Goal: Communication & Community: Share content

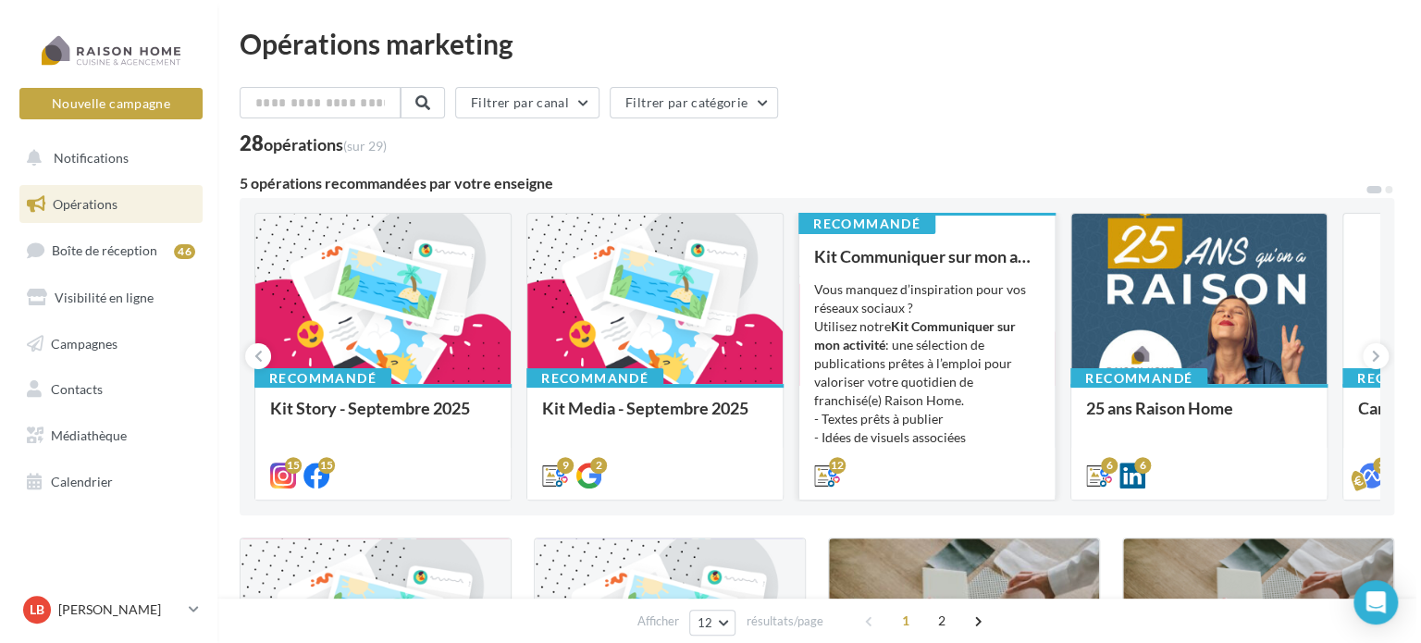
scroll to position [93, 0]
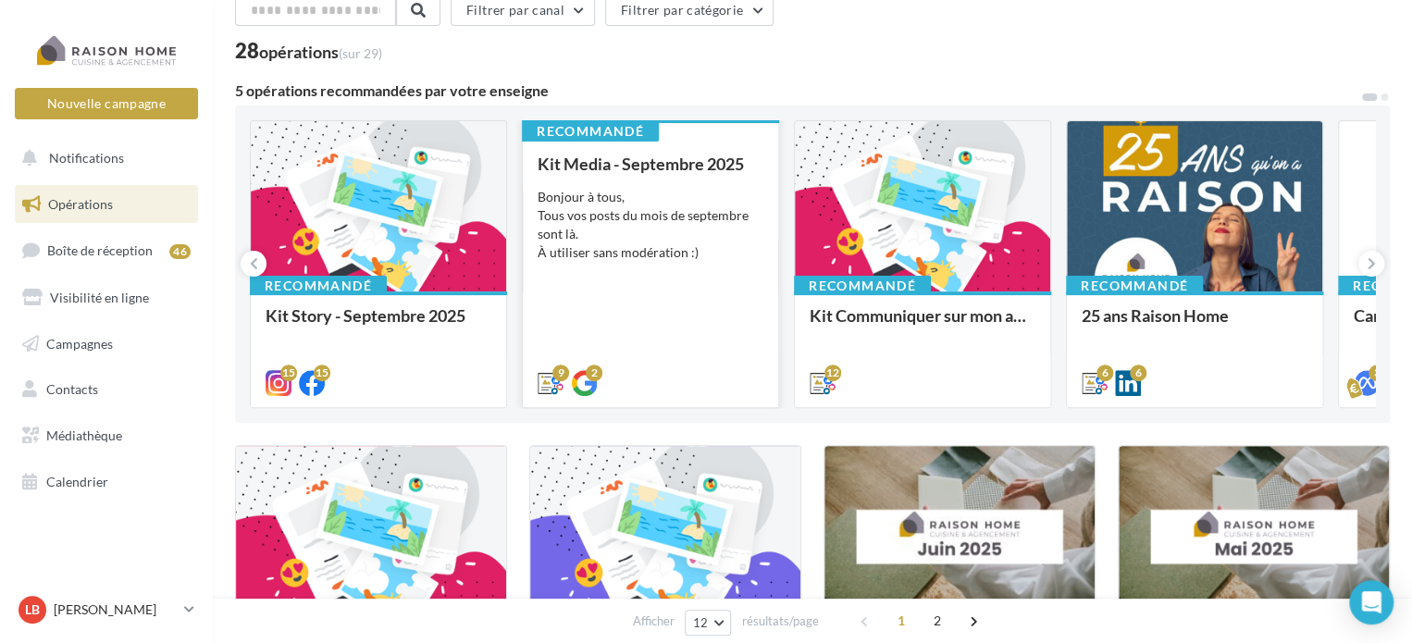
click at [590, 244] on div "Bonjour à tous, Tous vos posts du mois de septembre sont là. À utiliser sans mo…" at bounding box center [651, 225] width 226 height 74
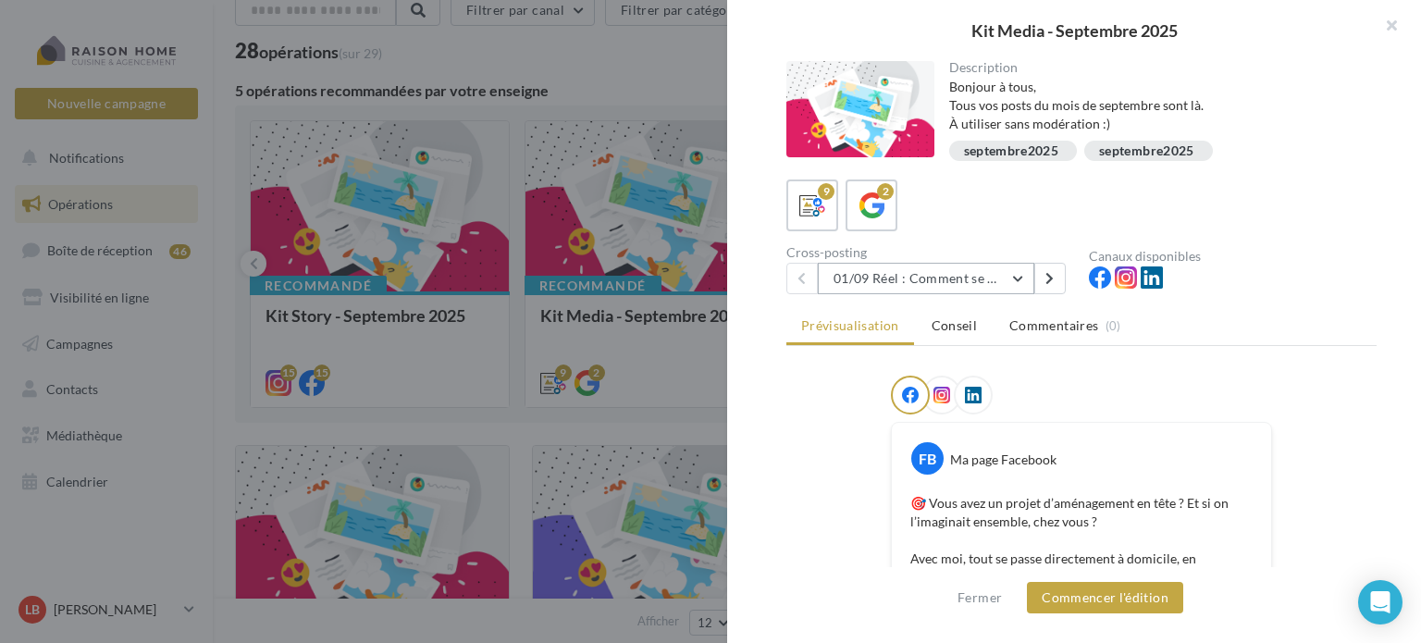
click at [1014, 273] on button "01/09 Réel : Comment se passe un projet Raison Home ?" at bounding box center [926, 278] width 216 height 31
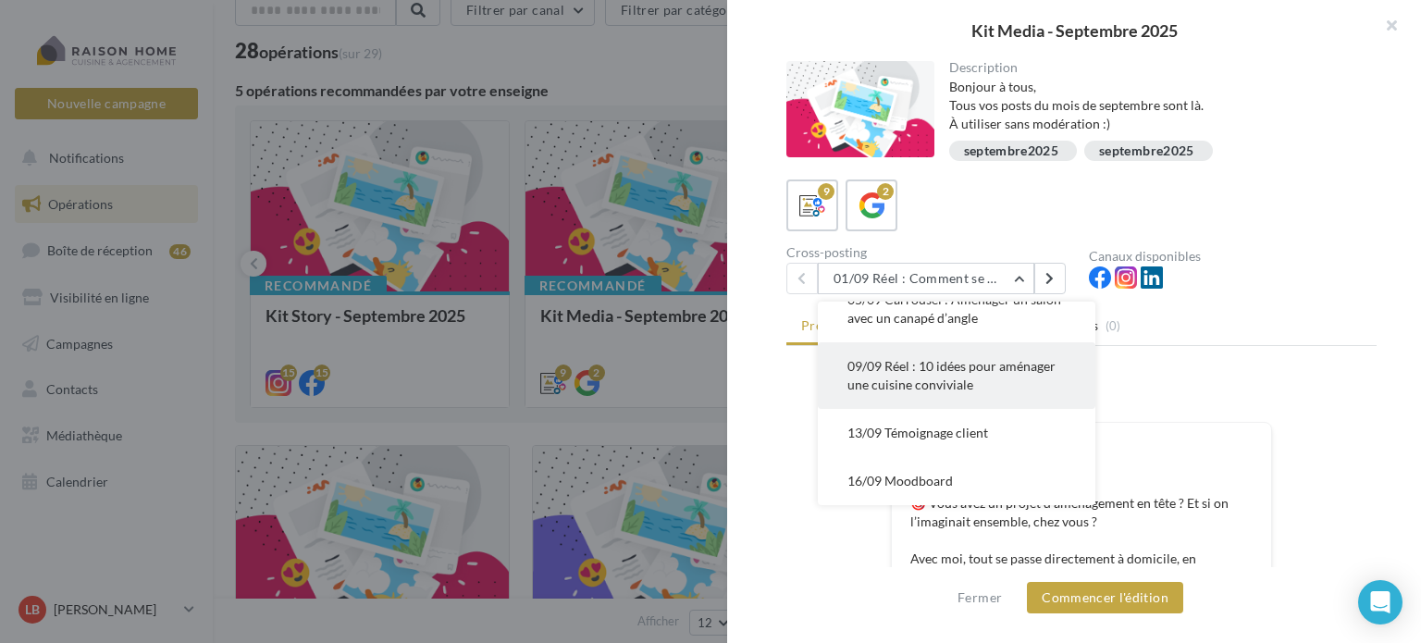
click at [992, 359] on span "09/09 Réel : 10 idées pour aménager une cuisine conviviale" at bounding box center [951, 375] width 208 height 34
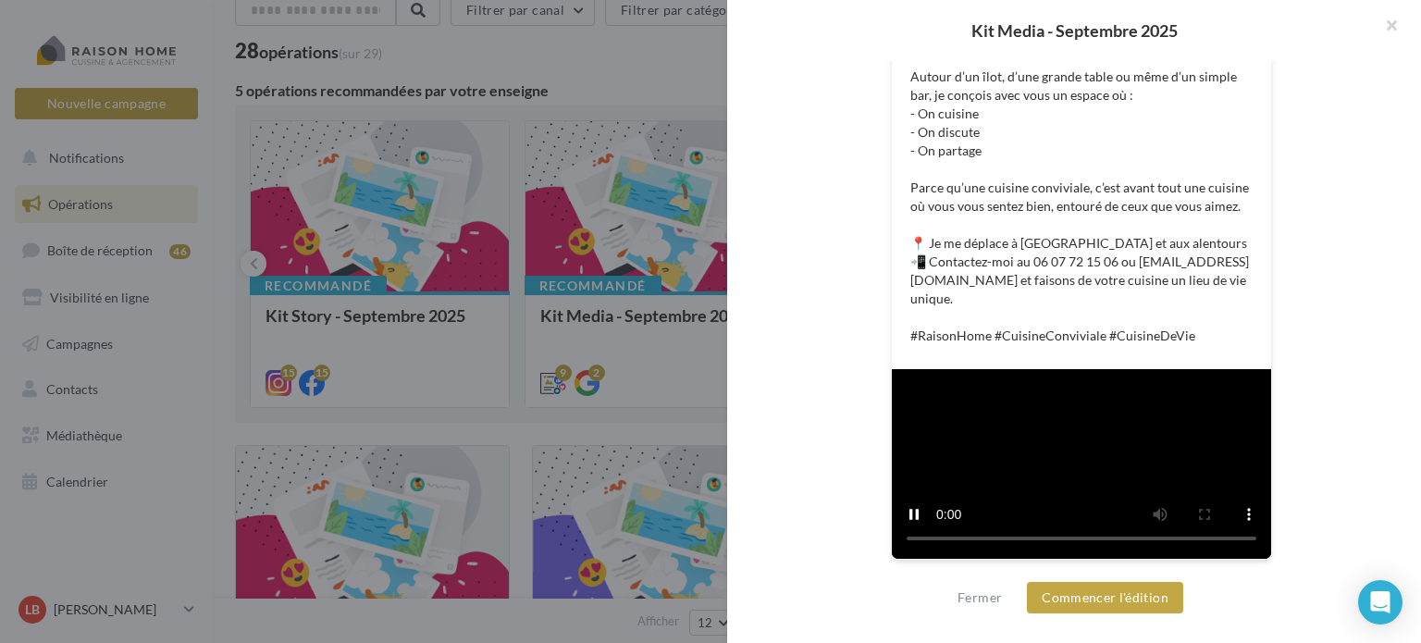
scroll to position [585, 0]
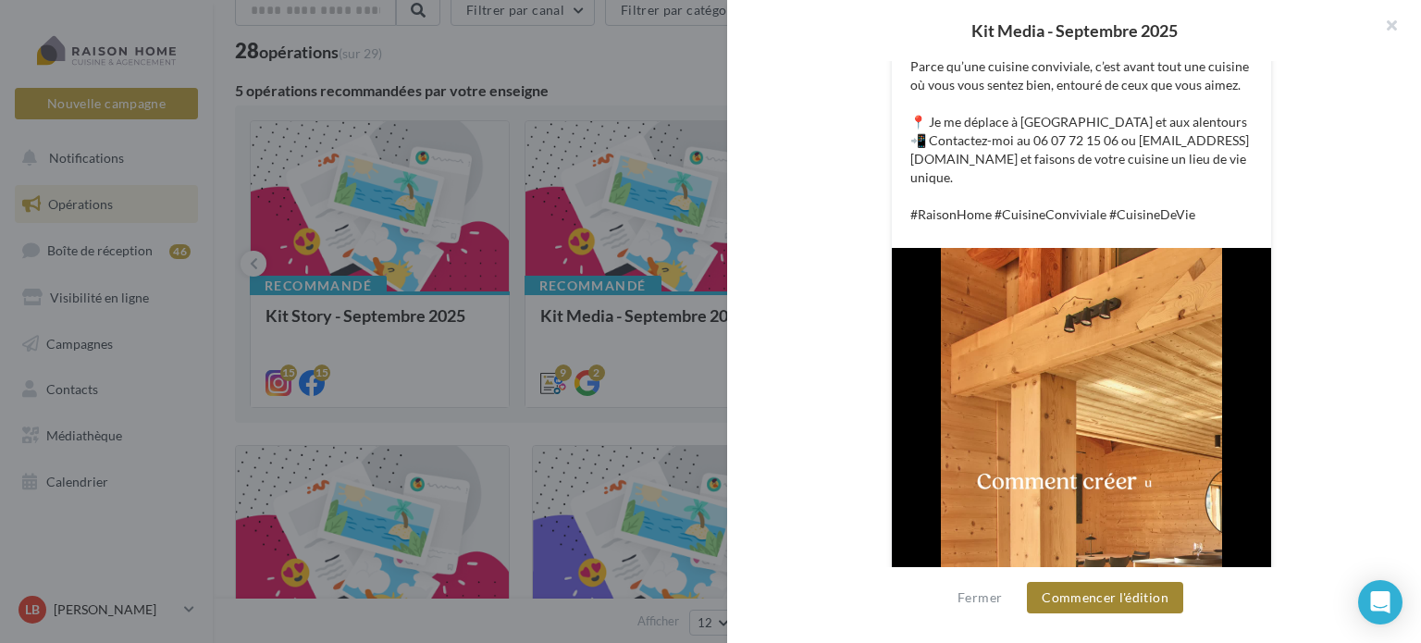
click at [1106, 600] on button "Commencer l'édition" at bounding box center [1105, 597] width 156 height 31
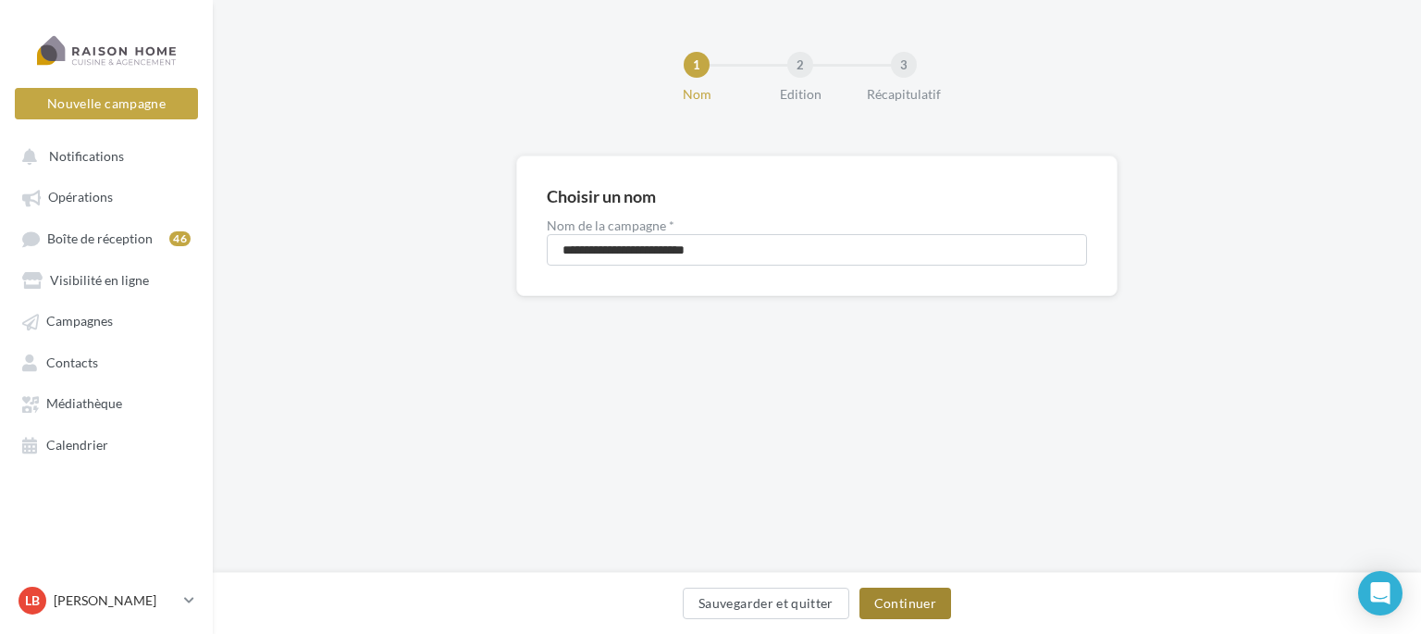
drag, startPoint x: 870, startPoint y: 620, endPoint x: 906, endPoint y: 610, distance: 37.5
click at [874, 619] on div "Sauvegarder et quitter Continuer" at bounding box center [817, 607] width 1179 height 39
click at [907, 610] on button "Continuer" at bounding box center [906, 603] width 92 height 31
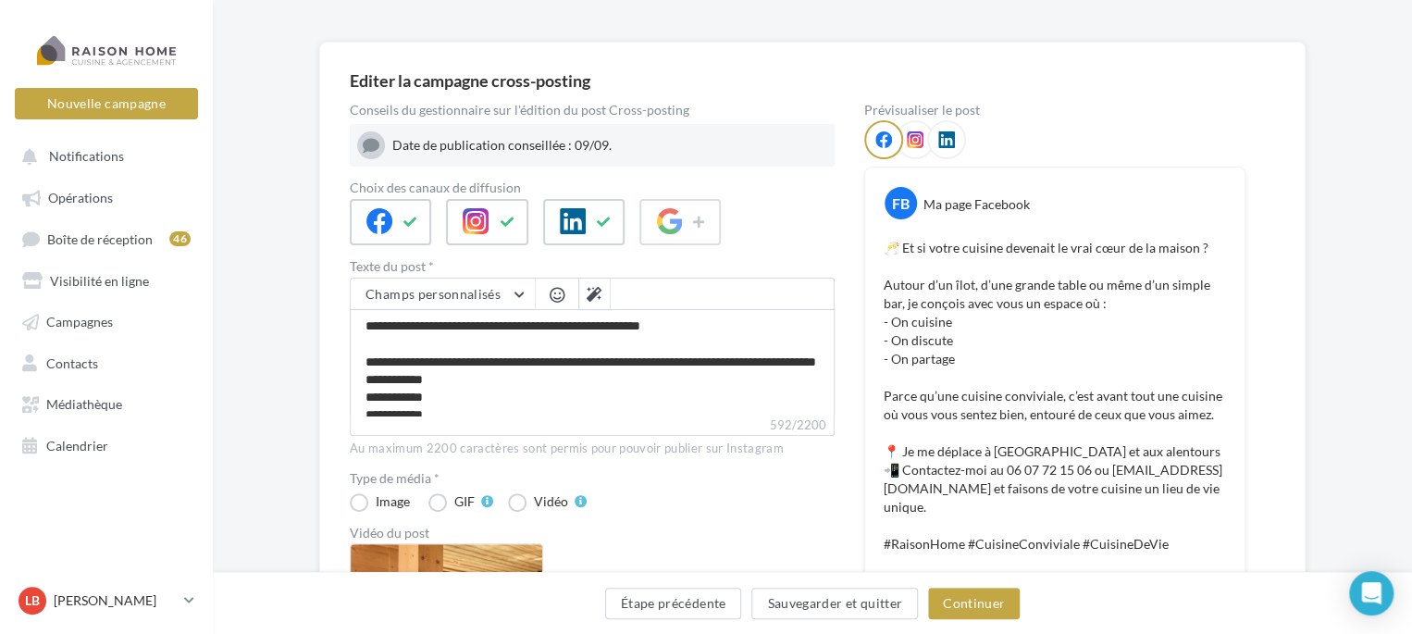
scroll to position [93, 0]
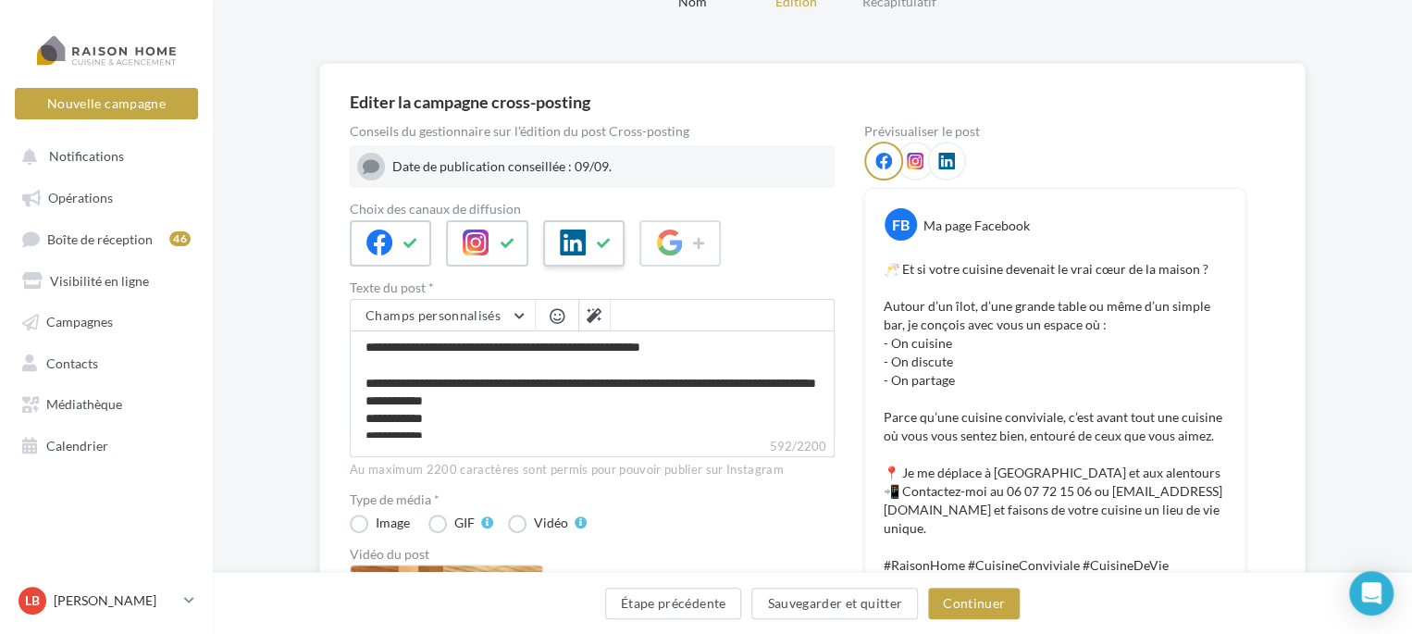
click at [601, 244] on icon at bounding box center [604, 243] width 15 height 13
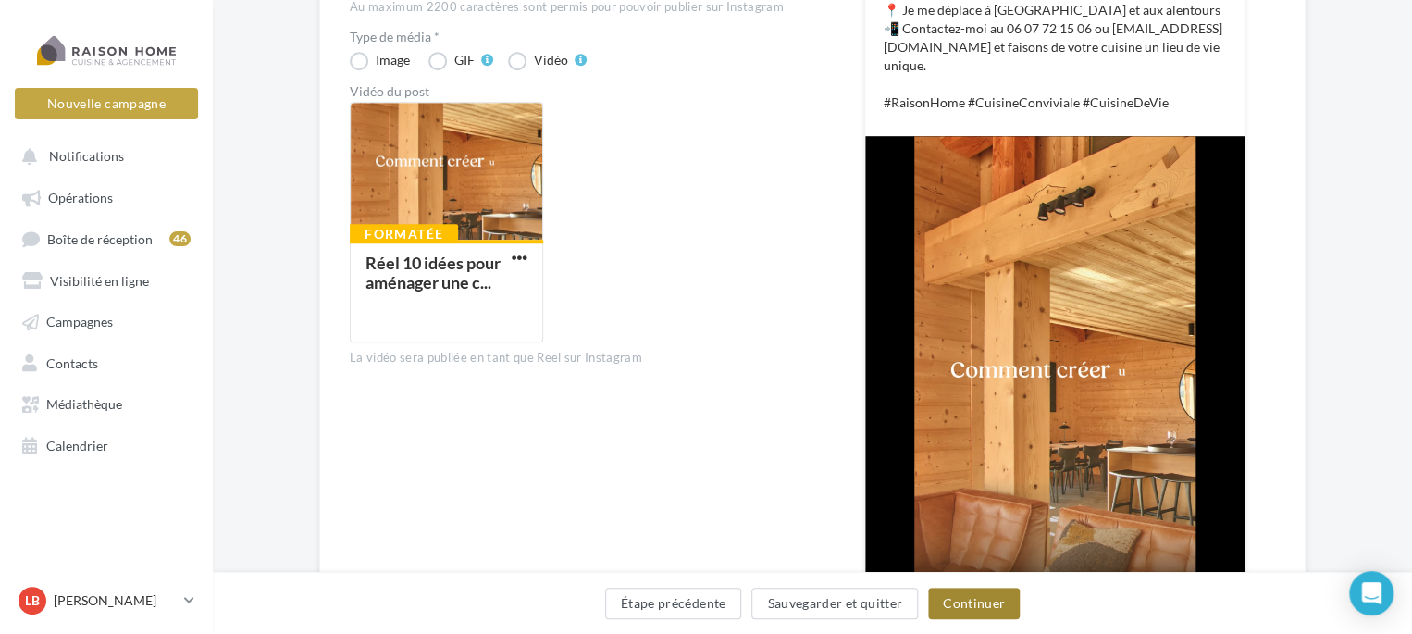
click at [963, 610] on button "Continuer" at bounding box center [974, 603] width 92 height 31
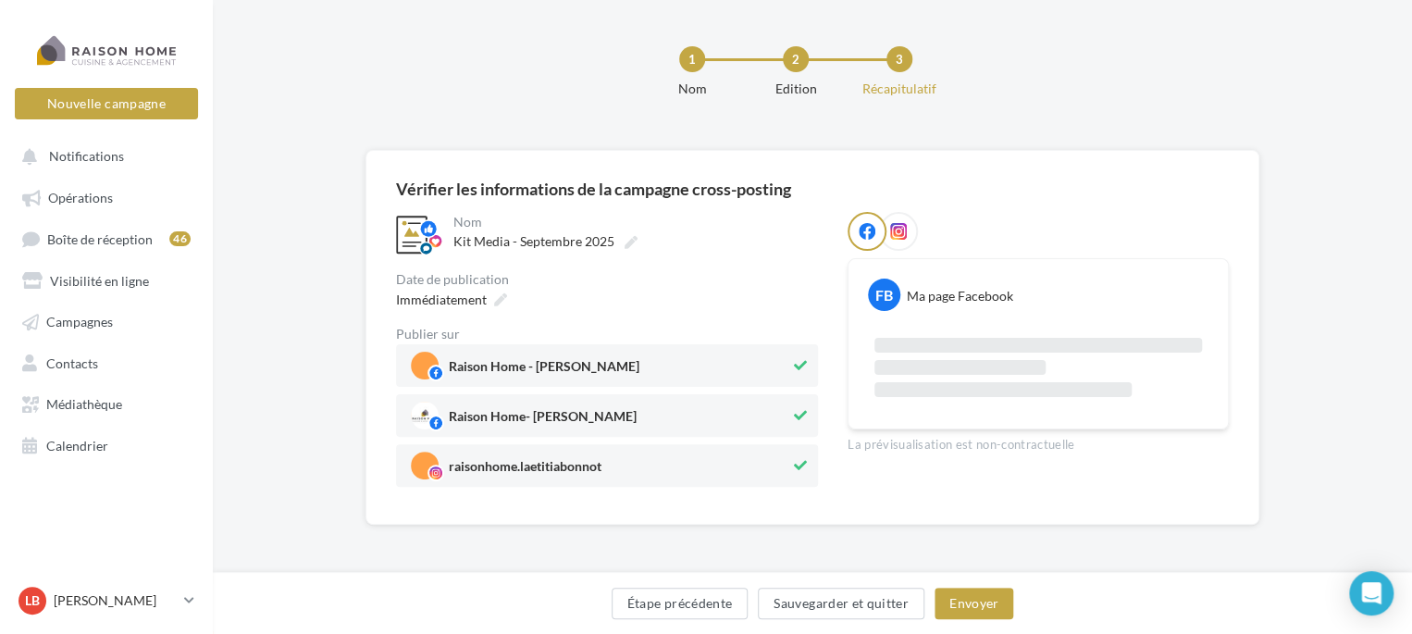
scroll to position [134, 0]
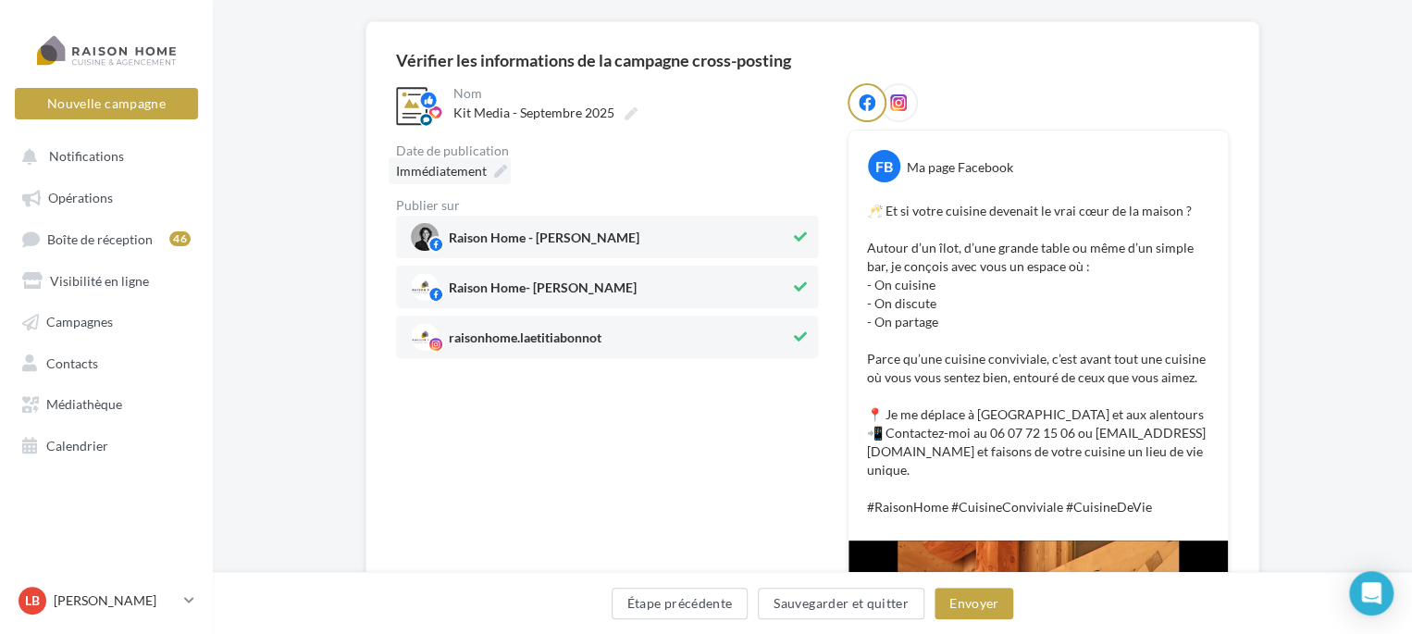
click at [456, 173] on span "Immédiatement" at bounding box center [441, 171] width 91 height 16
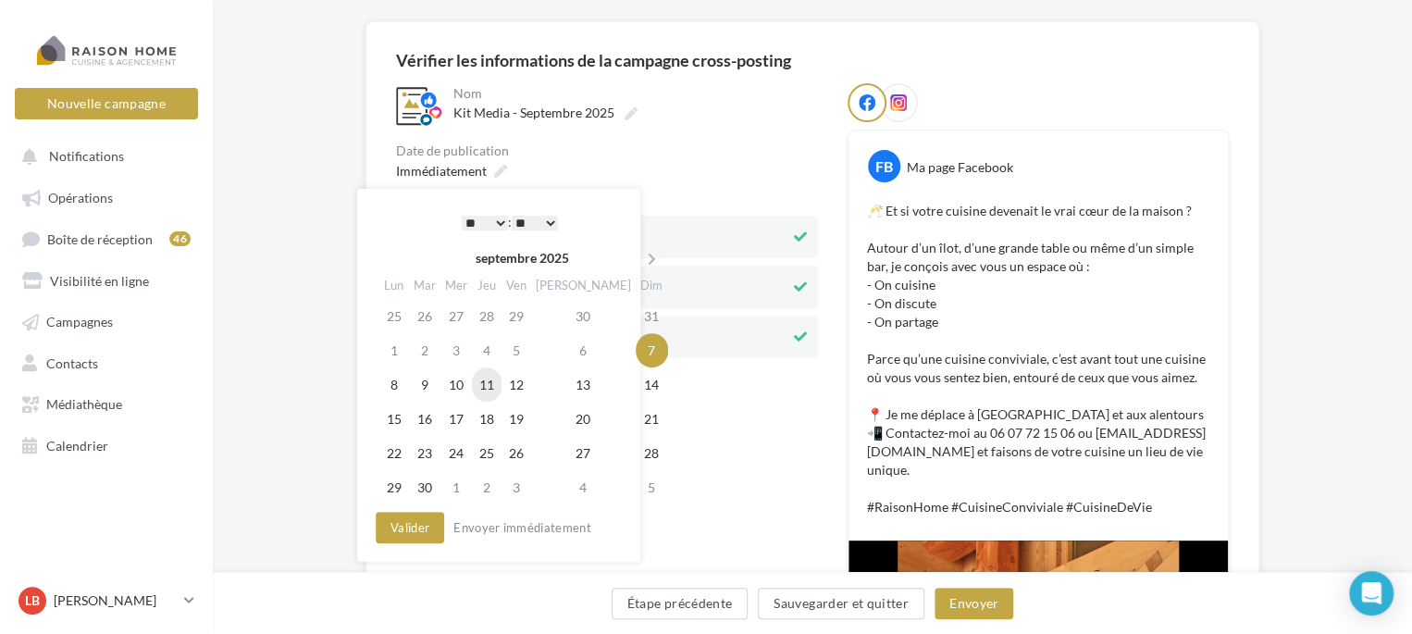
click at [500, 391] on td "11" at bounding box center [487, 384] width 30 height 34
click at [489, 221] on select "* * * * * * * * * * ** ** ** ** ** ** ** ** ** ** ** ** ** **" at bounding box center [485, 223] width 46 height 15
click at [543, 222] on select "** ** ** ** ** **" at bounding box center [535, 223] width 46 height 15
click at [553, 216] on select "** ** ** ** ** **" at bounding box center [535, 223] width 46 height 15
click at [410, 525] on button "Valider" at bounding box center [410, 527] width 68 height 31
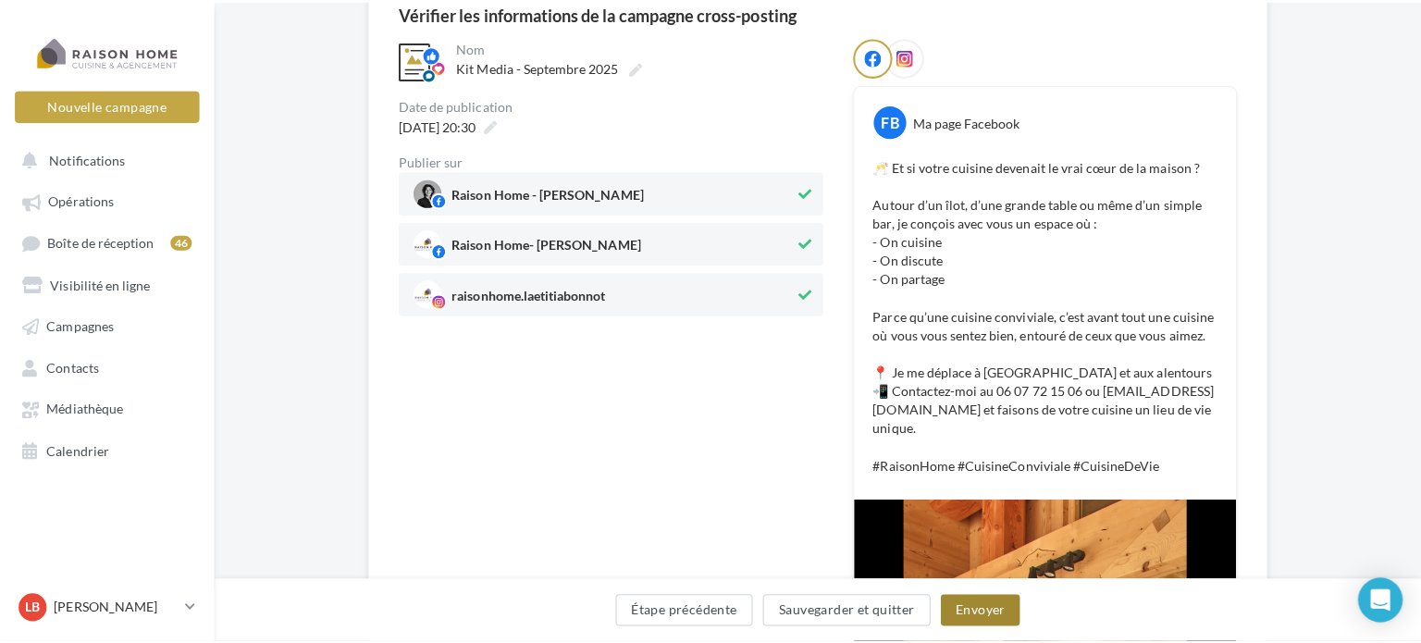
scroll to position [227, 0]
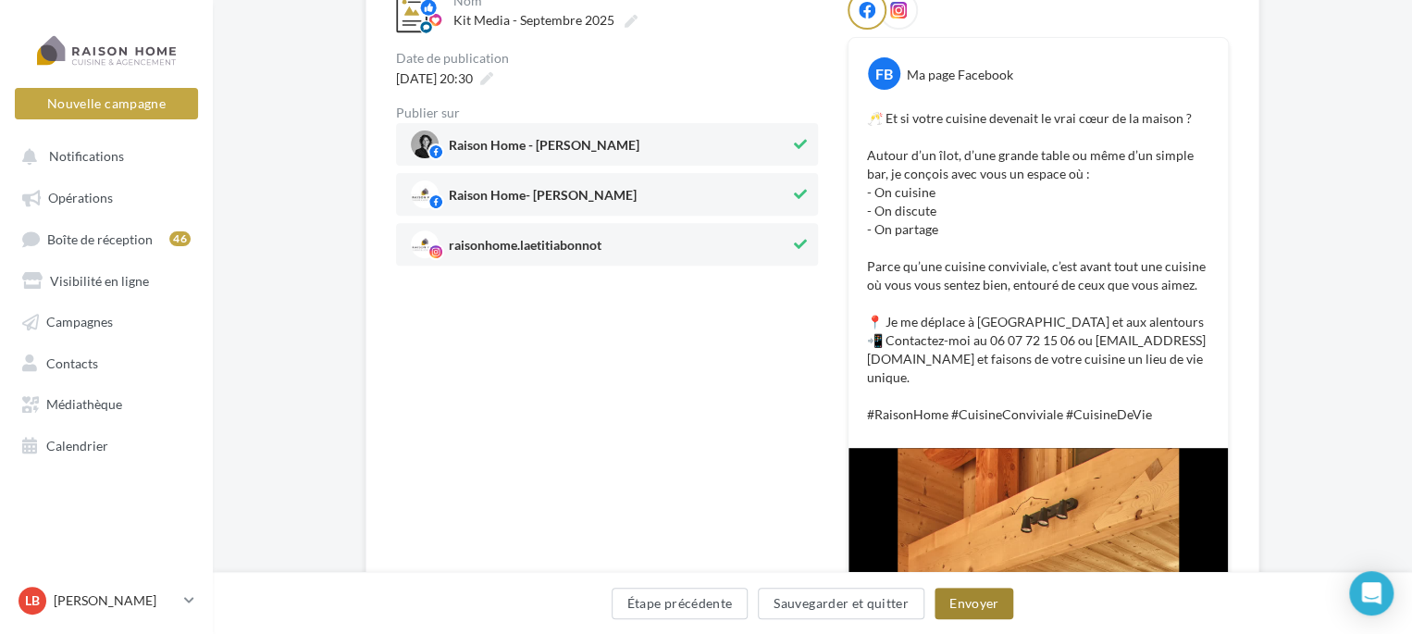
click at [977, 603] on button "Envoyer" at bounding box center [973, 603] width 79 height 31
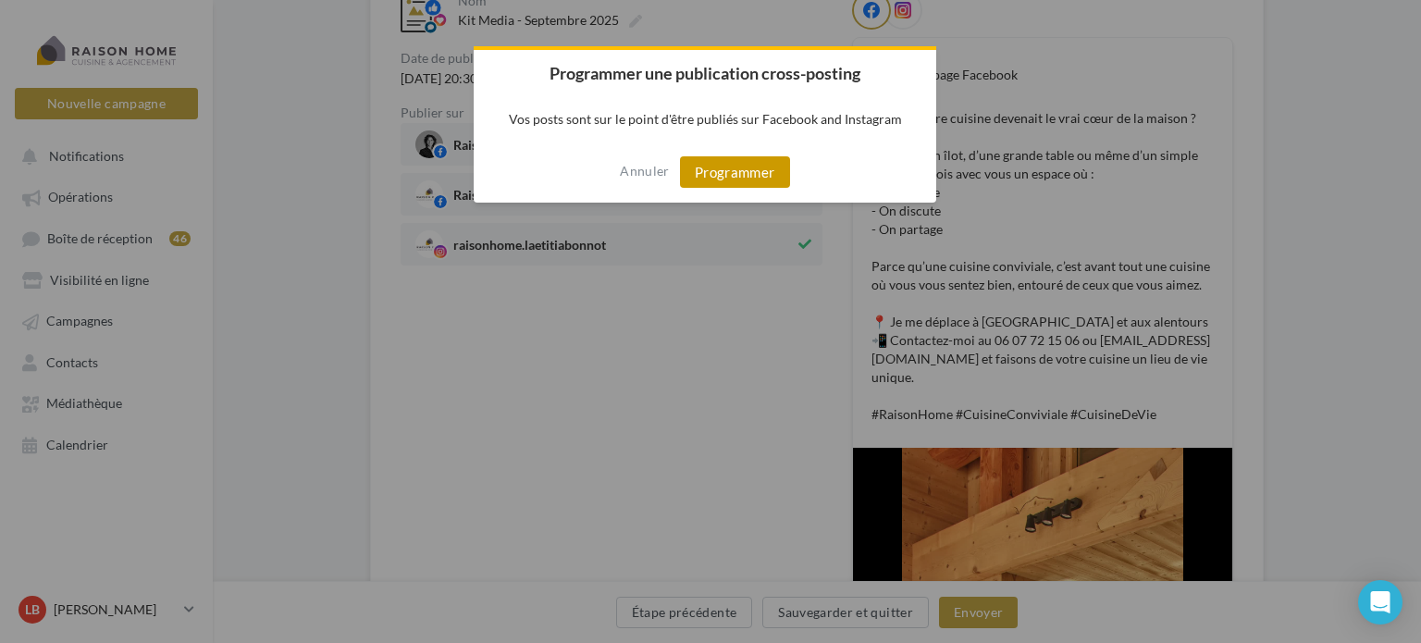
click at [771, 172] on button "Programmer" at bounding box center [735, 171] width 110 height 31
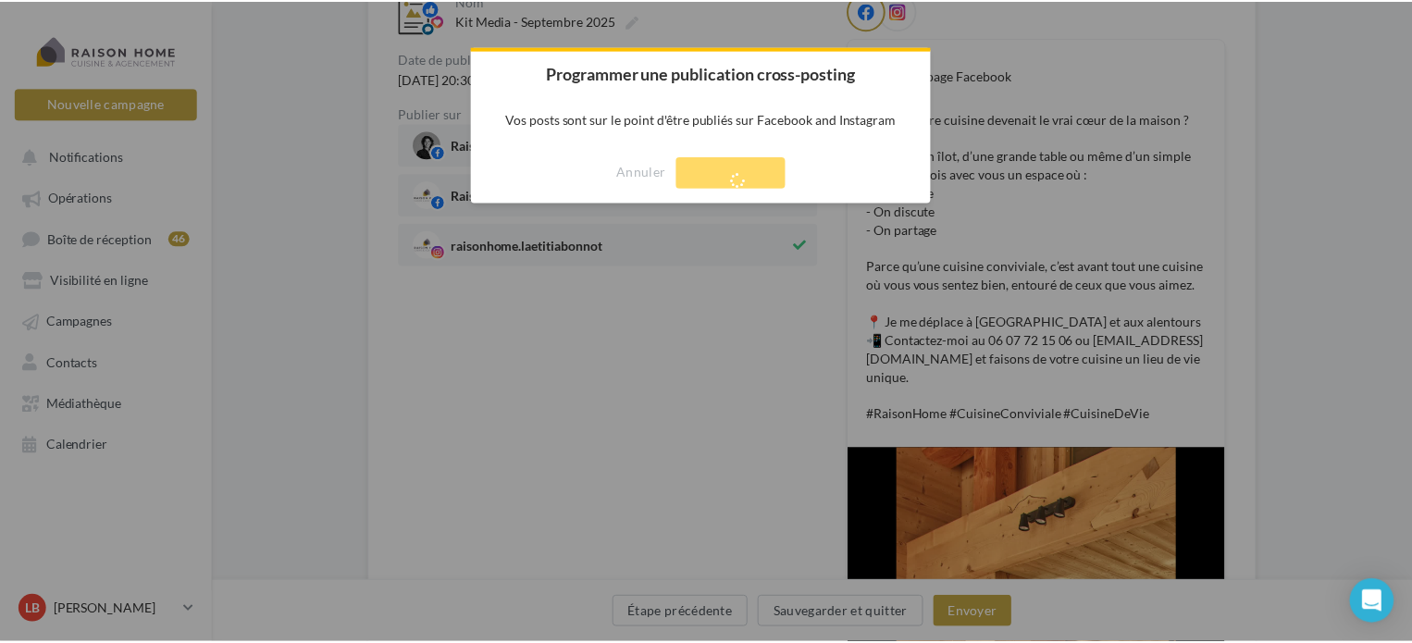
scroll to position [30, 0]
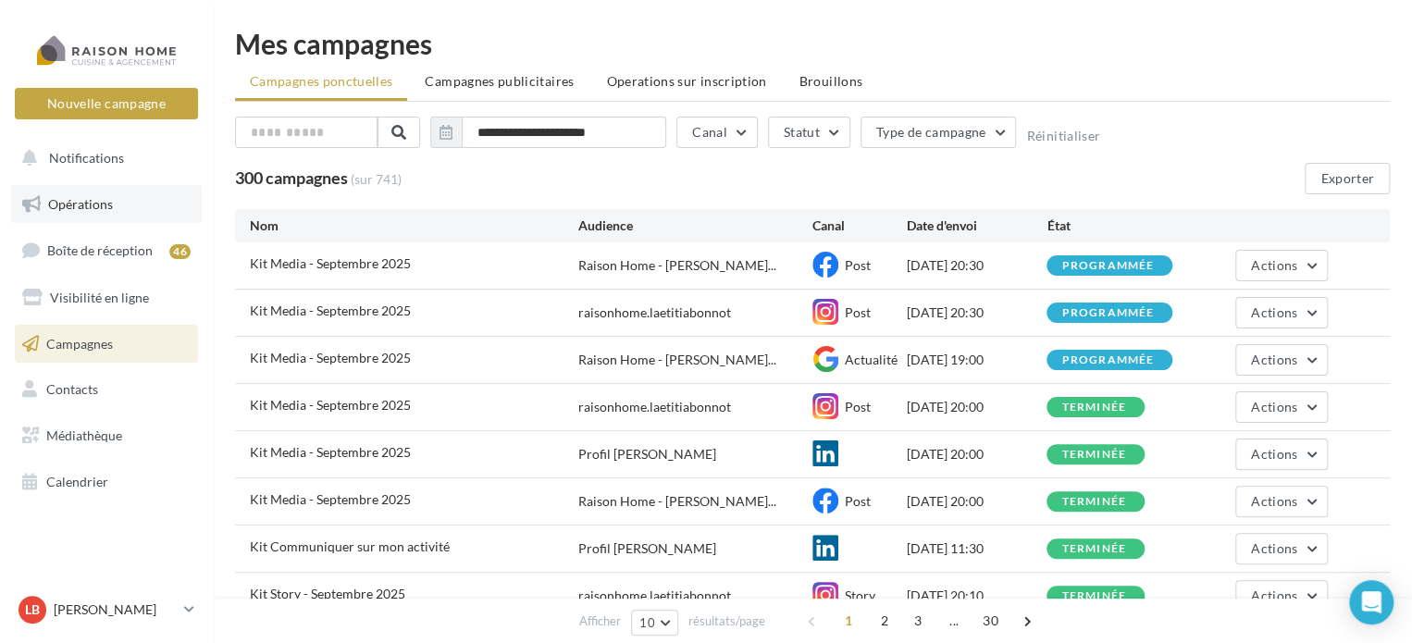
click at [89, 198] on span "Opérations" at bounding box center [80, 204] width 65 height 16
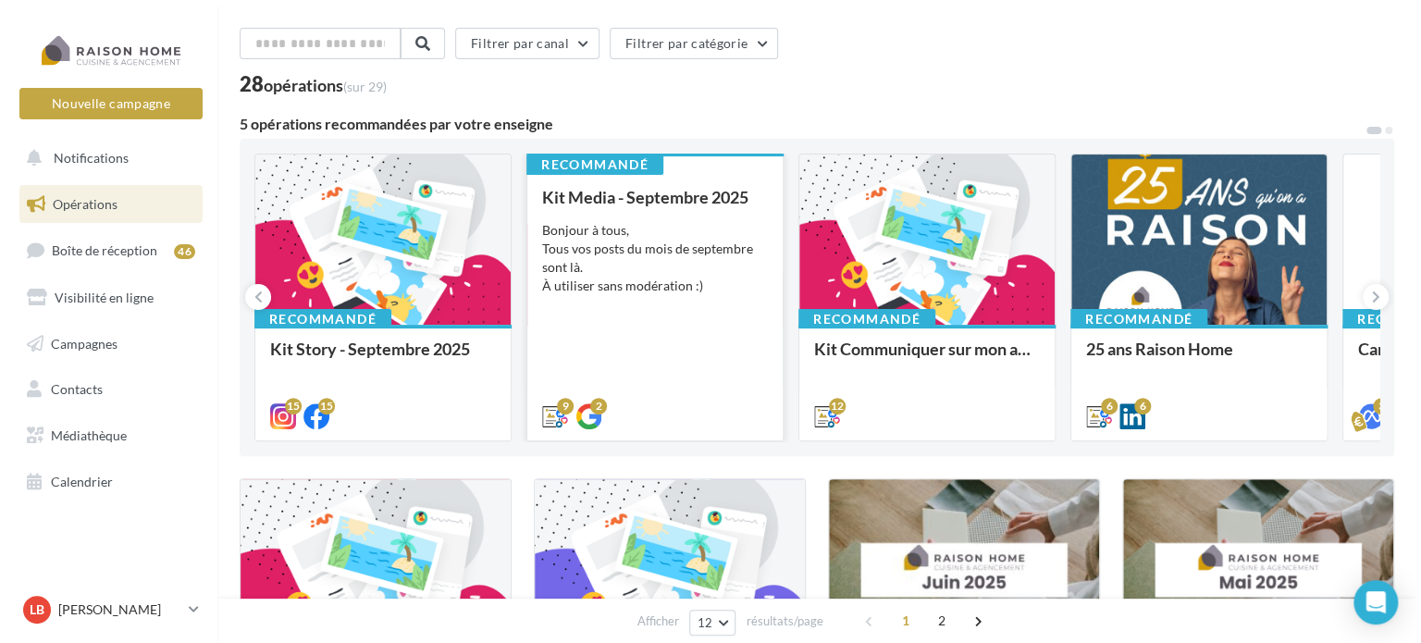
scroll to position [93, 0]
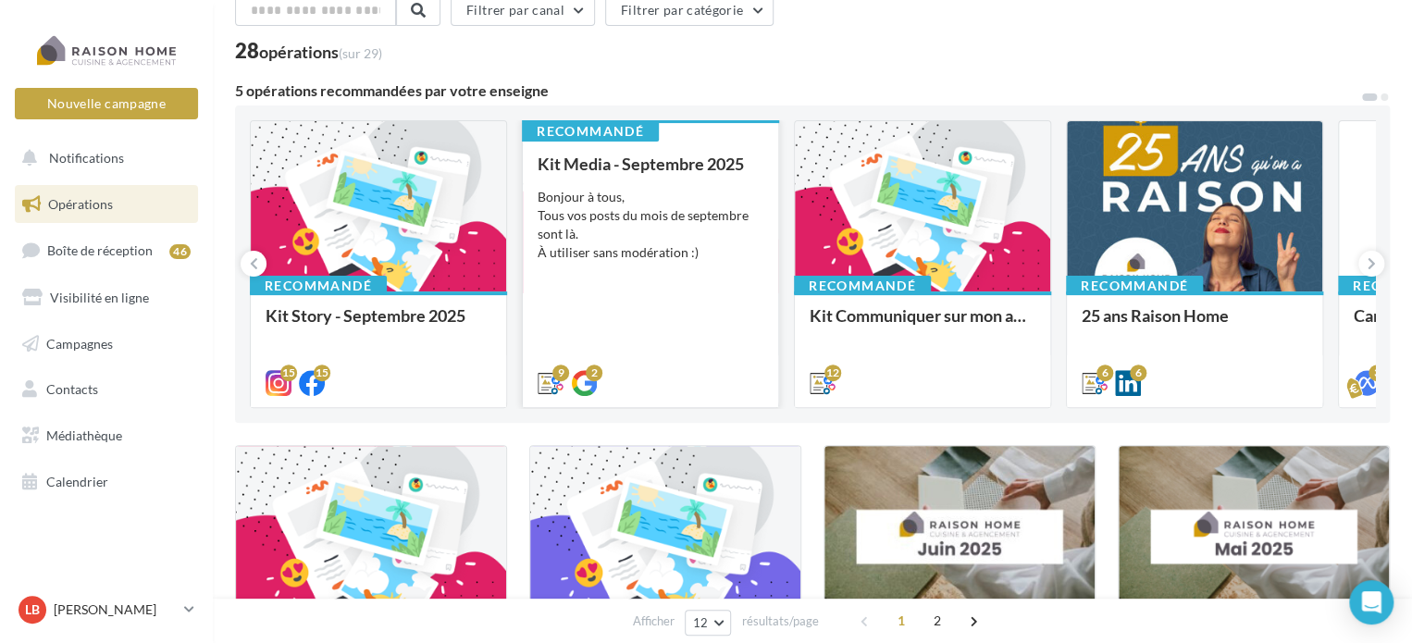
click at [637, 276] on div "Kit Media - Septembre 2025 Bonjour à tous, Tous vos posts du mois de septembre …" at bounding box center [651, 273] width 226 height 236
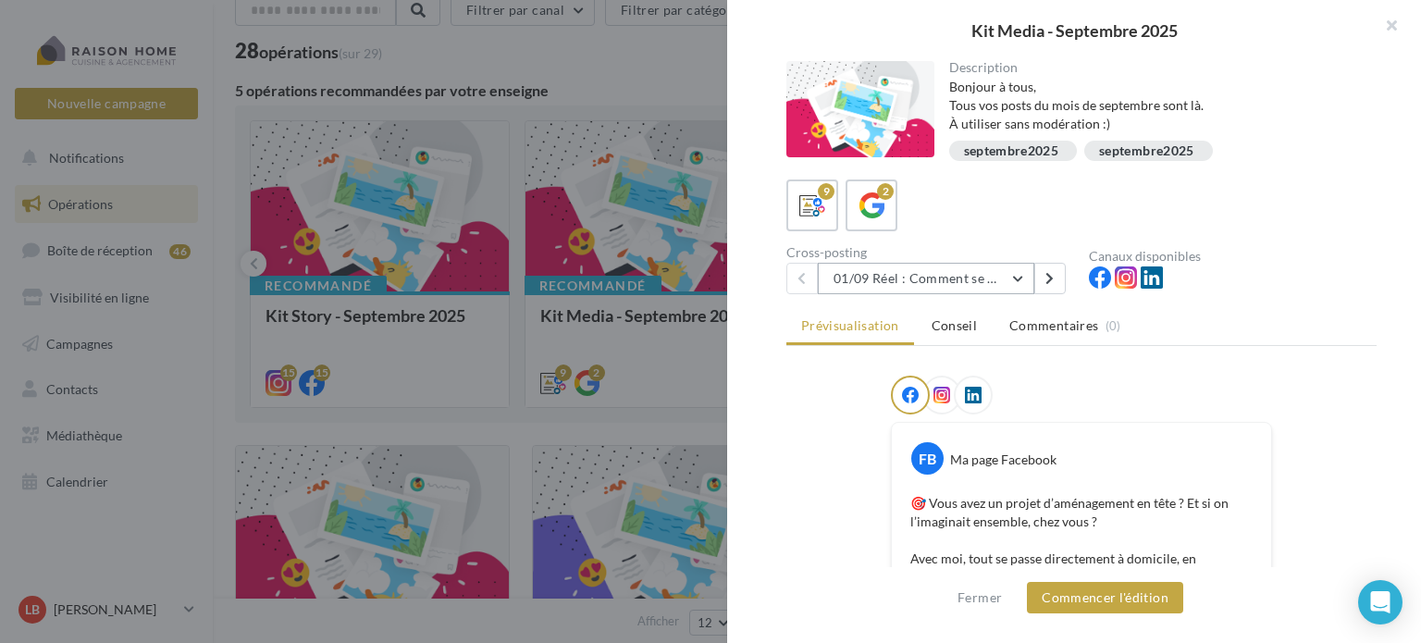
click at [1014, 280] on button "01/09 Réel : Comment se passe un projet Raison Home ?" at bounding box center [926, 278] width 216 height 31
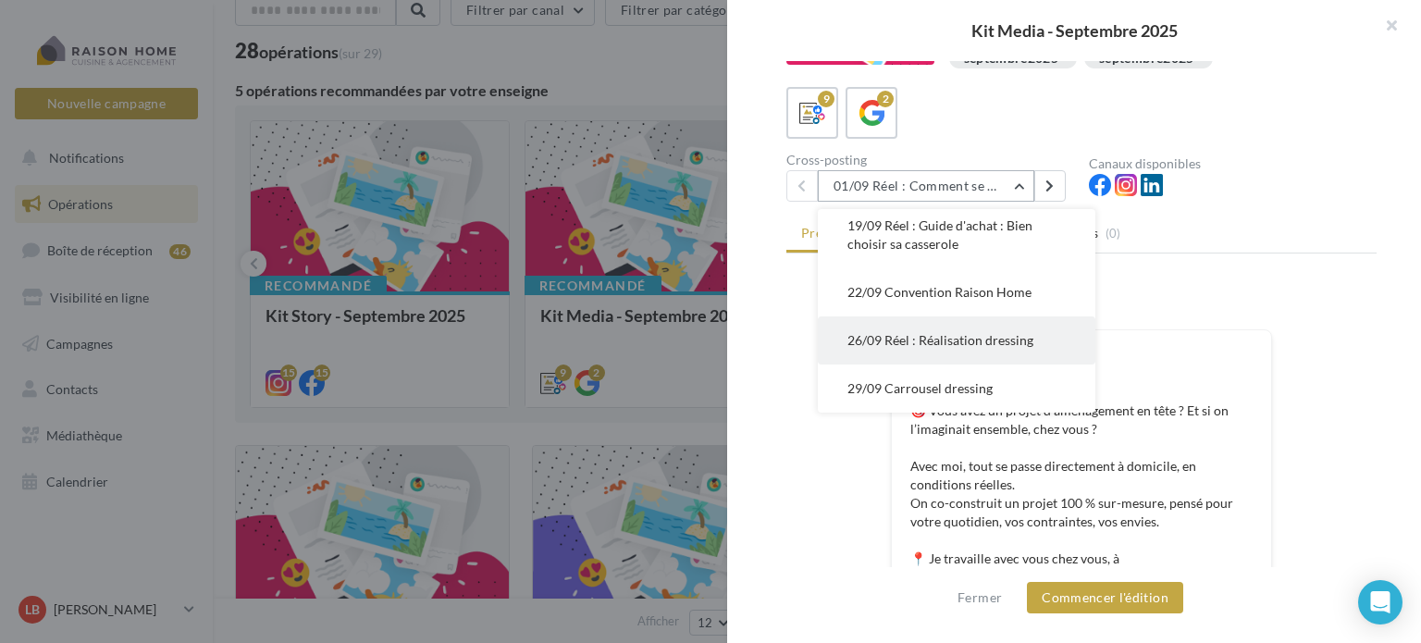
scroll to position [185, 0]
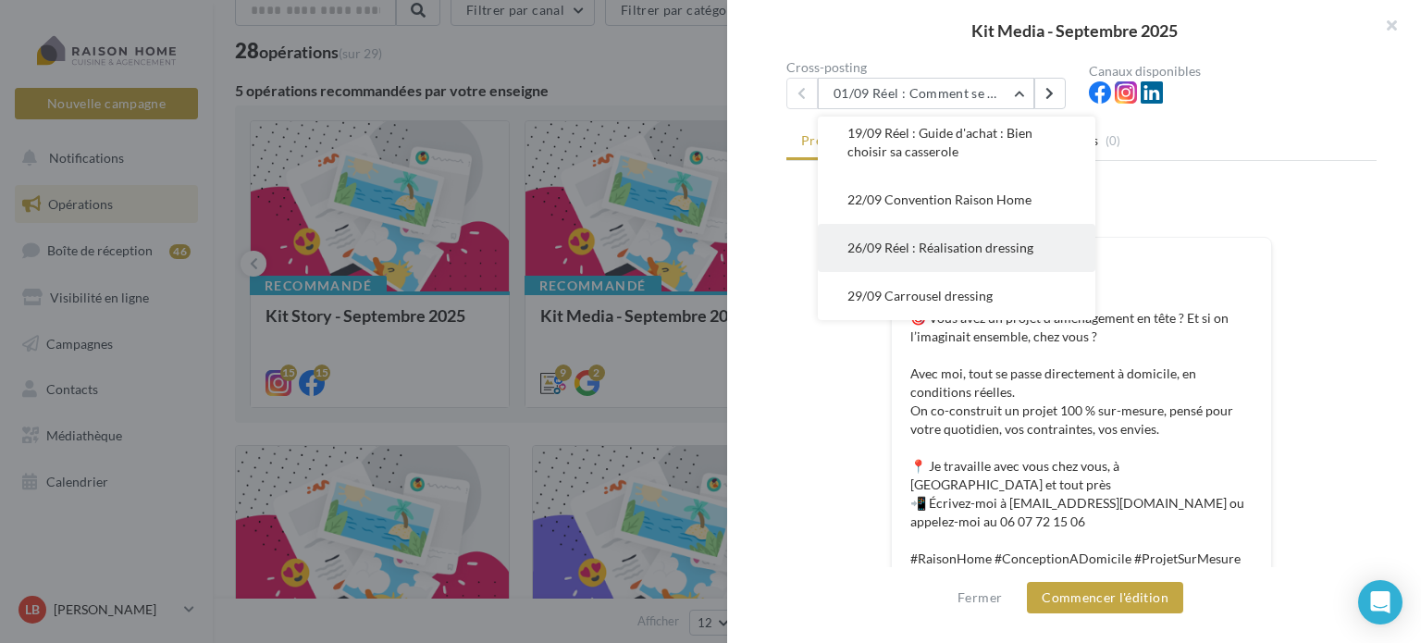
click at [963, 250] on span "26/09 Réel : Réalisation dressing" at bounding box center [940, 248] width 186 height 16
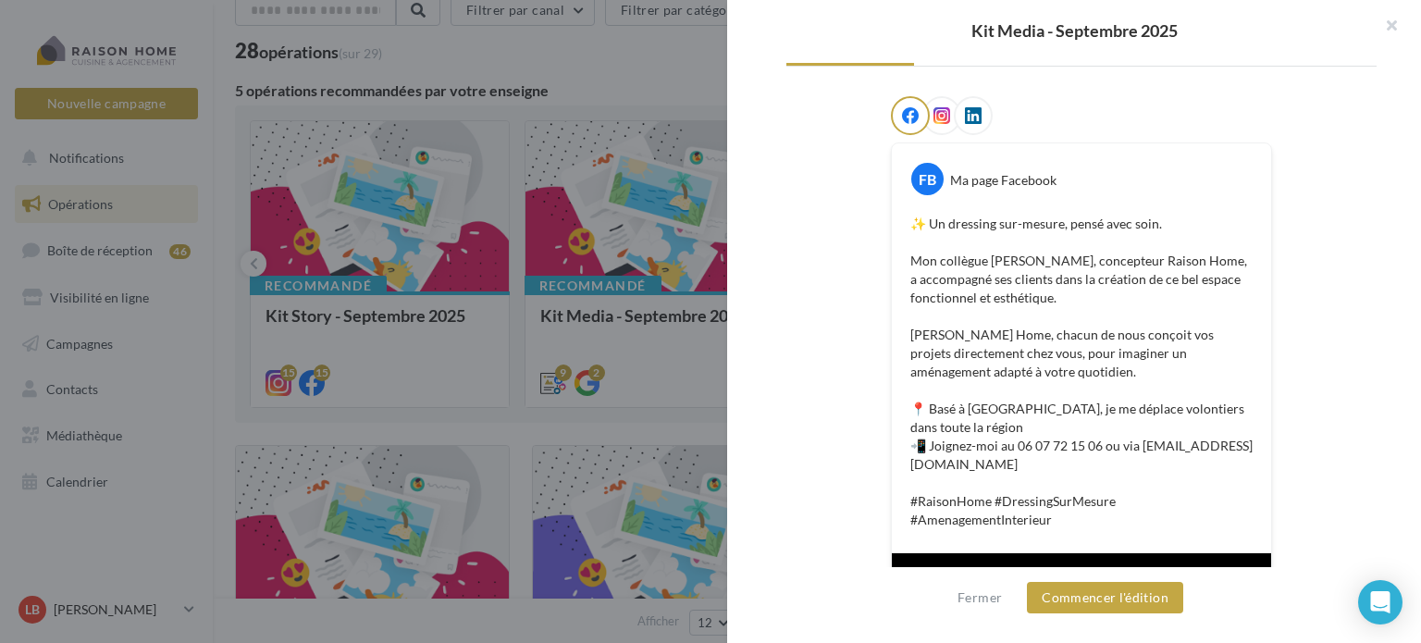
scroll to position [187, 0]
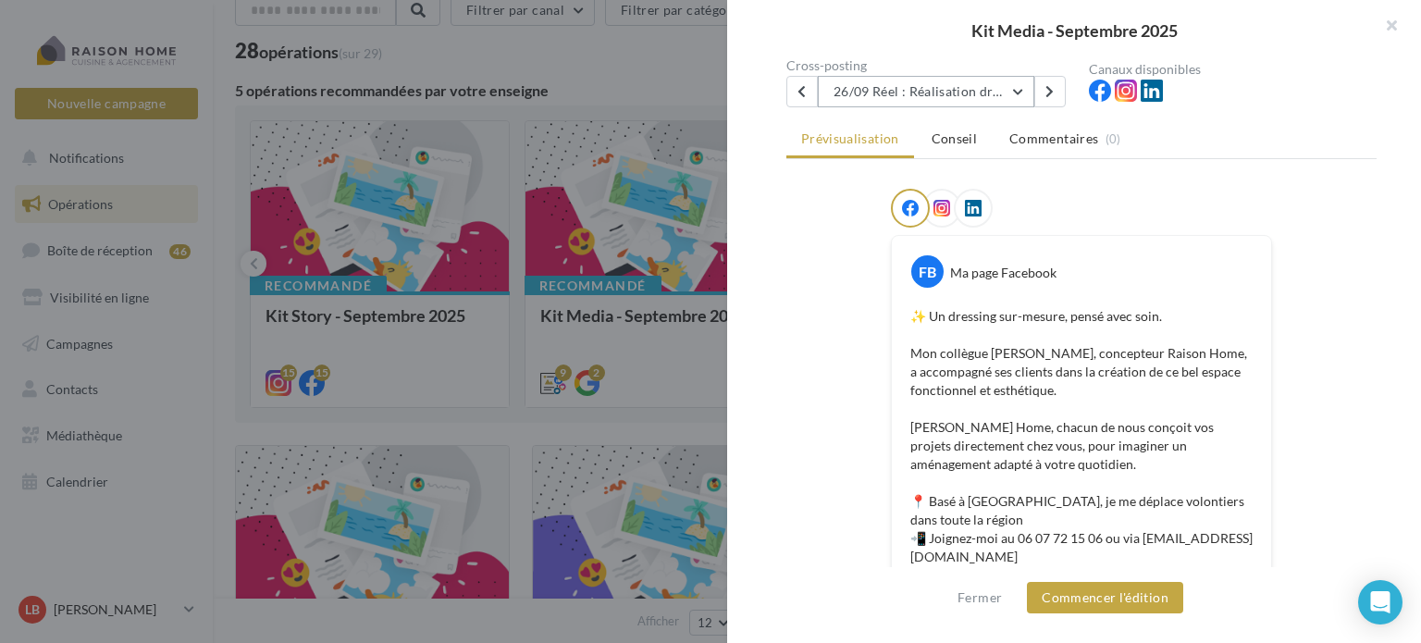
click at [1018, 84] on button "26/09 Réel : Réalisation dressing" at bounding box center [926, 91] width 216 height 31
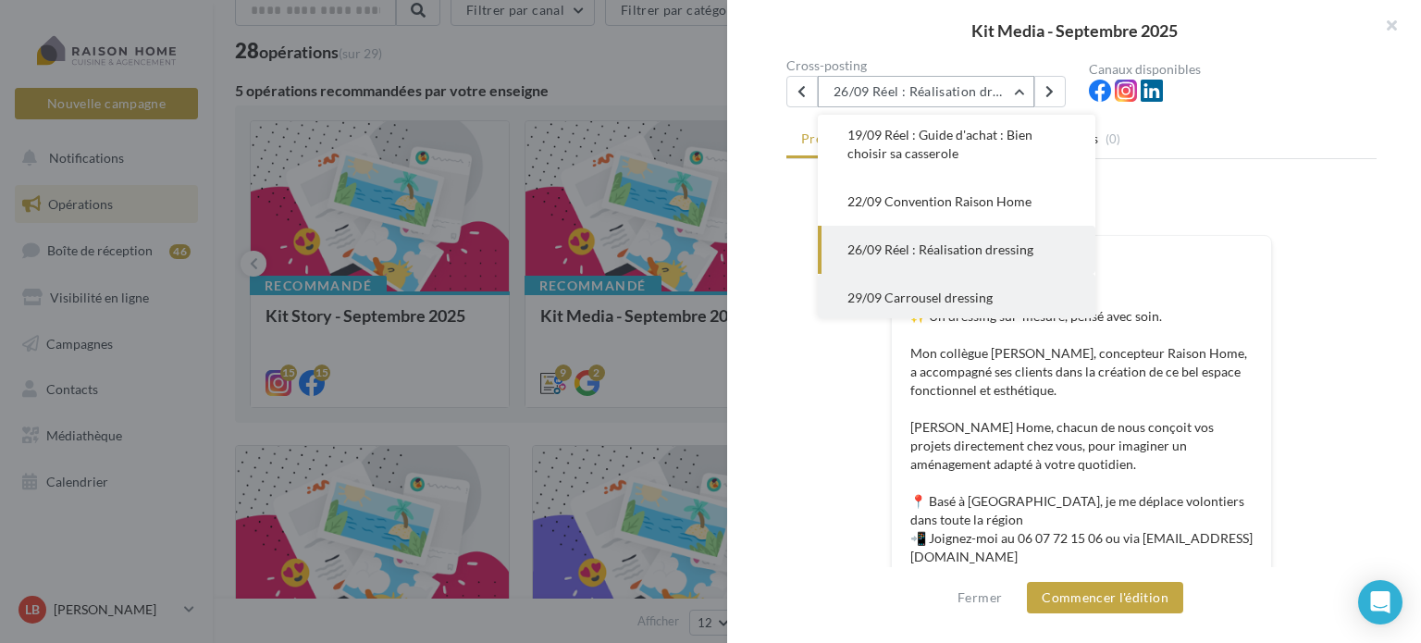
scroll to position [303, 0]
click at [937, 288] on span "29/09 Carrousel dressing" at bounding box center [919, 294] width 145 height 16
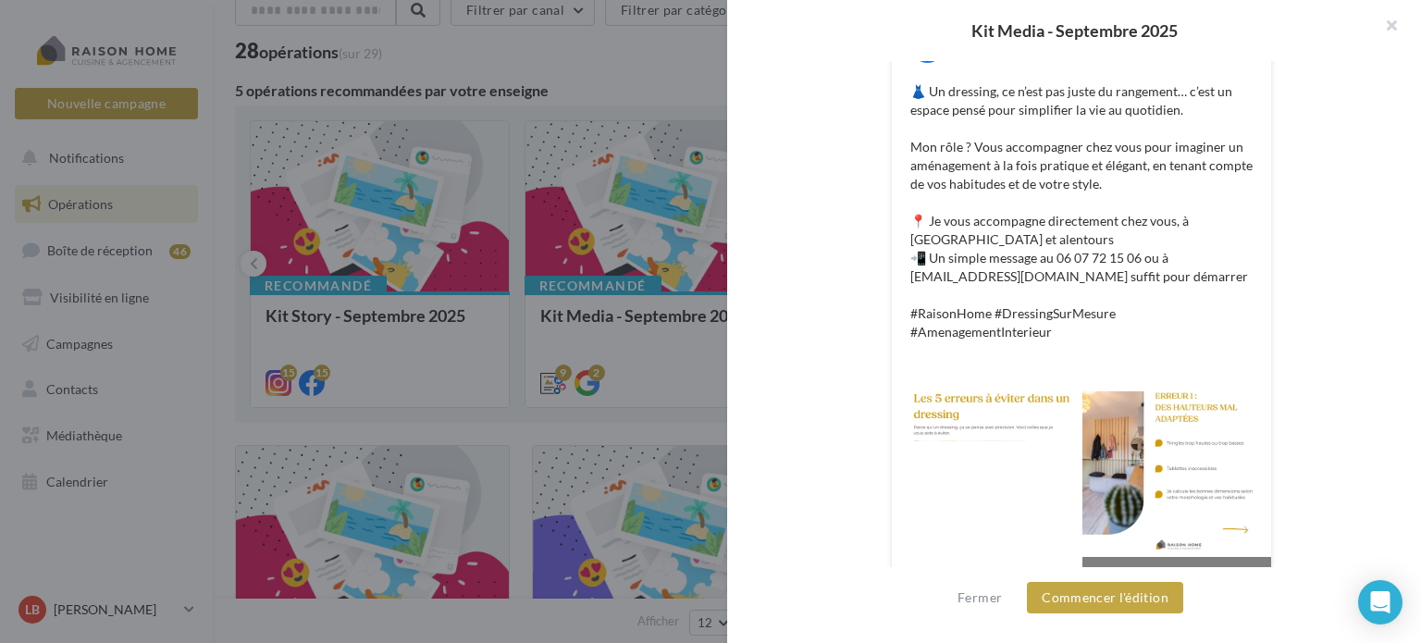
scroll to position [227, 0]
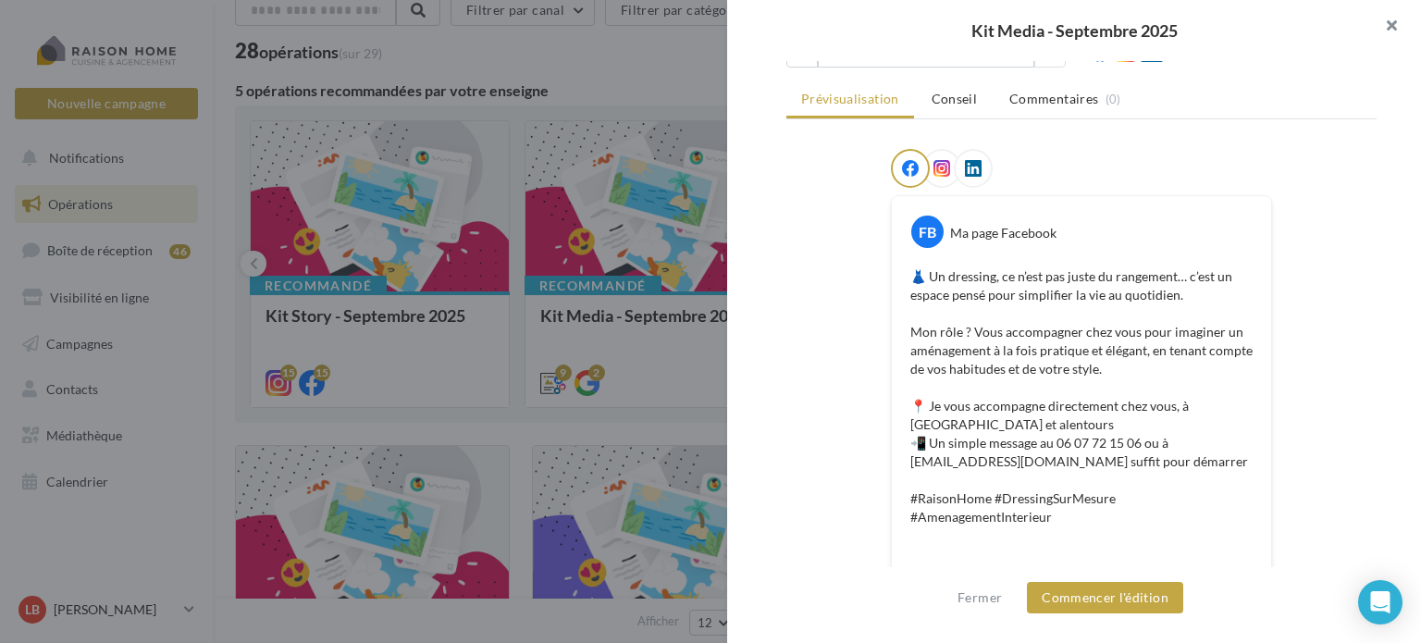
click at [1393, 21] on button "button" at bounding box center [1384, 28] width 74 height 56
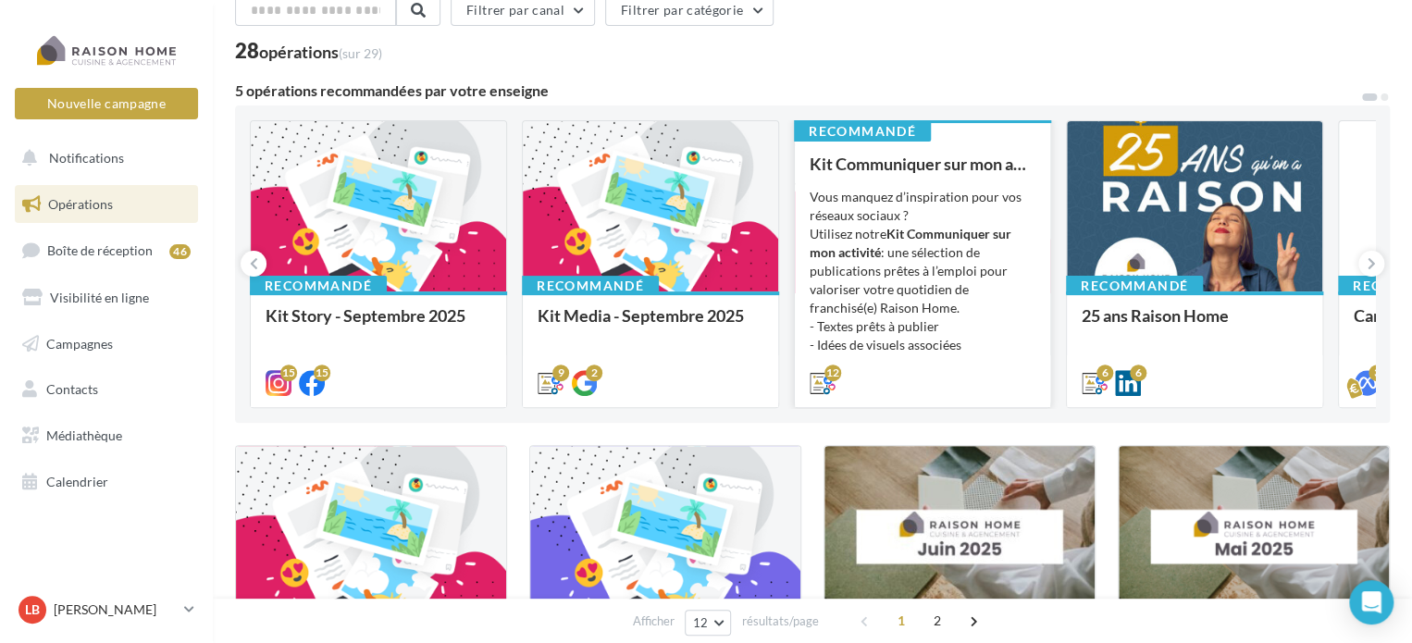
click at [931, 221] on div "Vous manquez d’inspiration pour vos réseaux sociaux ? Utilisez notre Kit Commun…" at bounding box center [923, 280] width 226 height 185
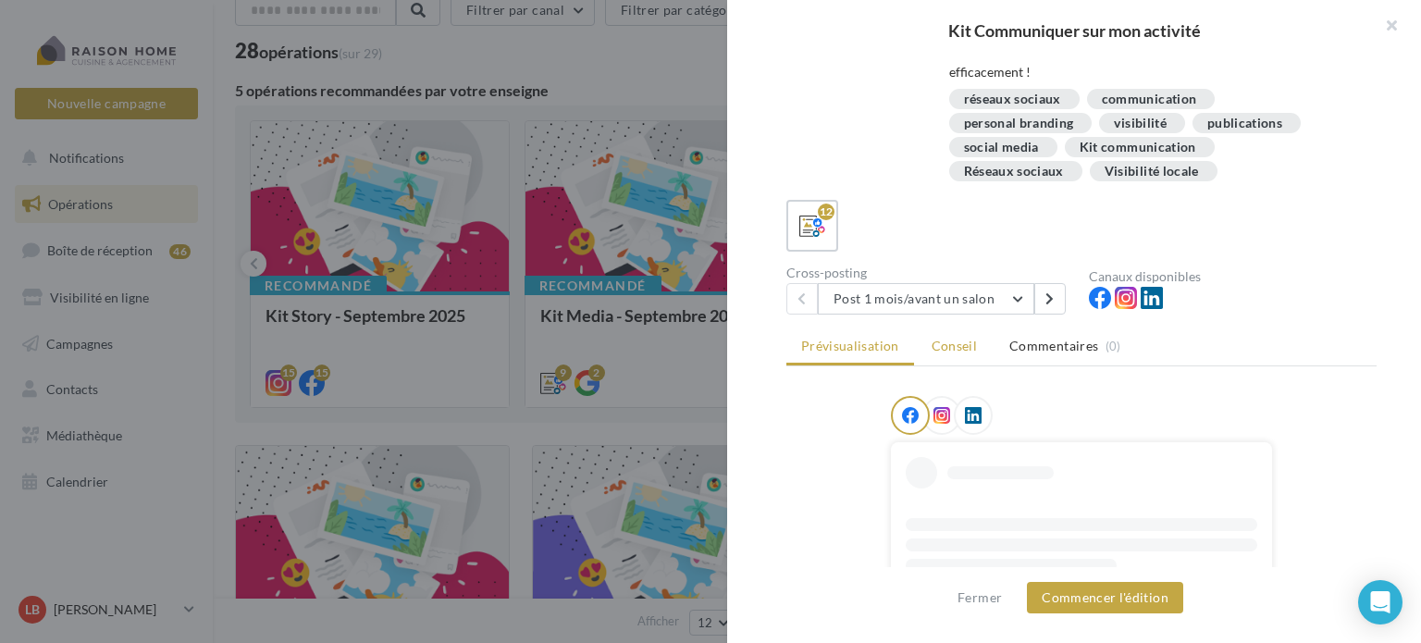
scroll to position [185, 0]
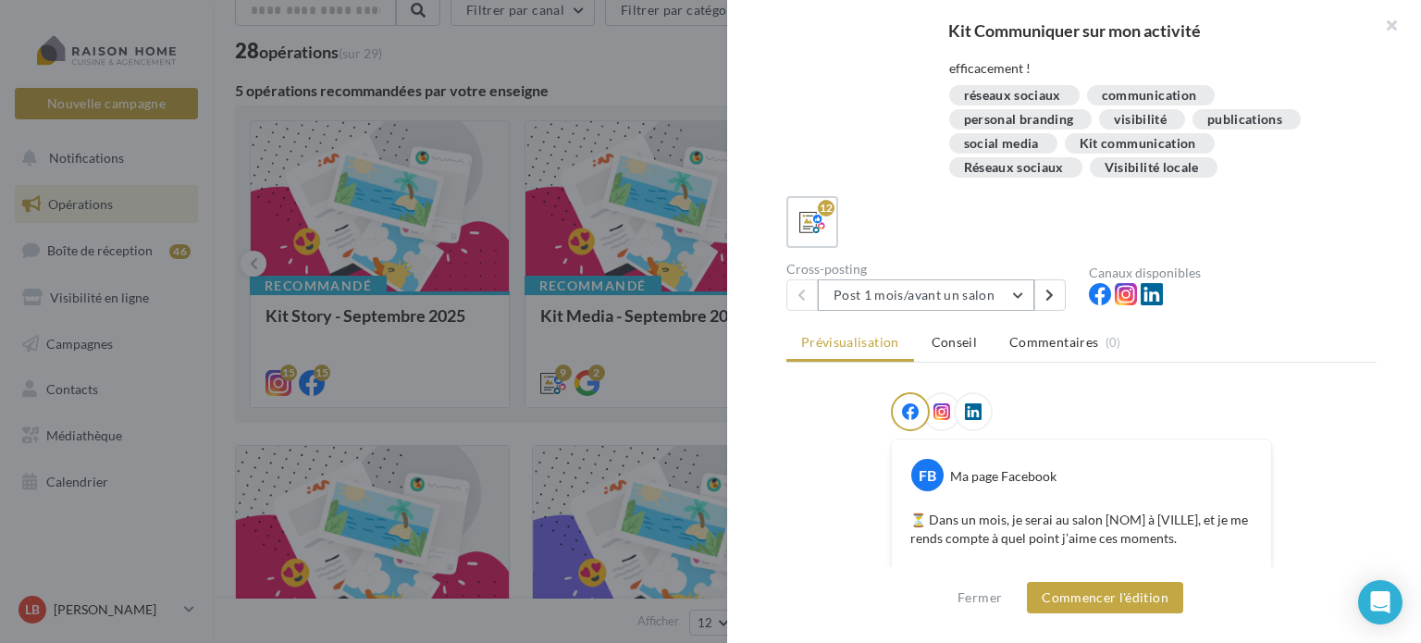
click at [1010, 292] on button "Post 1 mois/avant un salon" at bounding box center [926, 294] width 216 height 31
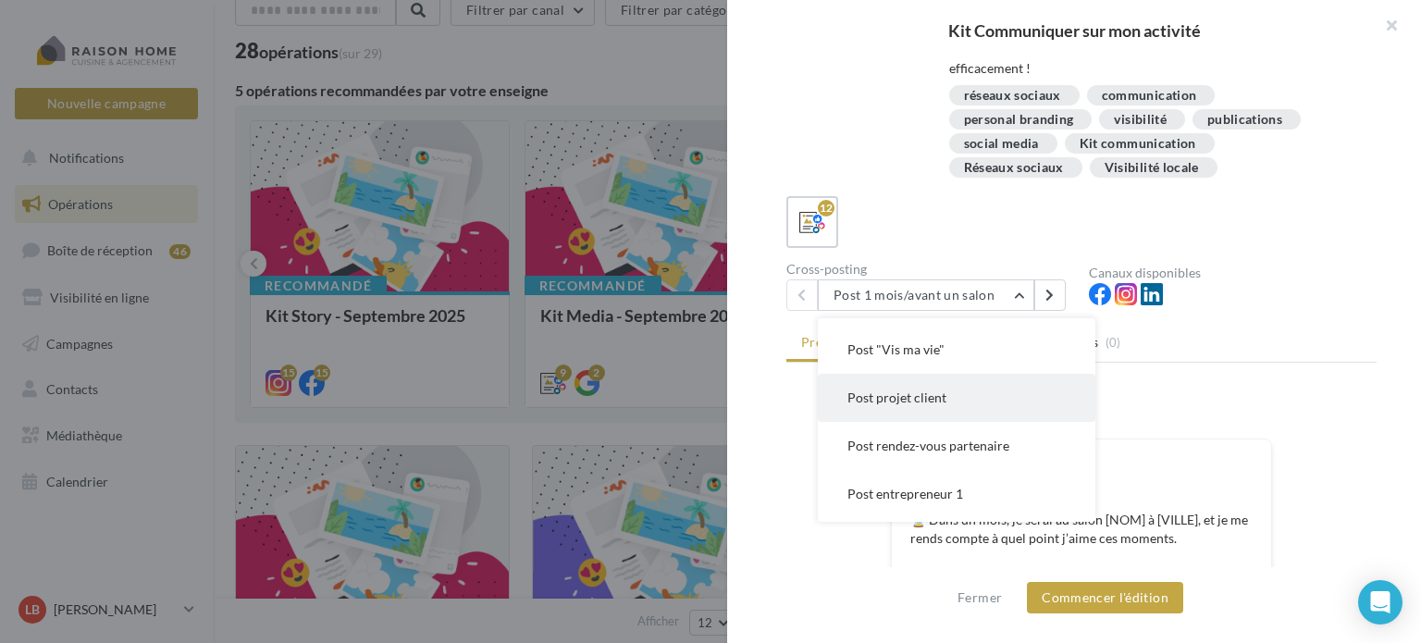
click at [914, 396] on span "Post projet client" at bounding box center [896, 398] width 99 height 16
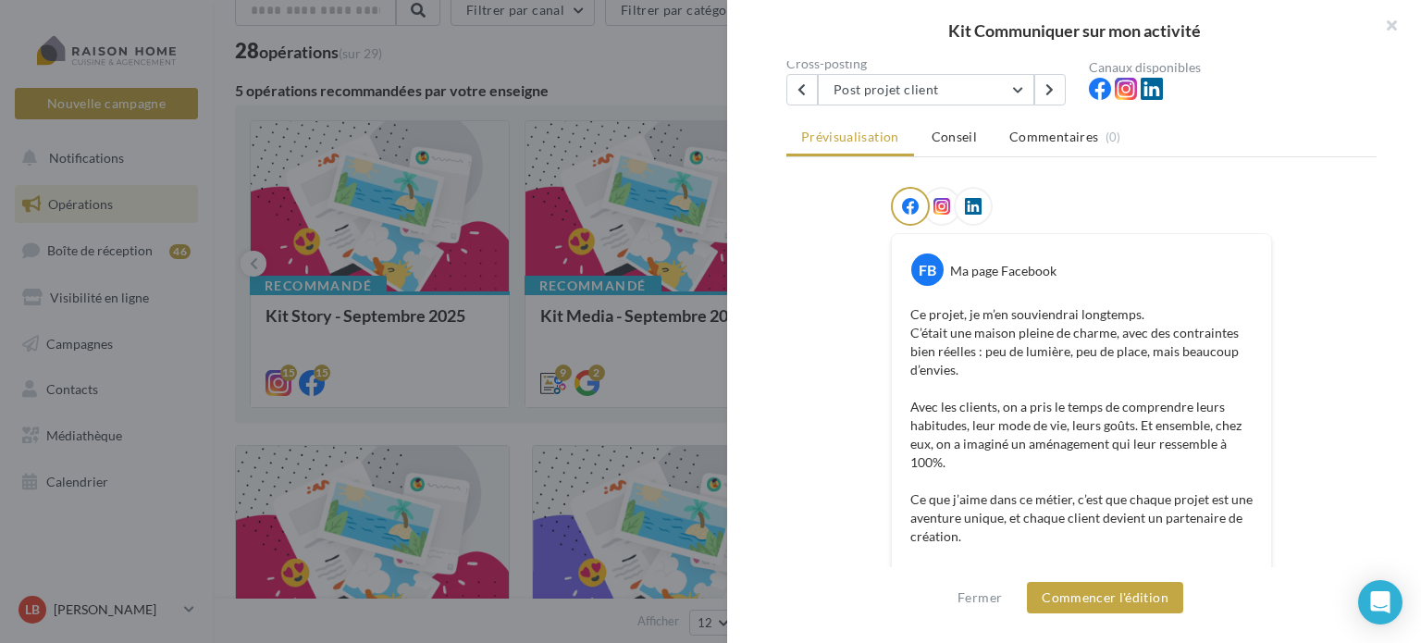
scroll to position [371, 0]
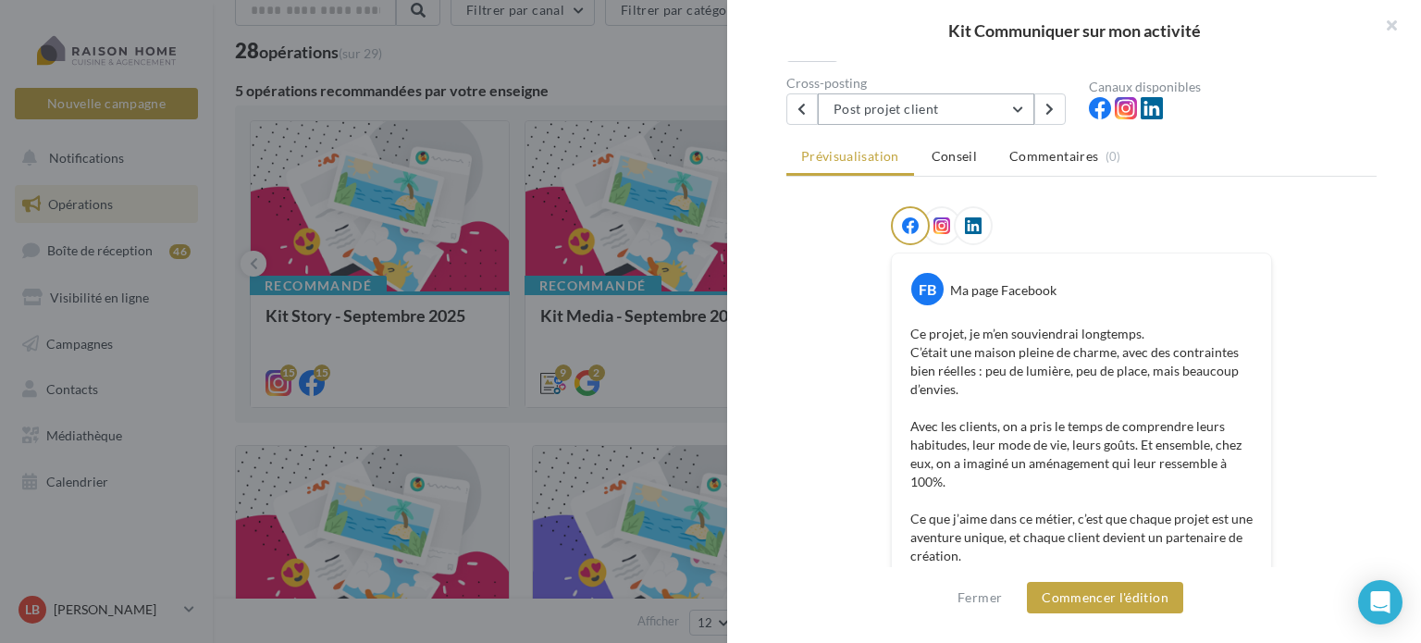
click at [1003, 111] on button "Post projet client" at bounding box center [926, 108] width 216 height 31
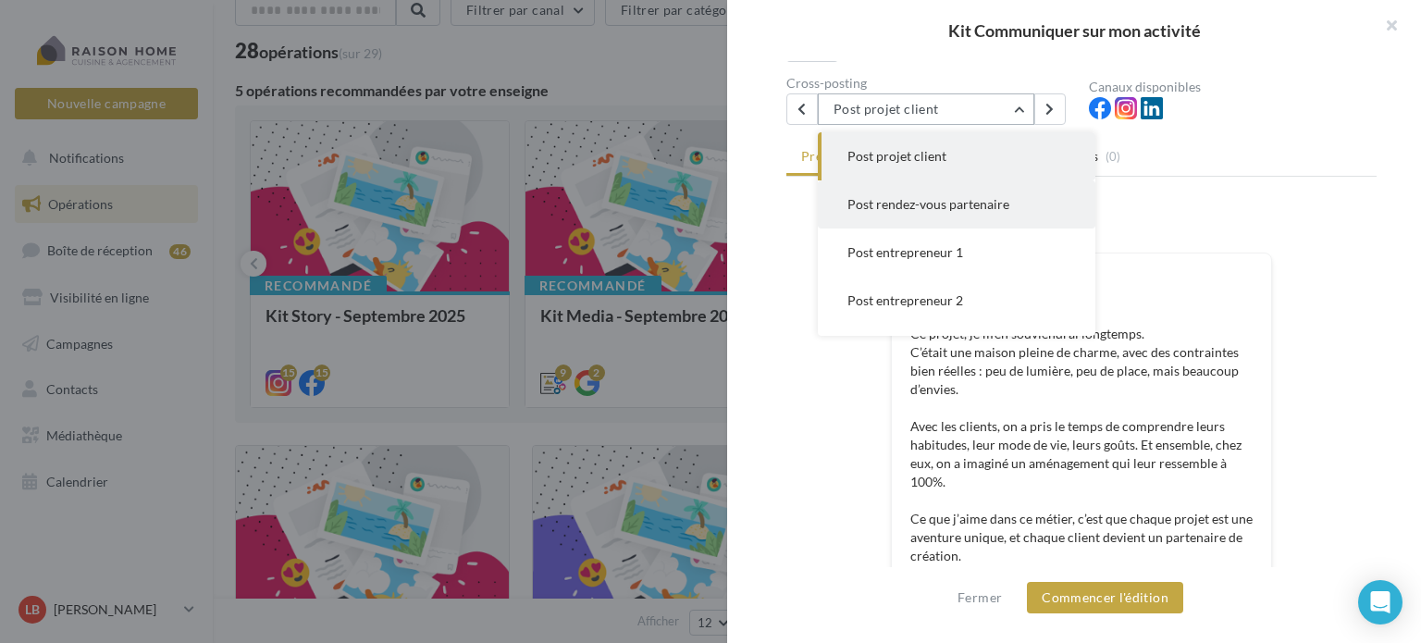
scroll to position [285, 0]
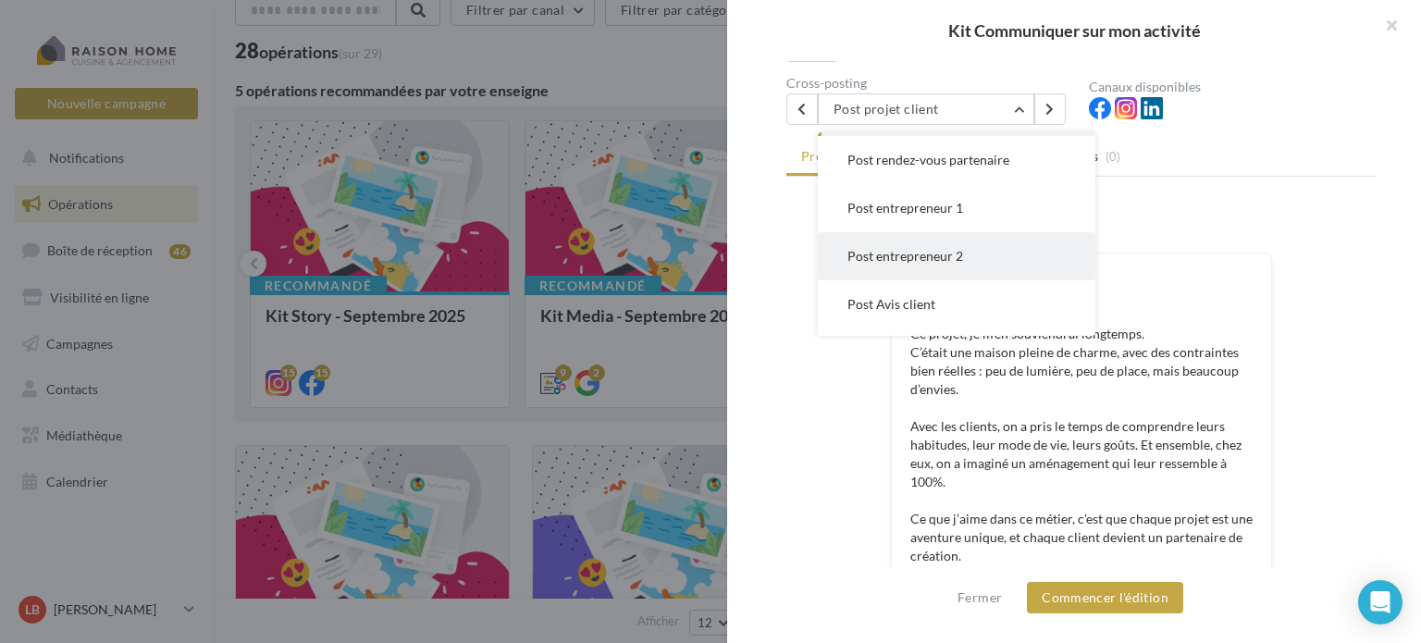
click at [923, 252] on span "Post entrepreneur 2" at bounding box center [905, 256] width 116 height 16
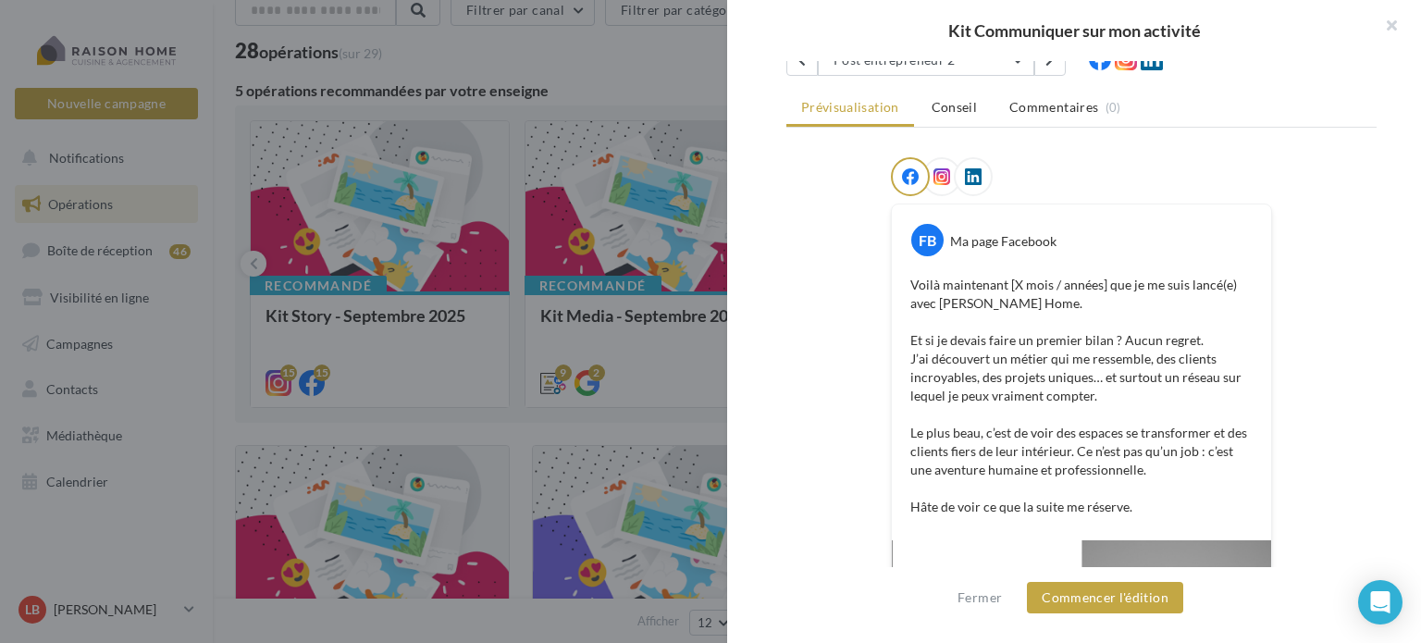
scroll to position [408, 0]
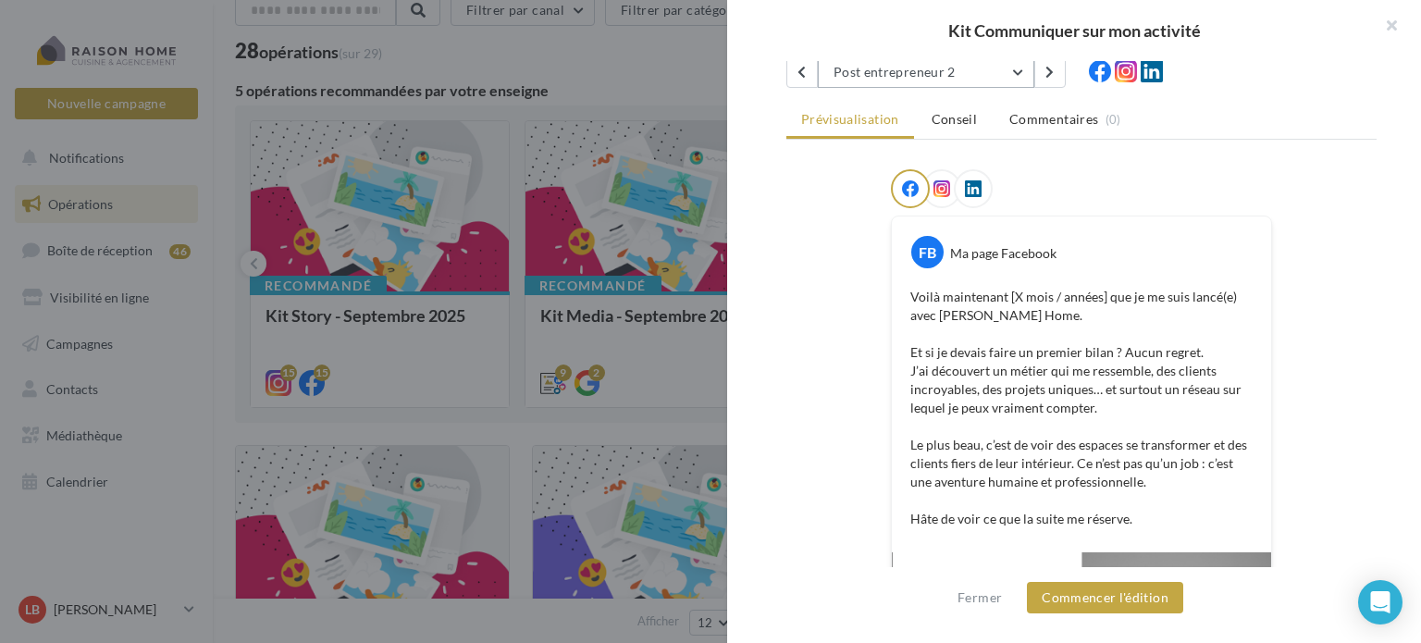
click at [1021, 69] on button "Post entrepreneur 2" at bounding box center [926, 71] width 216 height 31
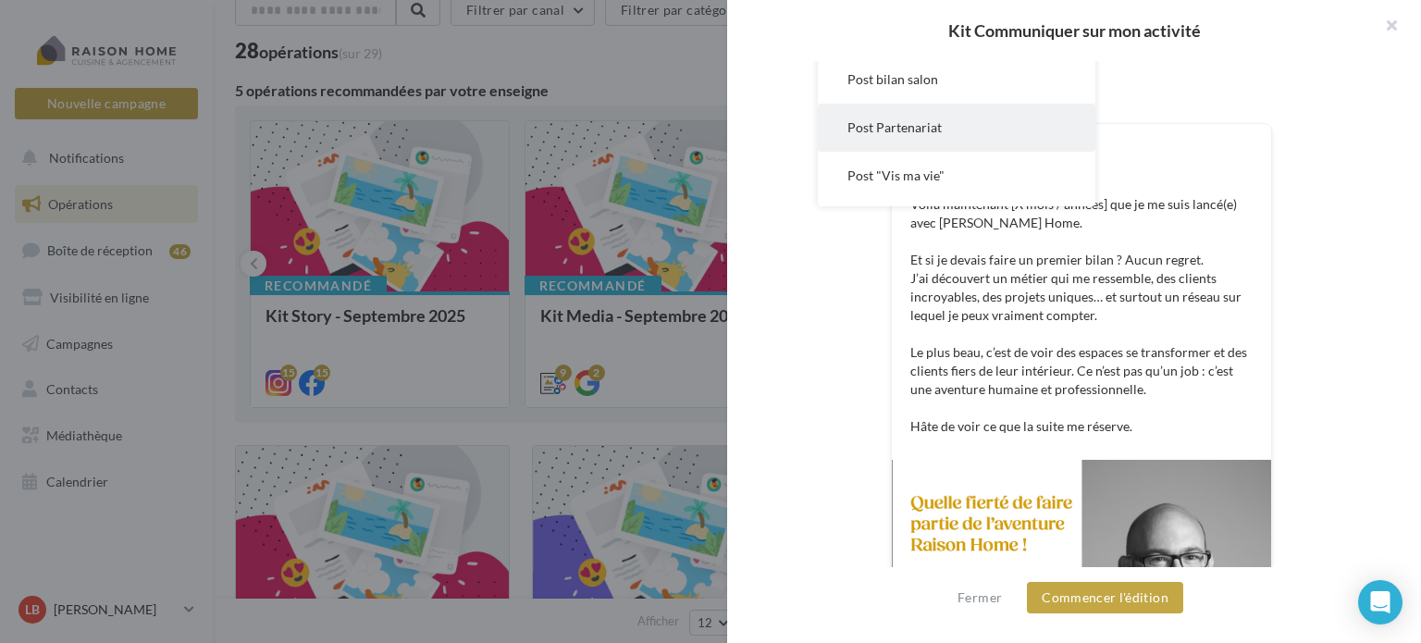
scroll to position [0, 0]
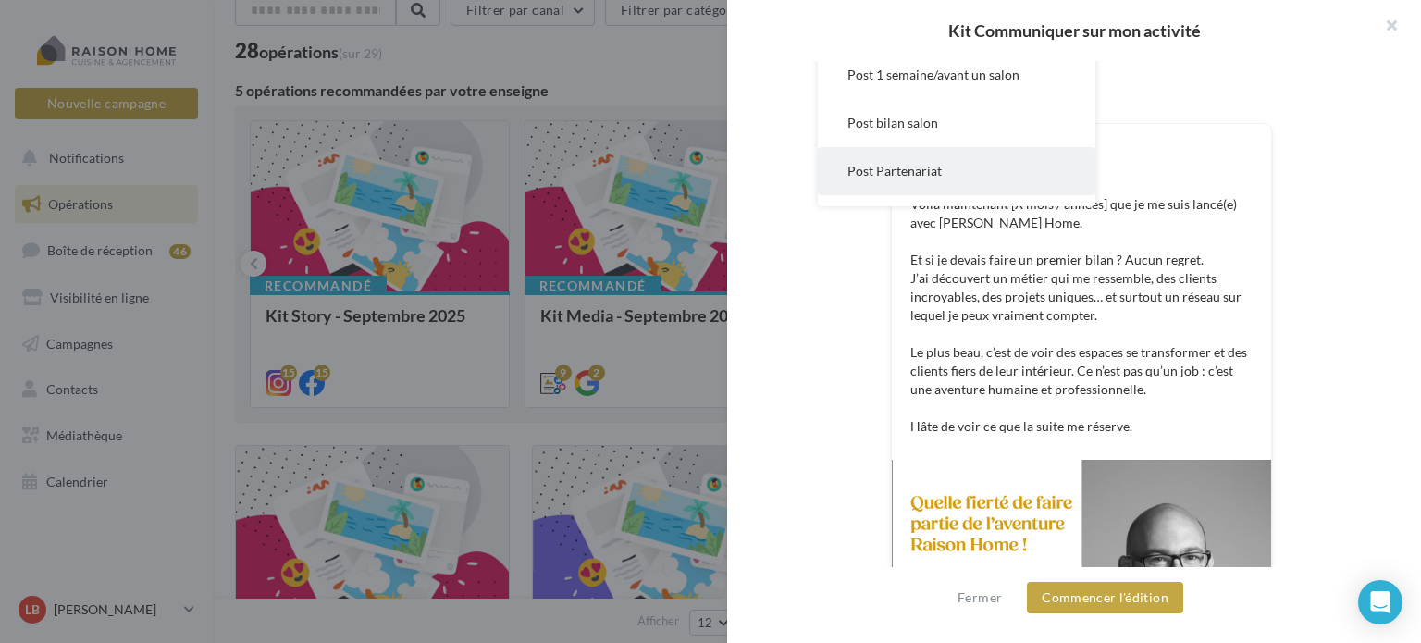
click at [935, 163] on span "Post Partenariat" at bounding box center [894, 171] width 94 height 16
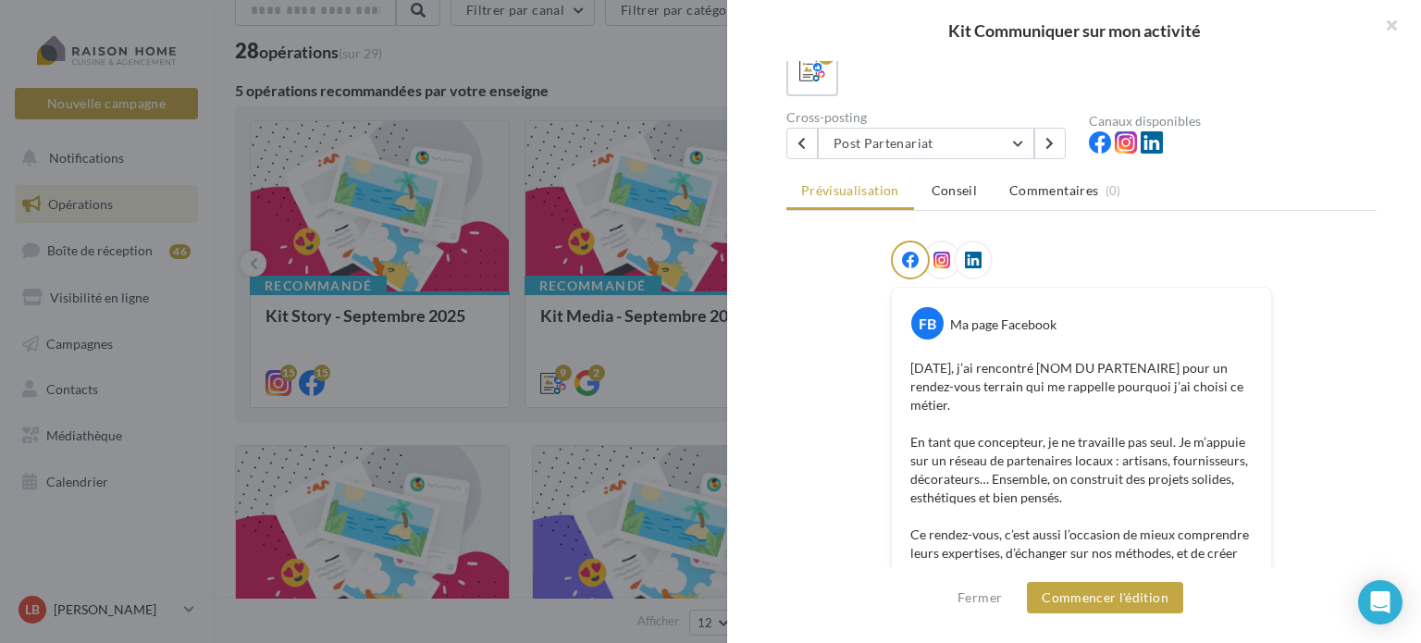
scroll to position [278, 0]
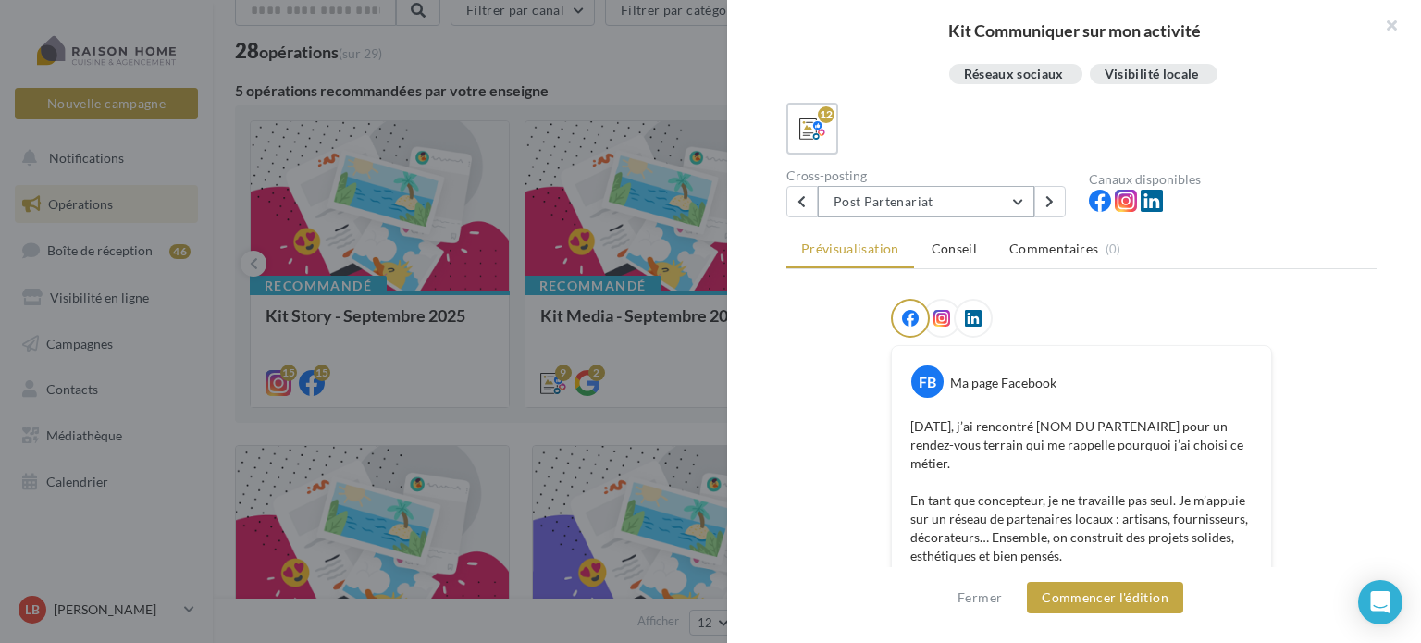
click at [1016, 204] on button "Post Partenariat" at bounding box center [926, 201] width 216 height 31
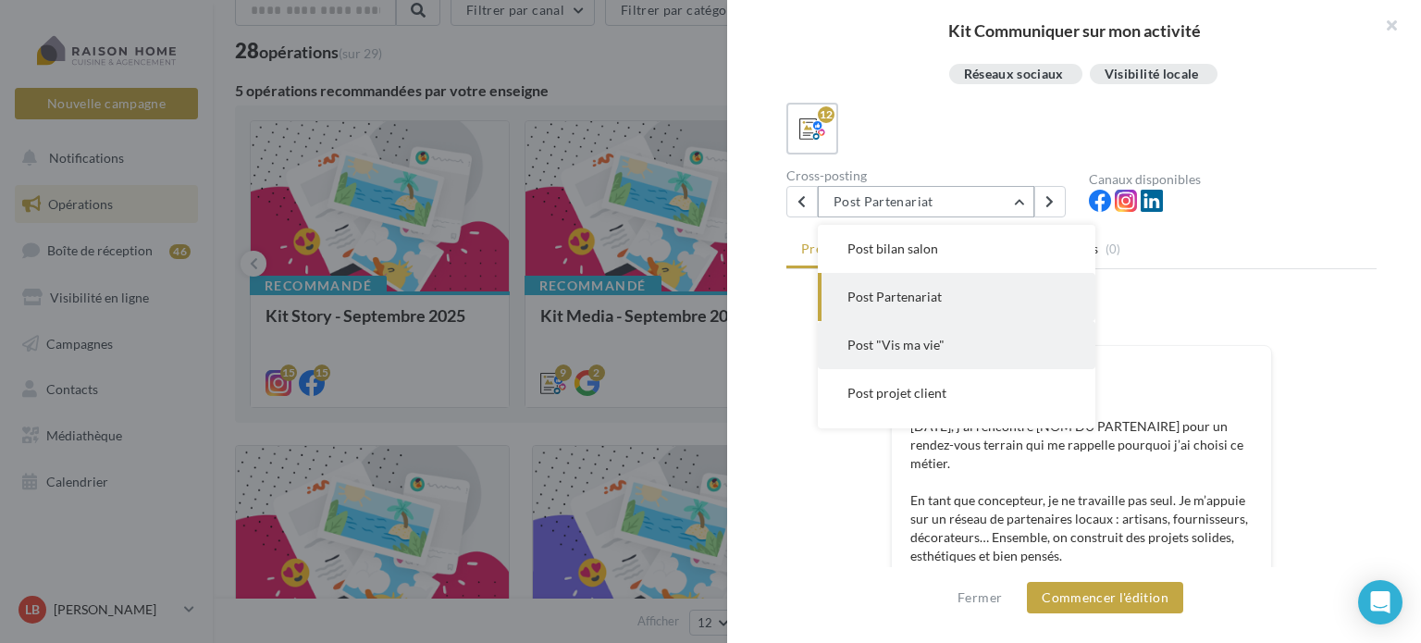
scroll to position [189, 0]
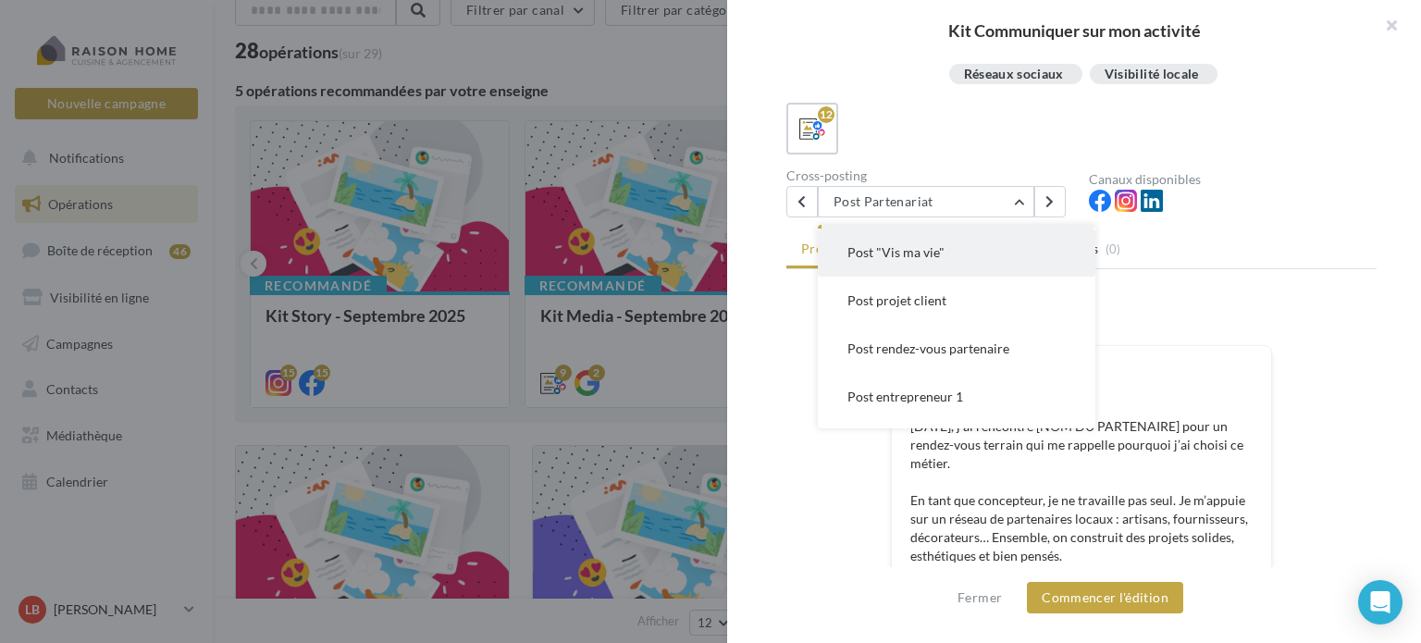
click at [946, 245] on button "Post "Vis ma vie"" at bounding box center [957, 253] width 278 height 48
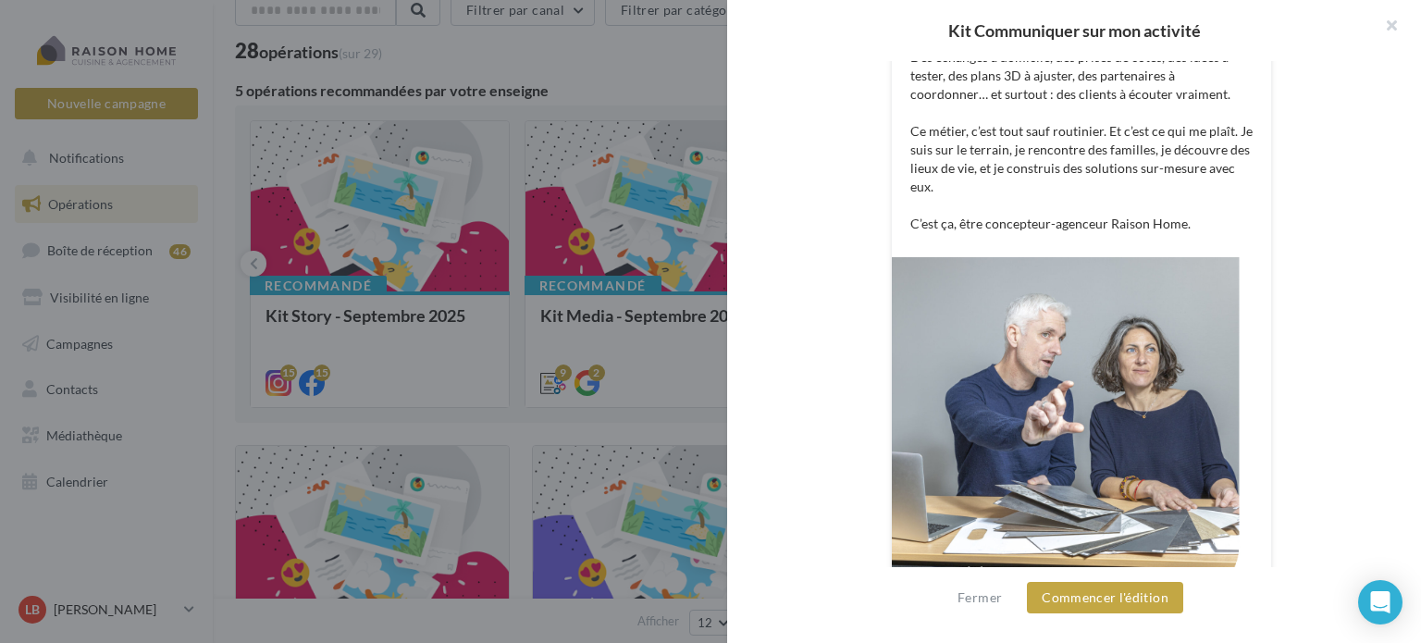
scroll to position [833, 0]
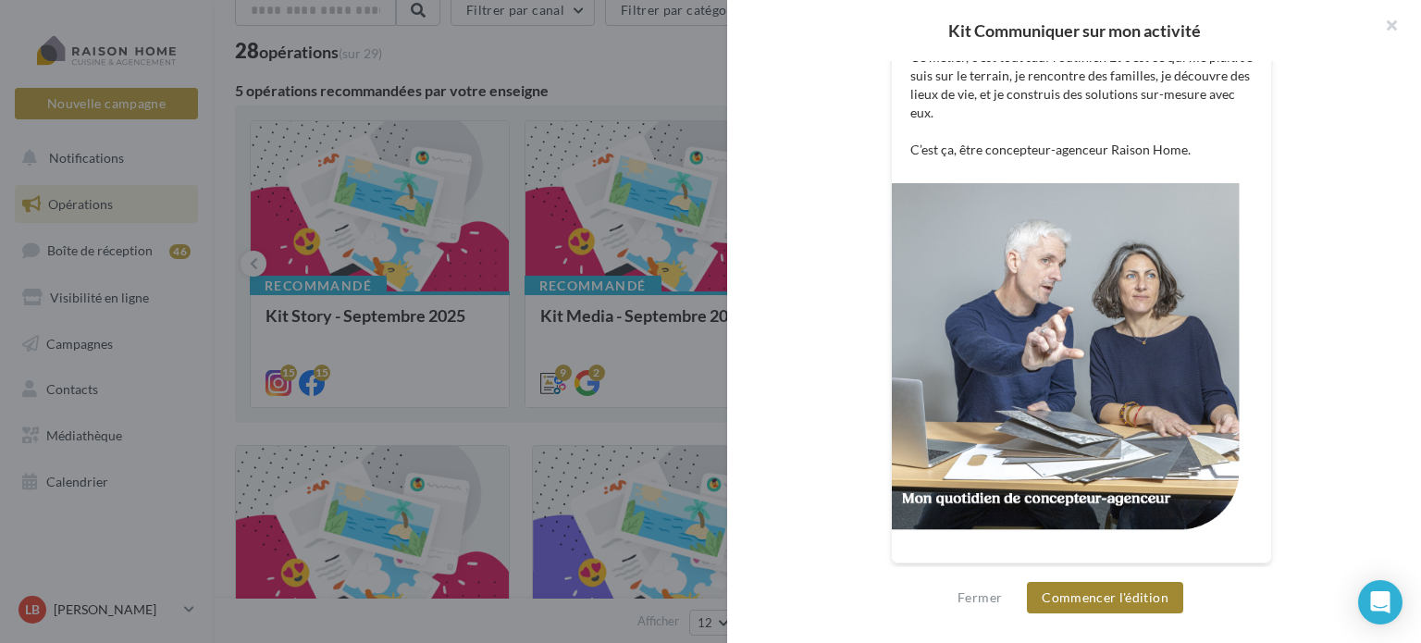
click at [1103, 602] on button "Commencer l'édition" at bounding box center [1105, 597] width 156 height 31
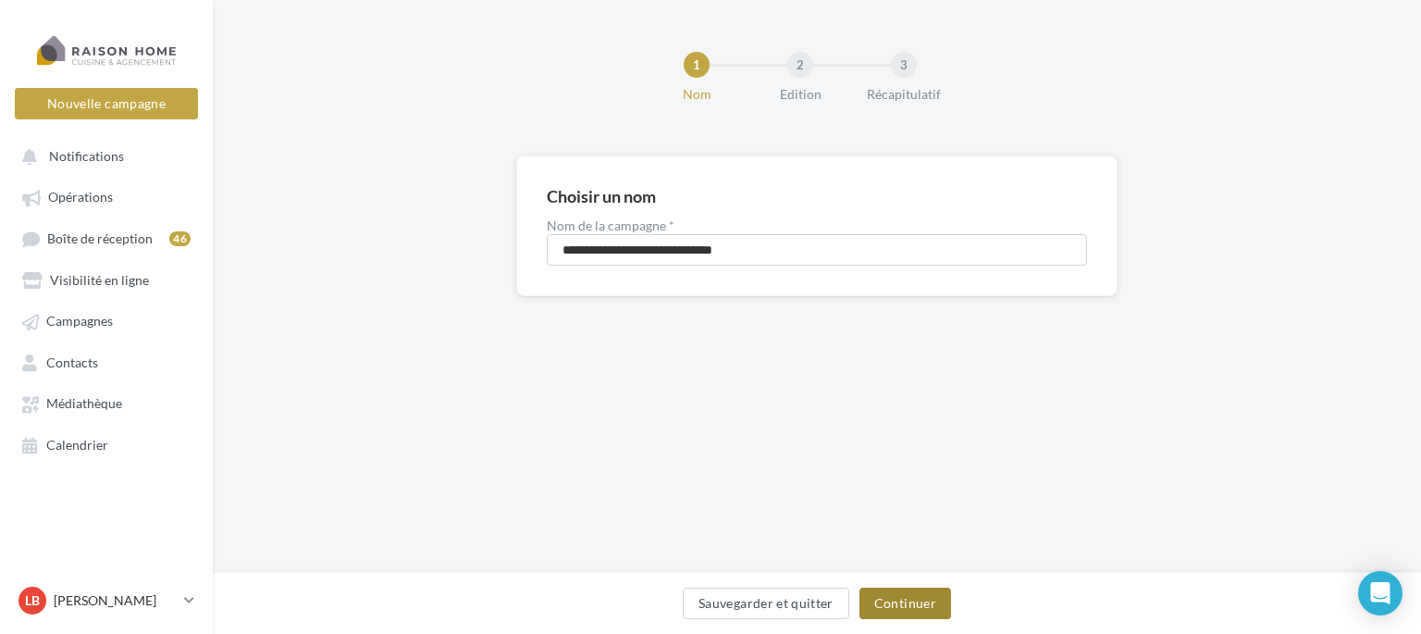
click at [890, 606] on button "Continuer" at bounding box center [906, 603] width 92 height 31
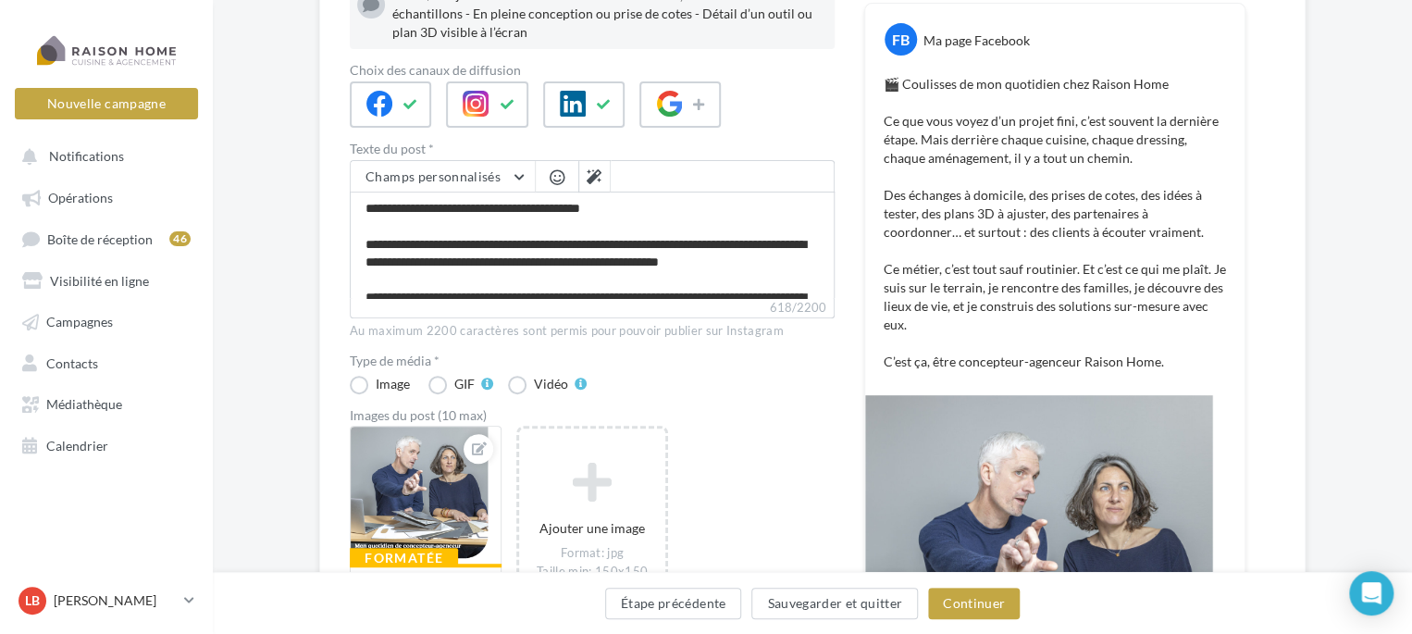
scroll to position [185, 0]
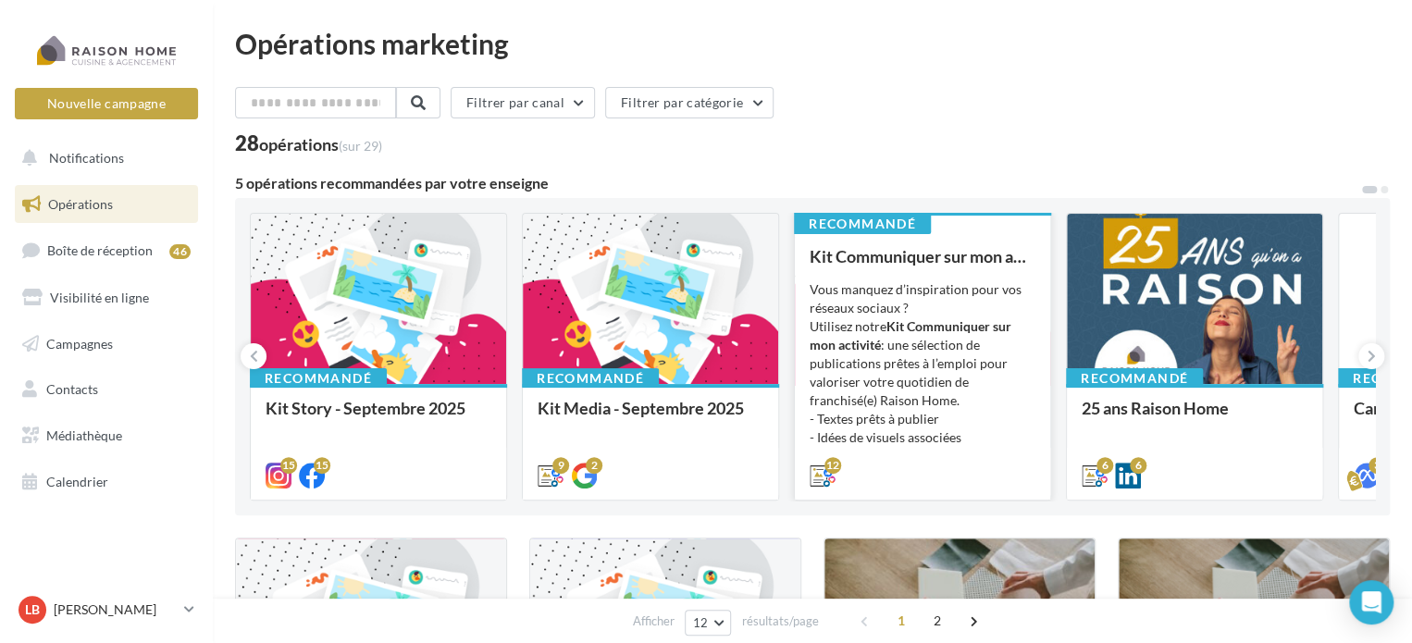
click at [872, 305] on div "Vous manquez d’inspiration pour vos réseaux sociaux ? Utilisez notre Kit Commun…" at bounding box center [923, 372] width 226 height 185
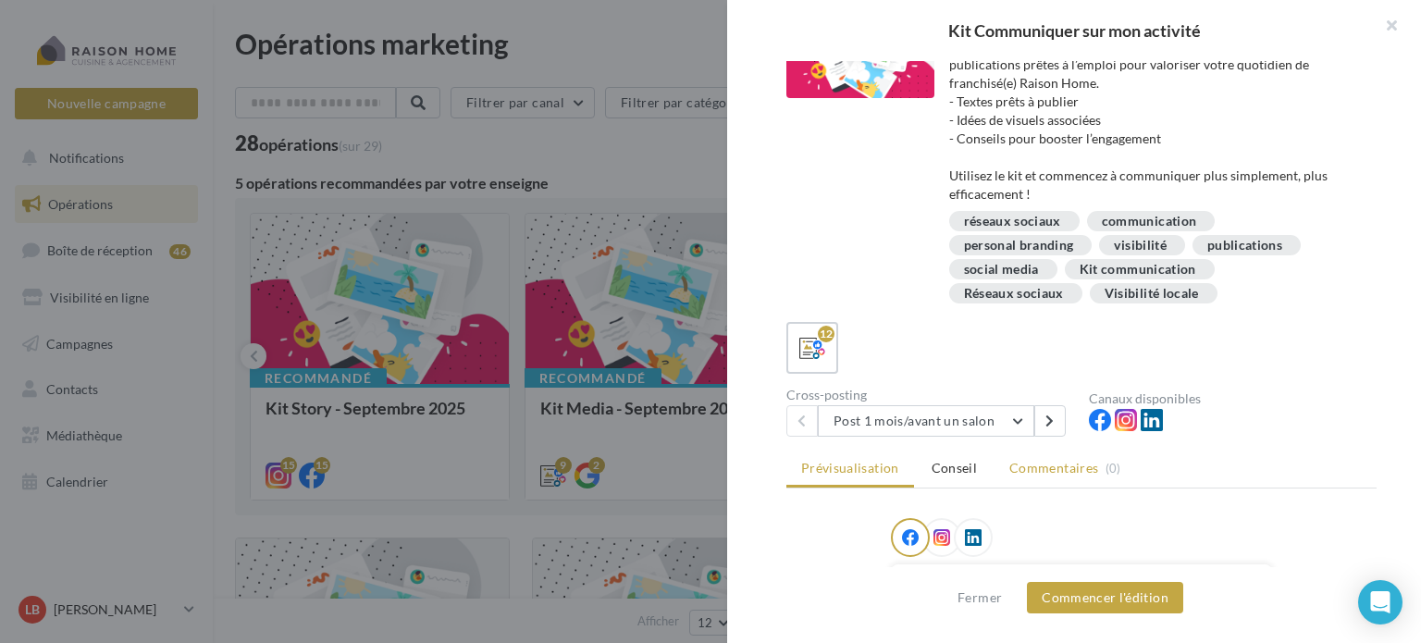
scroll to position [93, 0]
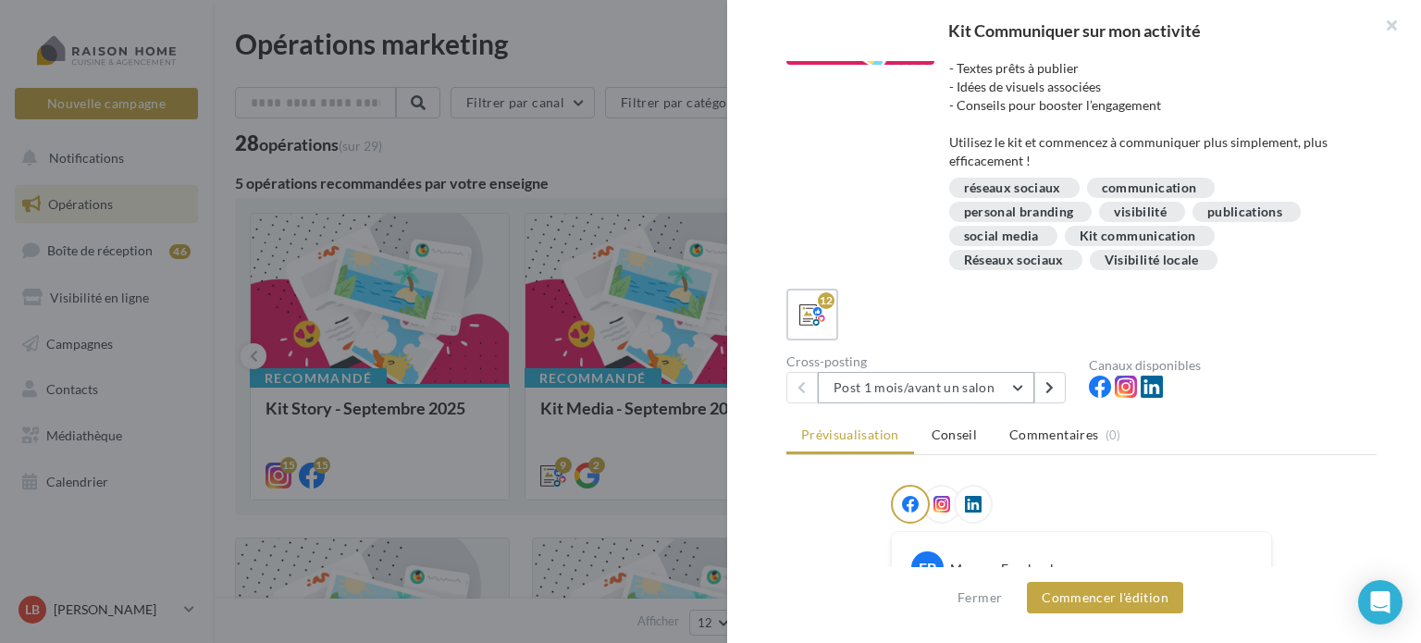
click at [1007, 380] on button "Post 1 mois/avant un salon" at bounding box center [926, 387] width 216 height 31
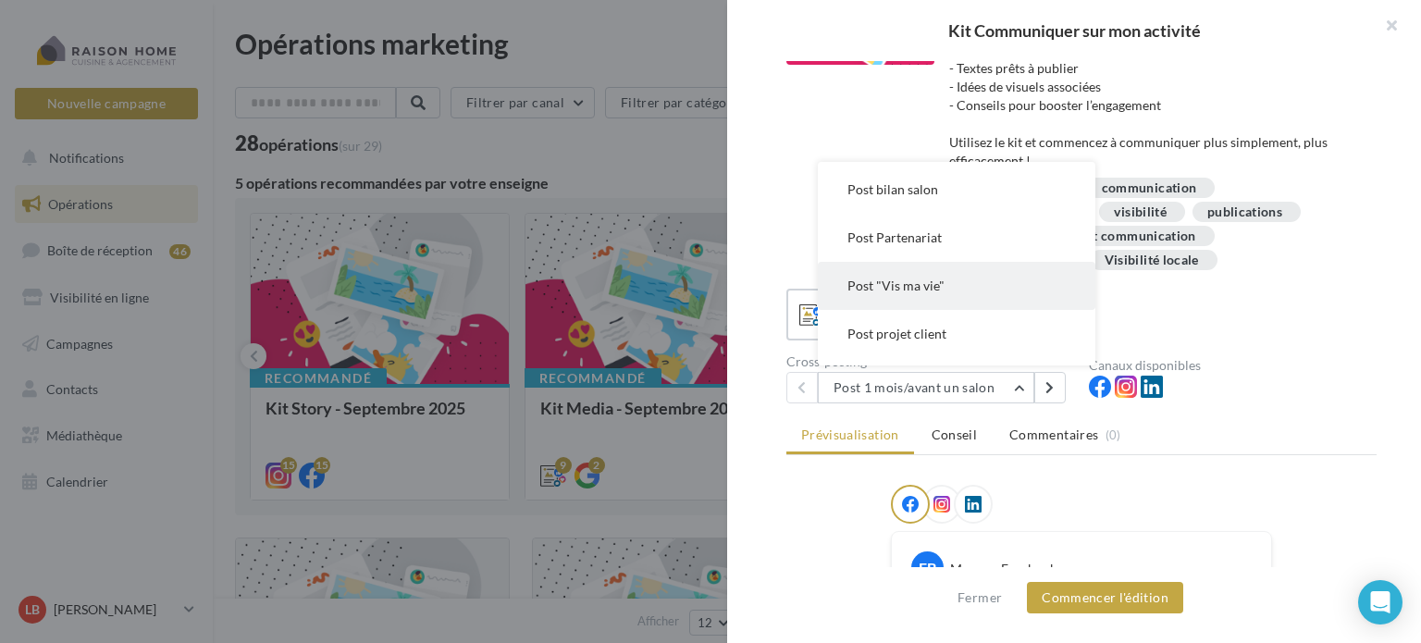
click at [940, 282] on span "Post "Vis ma vie"" at bounding box center [895, 286] width 97 height 16
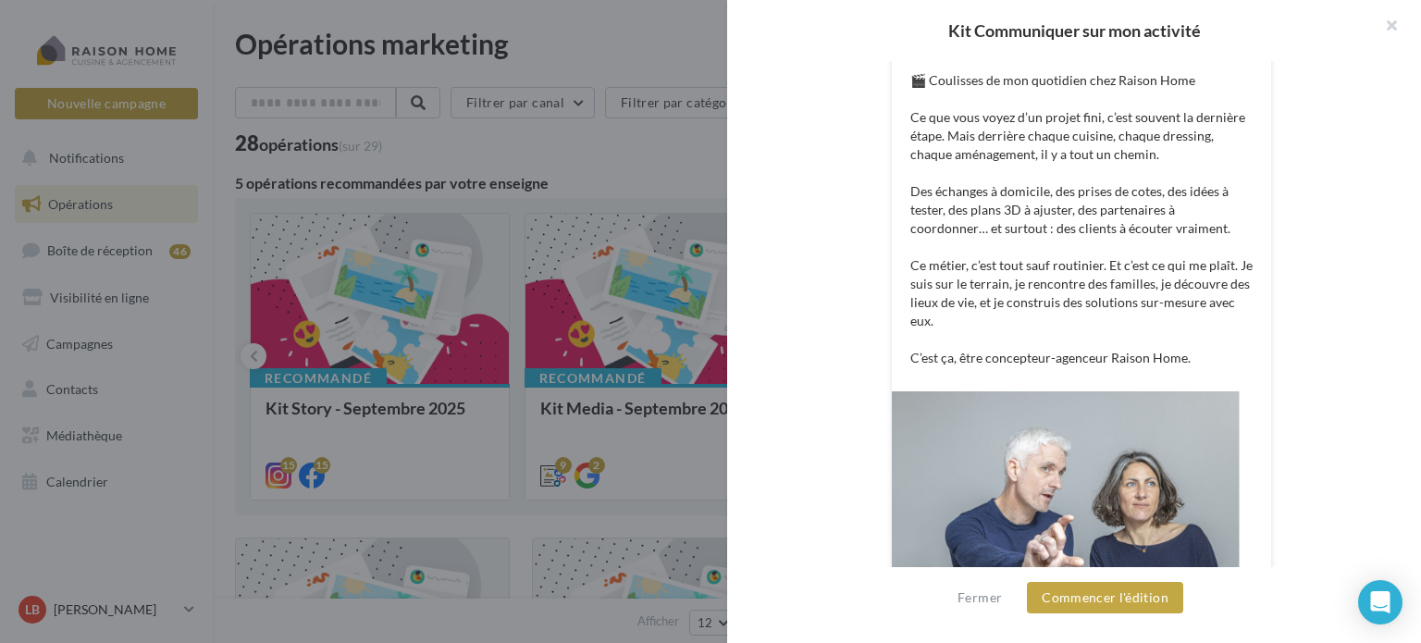
scroll to position [648, 0]
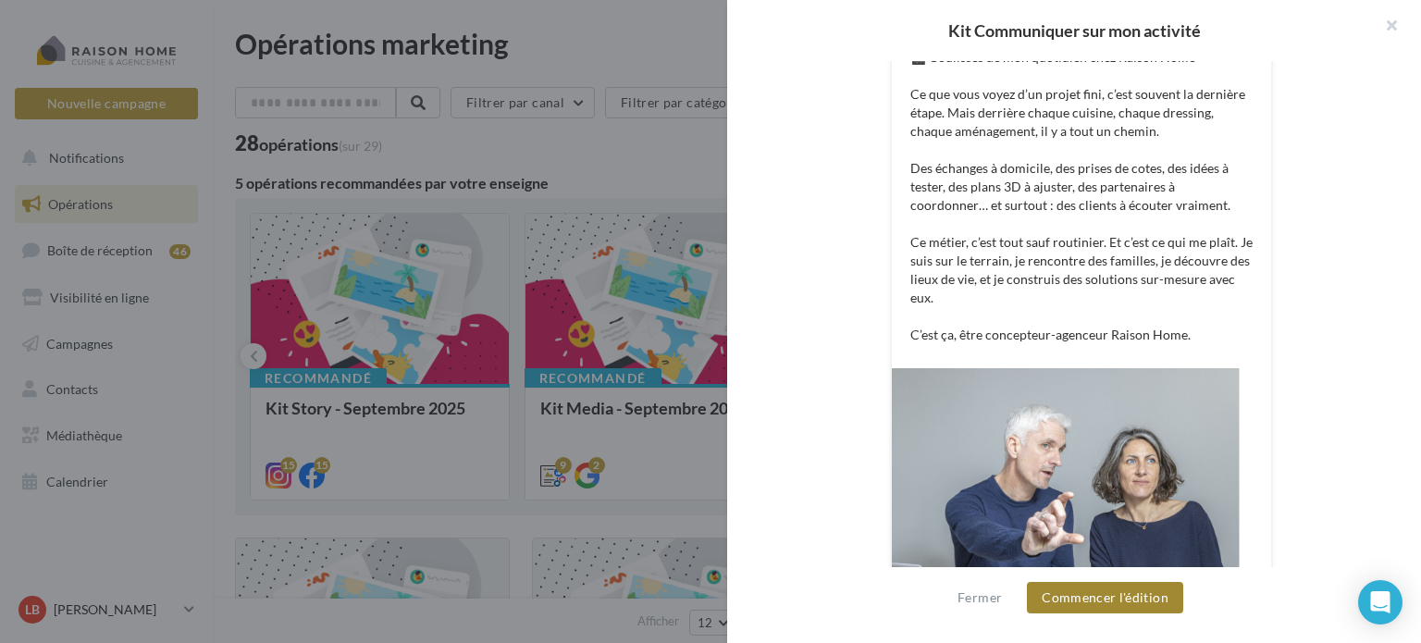
click at [1109, 599] on button "Commencer l'édition" at bounding box center [1105, 597] width 156 height 31
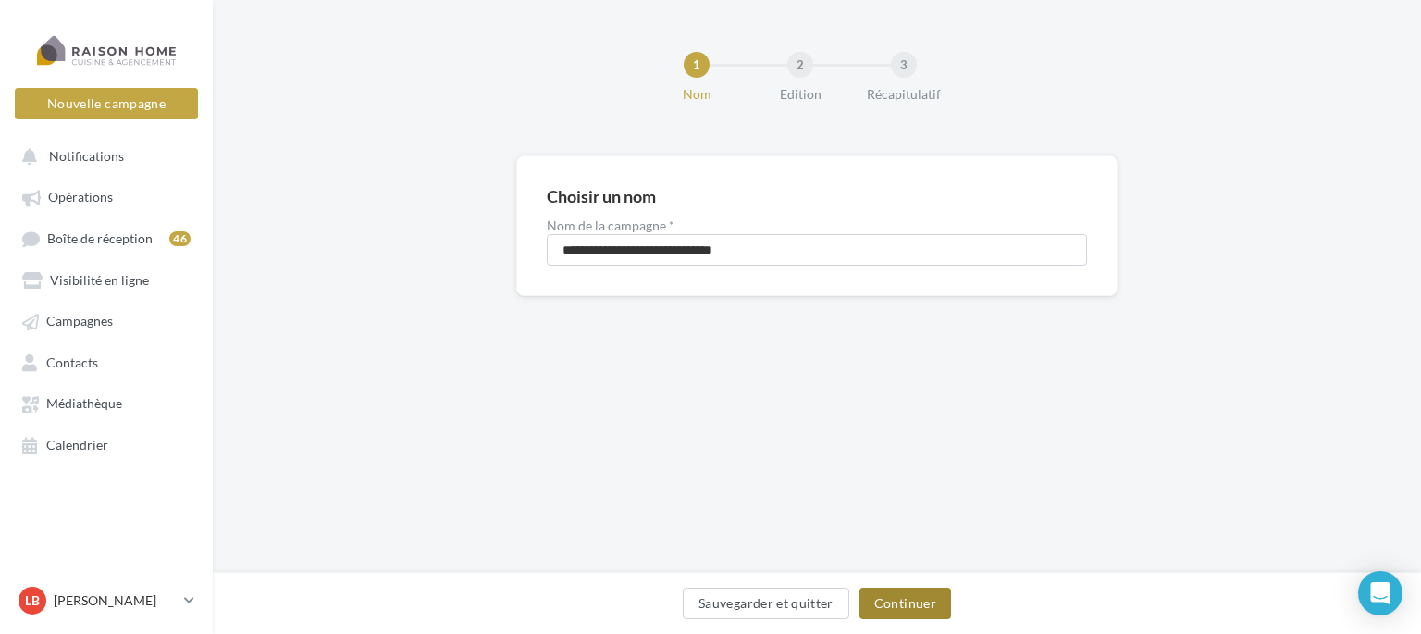
click at [905, 602] on button "Continuer" at bounding box center [906, 603] width 92 height 31
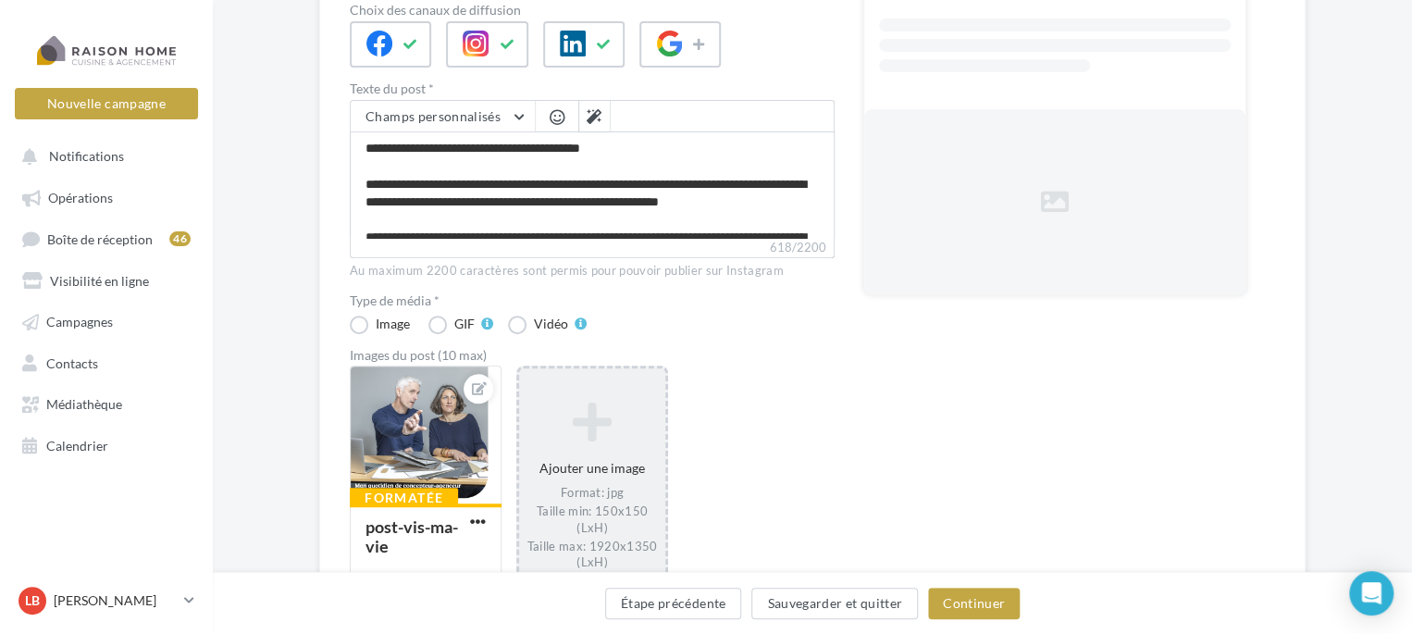
scroll to position [370, 0]
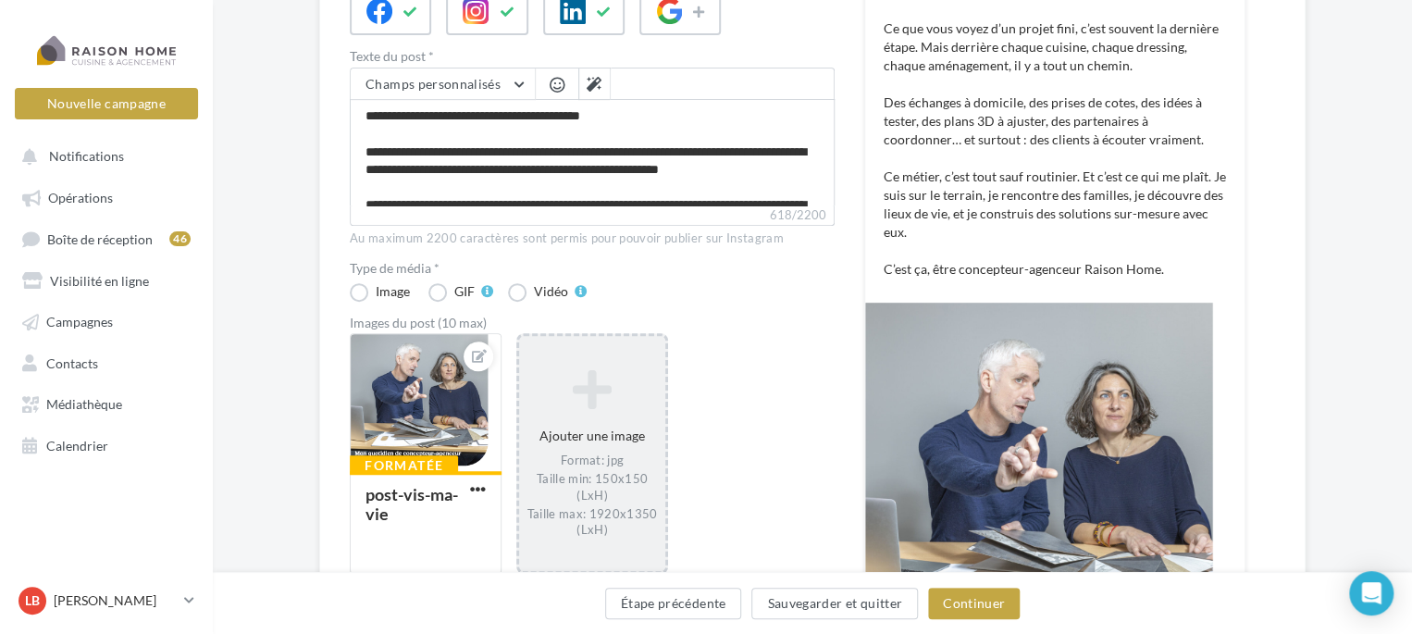
click at [600, 410] on icon at bounding box center [591, 388] width 131 height 44
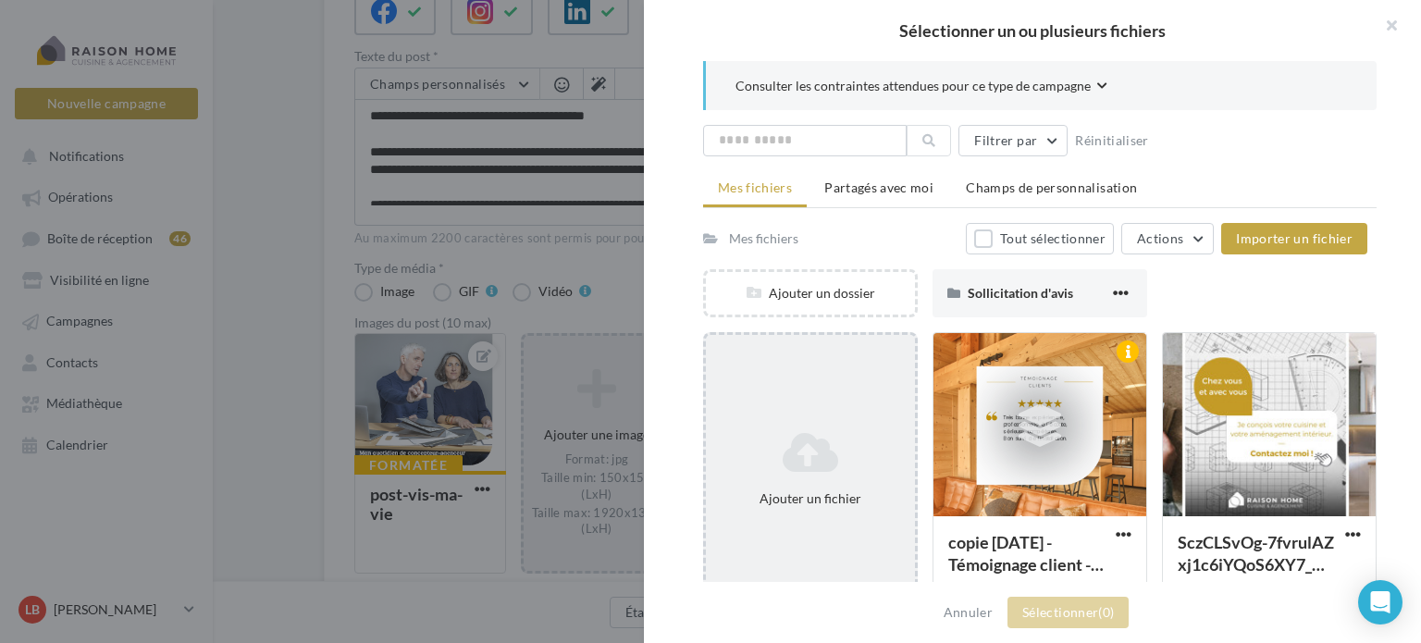
click at [822, 435] on icon at bounding box center [810, 452] width 194 height 44
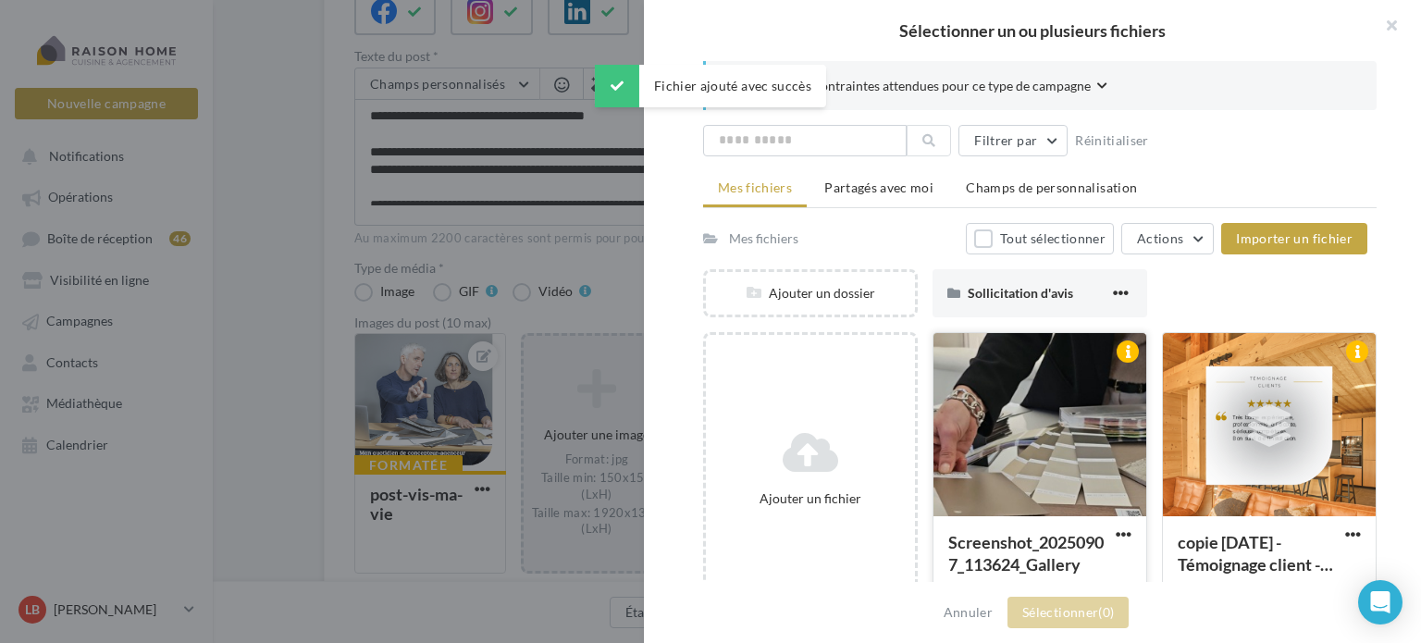
click at [1025, 462] on div at bounding box center [1040, 425] width 213 height 185
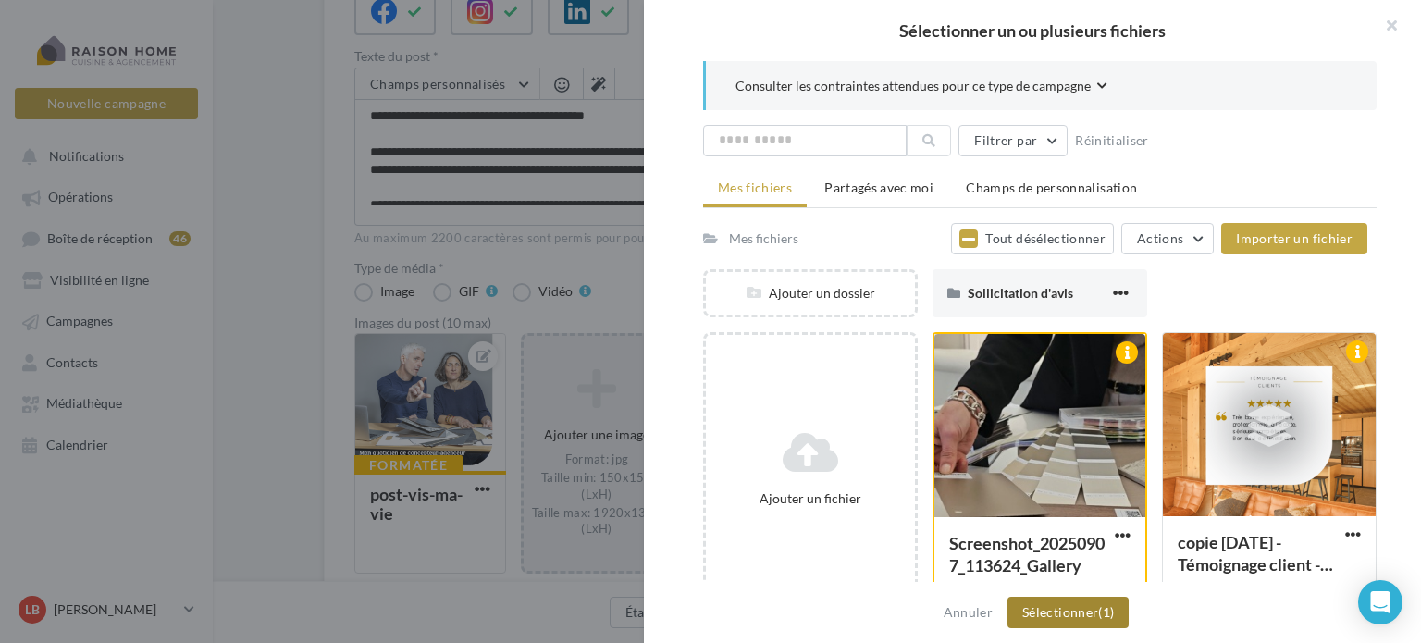
click at [1065, 608] on button "Sélectionner (1)" at bounding box center [1068, 612] width 121 height 31
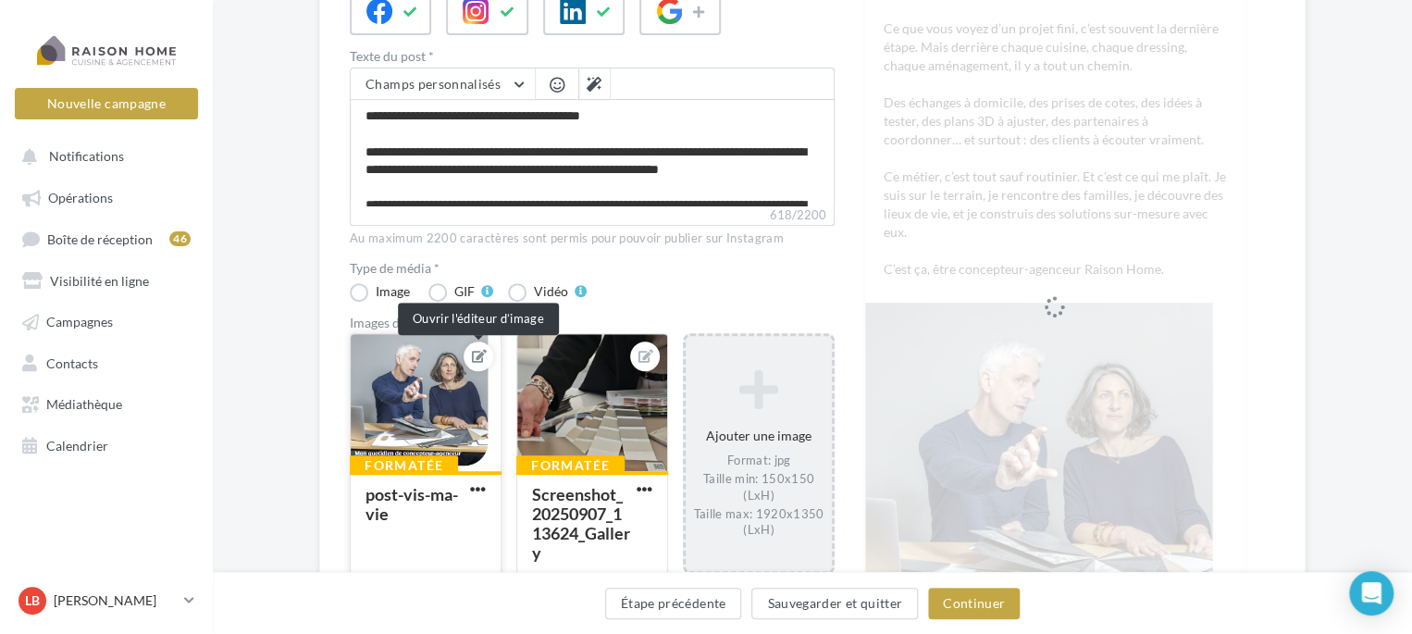
click at [472, 353] on icon at bounding box center [479, 356] width 15 height 13
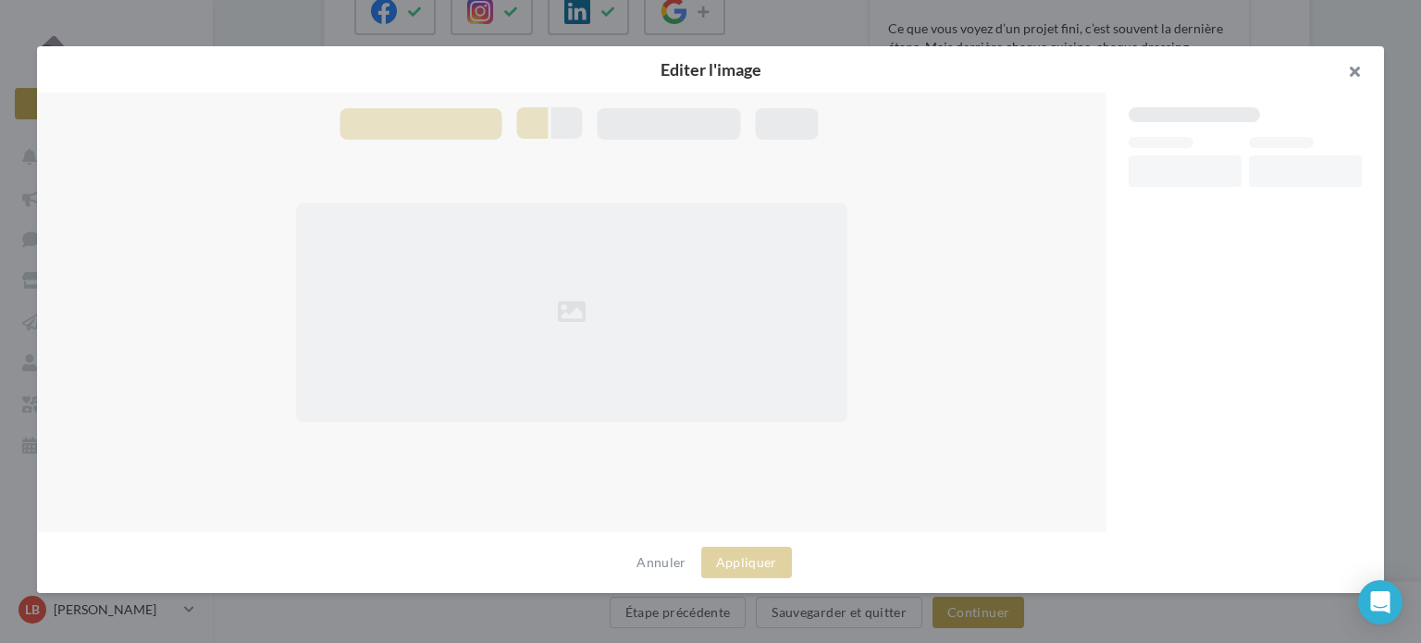
click at [1355, 66] on button "button" at bounding box center [1347, 74] width 74 height 56
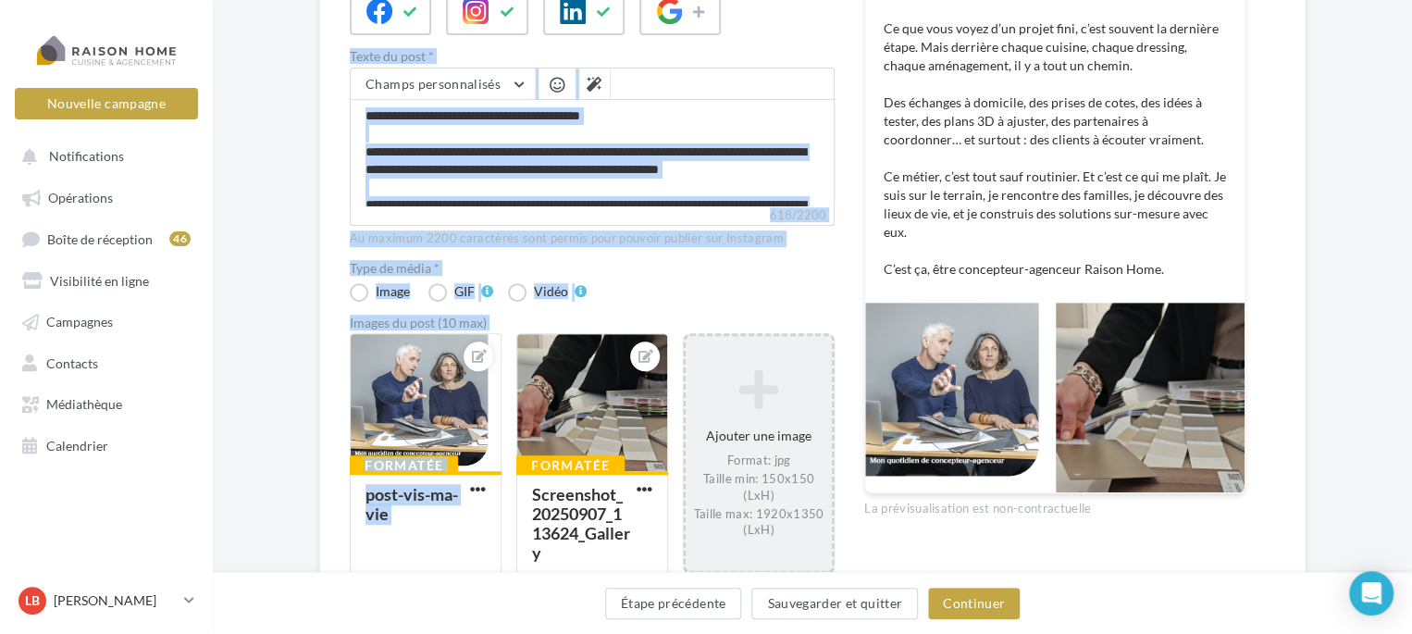
drag, startPoint x: 601, startPoint y: 438, endPoint x: 292, endPoint y: 384, distance: 313.6
click at [292, 384] on div "Editer la campagne cross-posting Conseils du gestionnaire sur l'édition du post…" at bounding box center [812, 242] width 1199 height 914
click at [707, 257] on div "Conseils du gestionnaire sur l'édition du post Cross-posting Guide pratique : Q…" at bounding box center [592, 228] width 485 height 762
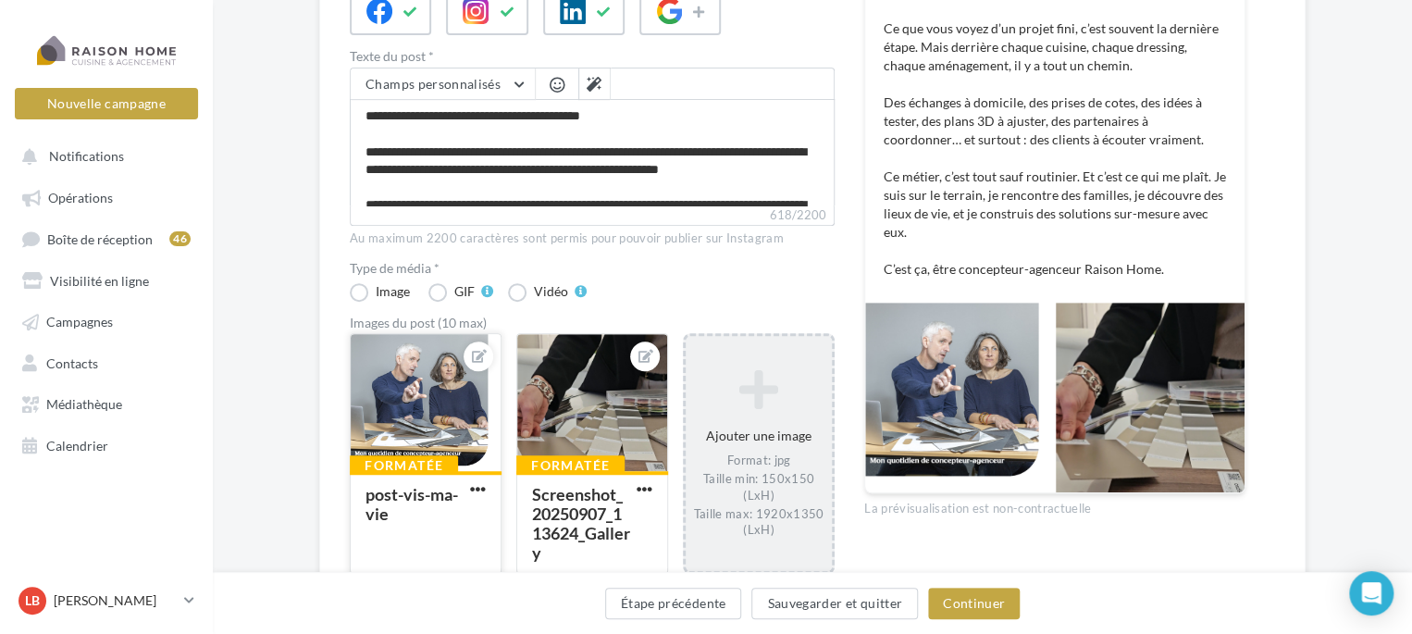
drag, startPoint x: 484, startPoint y: 380, endPoint x: 459, endPoint y: 377, distance: 25.3
click at [459, 377] on div at bounding box center [478, 356] width 44 height 44
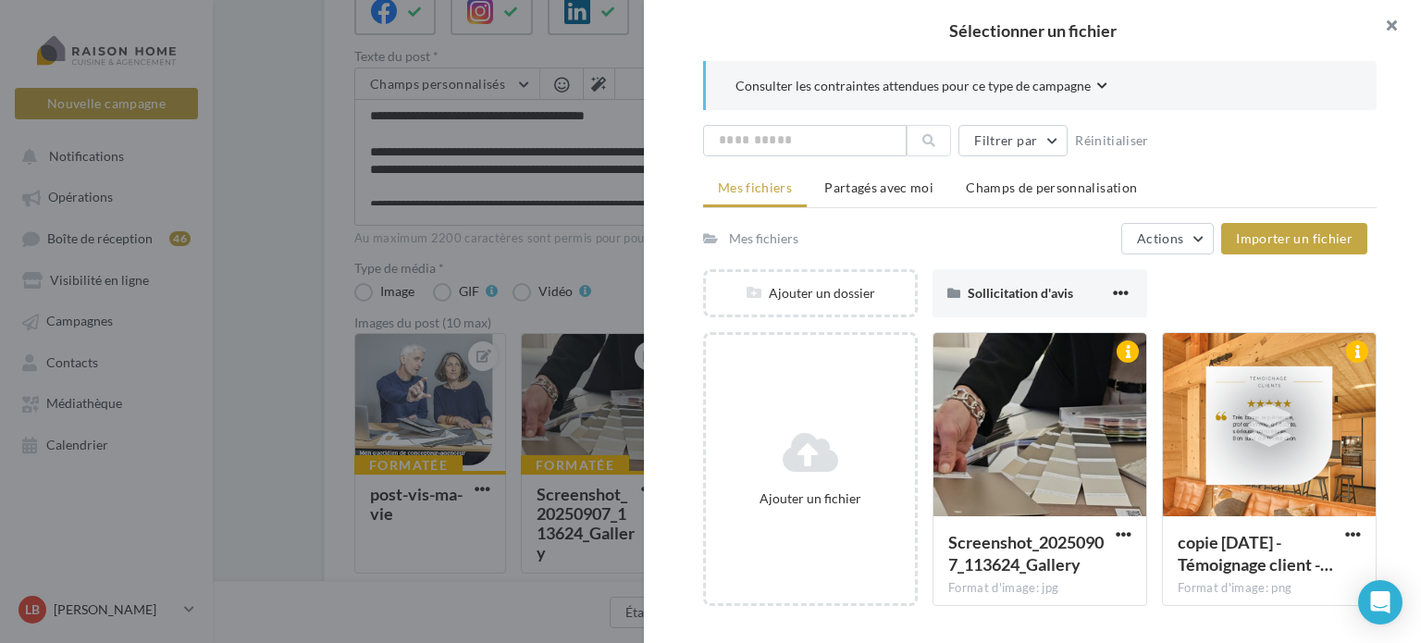
click at [1396, 18] on button "button" at bounding box center [1384, 28] width 74 height 56
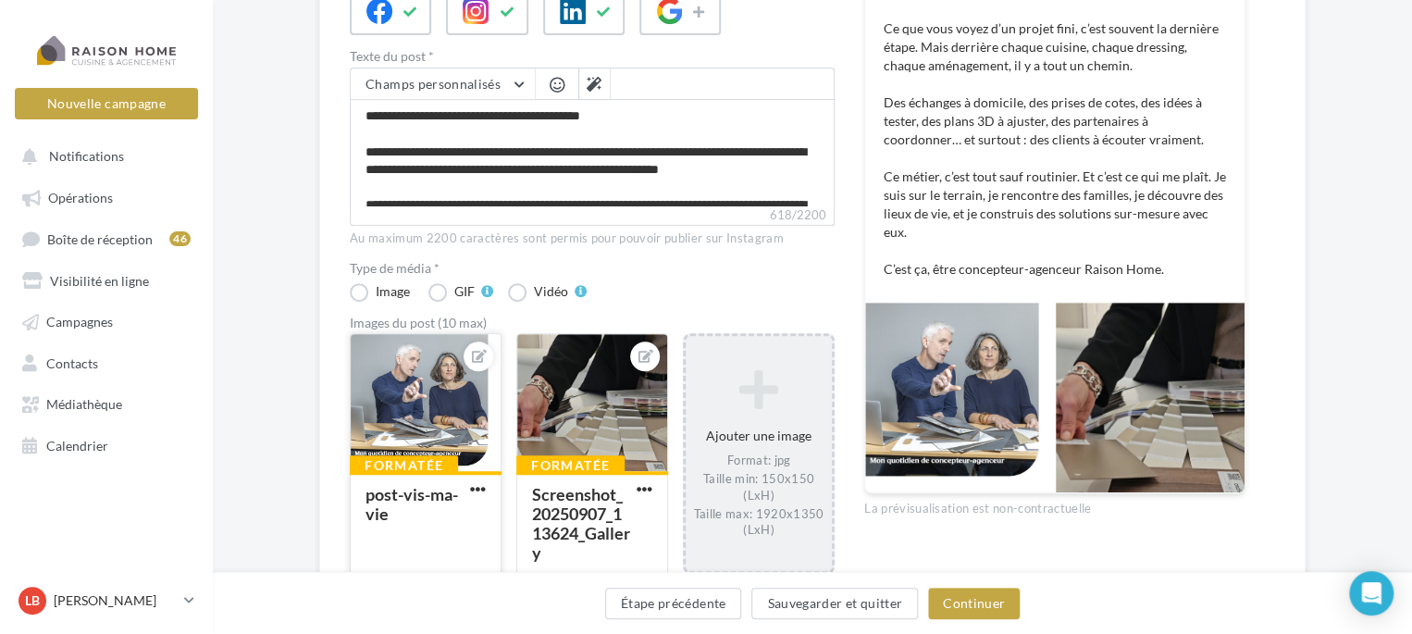
click at [443, 407] on div at bounding box center [426, 403] width 150 height 139
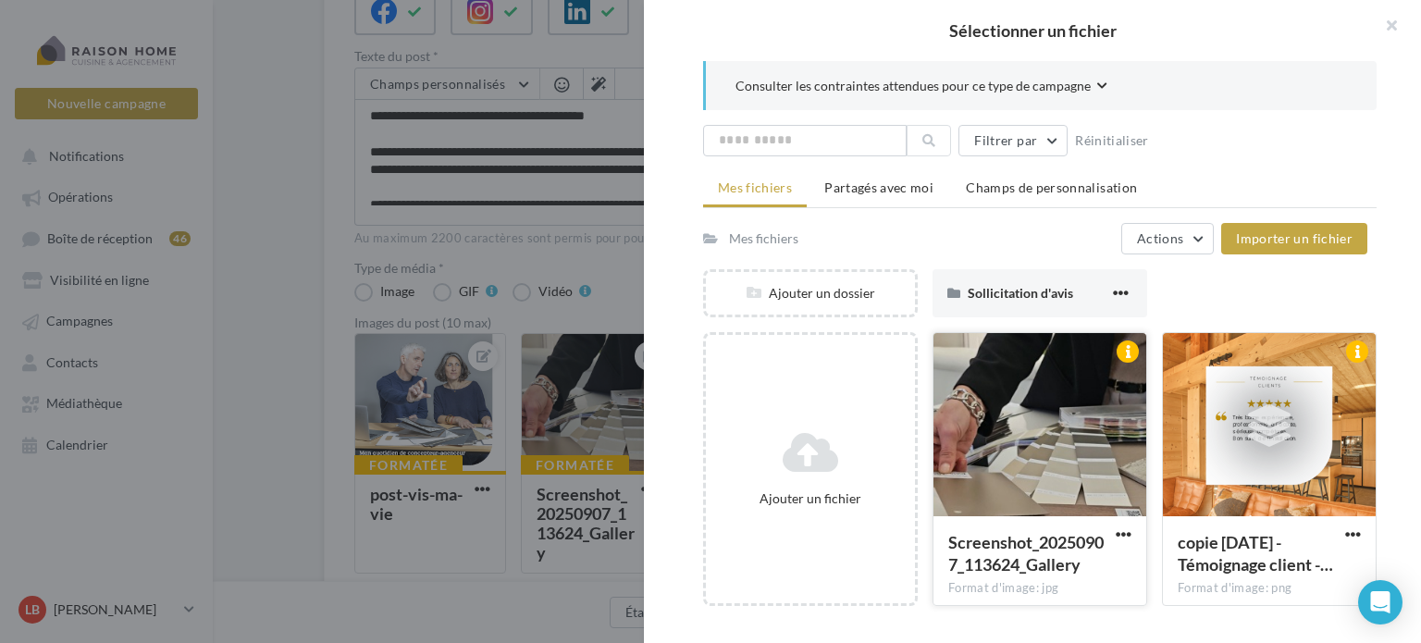
click at [1053, 414] on div at bounding box center [1040, 425] width 213 height 185
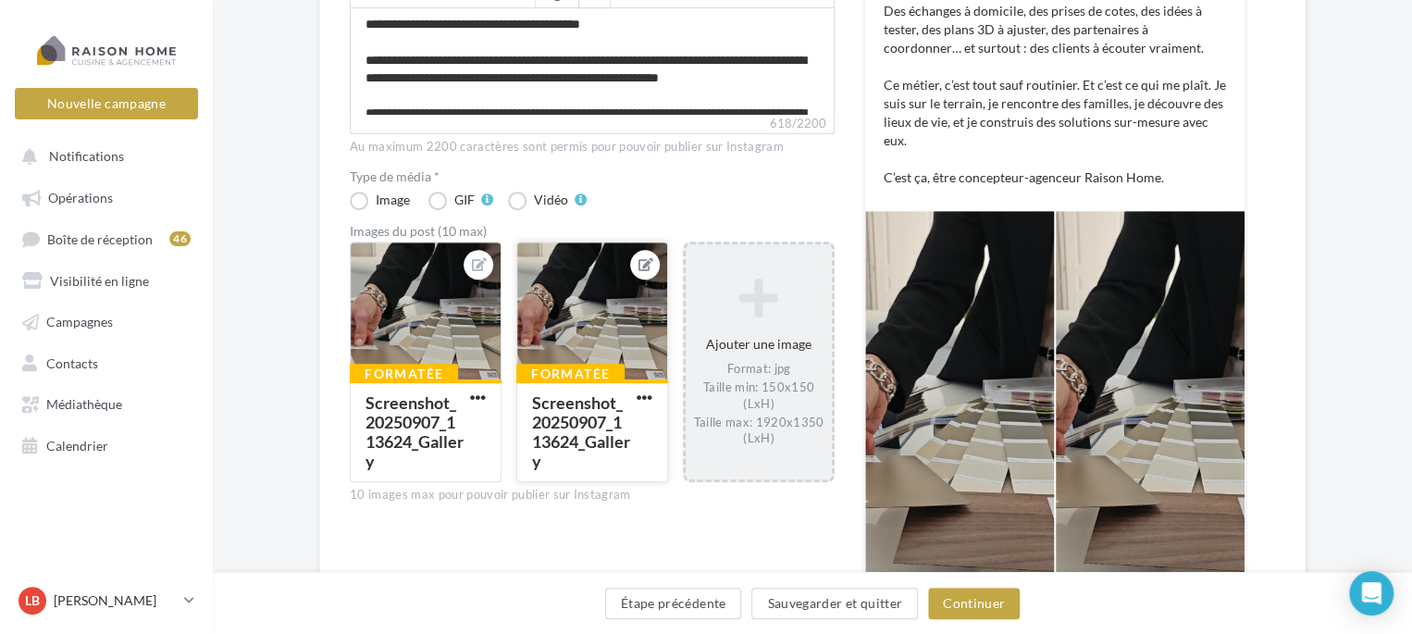
scroll to position [463, 0]
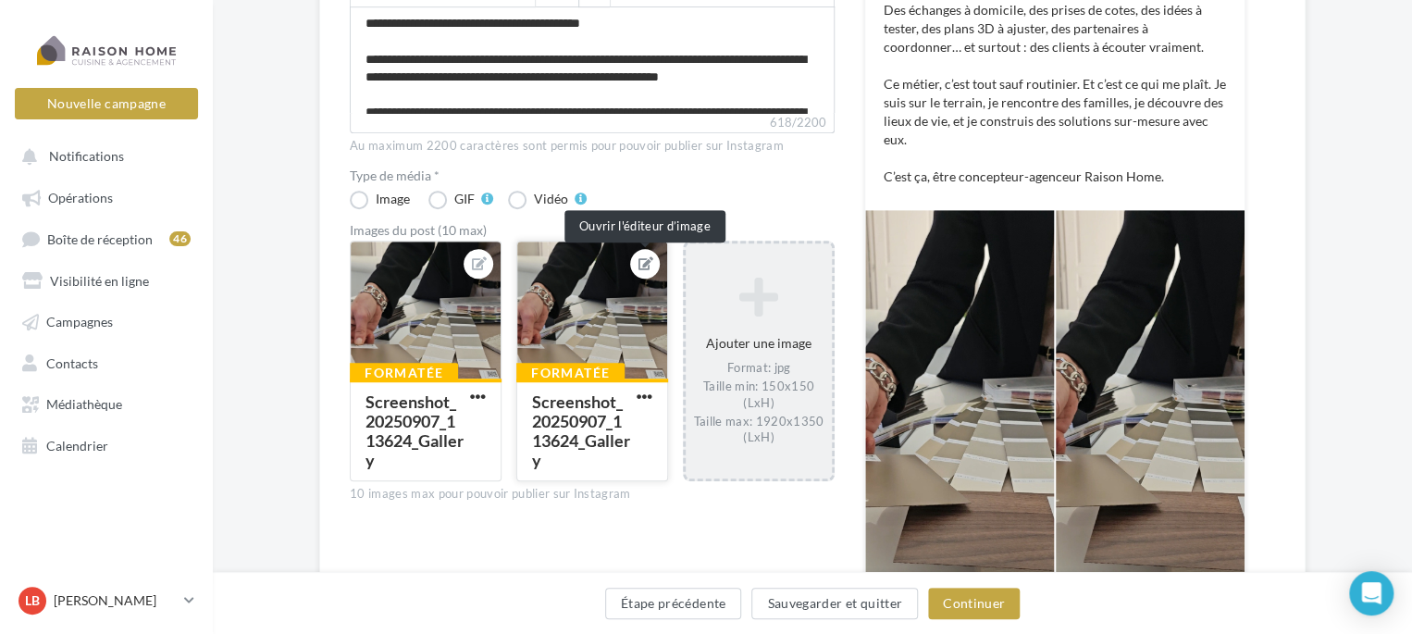
click at [640, 262] on icon at bounding box center [645, 263] width 15 height 13
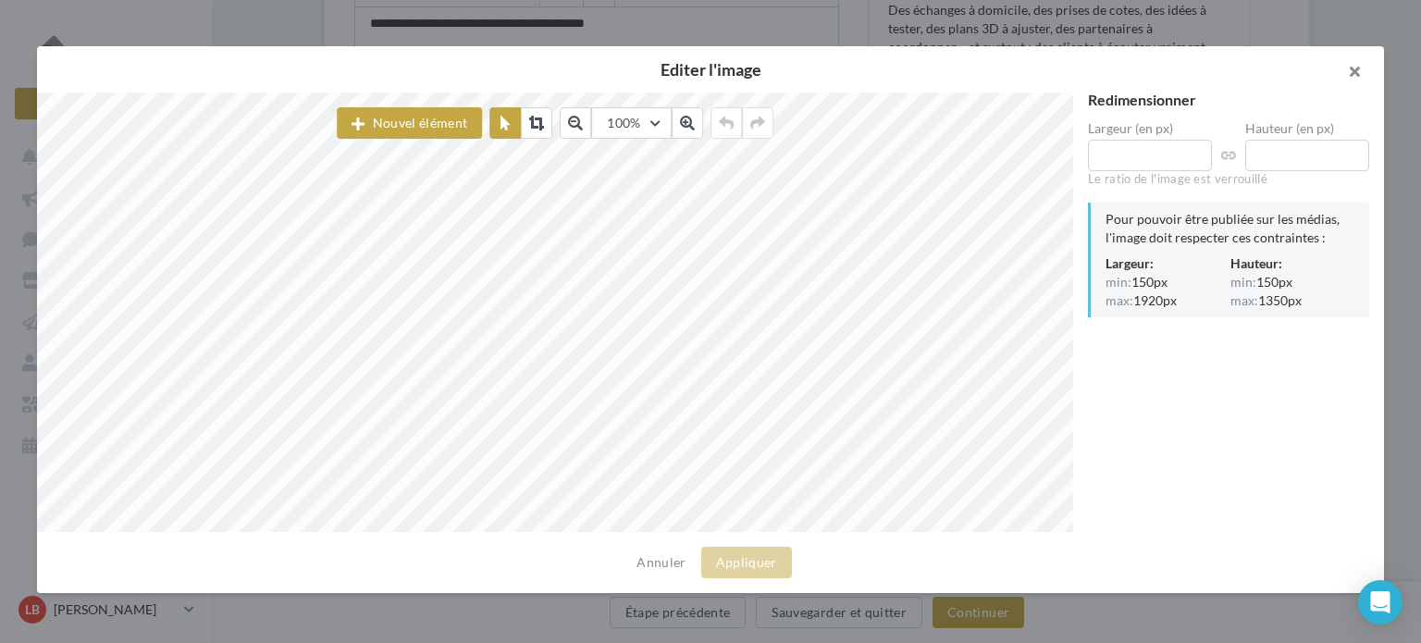
click at [1356, 70] on button "button" at bounding box center [1347, 74] width 74 height 56
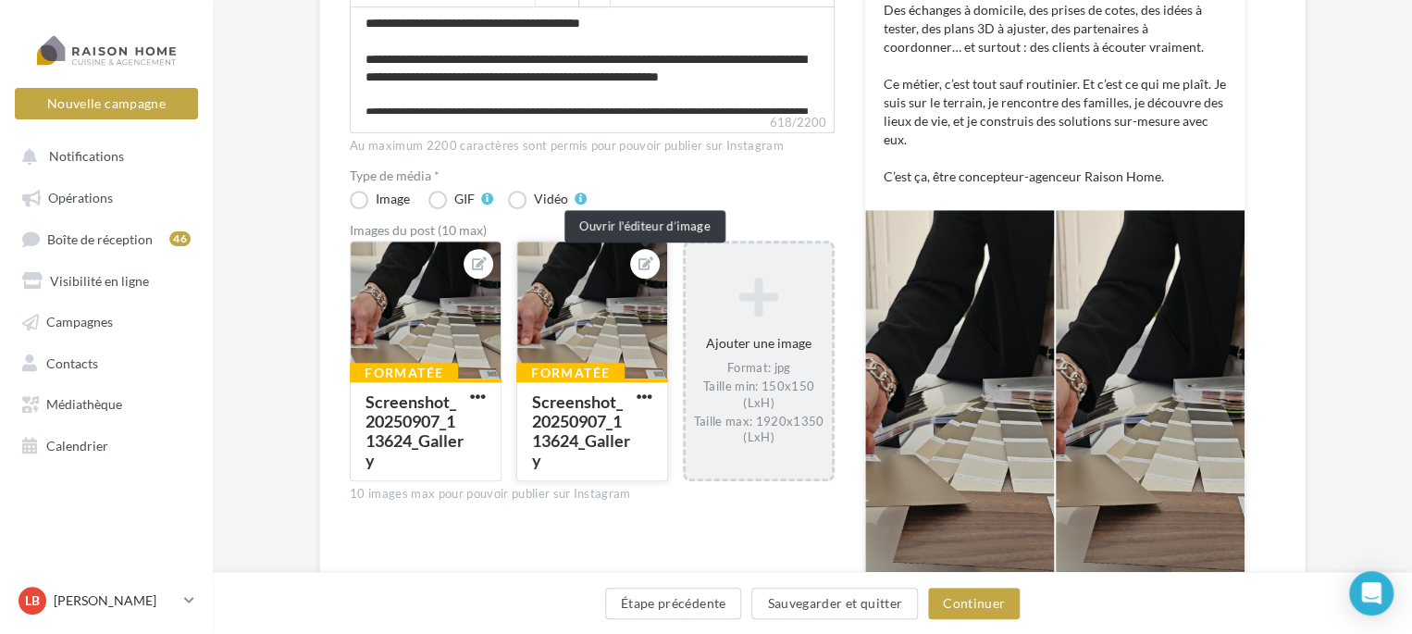
drag, startPoint x: 642, startPoint y: 269, endPoint x: 600, endPoint y: 343, distance: 84.9
click at [600, 343] on div at bounding box center [592, 310] width 150 height 139
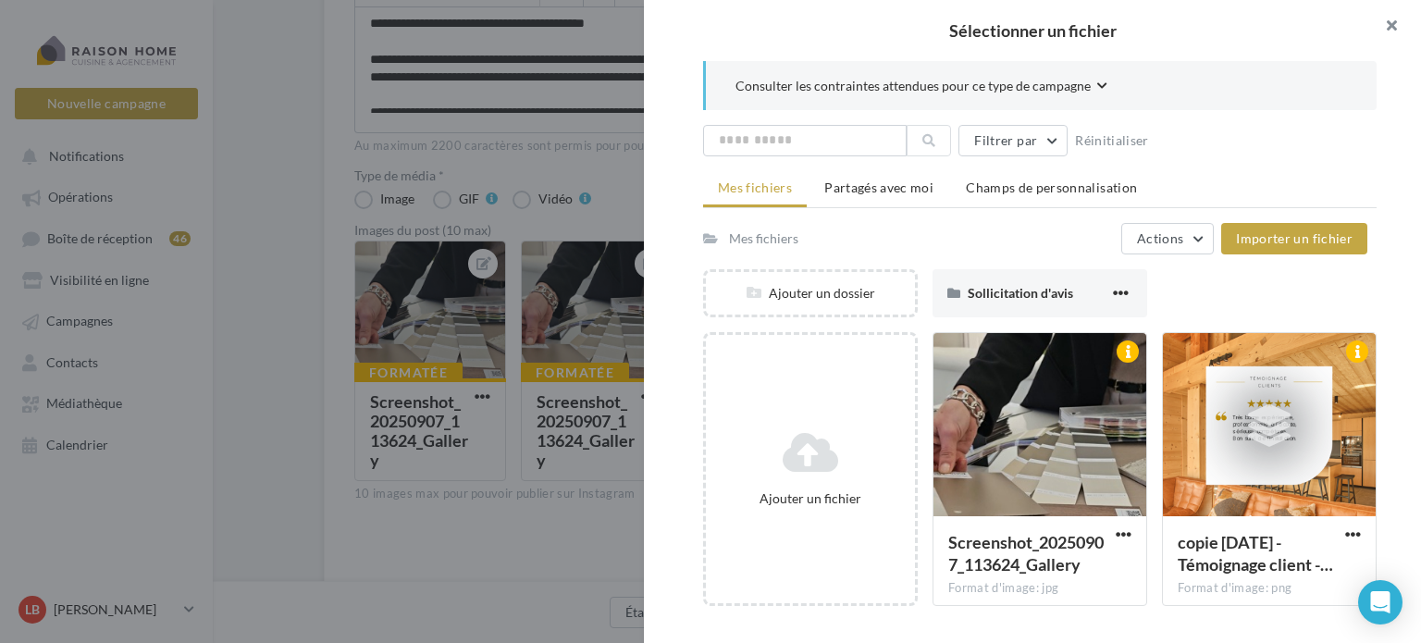
click at [1384, 25] on button "button" at bounding box center [1384, 28] width 74 height 56
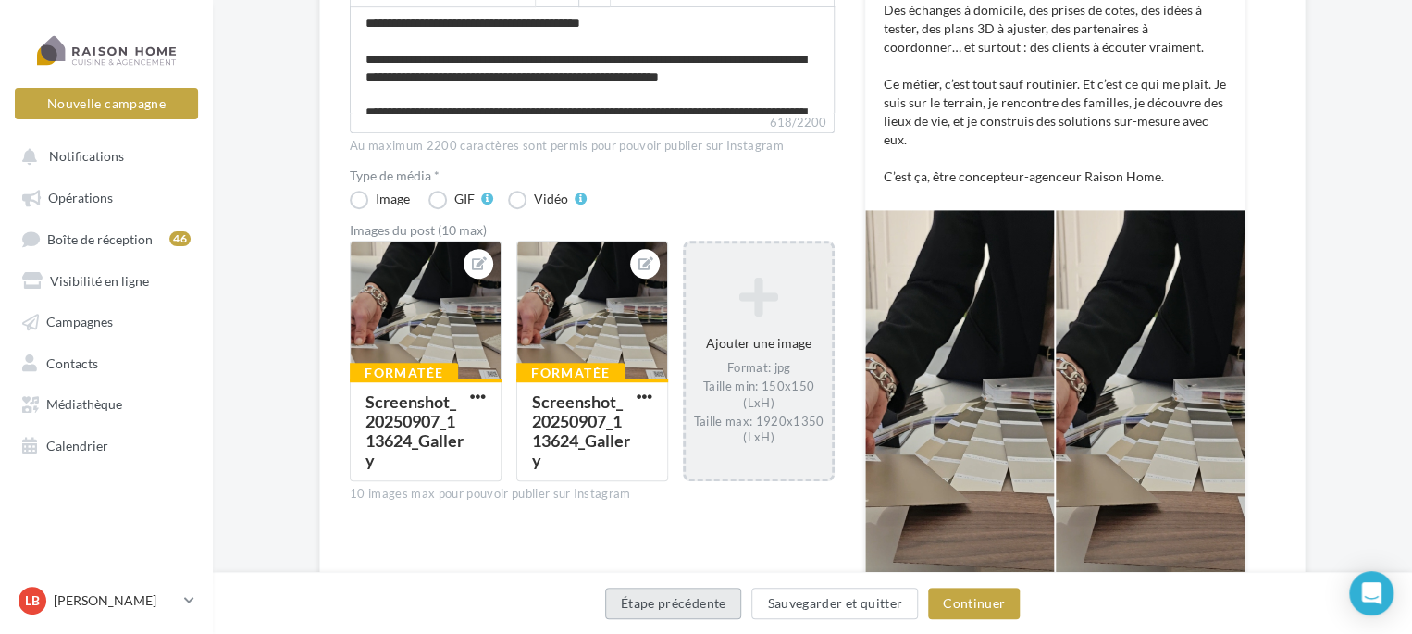
drag, startPoint x: 681, startPoint y: 604, endPoint x: 1043, endPoint y: 563, distance: 364.1
click at [682, 606] on button "Étape précédente" at bounding box center [673, 603] width 137 height 31
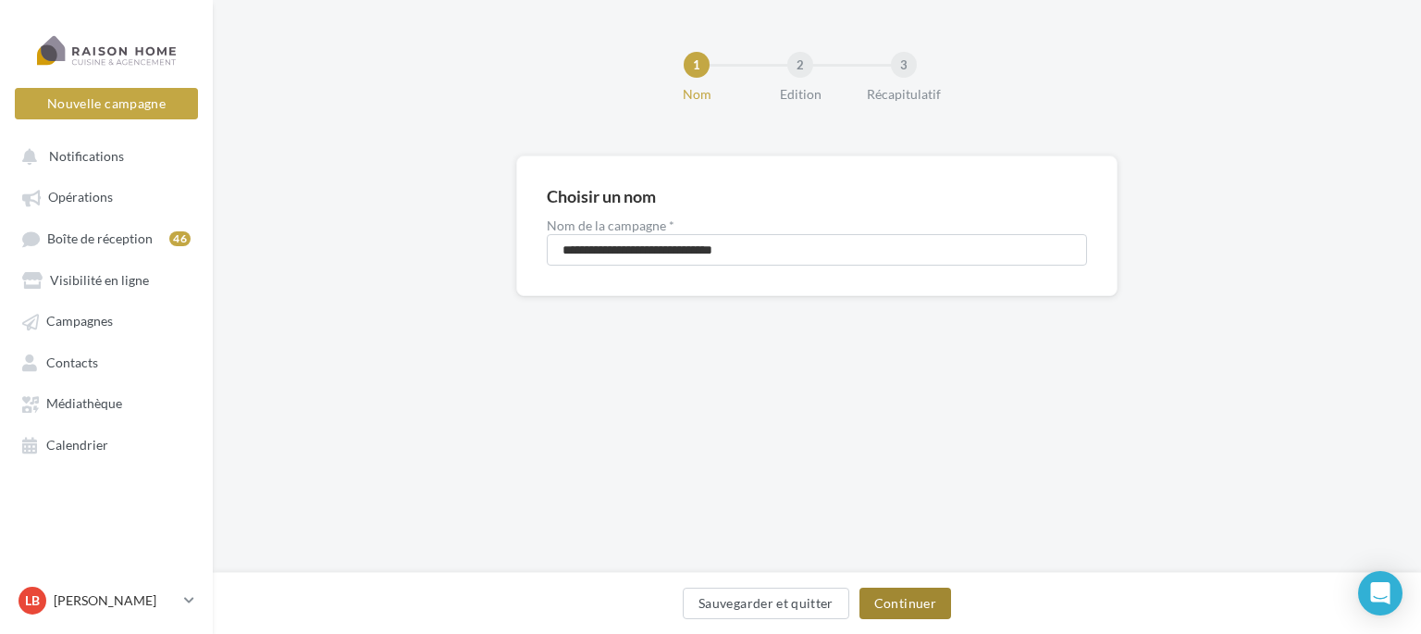
click at [901, 607] on button "Continuer" at bounding box center [906, 603] width 92 height 31
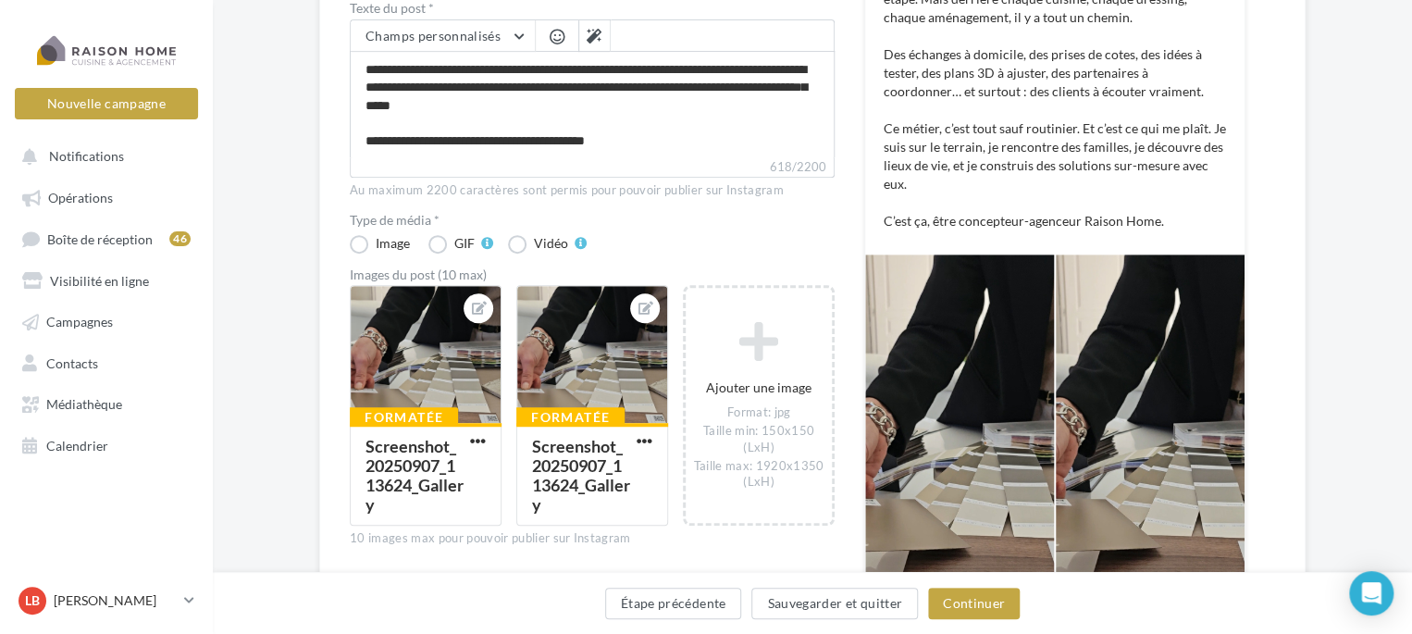
scroll to position [555, 0]
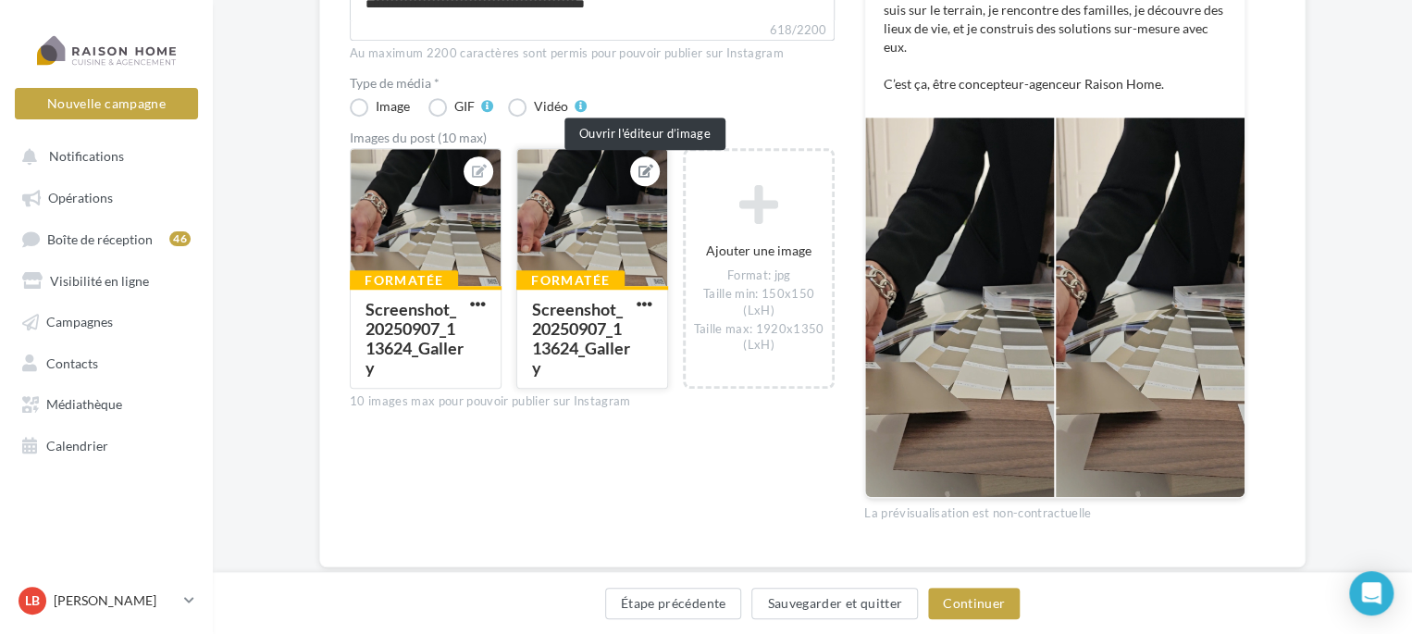
click at [646, 165] on icon at bounding box center [645, 171] width 15 height 13
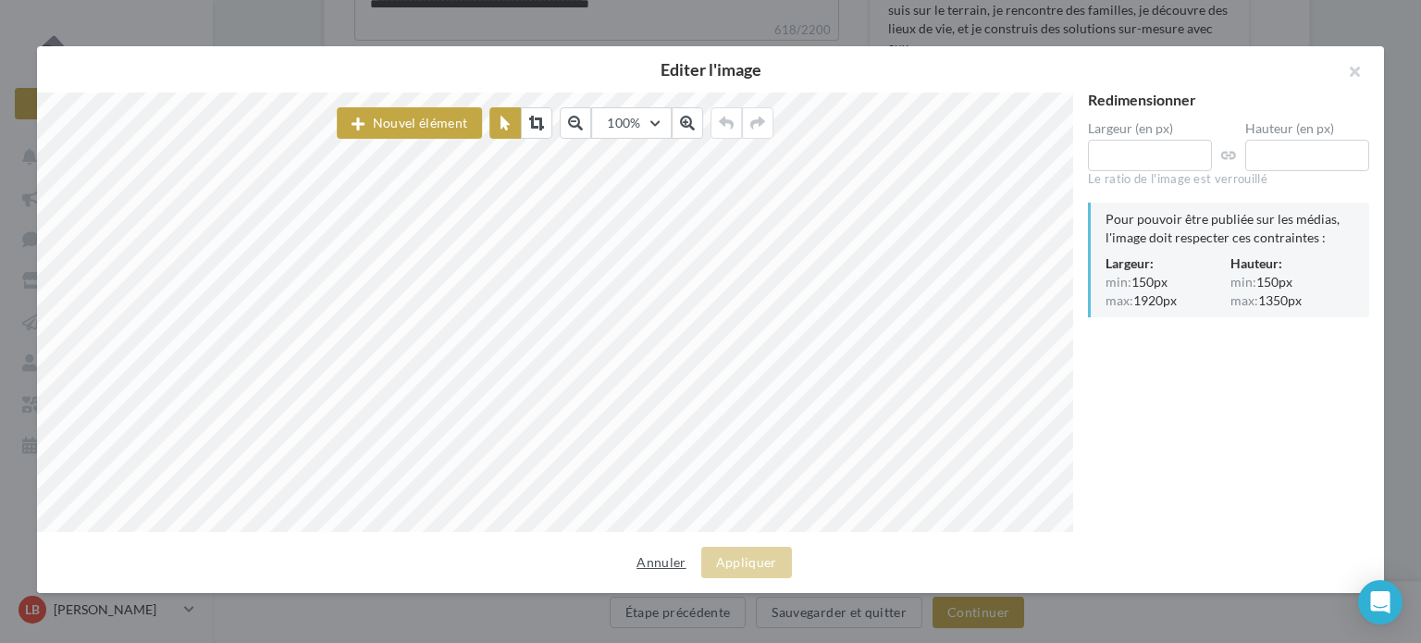
click at [660, 565] on button "Annuler" at bounding box center [661, 562] width 64 height 22
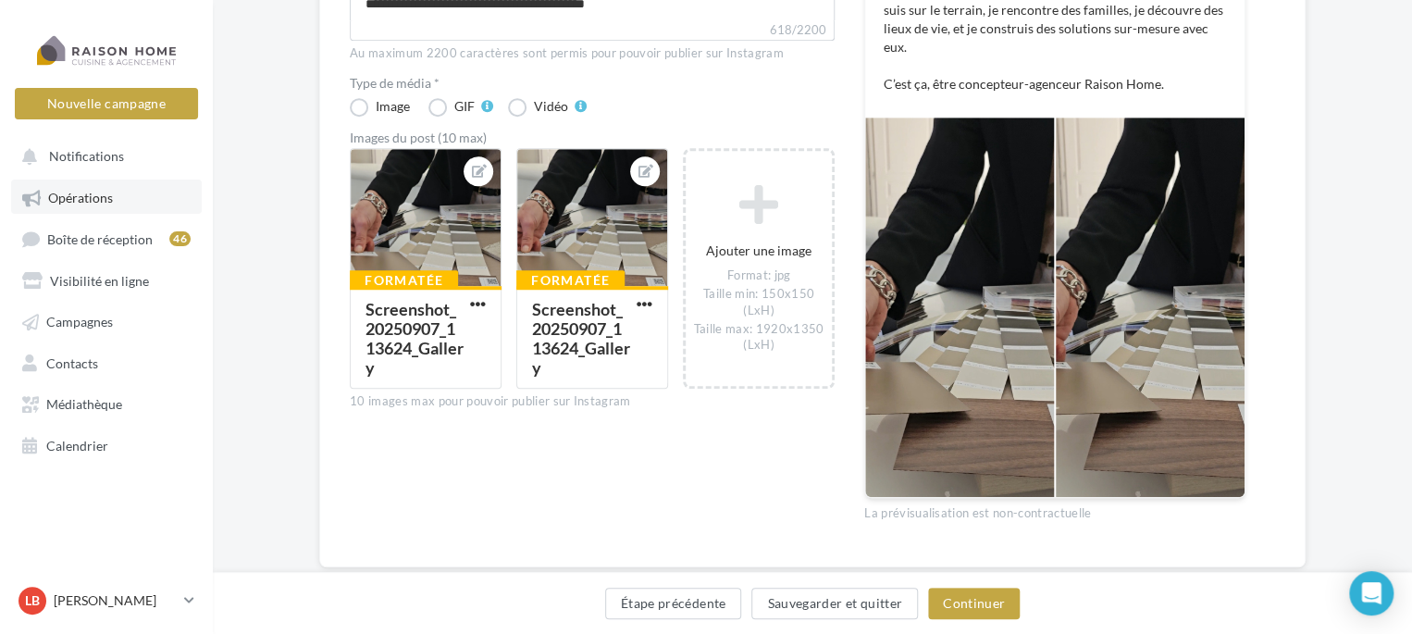
click at [80, 187] on link "Opérations" at bounding box center [106, 195] width 191 height 33
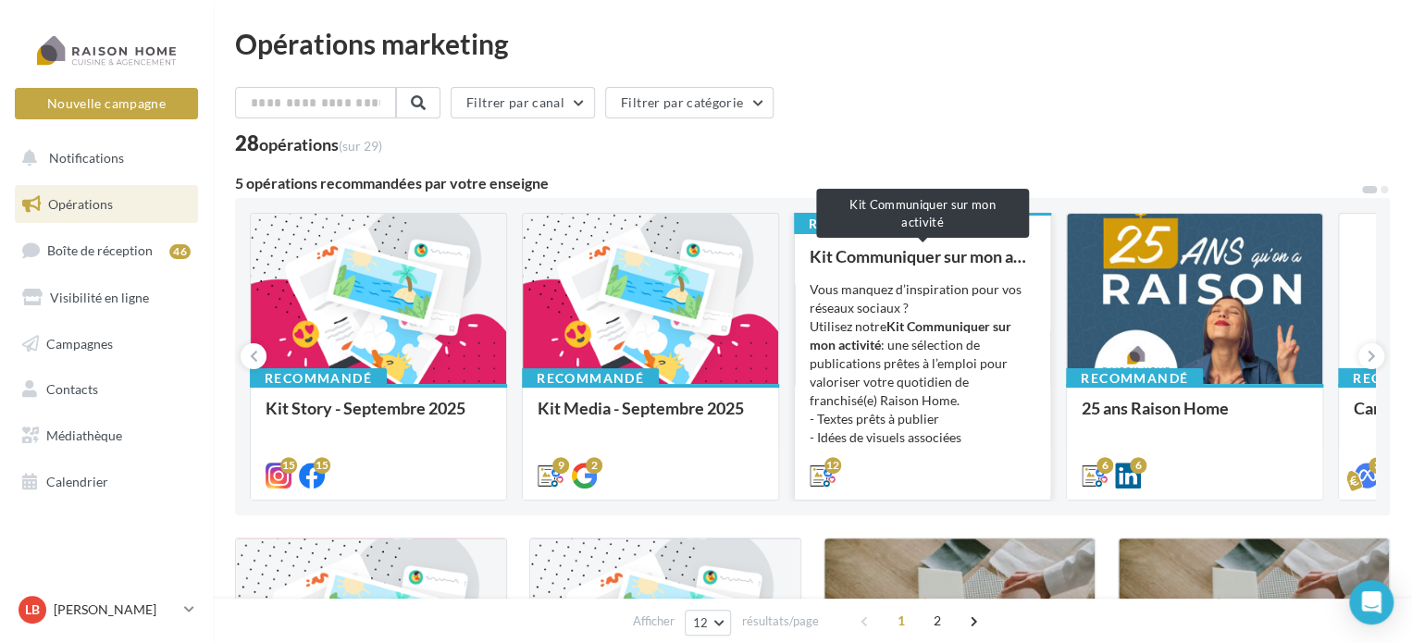
click at [909, 249] on div "Kit Communiquer sur mon activité" at bounding box center [923, 256] width 226 height 19
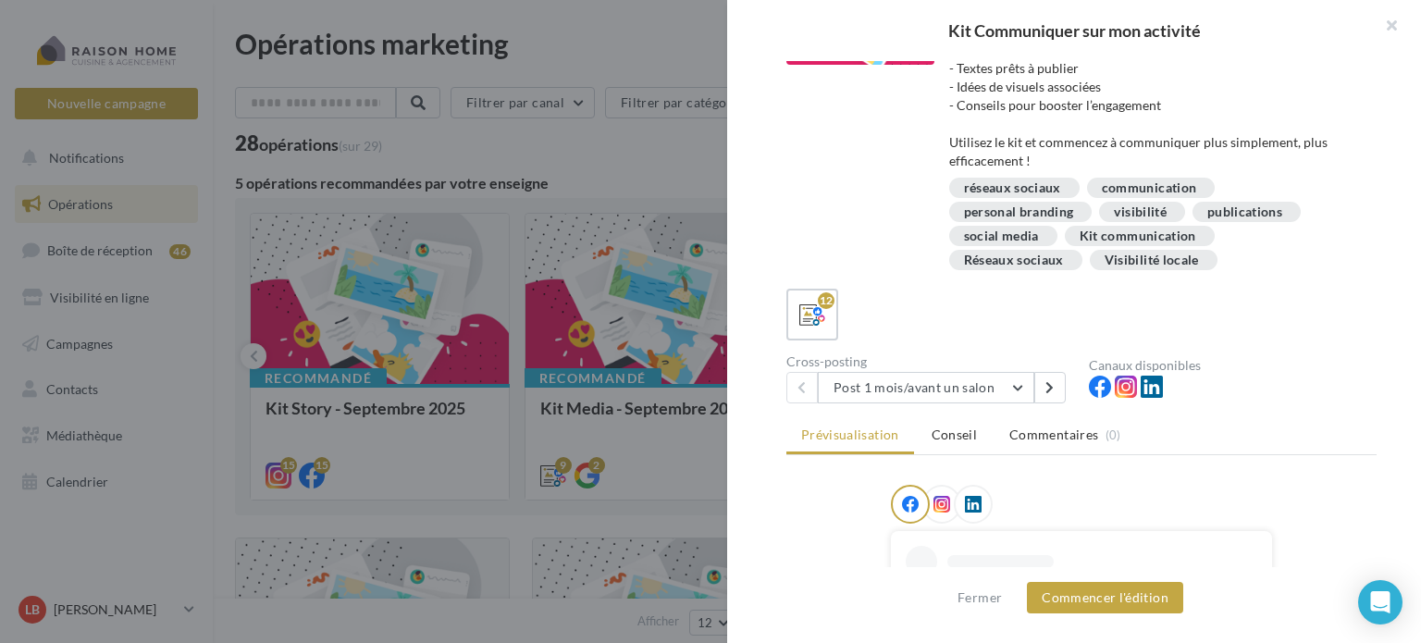
scroll to position [185, 0]
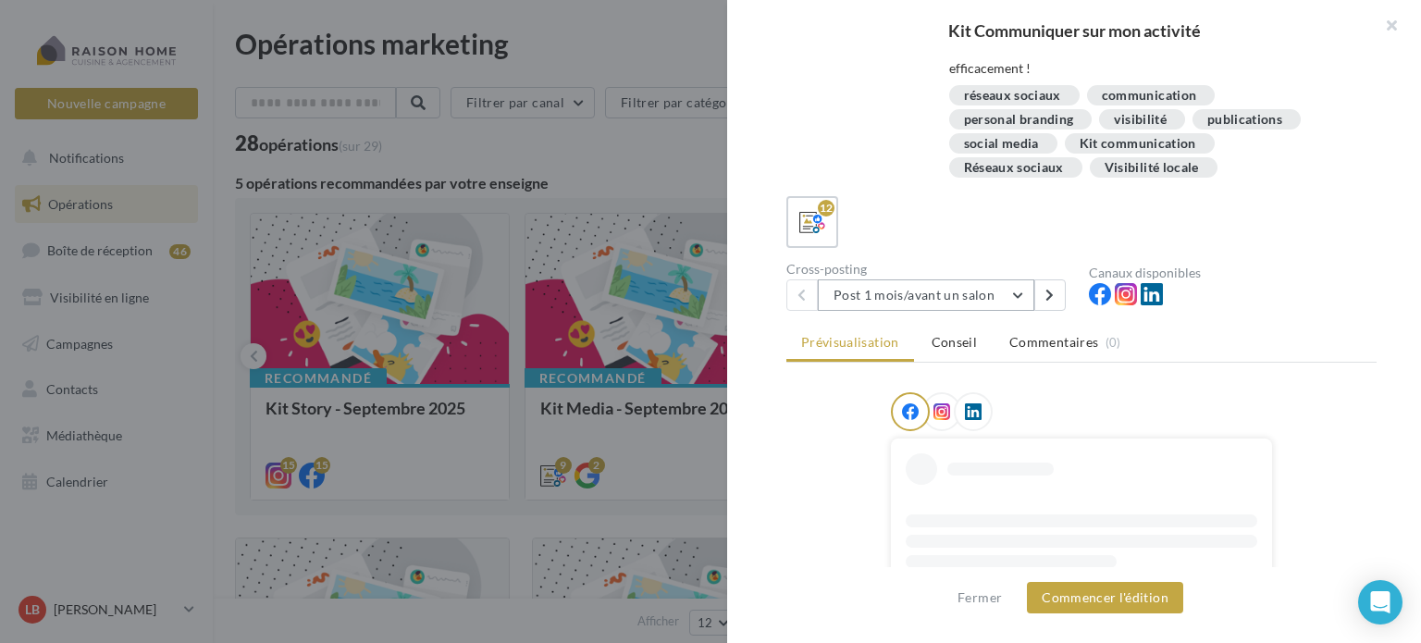
click at [992, 291] on button "Post 1 mois/avant un salon" at bounding box center [926, 294] width 216 height 31
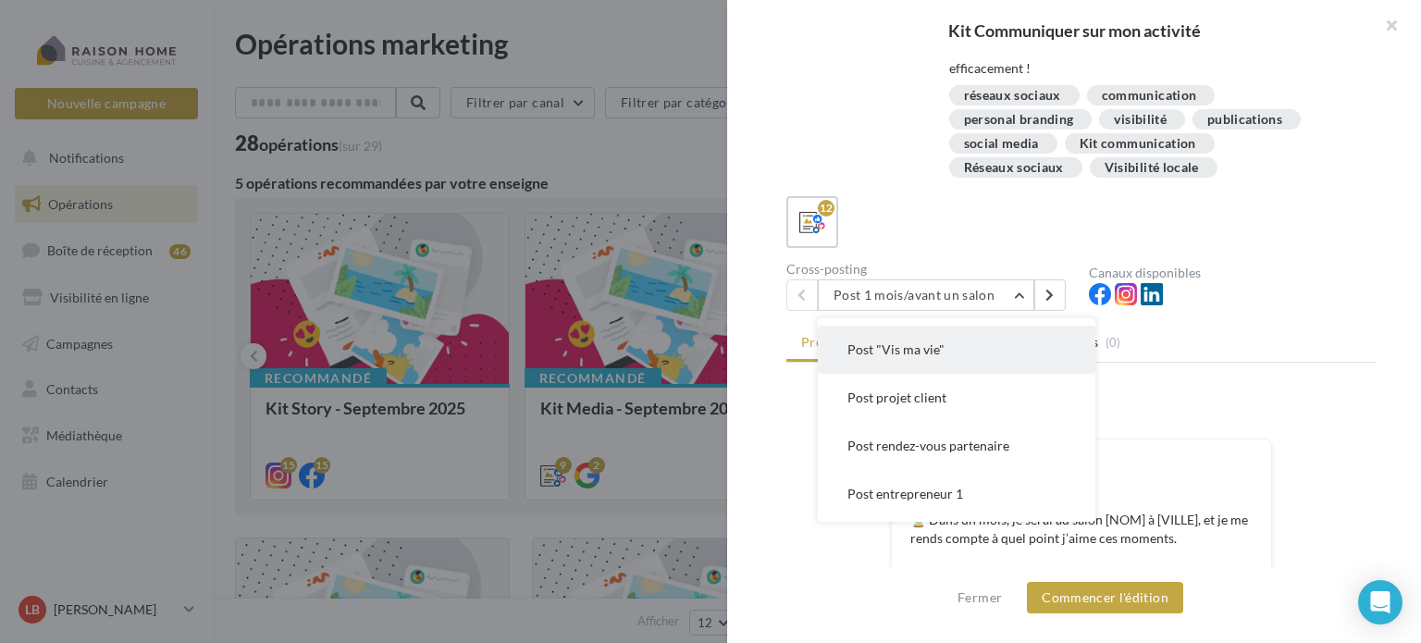
click at [921, 351] on span "Post "Vis ma vie"" at bounding box center [895, 349] width 97 height 16
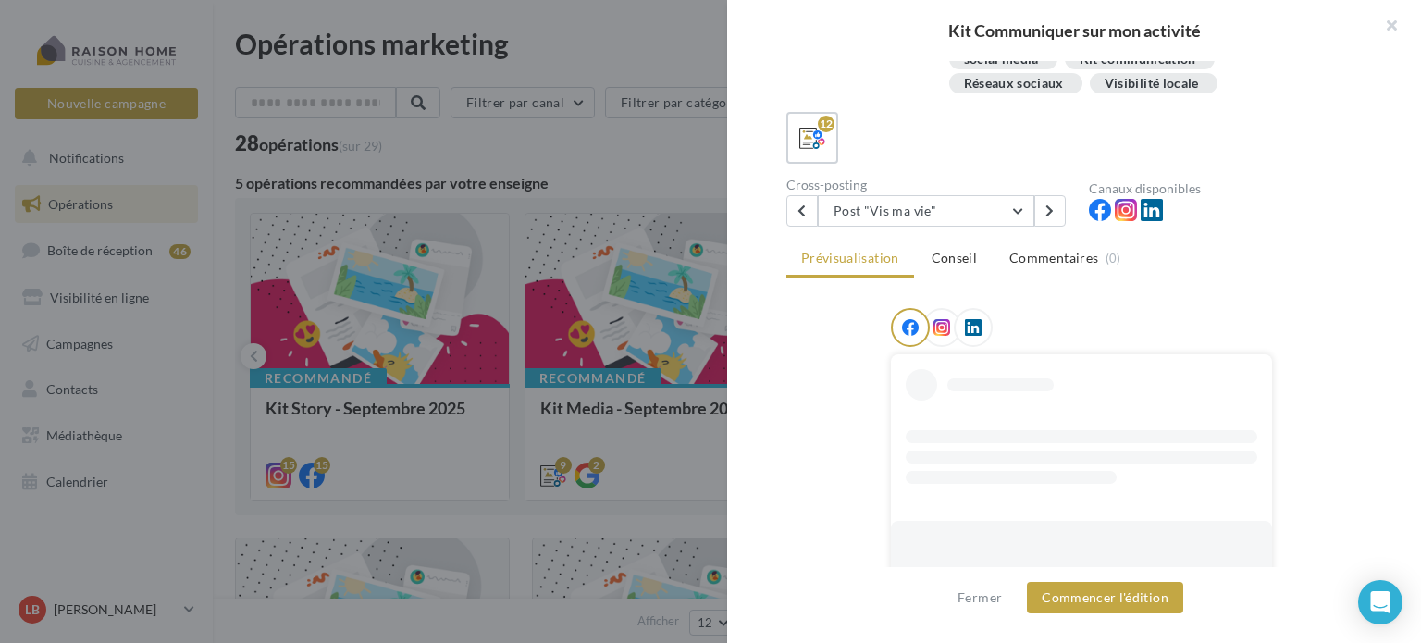
scroll to position [370, 0]
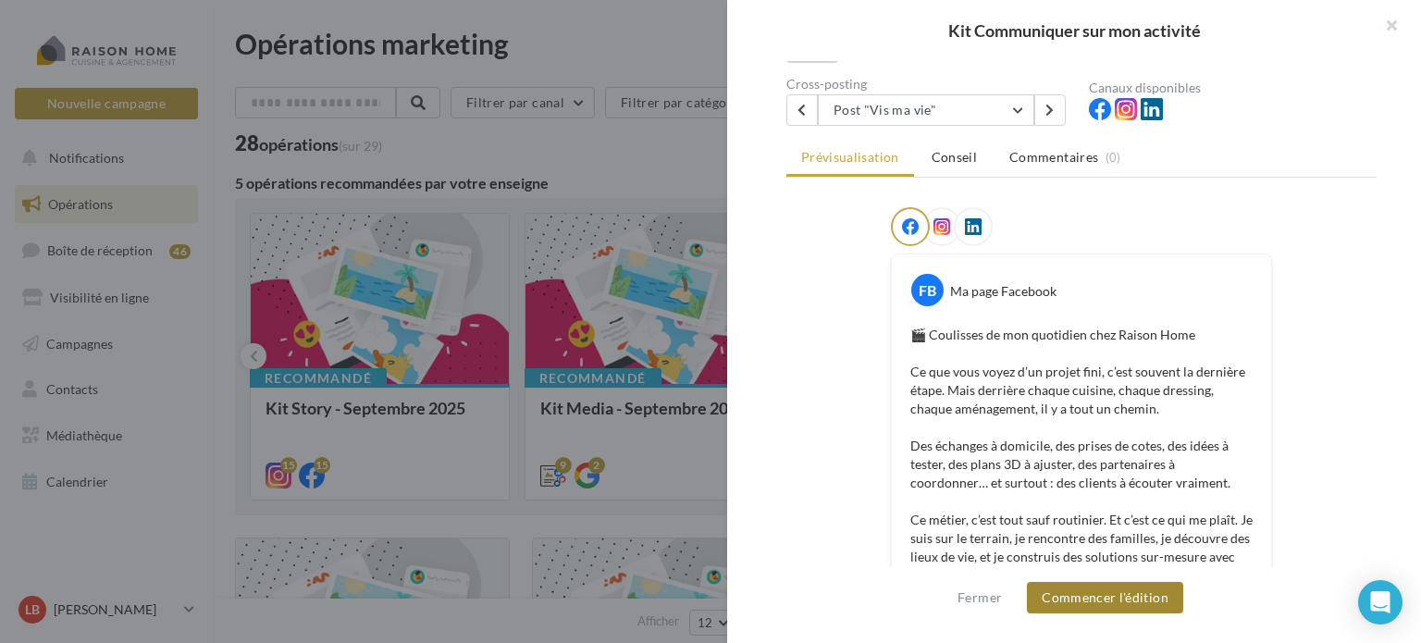
click at [1127, 602] on button "Commencer l'édition" at bounding box center [1105, 597] width 156 height 31
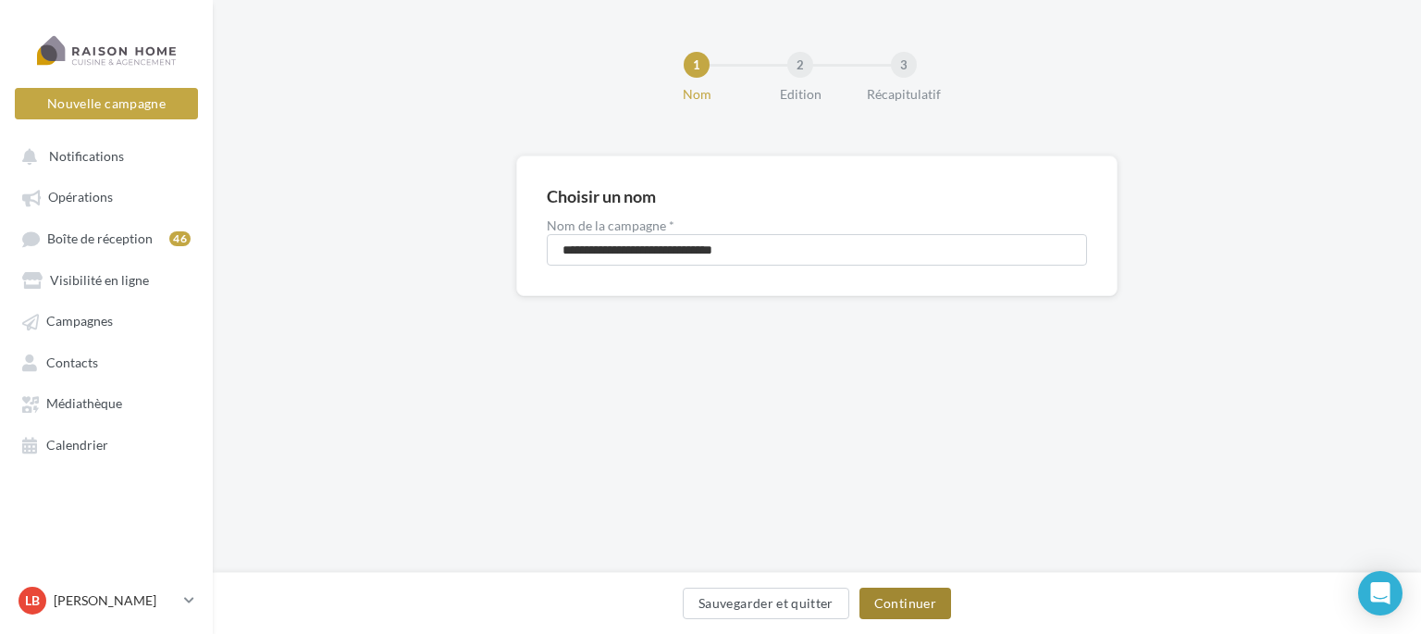
click at [909, 599] on button "Continuer" at bounding box center [906, 603] width 92 height 31
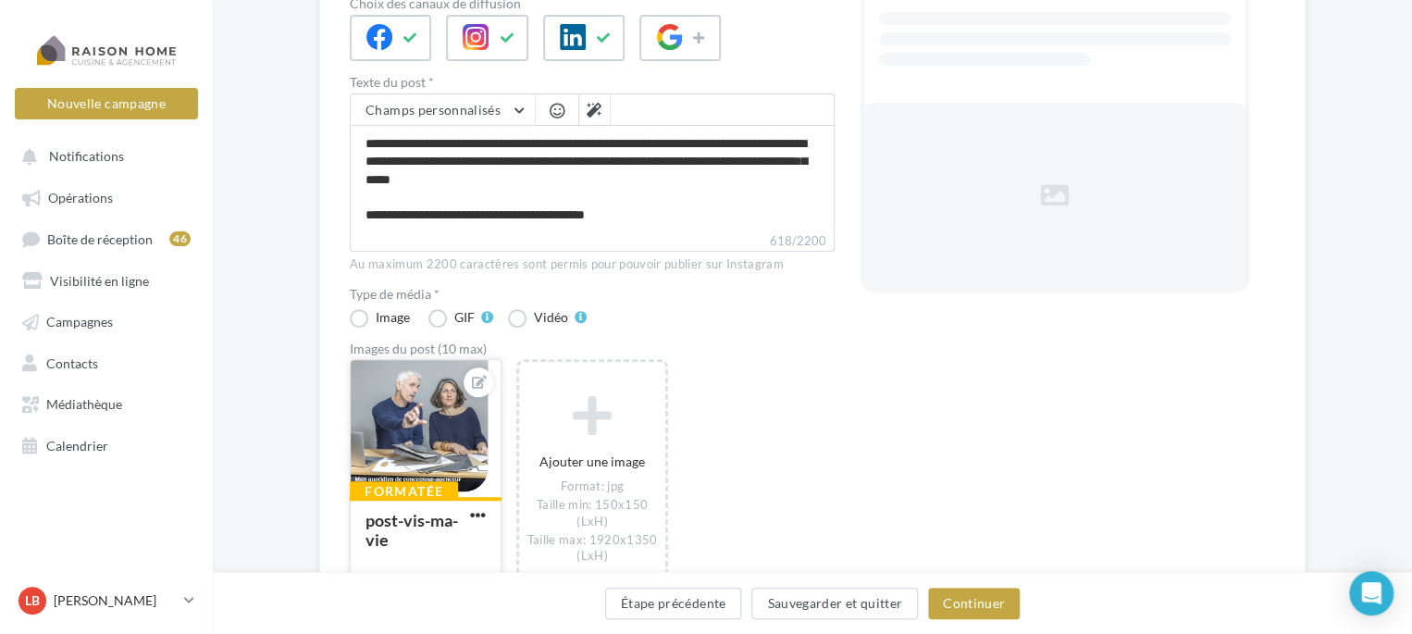
scroll to position [370, 0]
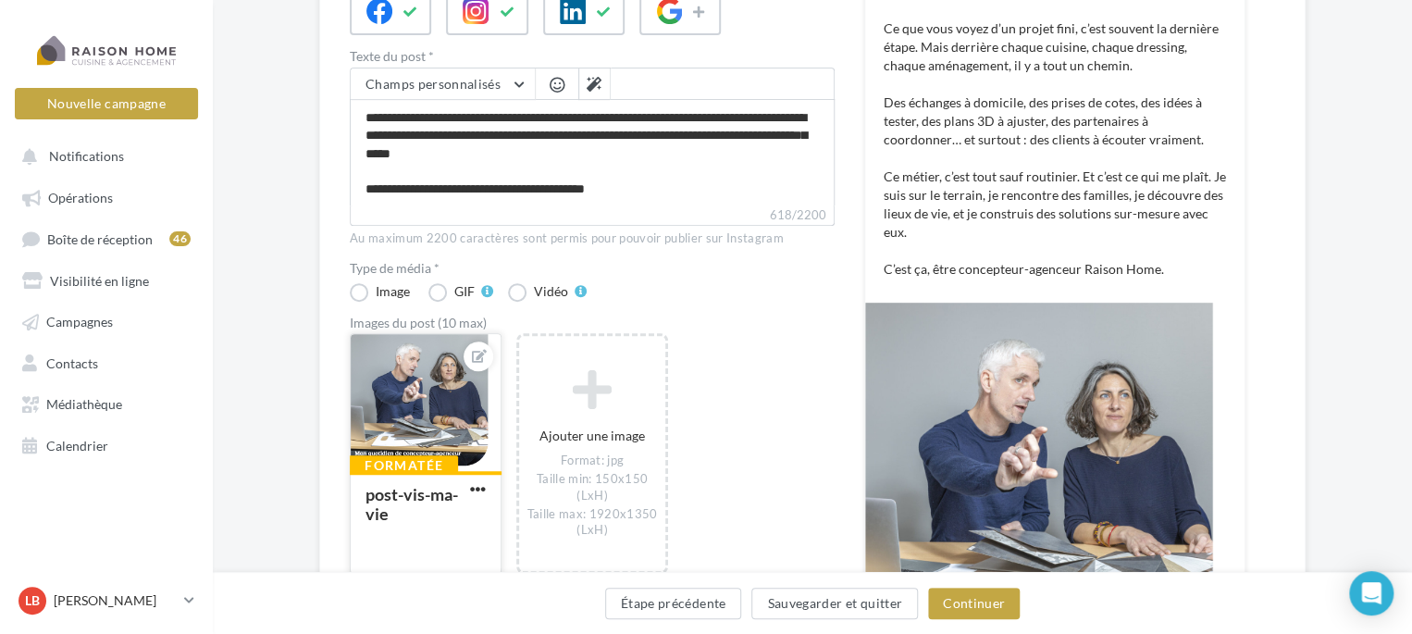
click at [469, 354] on div at bounding box center [479, 356] width 30 height 30
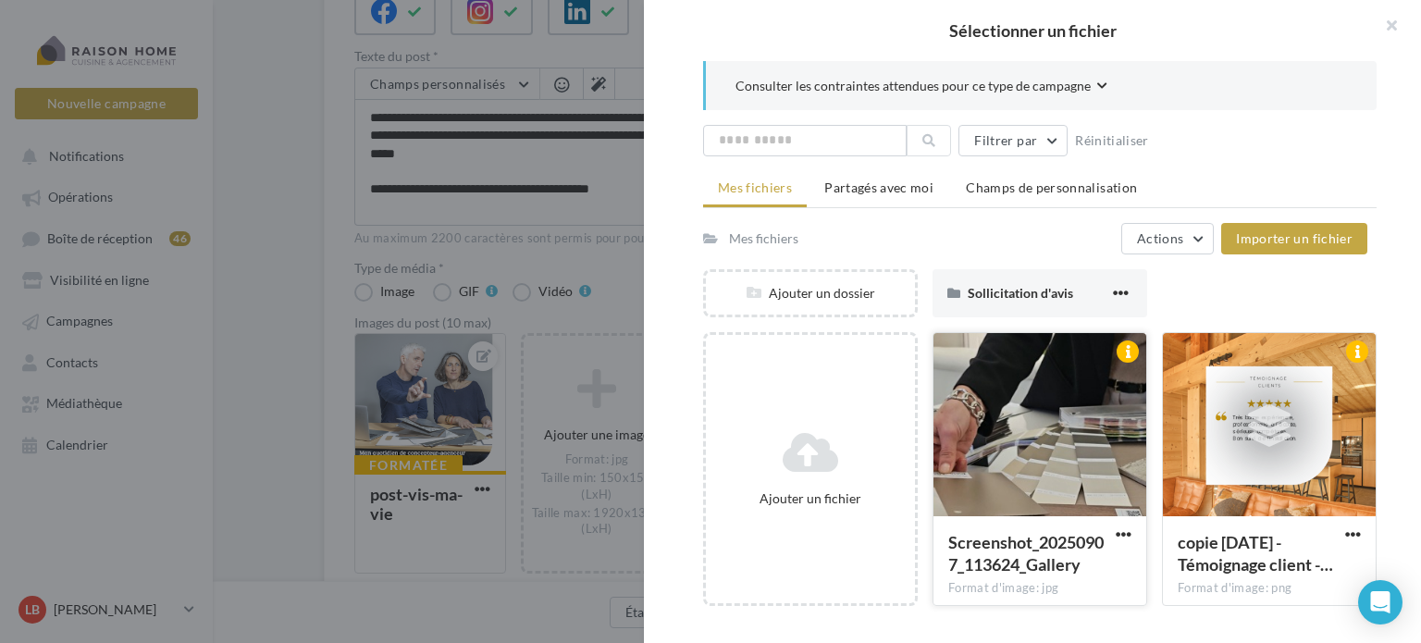
click at [1035, 393] on div at bounding box center [1040, 425] width 213 height 185
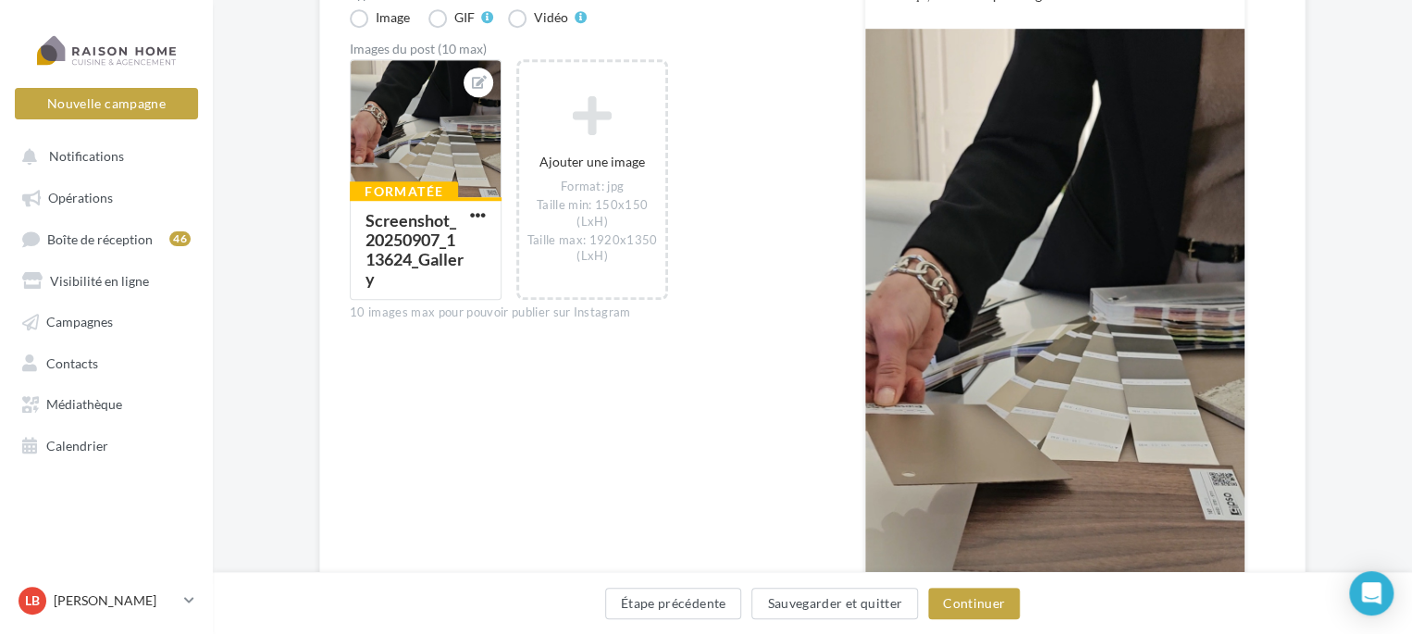
scroll to position [648, 0]
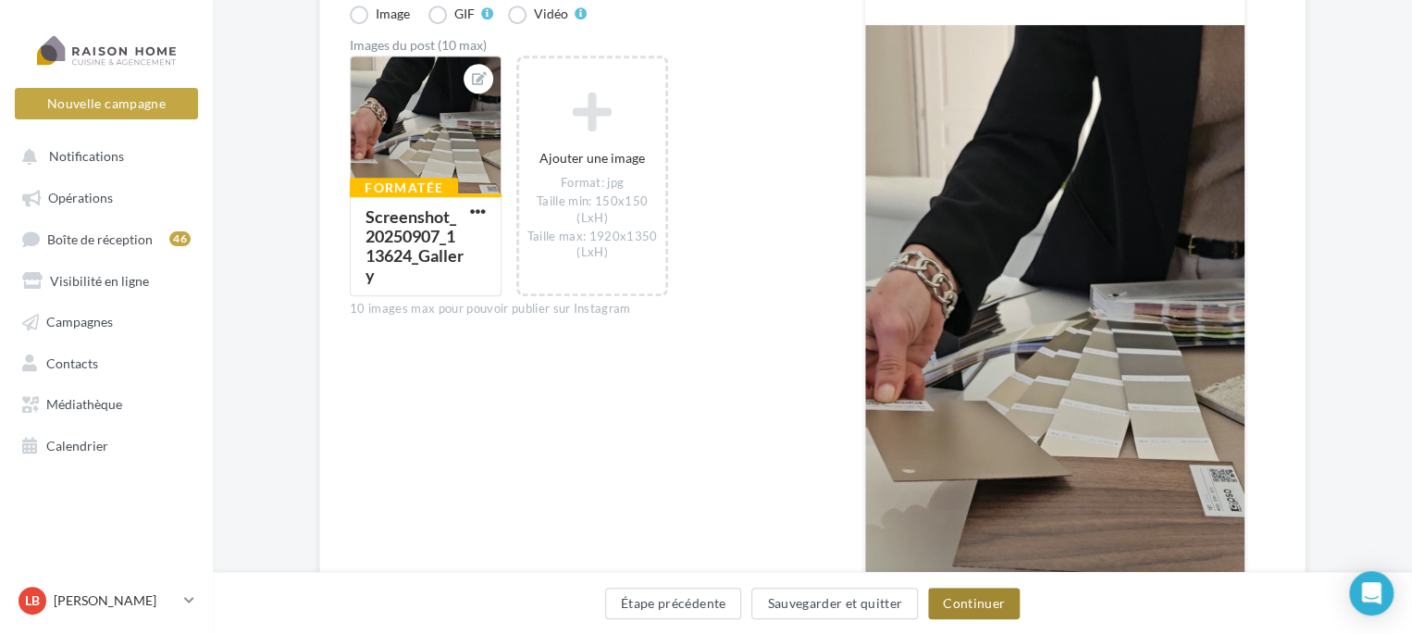
click at [974, 608] on button "Continuer" at bounding box center [974, 603] width 92 height 31
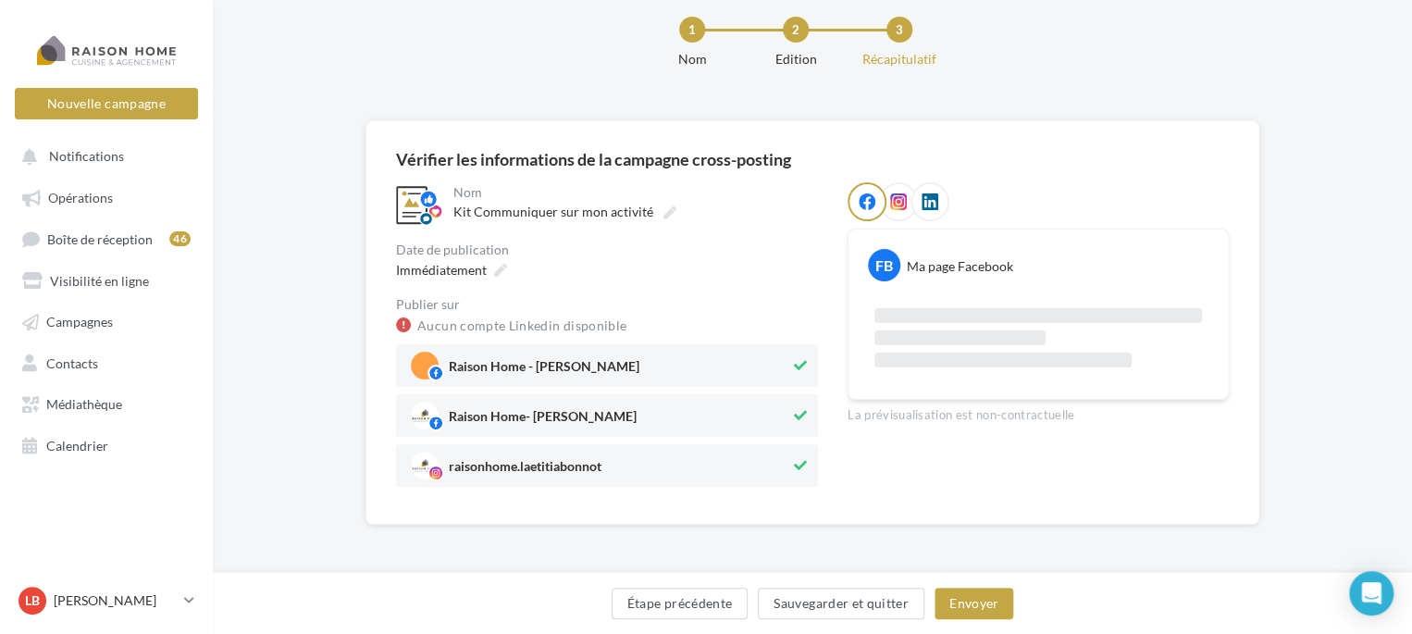
scroll to position [134, 0]
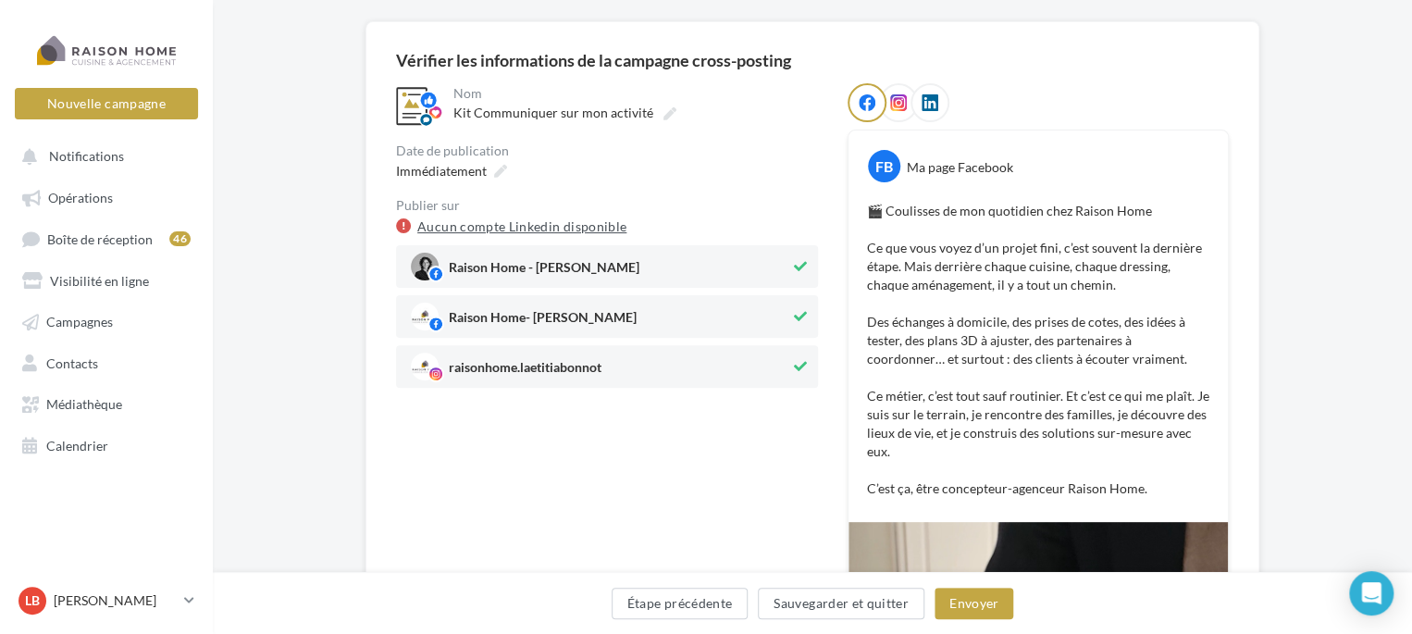
click at [570, 223] on link "Aucun compte Linkedin disponible" at bounding box center [521, 227] width 209 height 22
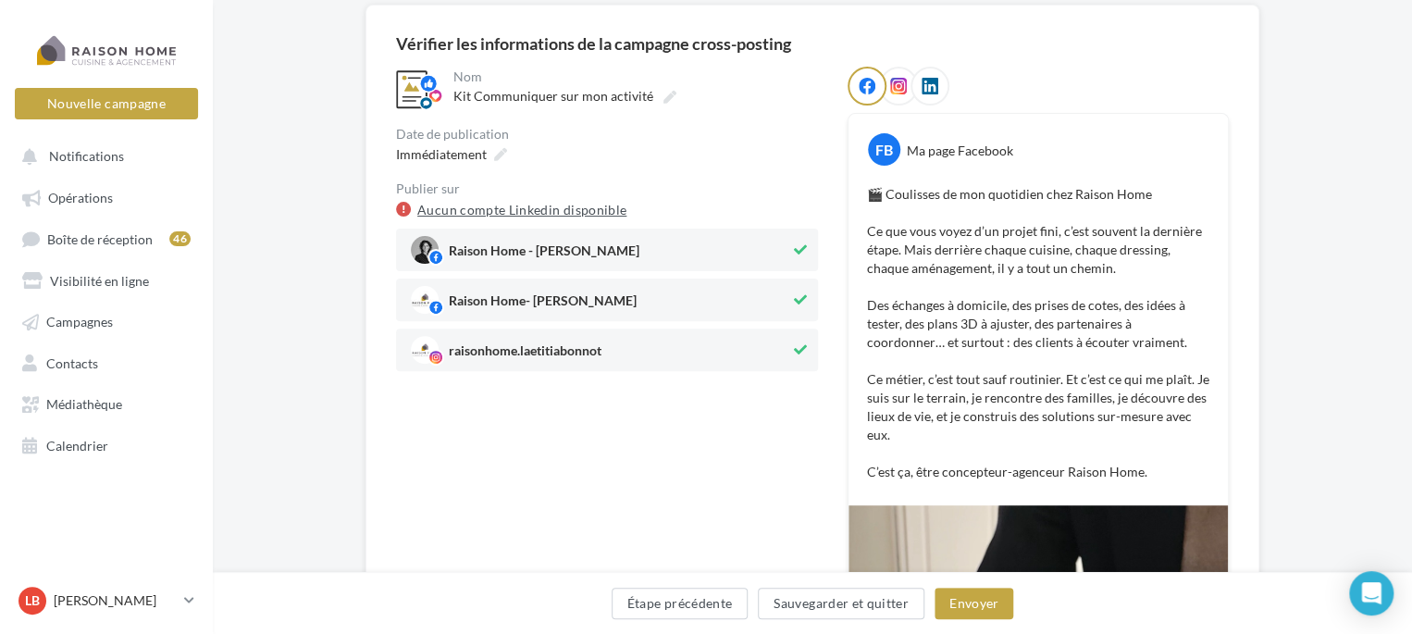
scroll to position [42, 0]
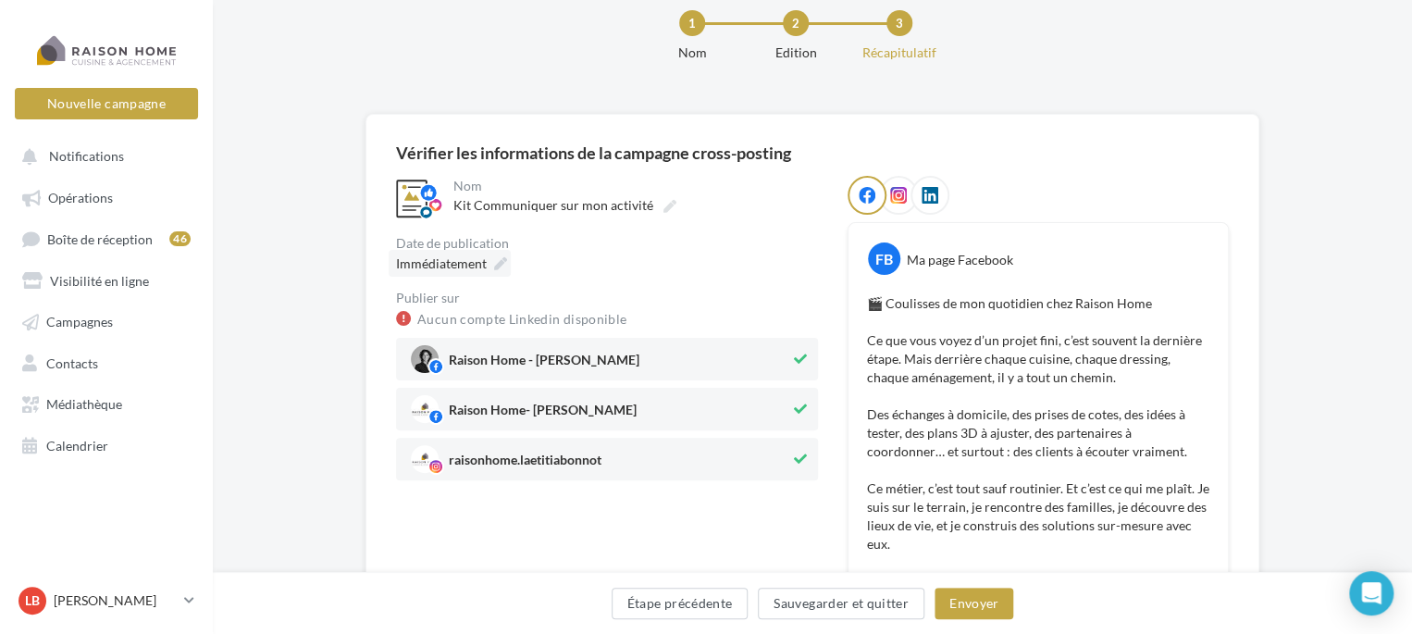
click at [451, 263] on span "Immédiatement" at bounding box center [441, 263] width 91 height 16
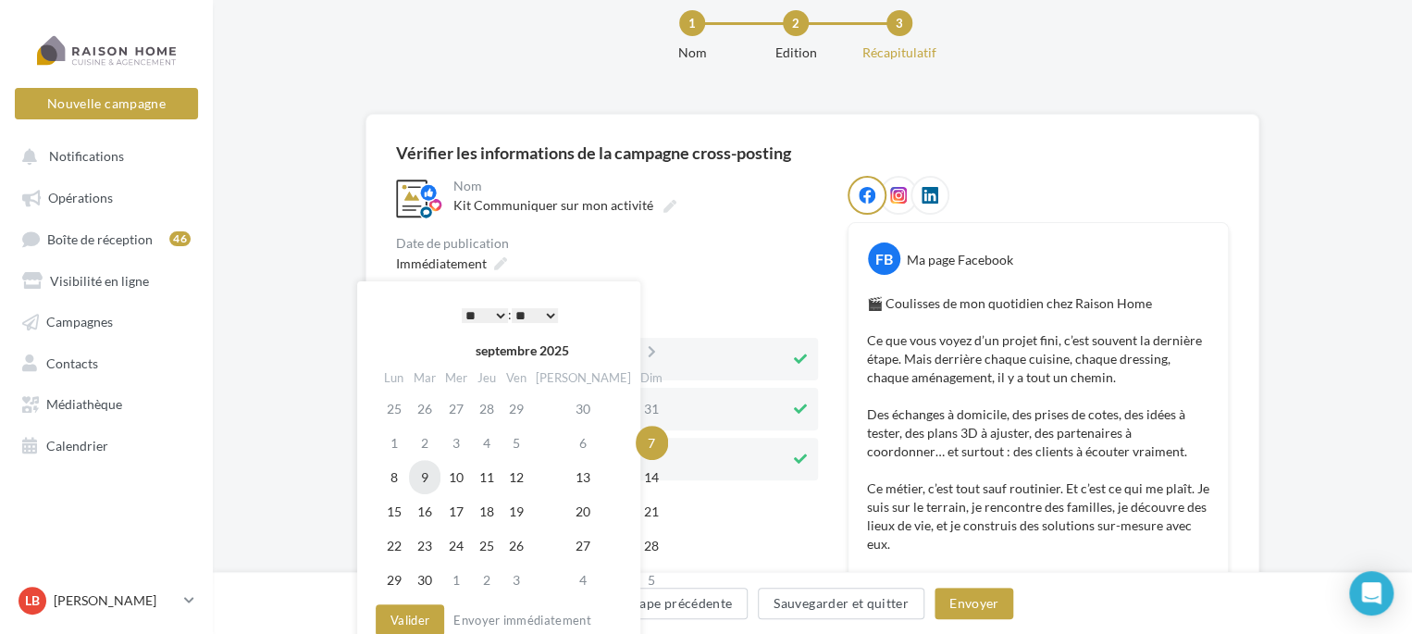
click at [433, 478] on td "9" at bounding box center [424, 477] width 31 height 34
drag, startPoint x: 496, startPoint y: 312, endPoint x: 474, endPoint y: 338, distance: 34.1
click at [496, 312] on select "* * * * * * * * * * ** ** ** ** ** ** ** ** ** ** ** ** ** **" at bounding box center [485, 315] width 46 height 15
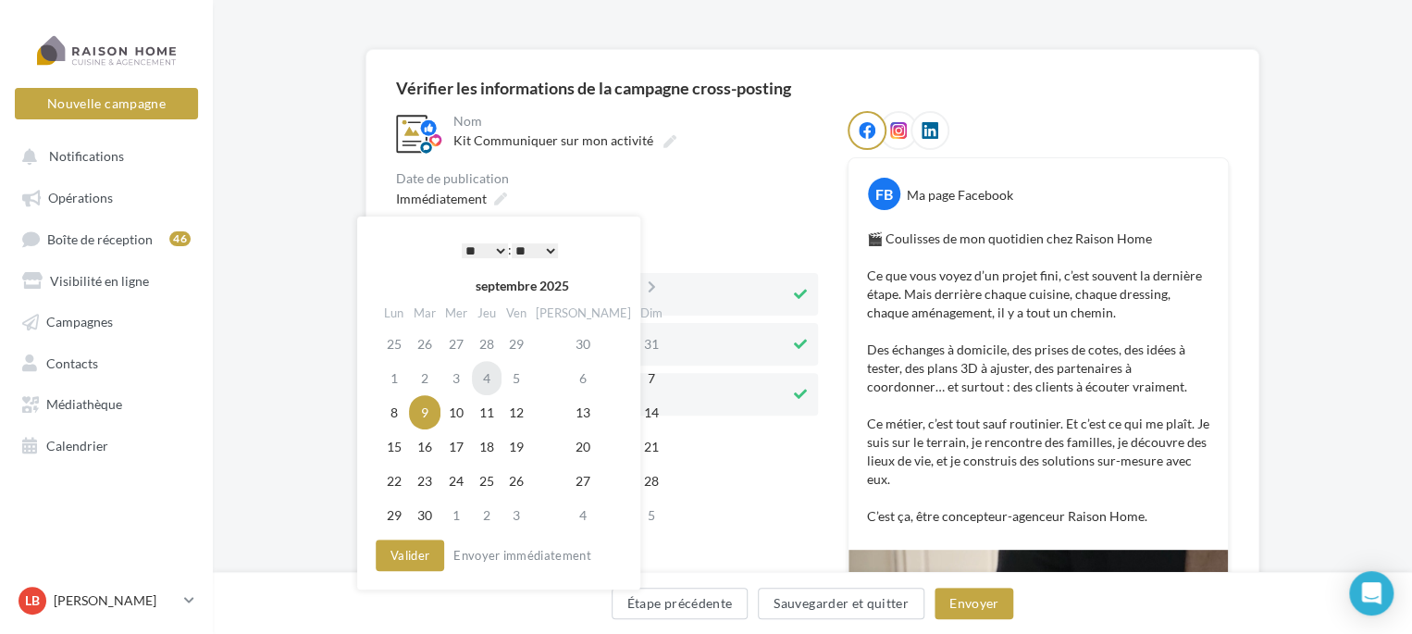
scroll to position [227, 0]
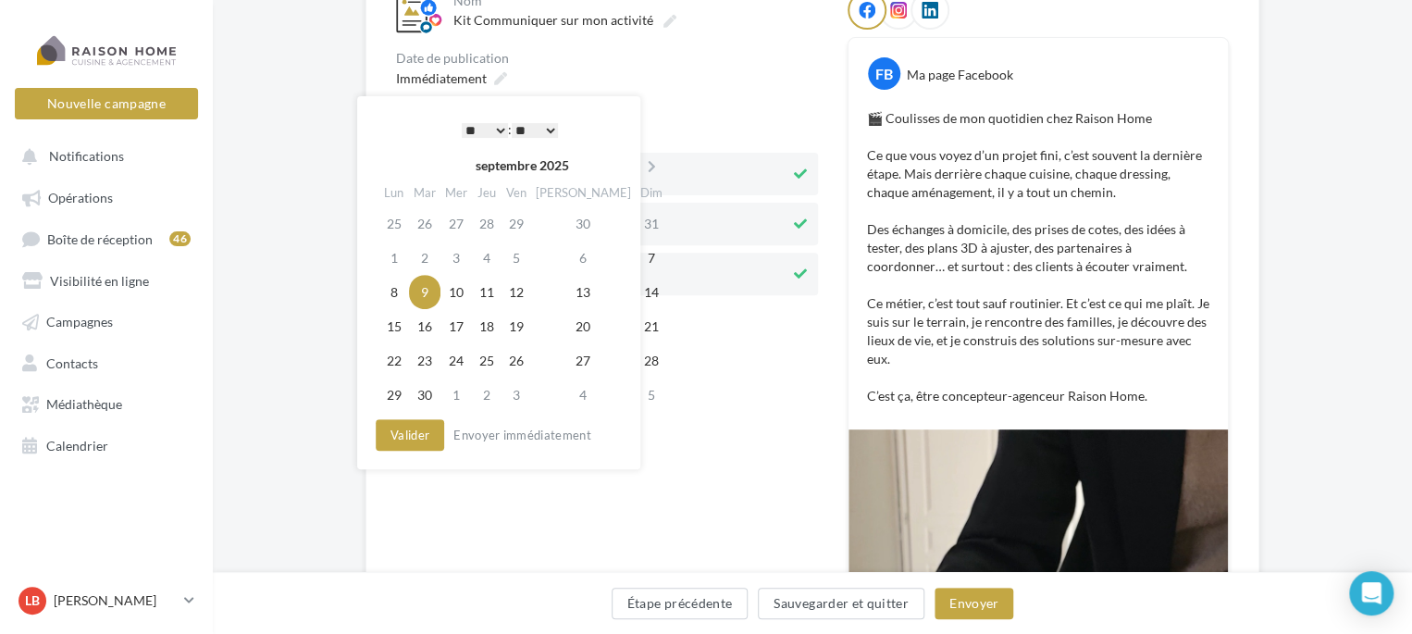
click at [496, 125] on select "* * * * * * * * * * ** ** ** ** ** ** ** ** ** ** ** ** ** **" at bounding box center [485, 130] width 46 height 15
click at [547, 127] on select "** ** ** ** ** **" at bounding box center [535, 130] width 46 height 15
drag, startPoint x: 411, startPoint y: 431, endPoint x: 933, endPoint y: 487, distance: 524.8
click at [413, 432] on button "Valider" at bounding box center [410, 434] width 68 height 31
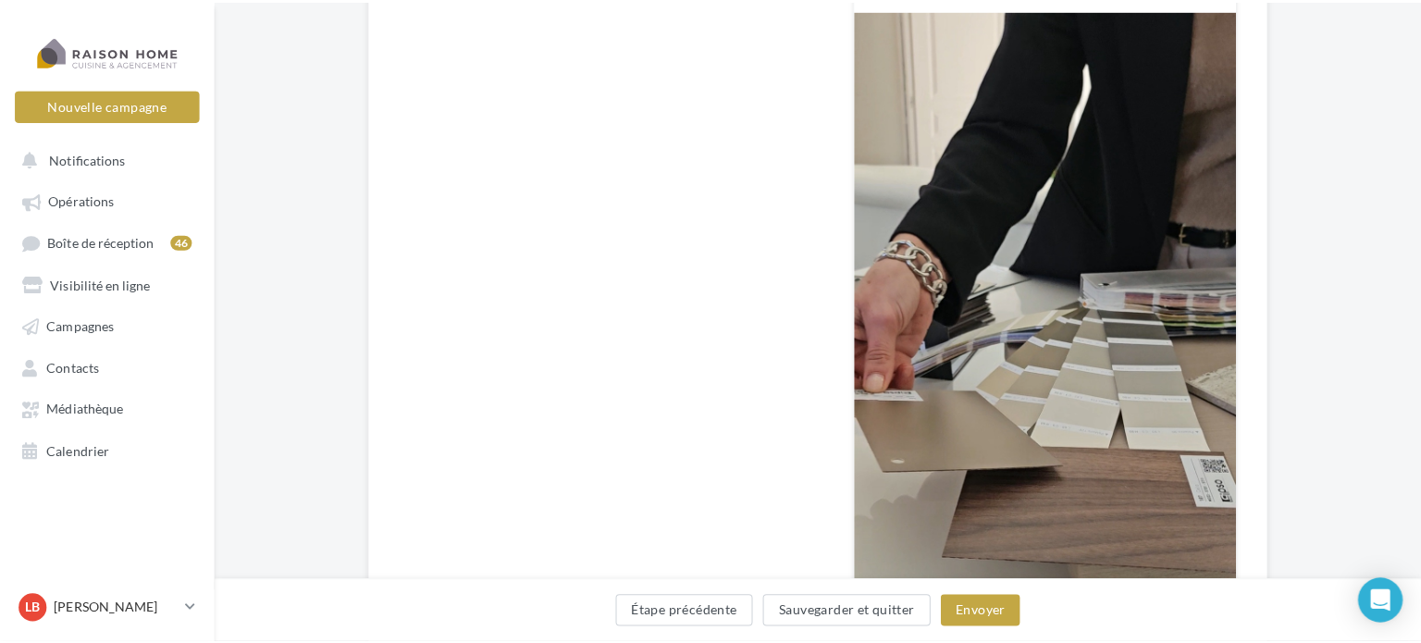
scroll to position [689, 0]
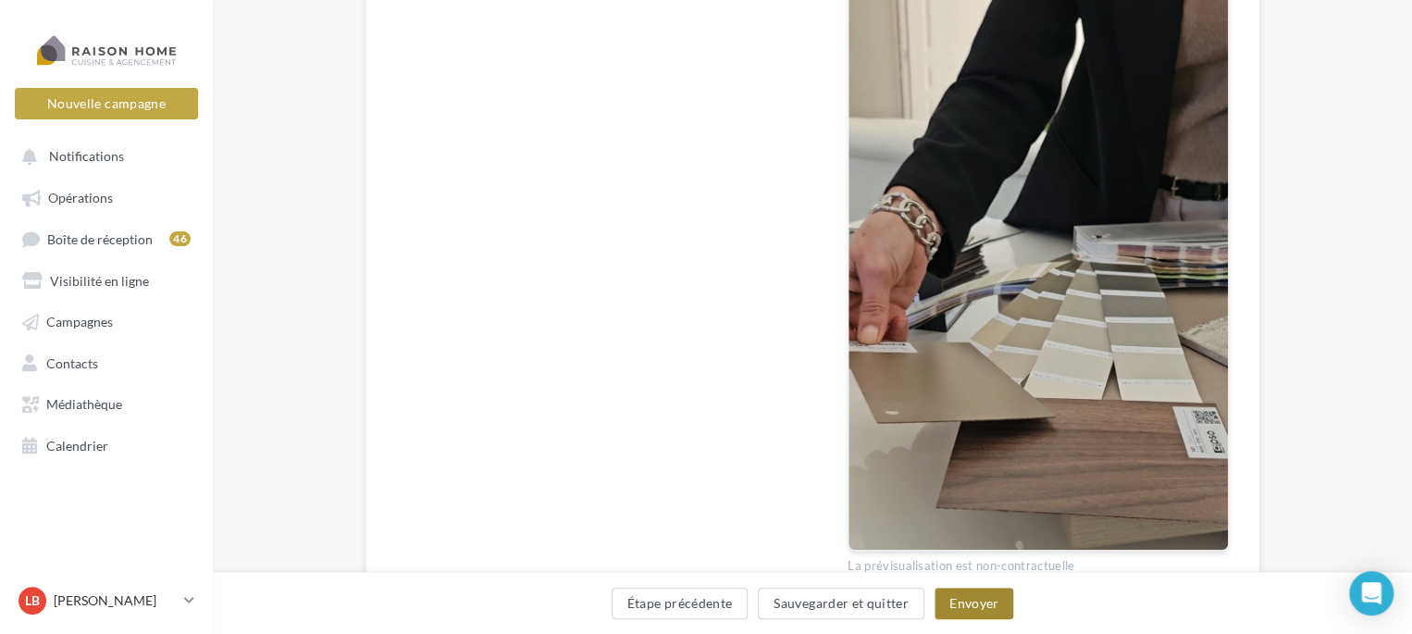
click at [981, 602] on button "Envoyer" at bounding box center [973, 603] width 79 height 31
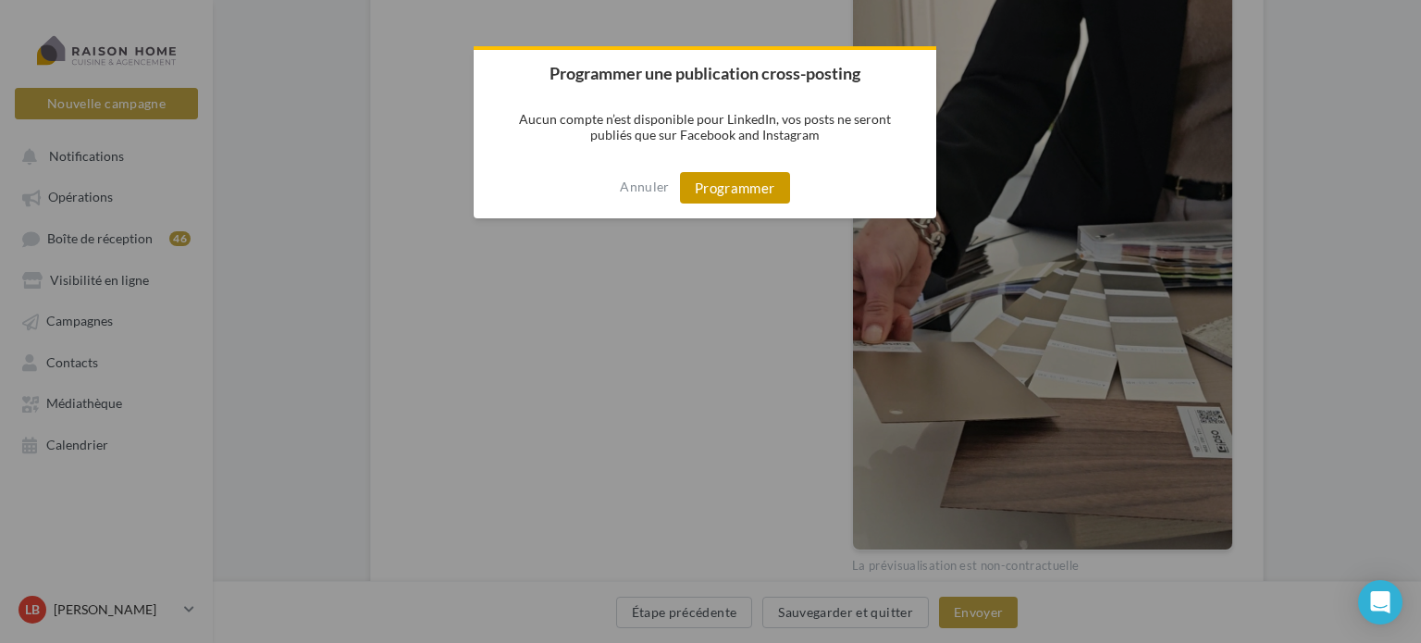
click at [737, 180] on button "Programmer" at bounding box center [735, 187] width 110 height 31
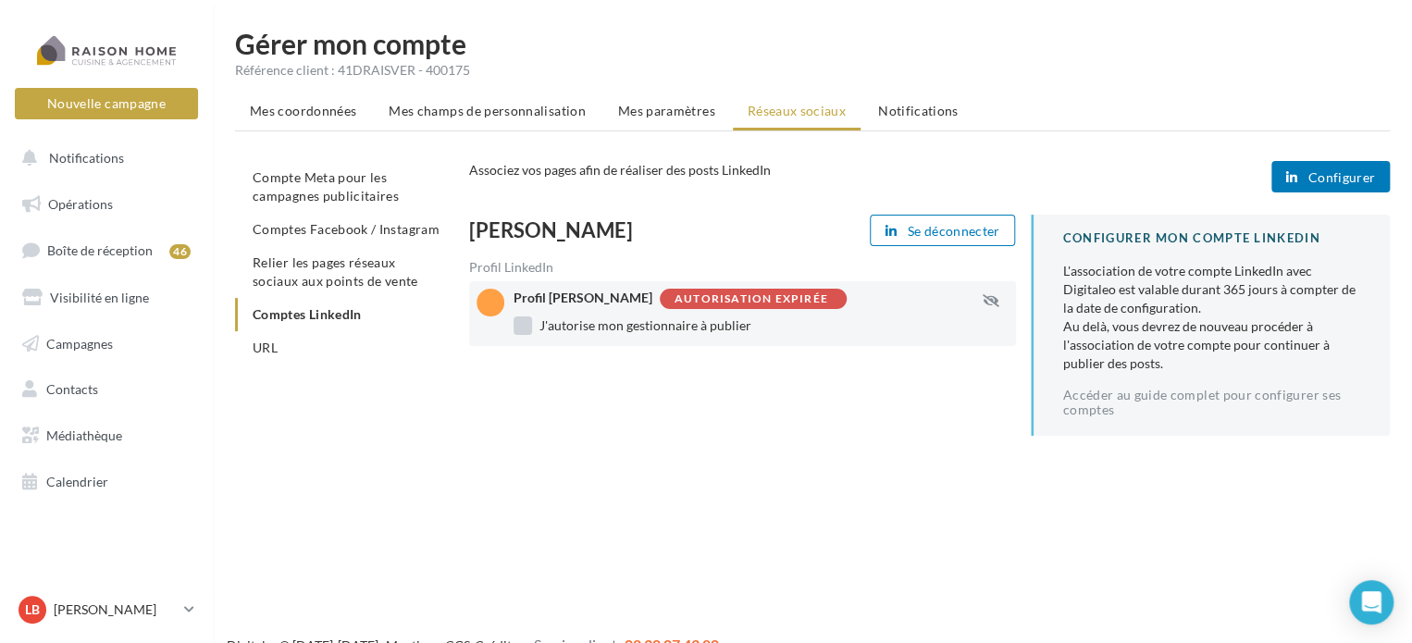
click at [699, 335] on label "J'autorise mon gestionnaire à publier" at bounding box center [632, 325] width 238 height 19
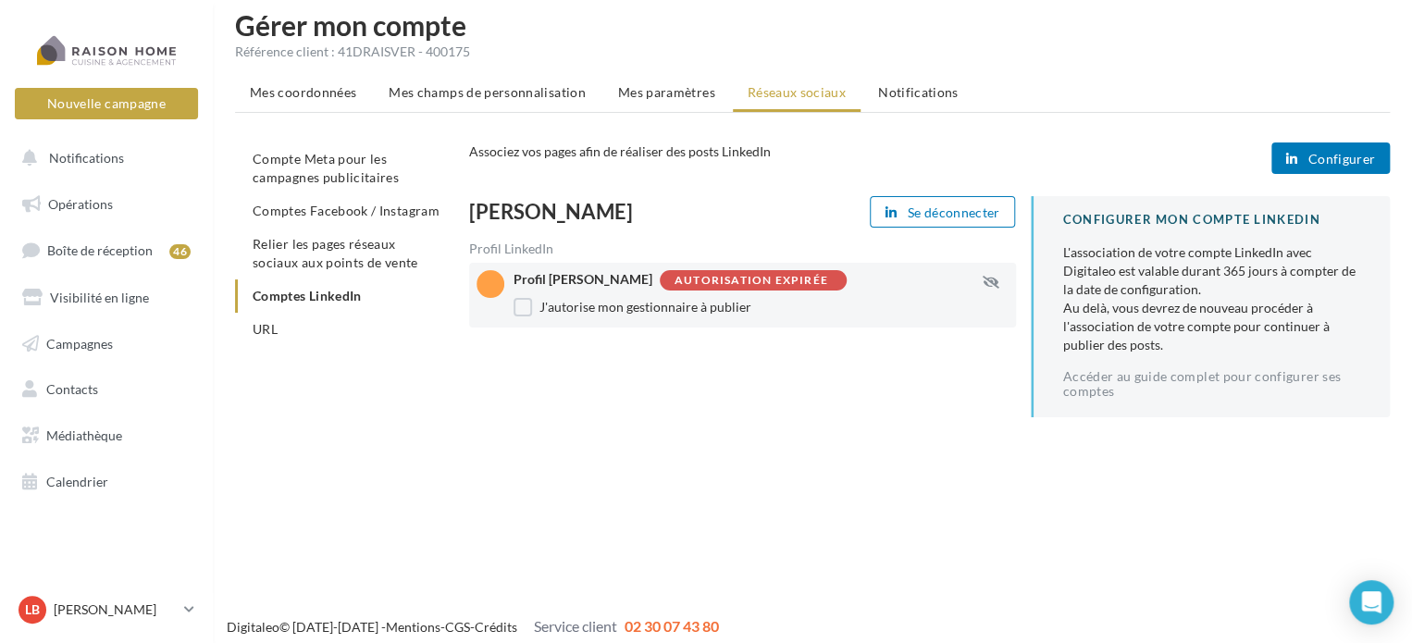
scroll to position [30, 0]
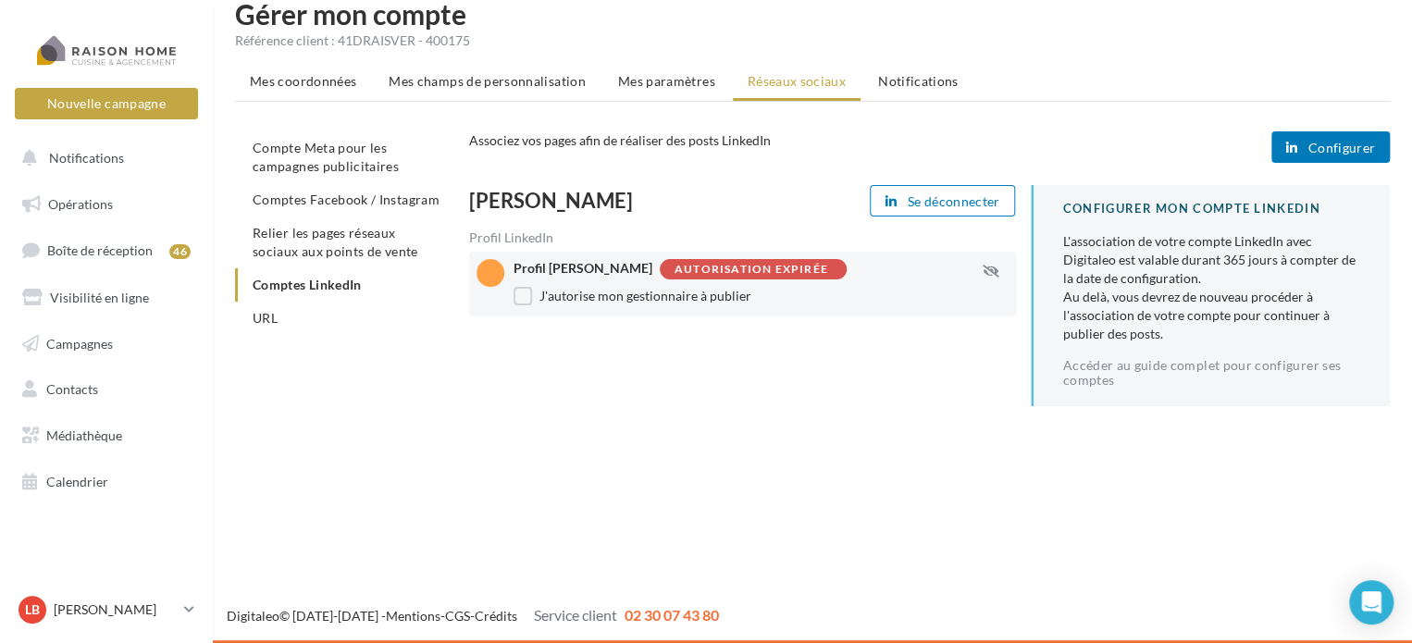
click at [1144, 296] on div "L'association de votre compte LinkedIn avec Digitaleo est valable durant 365 jo…" at bounding box center [1211, 287] width 297 height 111
click at [1343, 142] on span "Configurer" at bounding box center [1341, 148] width 68 height 15
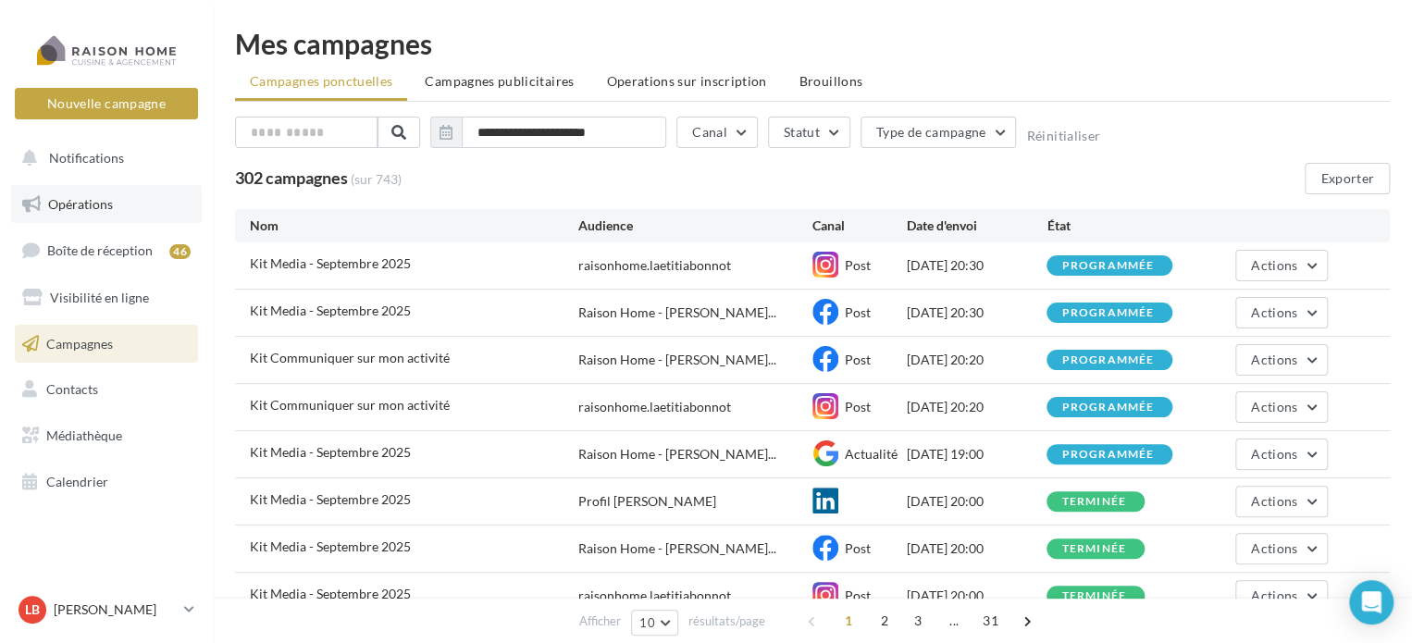
click at [100, 196] on span "Opérations" at bounding box center [80, 204] width 65 height 16
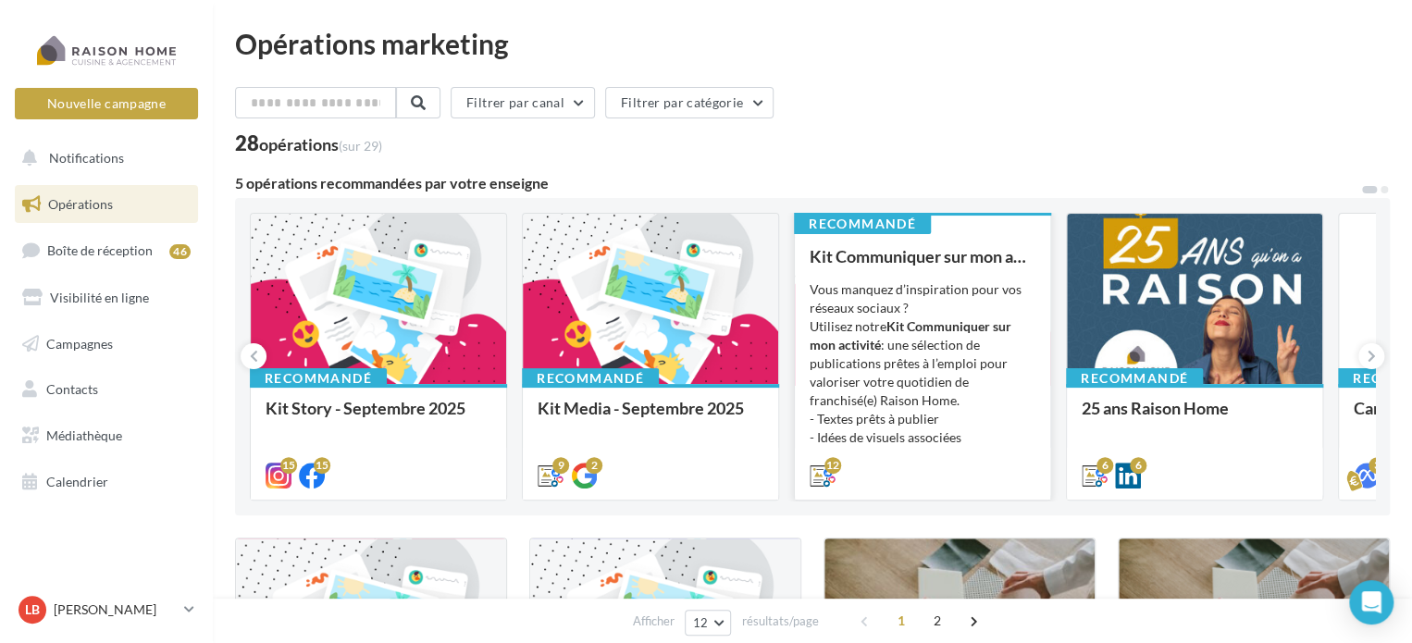
click at [870, 328] on div "Vous manquez d’inspiration pour vos réseaux sociaux ? Utilisez notre Kit Commun…" at bounding box center [923, 372] width 226 height 185
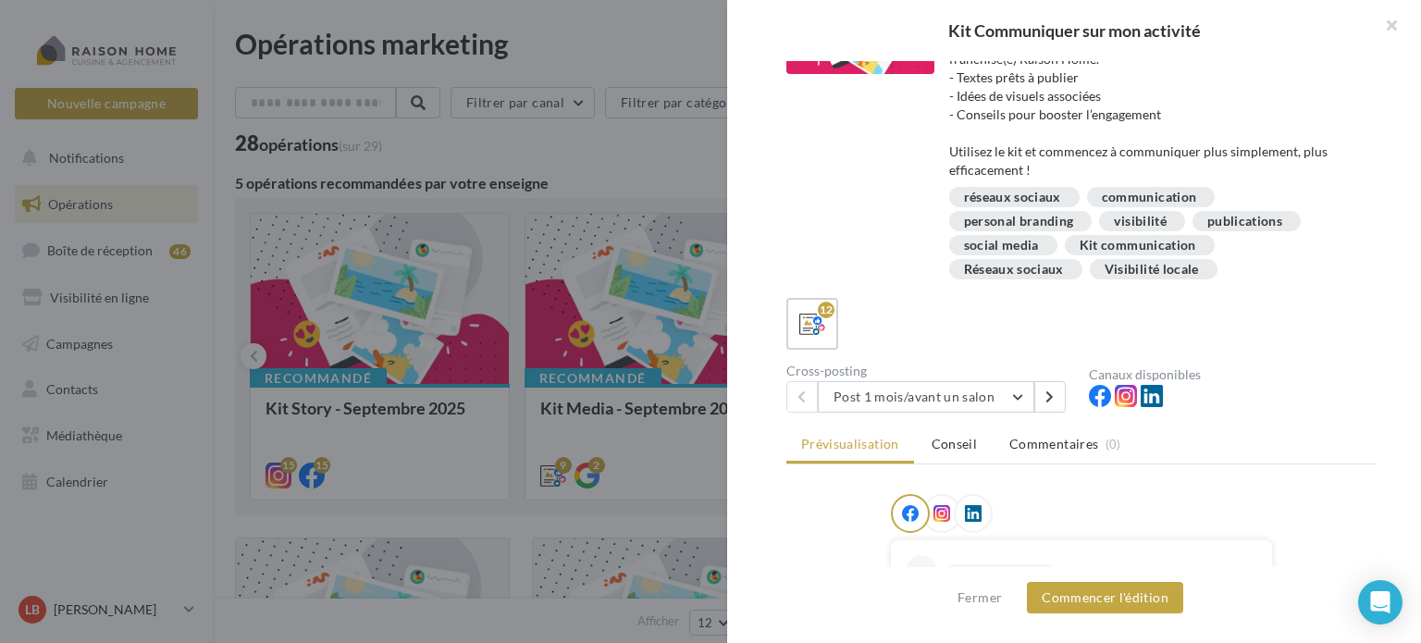
scroll to position [185, 0]
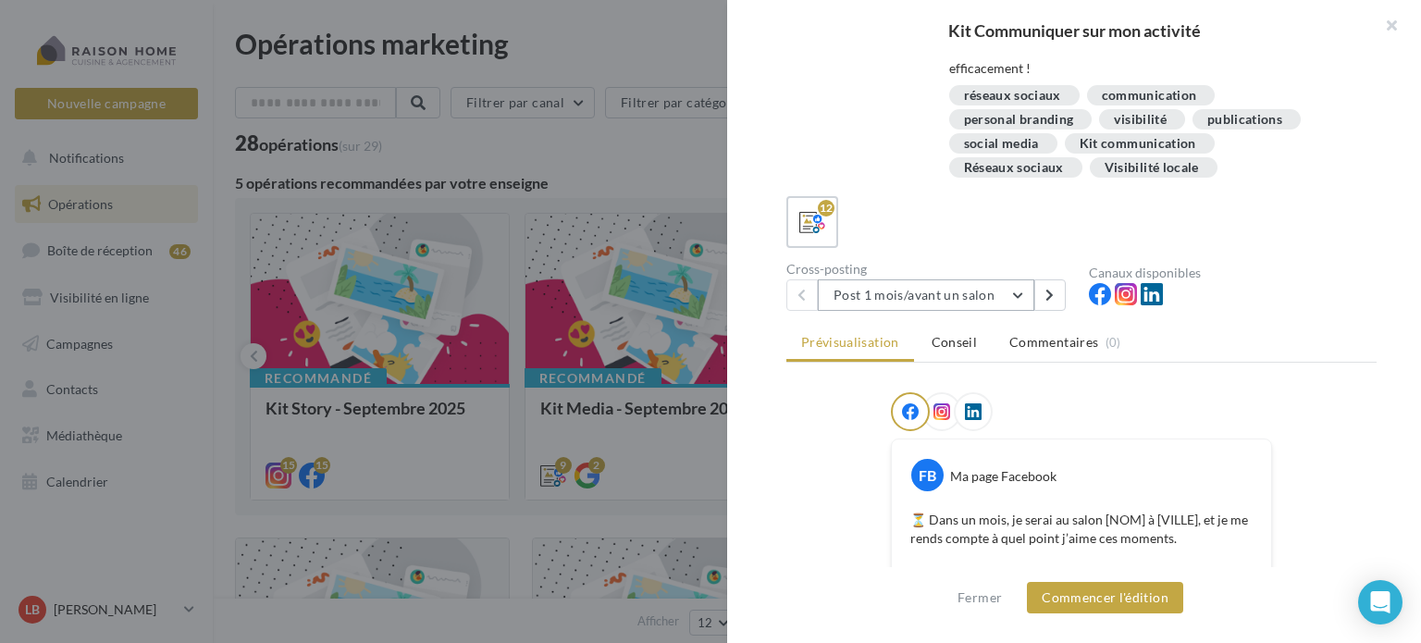
click at [1008, 291] on button "Post 1 mois/avant un salon" at bounding box center [926, 294] width 216 height 31
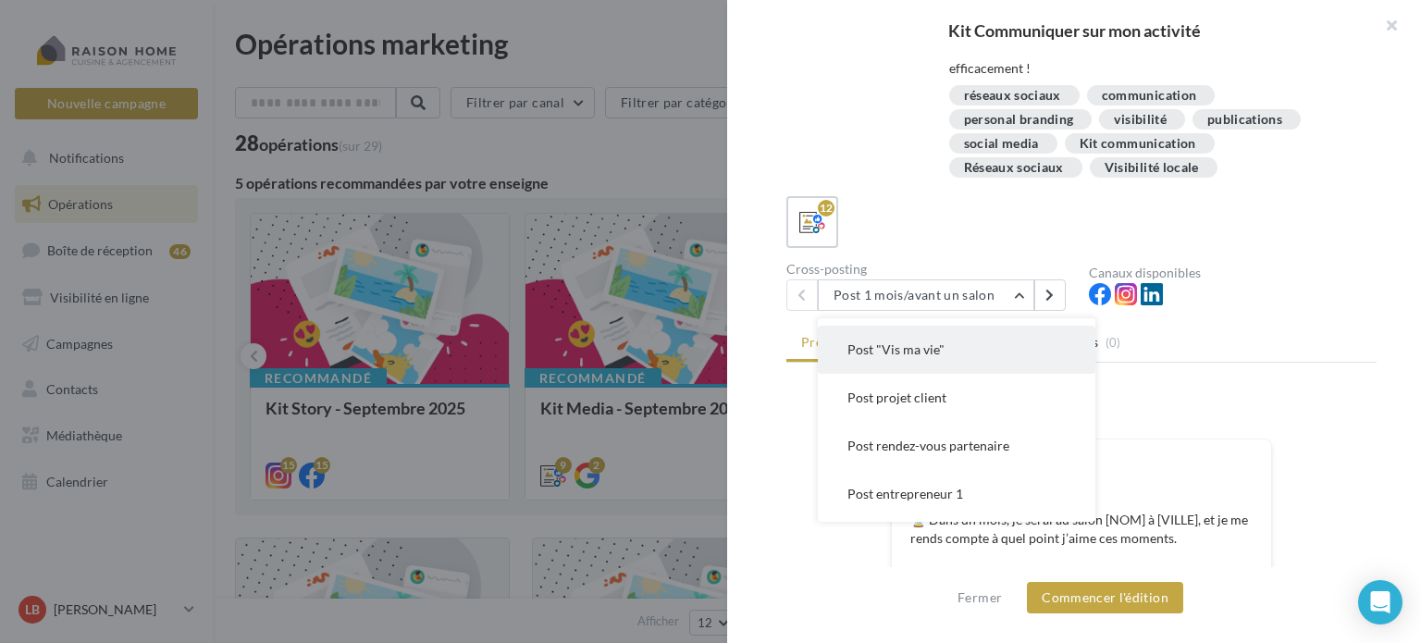
click at [933, 351] on span "Post "Vis ma vie"" at bounding box center [895, 349] width 97 height 16
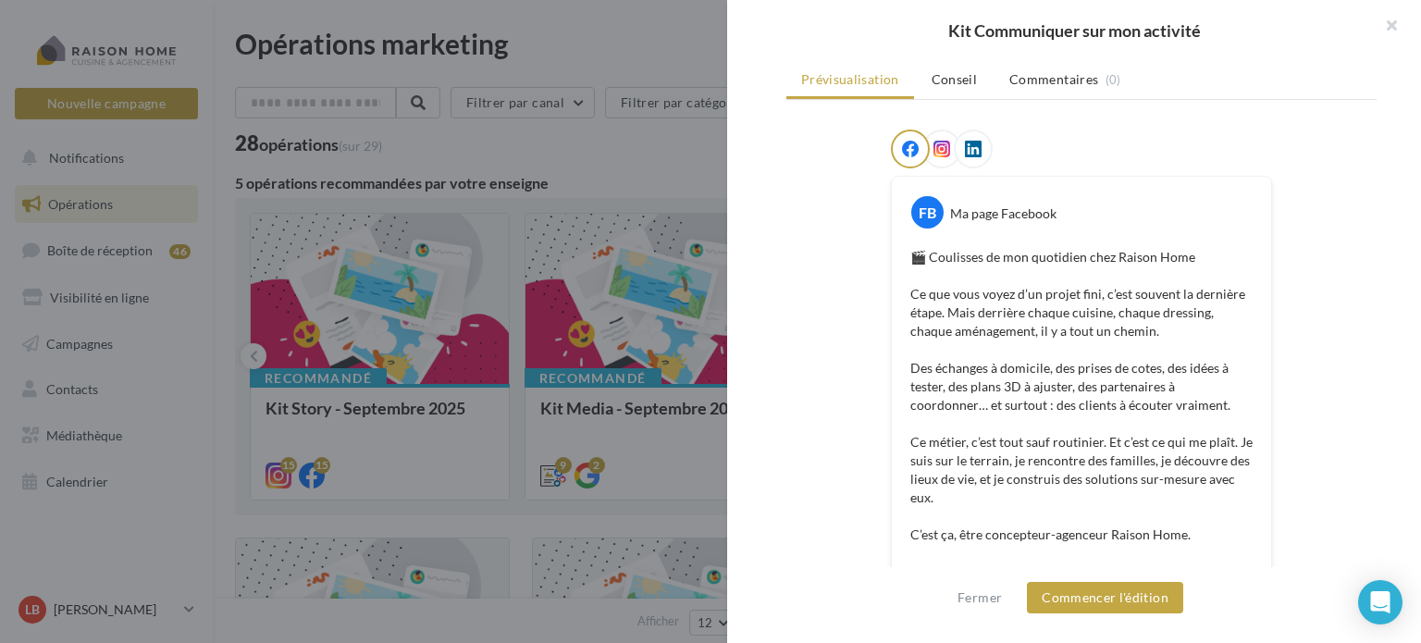
scroll to position [481, 0]
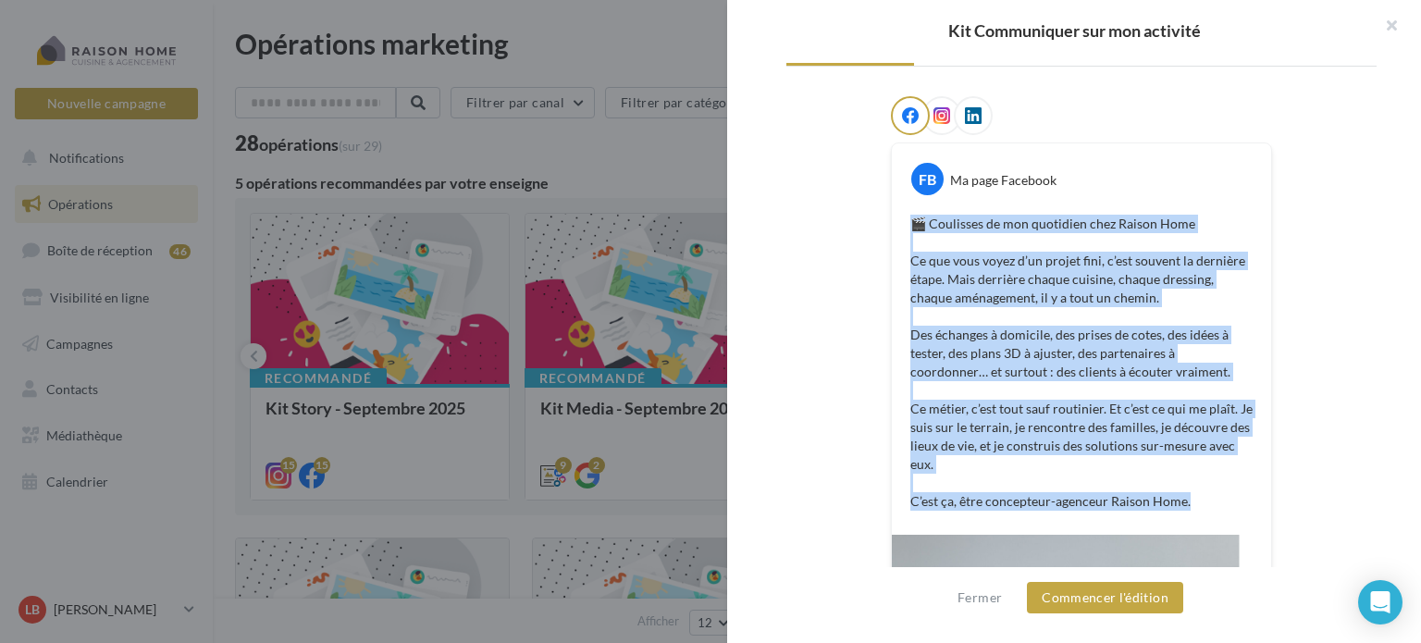
drag, startPoint x: 906, startPoint y: 221, endPoint x: 1199, endPoint y: 509, distance: 410.9
click at [1199, 509] on div "🎬 Coulisses de mon quotidien chez Raison Home Ce que vous voyez d’un projet fin…" at bounding box center [1082, 362] width 370 height 305
copy p "🎬 Coulisses de mon quotidien chez Raison Home Ce que vous voyez d’un projet fin…"
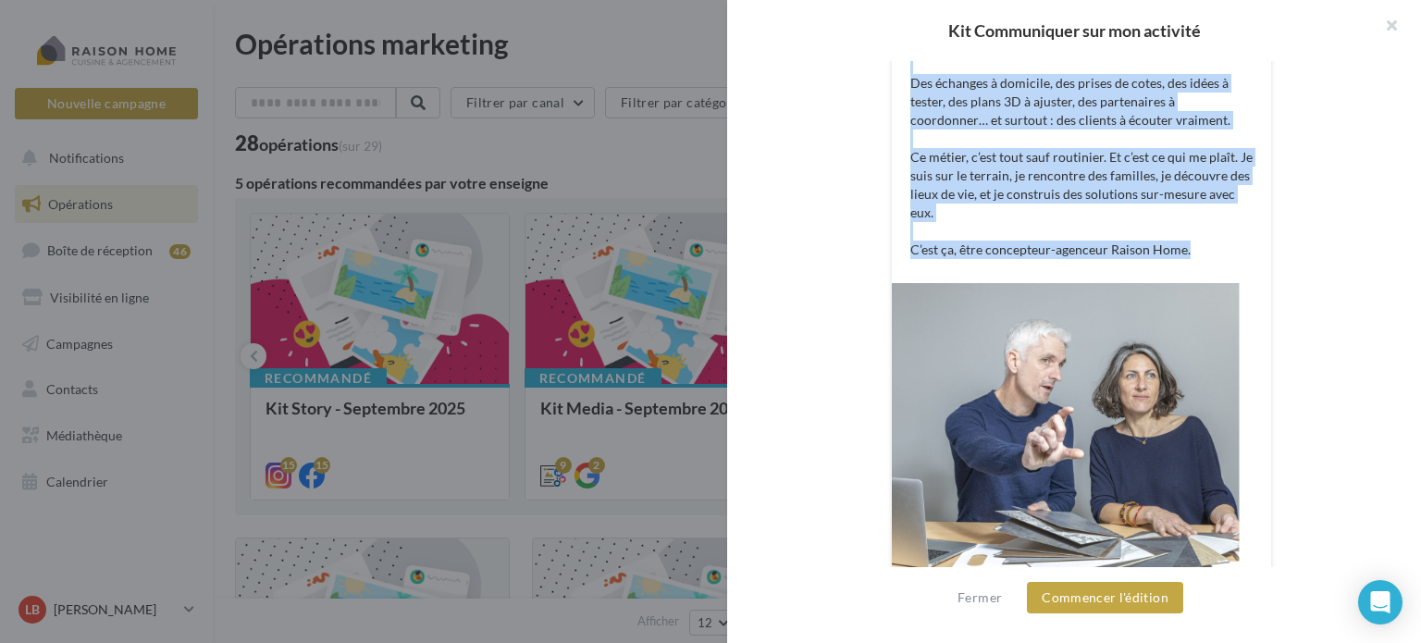
scroll to position [833, 0]
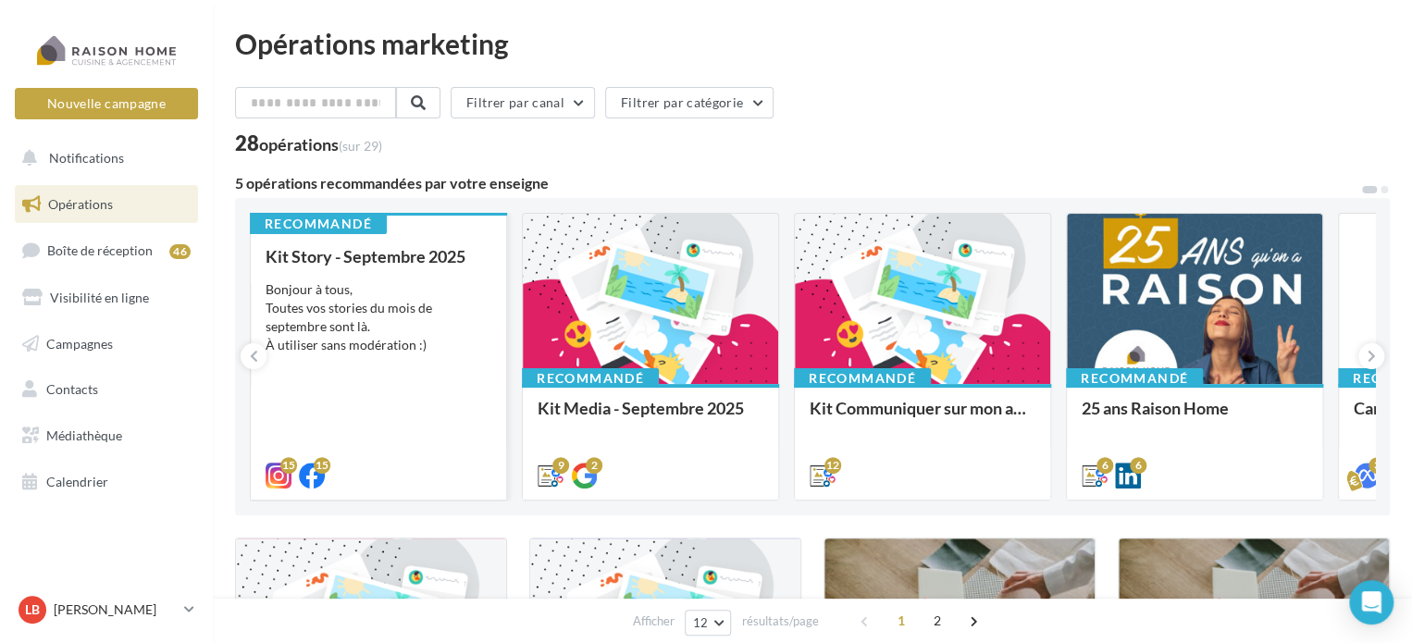
click at [303, 389] on div "Kit Story - Septembre 2025 Bonjour à tous, Toutes vos stories du mois de septem…" at bounding box center [379, 365] width 226 height 236
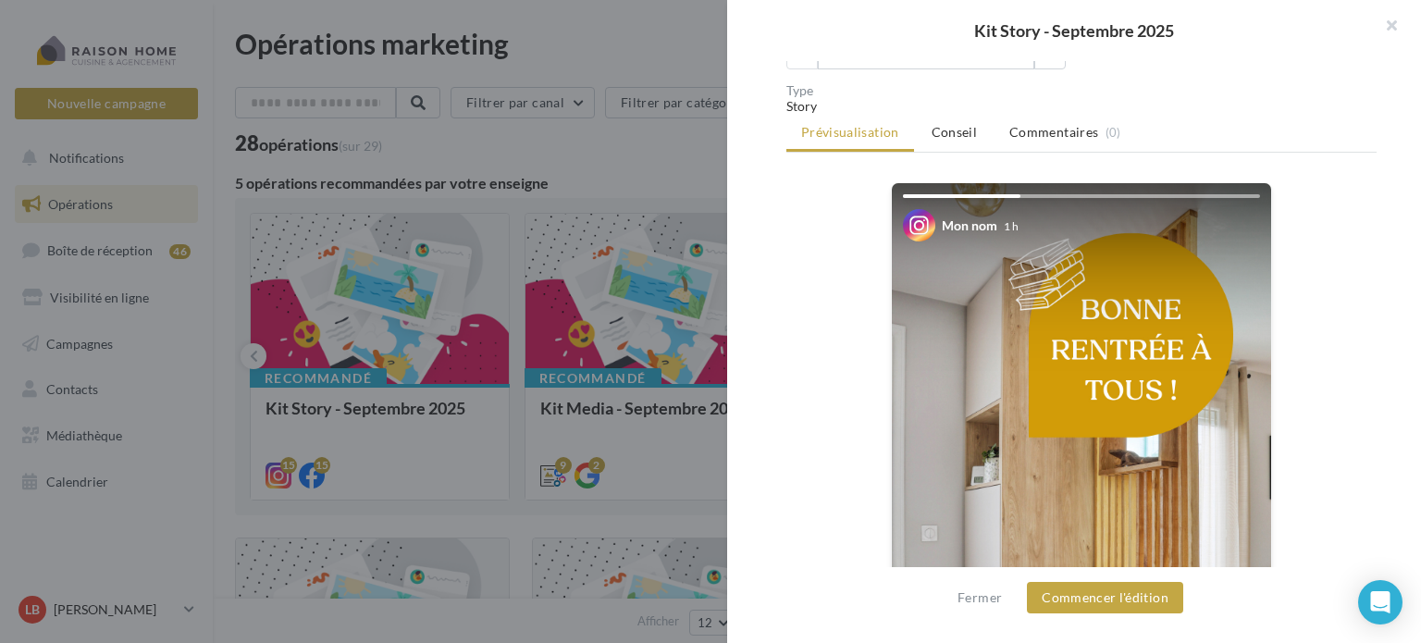
scroll to position [93, 0]
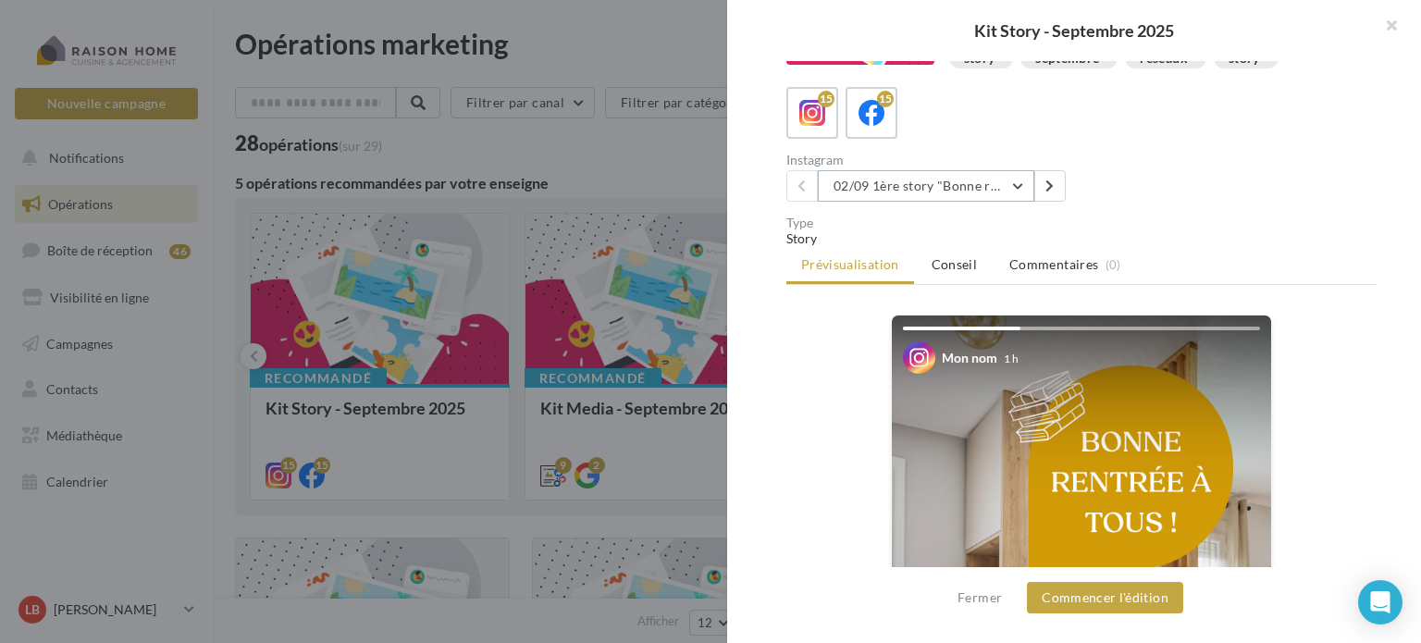
click at [1018, 183] on button "02/09 1ère story "Bonne rentrée"" at bounding box center [926, 185] width 216 height 31
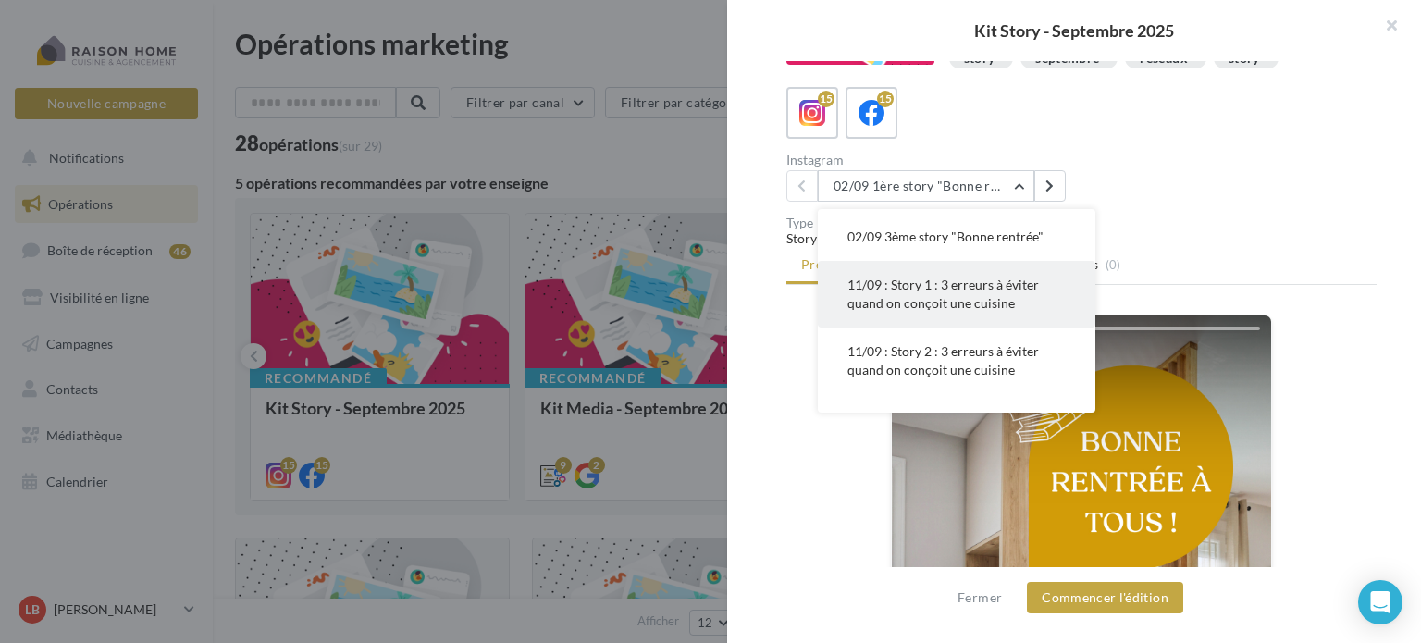
click at [950, 297] on span "11/09 : Story 1 : 3 erreurs à éviter quand on conçoit une cuisine" at bounding box center [943, 294] width 192 height 34
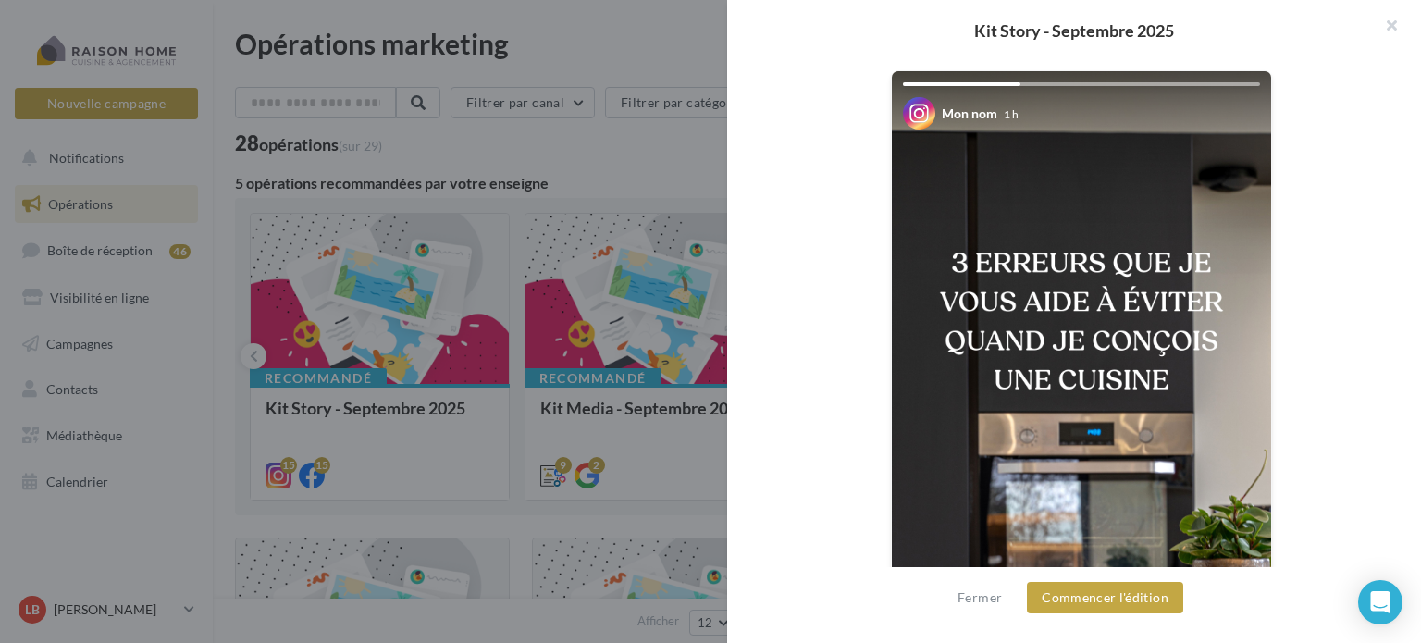
scroll to position [152, 0]
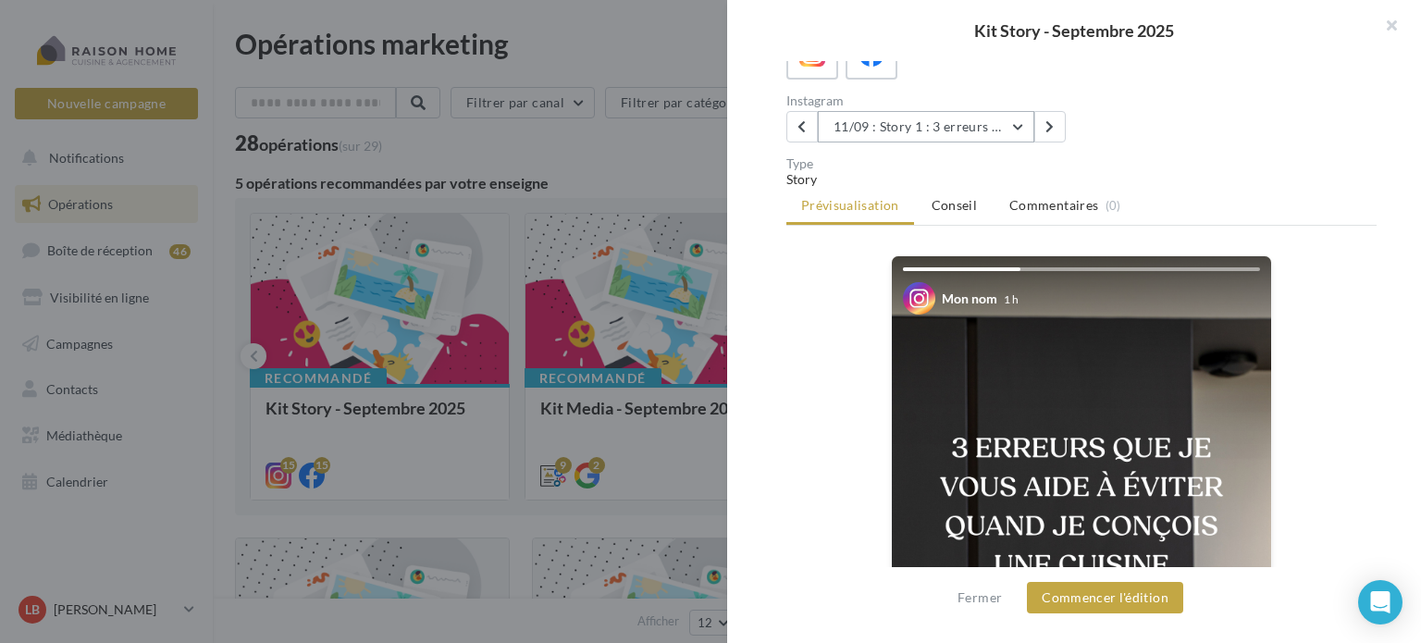
drag, startPoint x: 999, startPoint y: 122, endPoint x: 974, endPoint y: 186, distance: 68.6
click at [999, 124] on button "11/09 : Story 1 : 3 erreurs à éviter quand on conçoit une cuisine" at bounding box center [926, 126] width 216 height 31
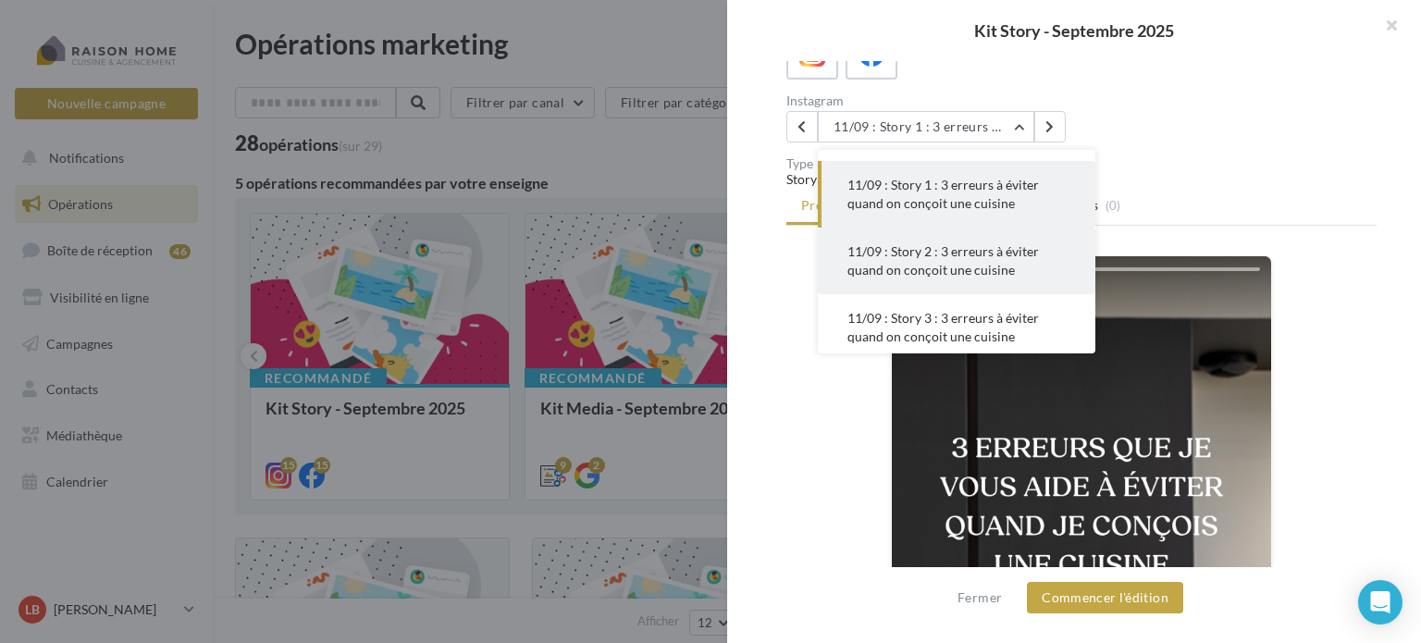
click at [956, 257] on span "11/09 : Story 2 : 3 erreurs à éviter quand on conçoit une cuisine" at bounding box center [943, 260] width 192 height 34
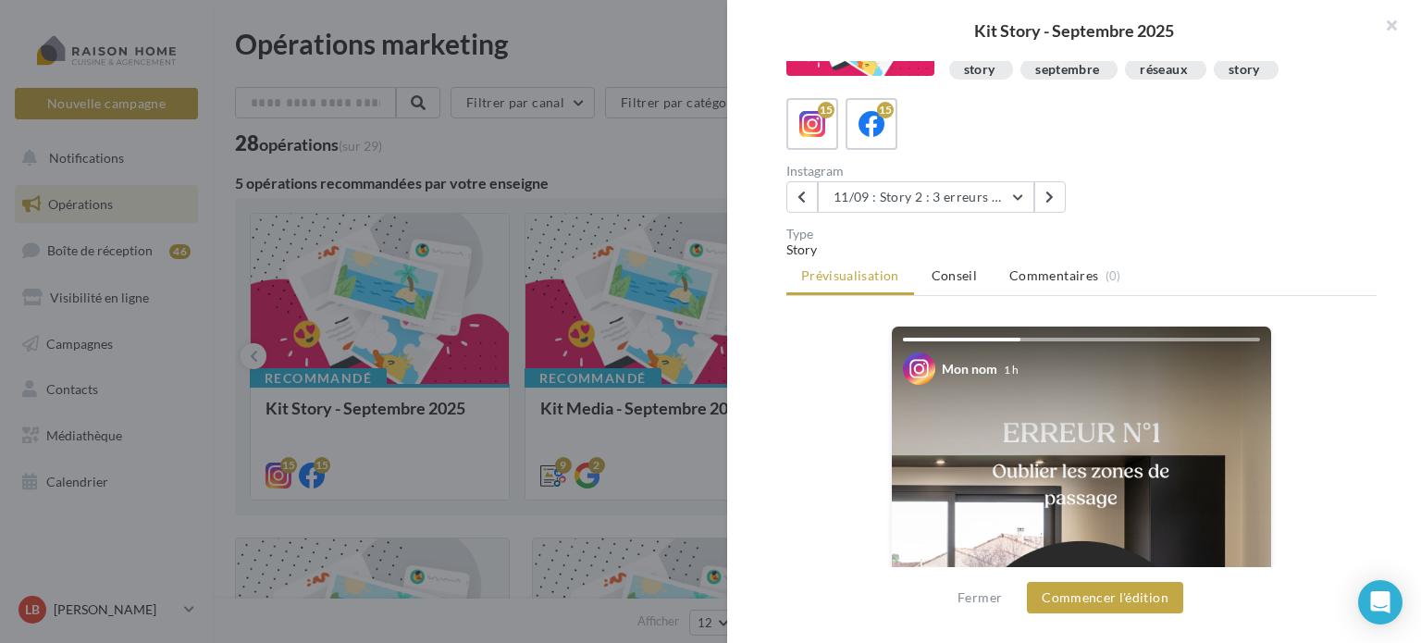
scroll to position [0, 0]
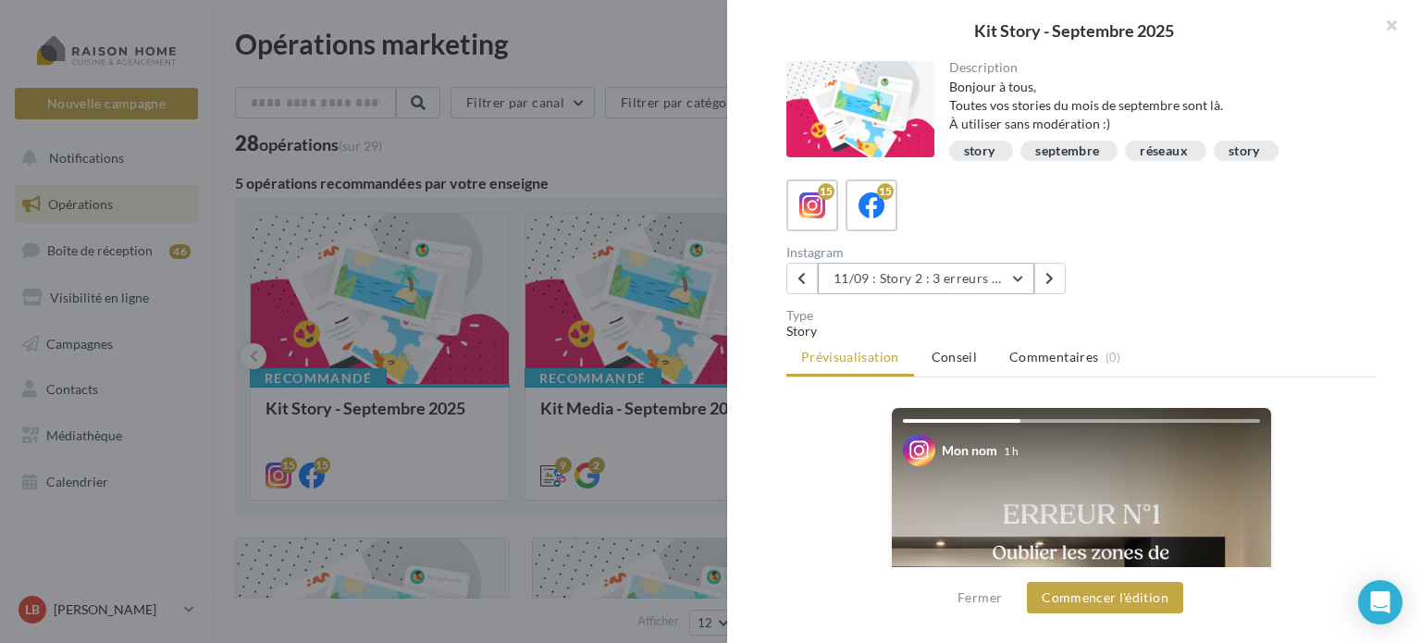
click at [971, 273] on button "11/09 : Story 2 : 3 erreurs à éviter quand on conçoit une cuisine" at bounding box center [926, 278] width 216 height 31
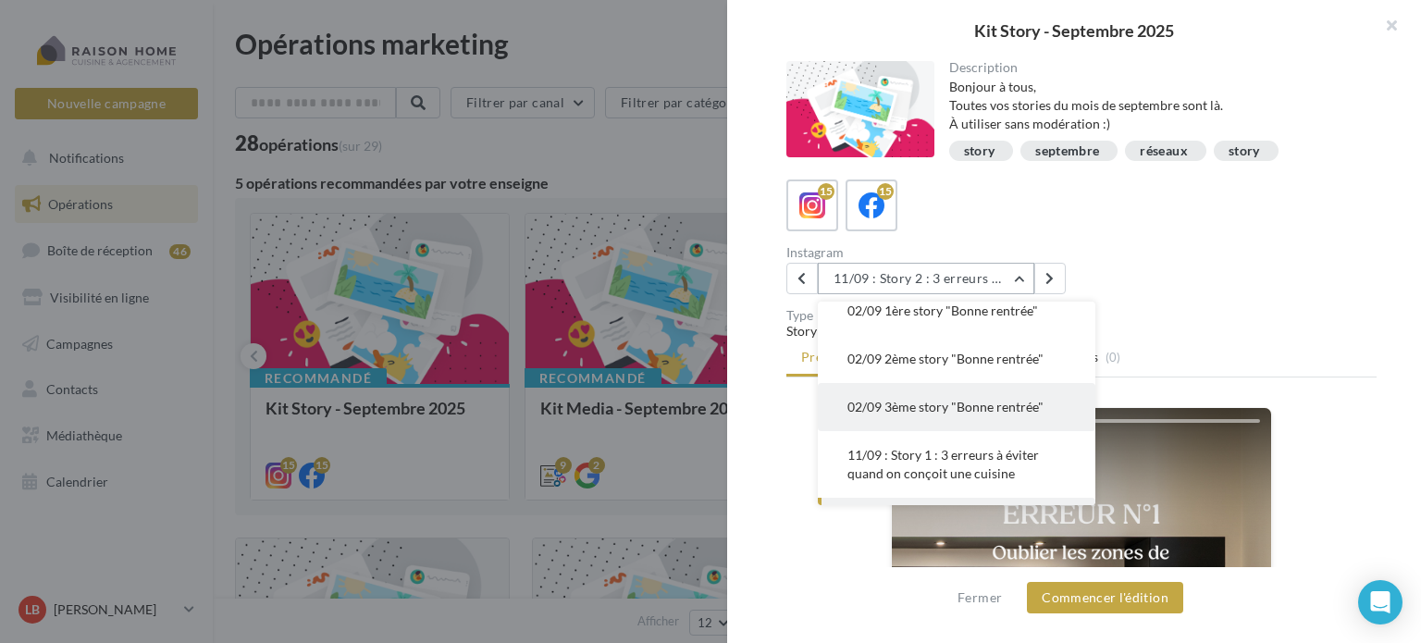
scroll to position [107, 0]
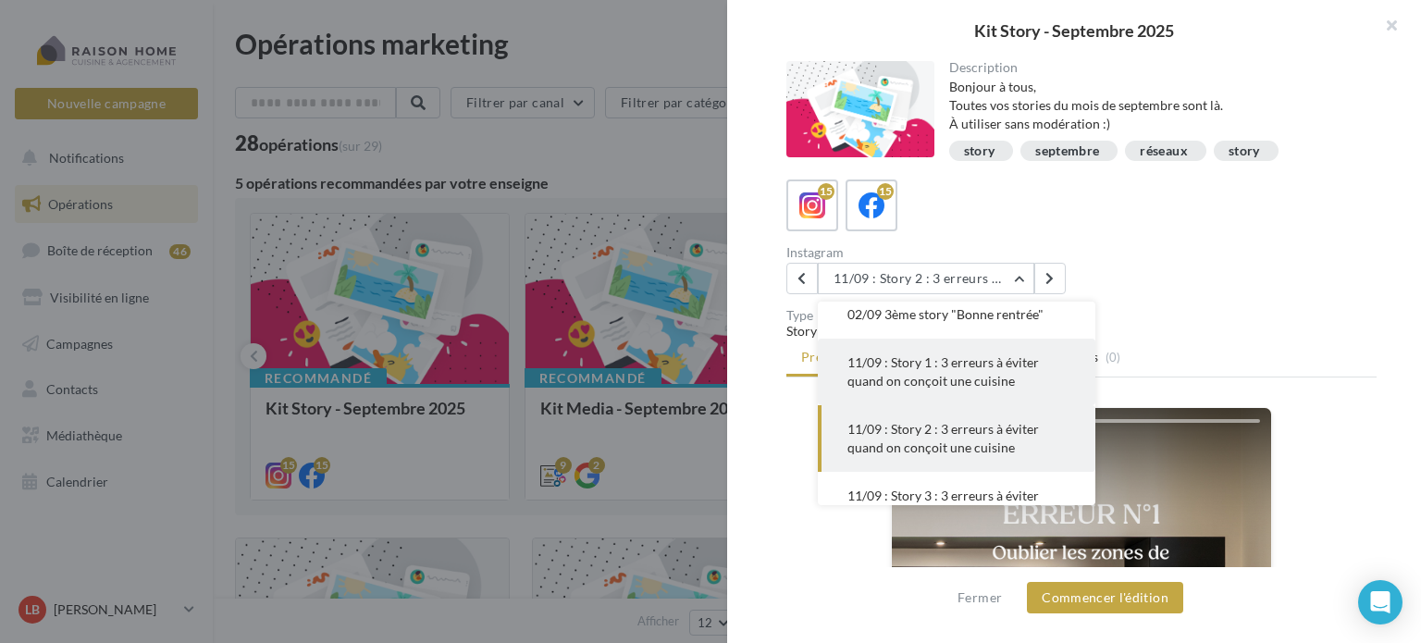
click at [908, 369] on span "11/09 : Story 1 : 3 erreurs à éviter quand on conçoit une cuisine" at bounding box center [943, 371] width 192 height 34
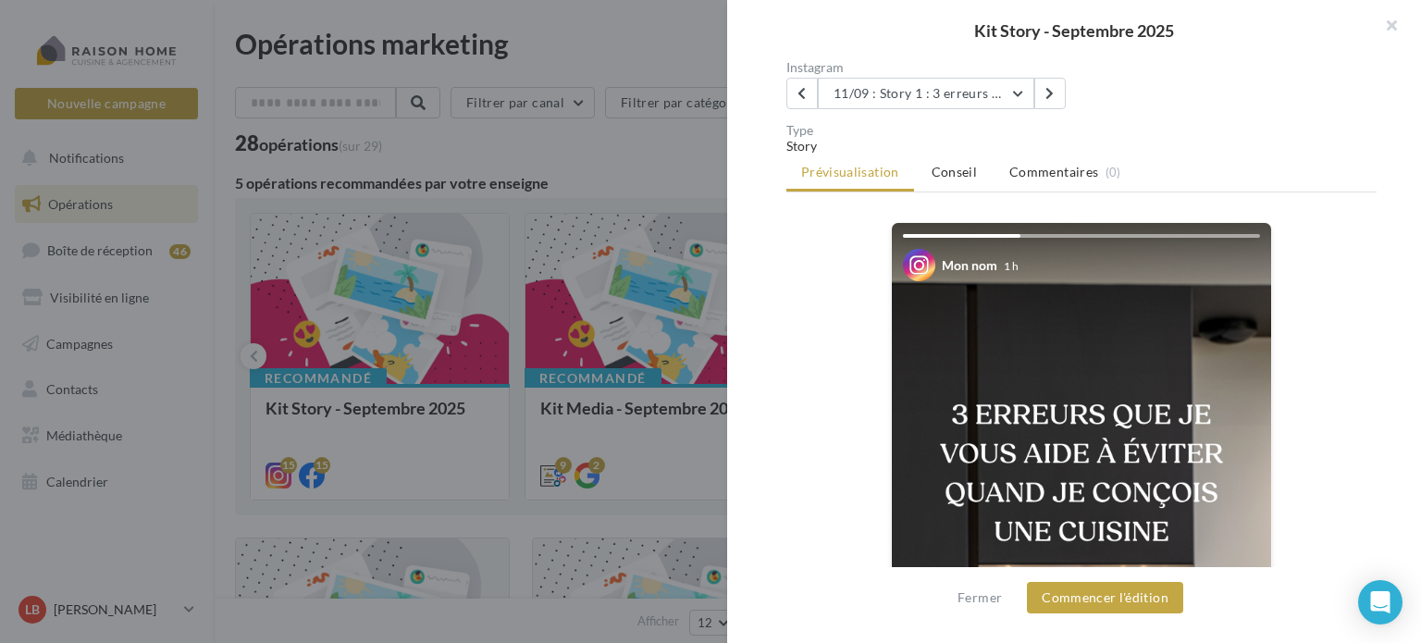
scroll to position [278, 0]
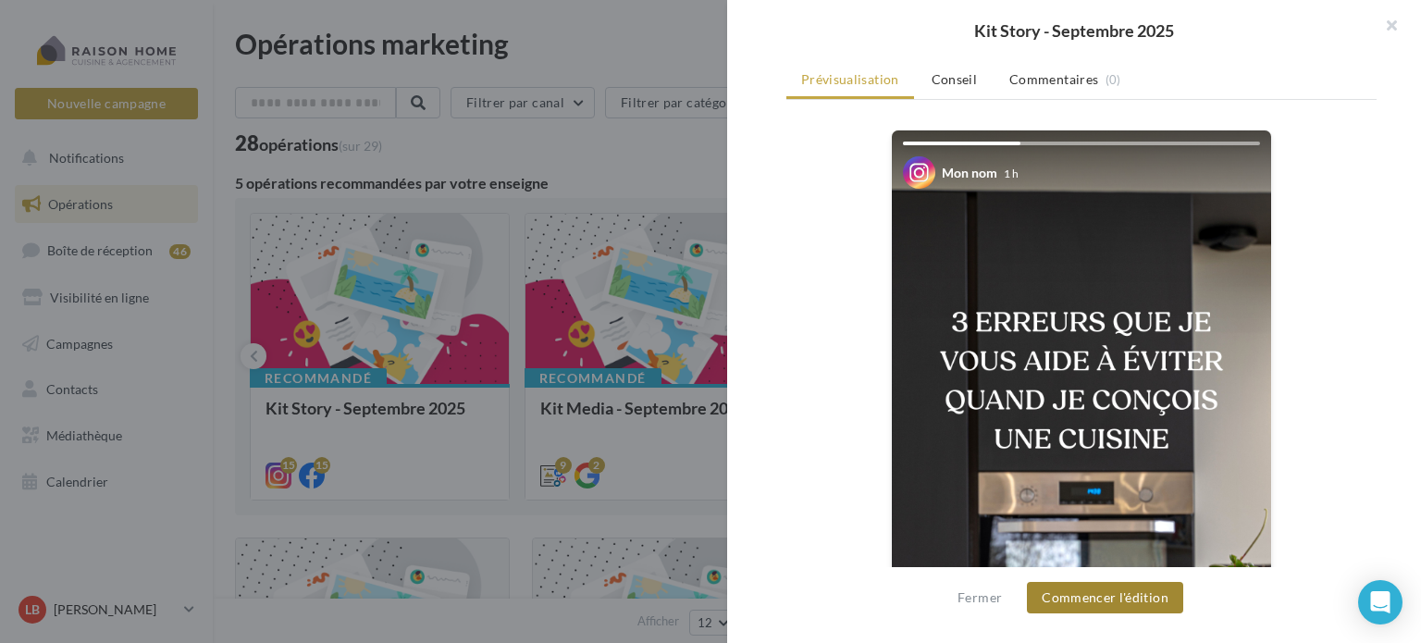
click at [1116, 602] on button "Commencer l'édition" at bounding box center [1105, 597] width 156 height 31
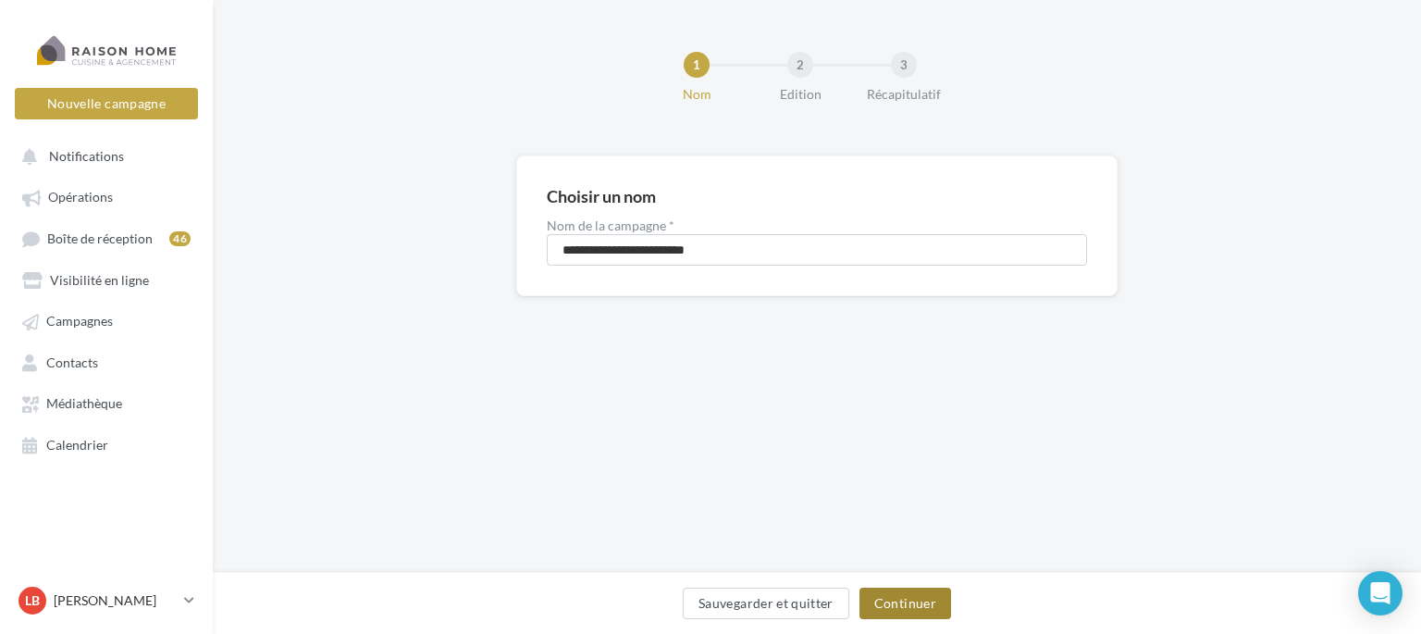
click at [899, 598] on button "Continuer" at bounding box center [906, 603] width 92 height 31
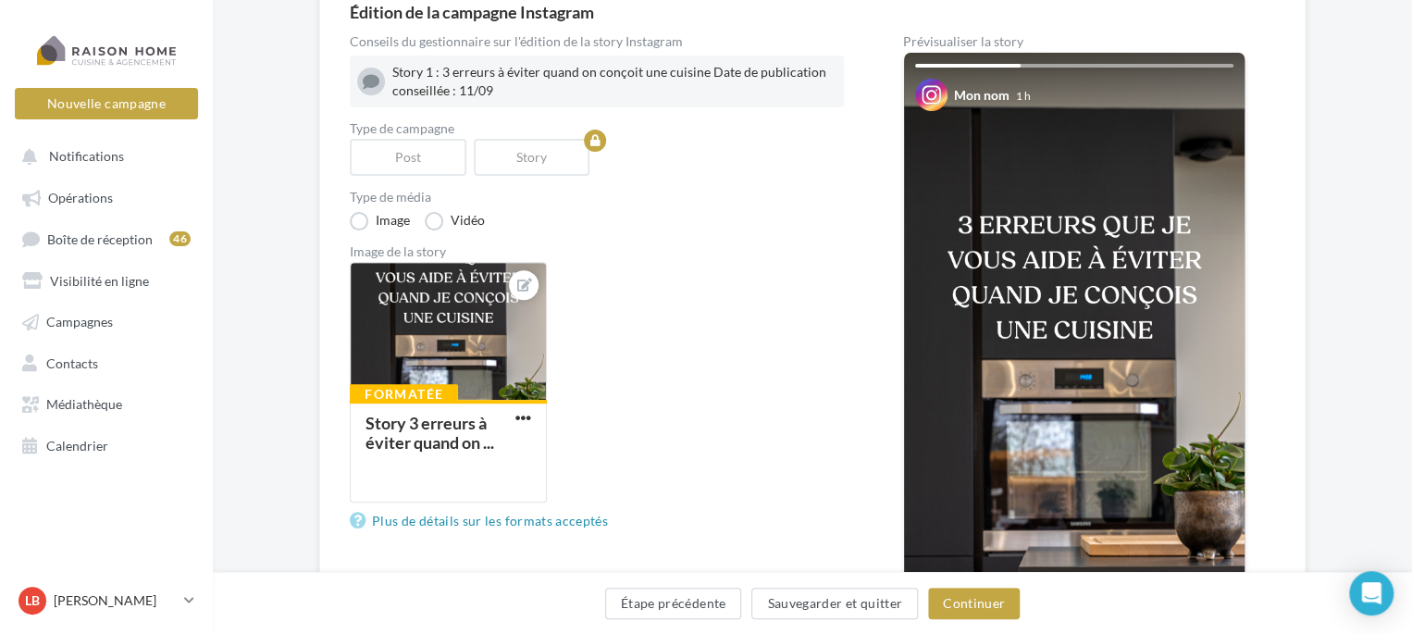
scroll to position [185, 0]
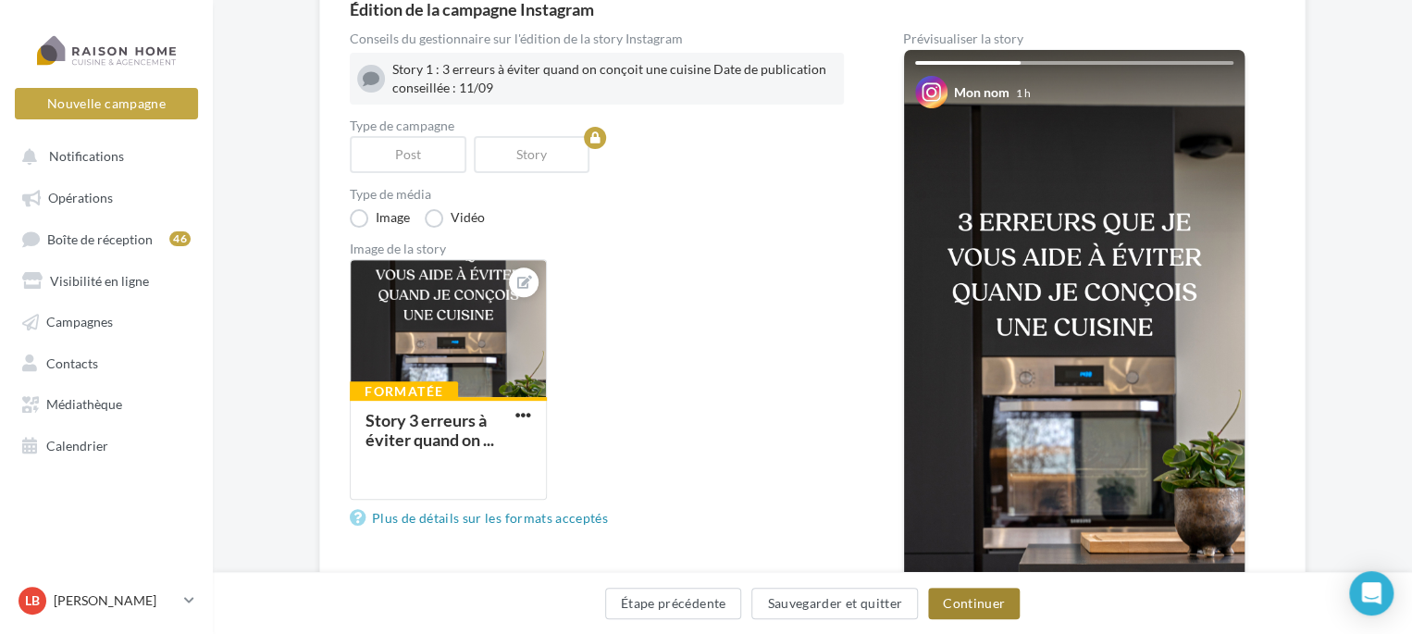
click at [972, 610] on button "Continuer" at bounding box center [974, 603] width 92 height 31
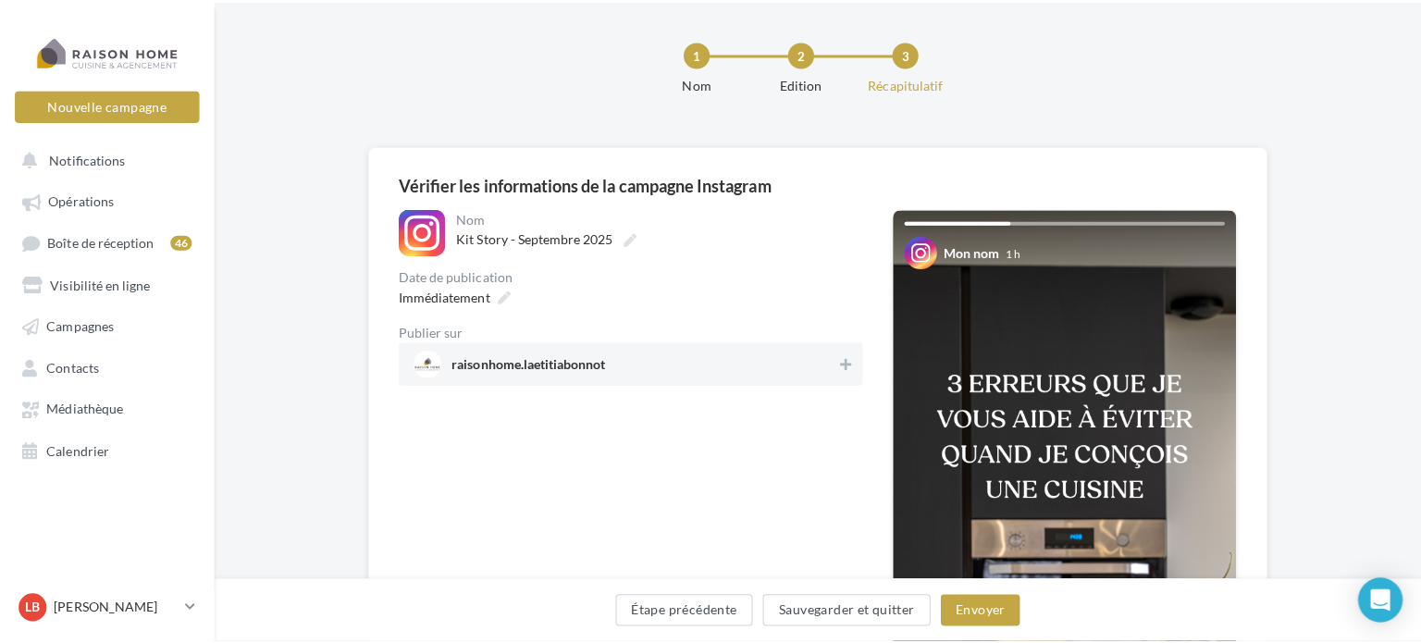
scroll to position [93, 0]
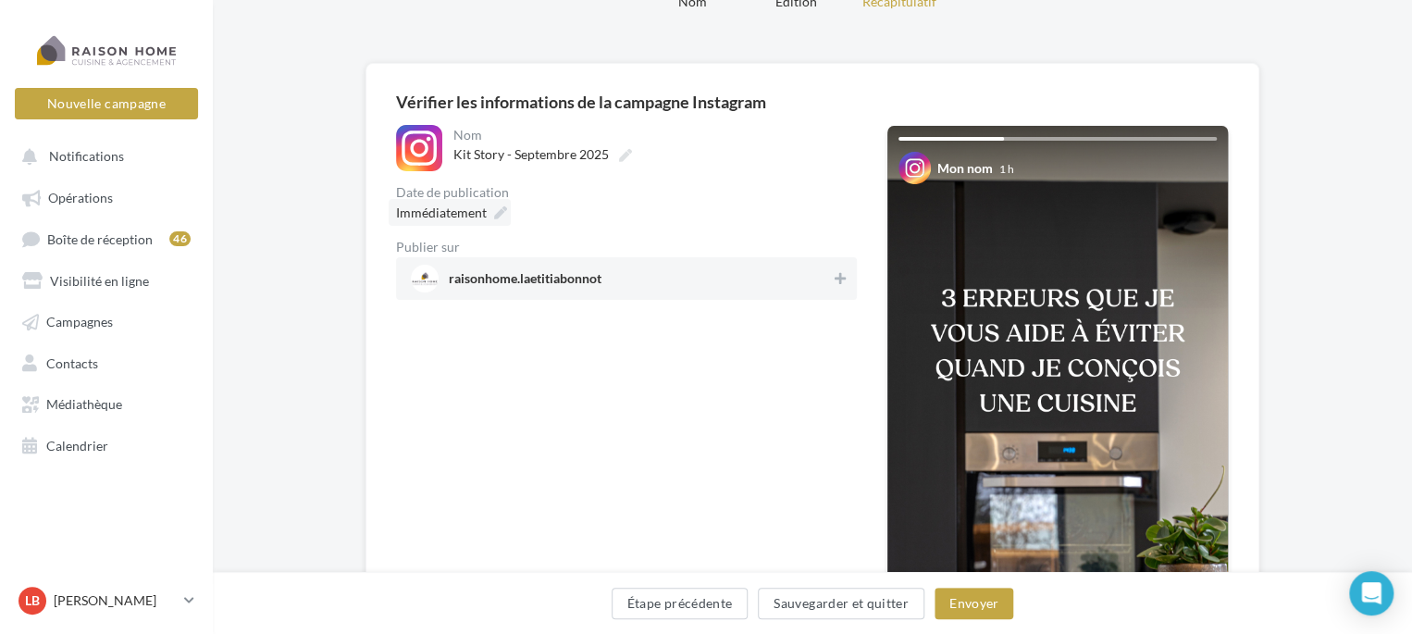
click at [479, 215] on span "Immédiatement" at bounding box center [441, 212] width 91 height 16
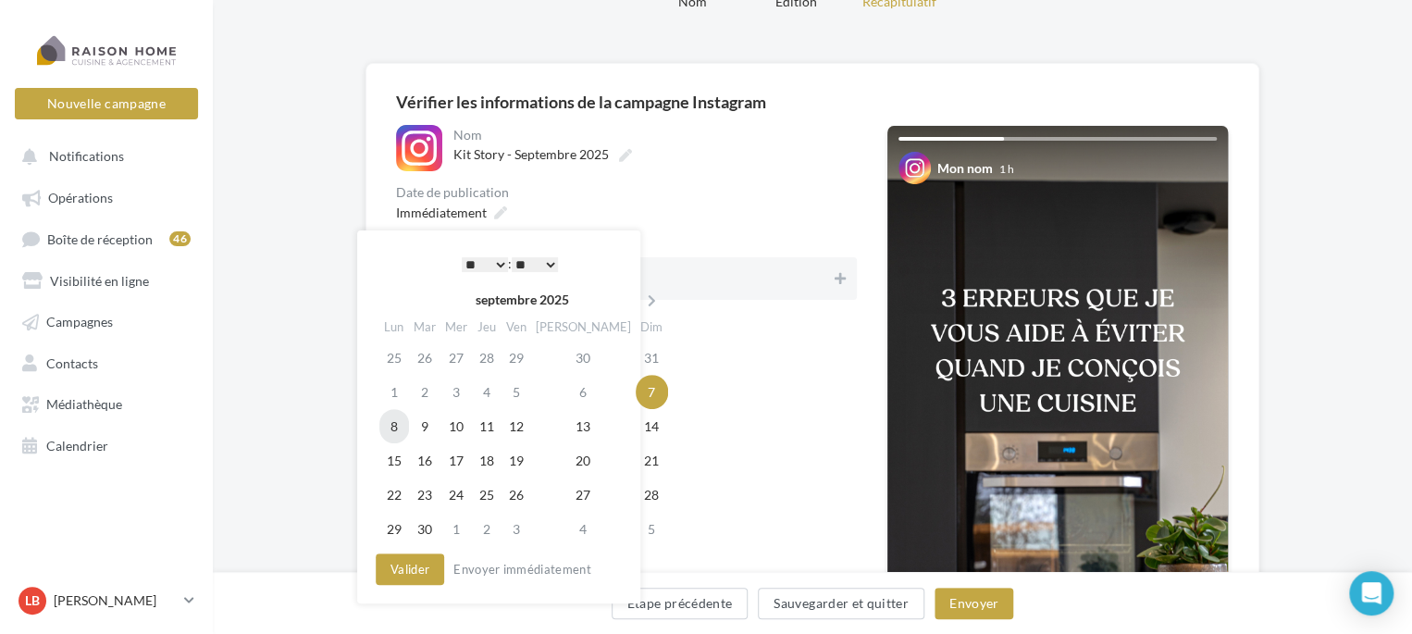
click at [397, 423] on td "8" at bounding box center [394, 426] width 30 height 34
click at [499, 266] on select "* * * * * * * * * * ** ** ** ** ** ** ** ** ** ** ** ** ** **" at bounding box center [485, 264] width 46 height 15
click at [418, 569] on button "Valider" at bounding box center [410, 568] width 68 height 31
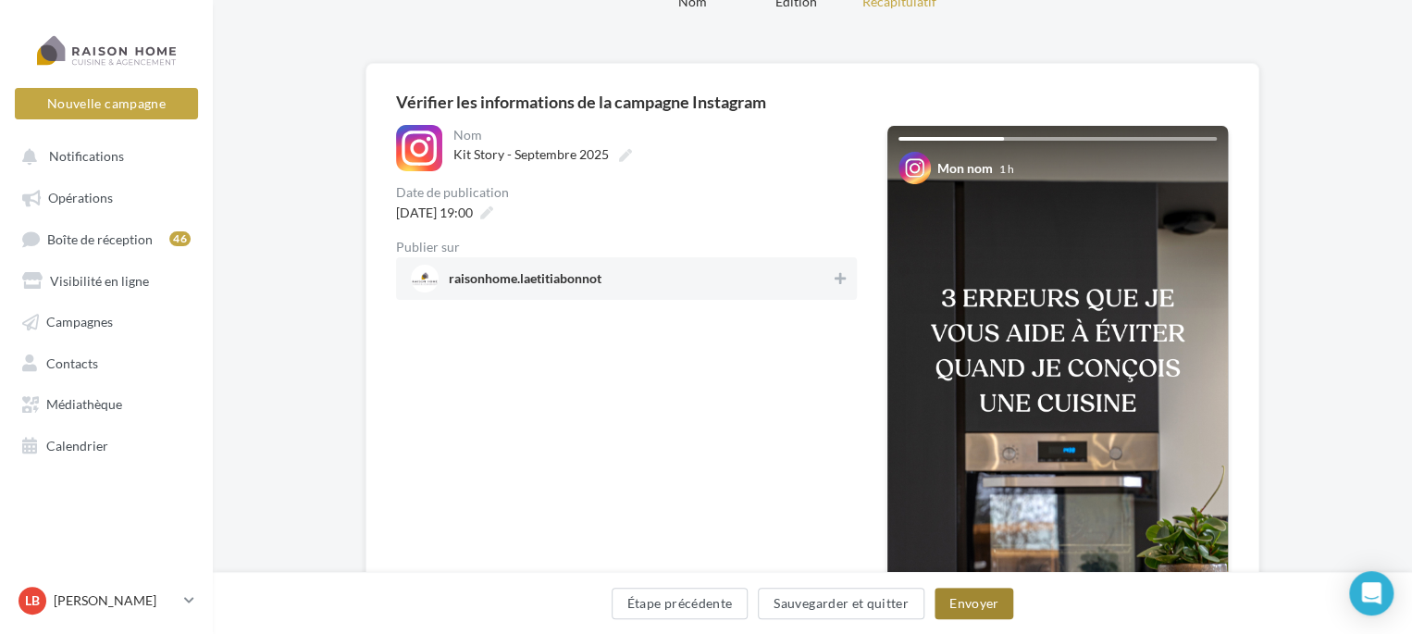
click at [965, 606] on button "Envoyer" at bounding box center [973, 603] width 79 height 31
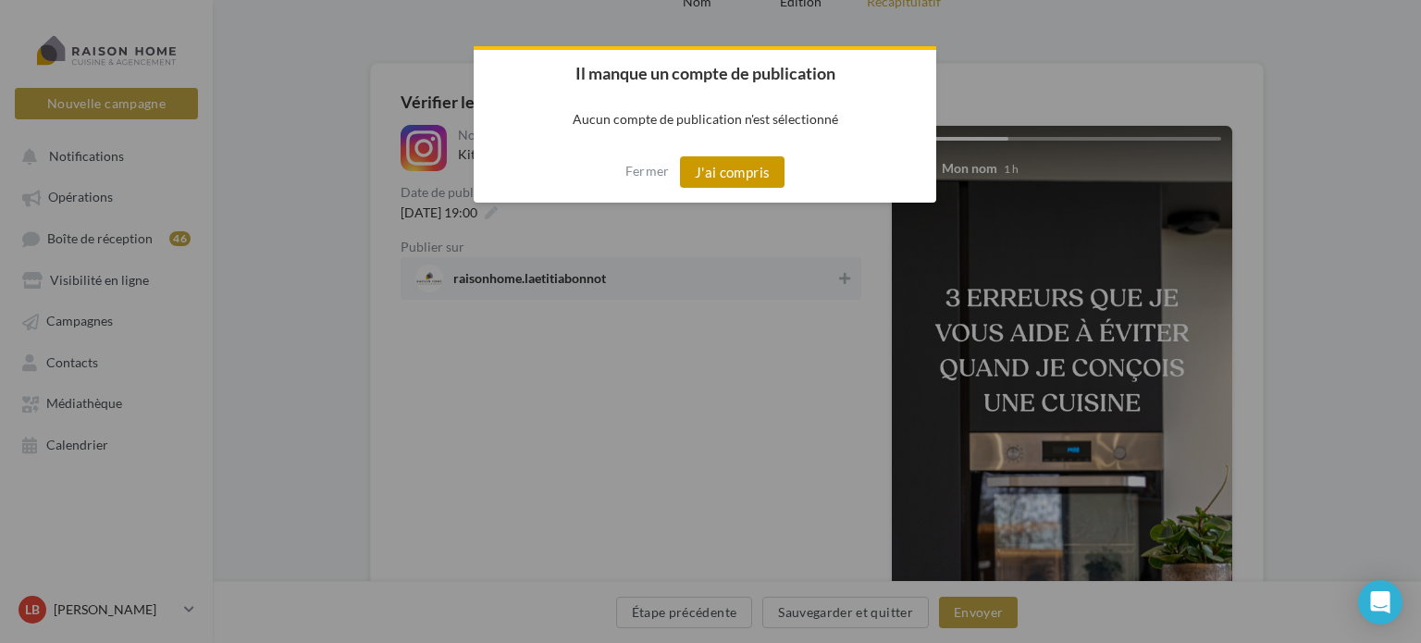
click at [736, 163] on button "J'ai compris" at bounding box center [732, 171] width 105 height 31
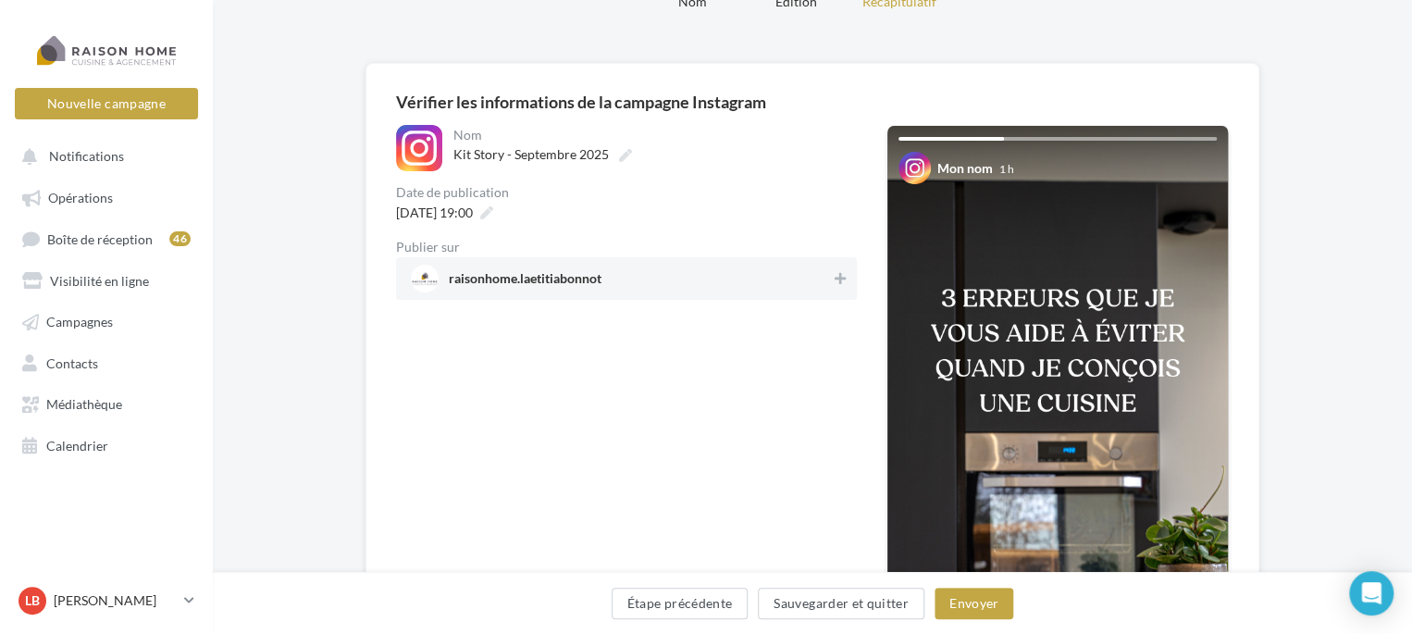
click at [686, 280] on span "raisonhome.laetitiabonnot" at bounding box center [621, 279] width 420 height 28
click at [984, 609] on button "Envoyer" at bounding box center [973, 603] width 79 height 31
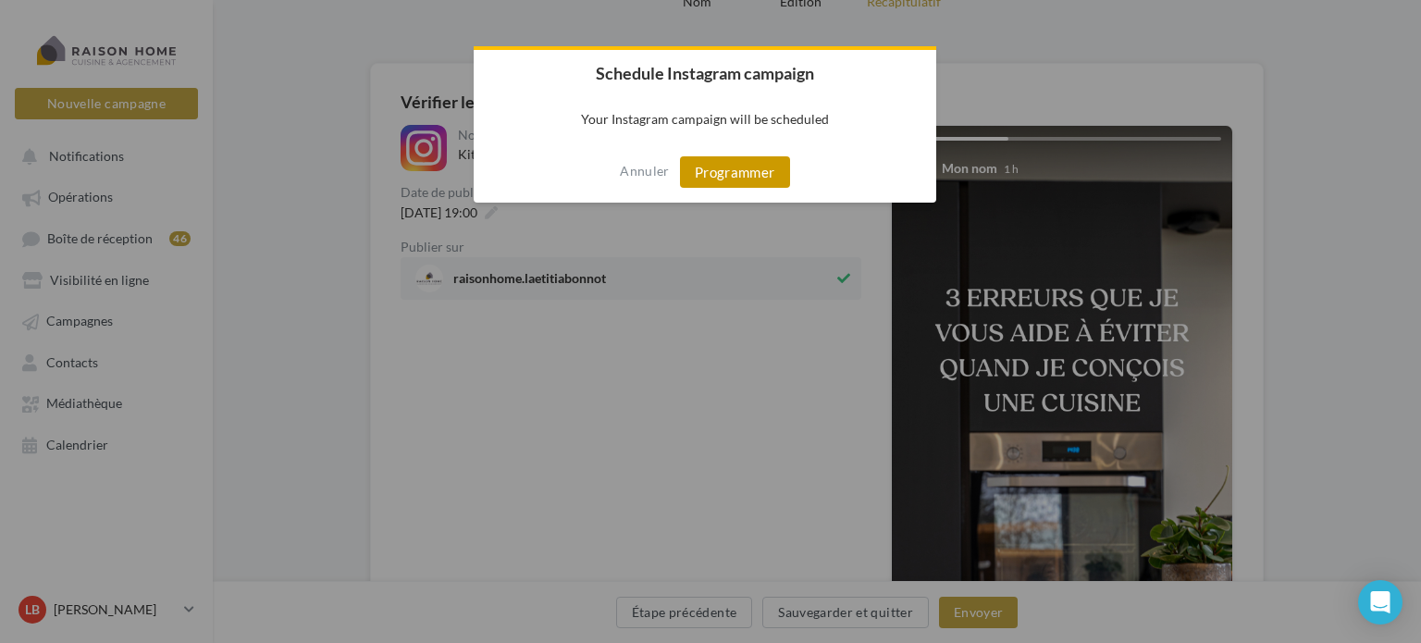
click at [736, 169] on button "Programmer" at bounding box center [735, 171] width 110 height 31
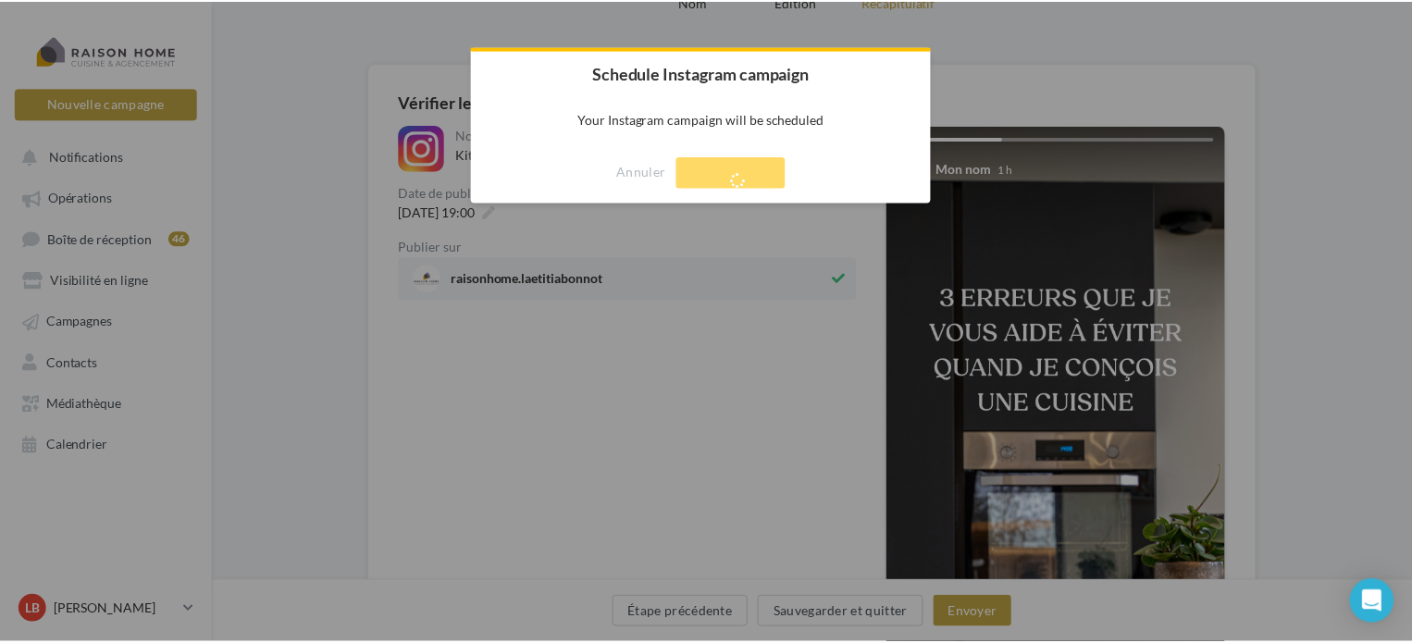
scroll to position [30, 0]
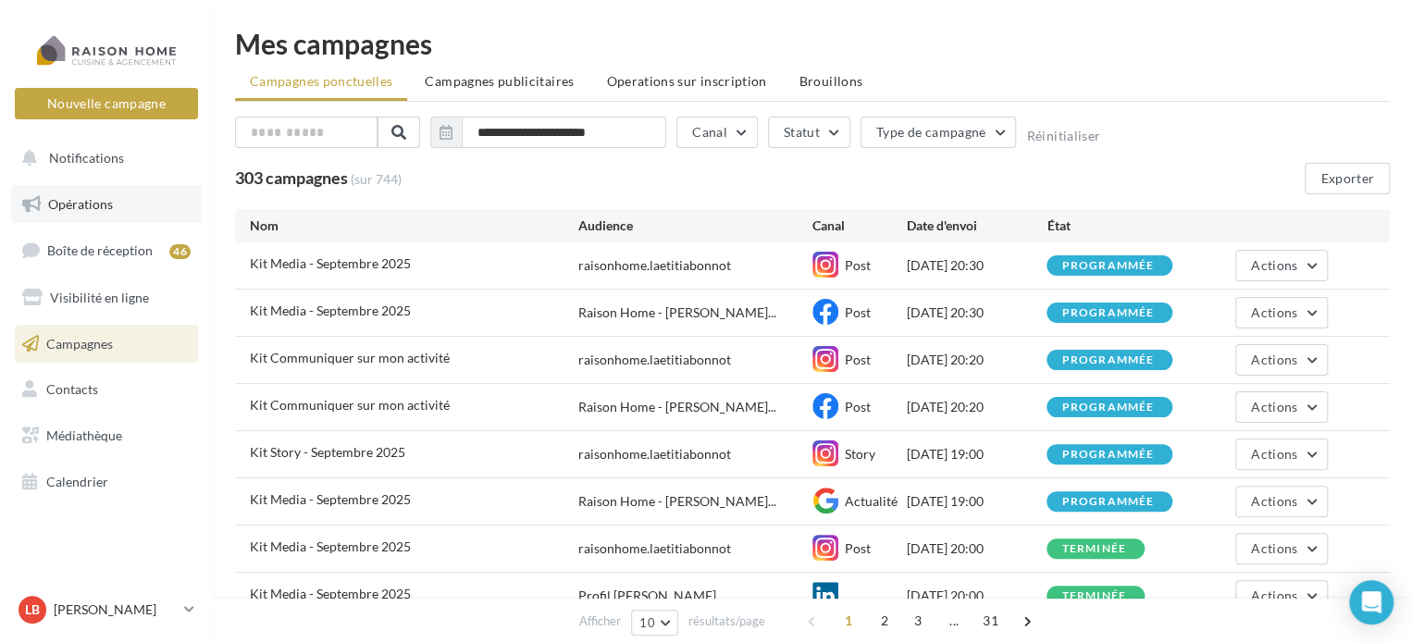
click at [86, 199] on span "Opérations" at bounding box center [80, 204] width 65 height 16
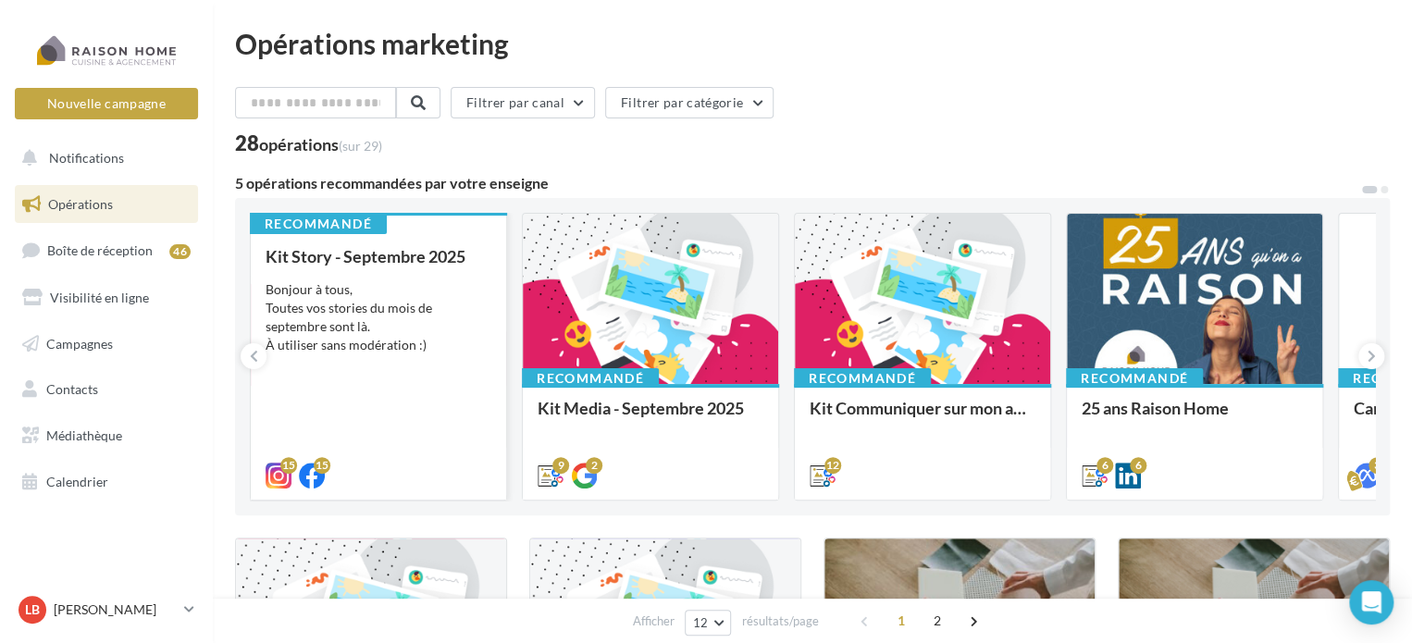
click at [417, 293] on div "Bonjour à tous, Toutes vos stories du mois de septembre sont là. À utiliser san…" at bounding box center [379, 317] width 226 height 74
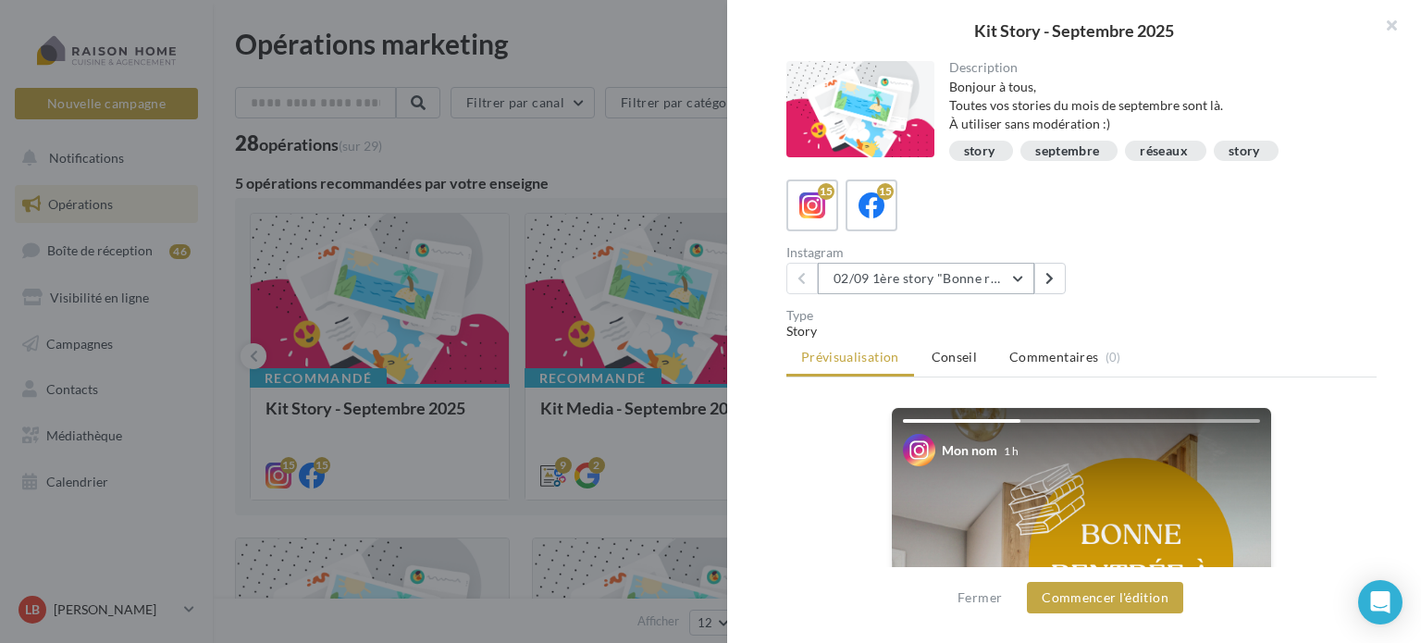
click at [1016, 273] on button "02/09 1ère story "Bonne rentrée"" at bounding box center [926, 278] width 216 height 31
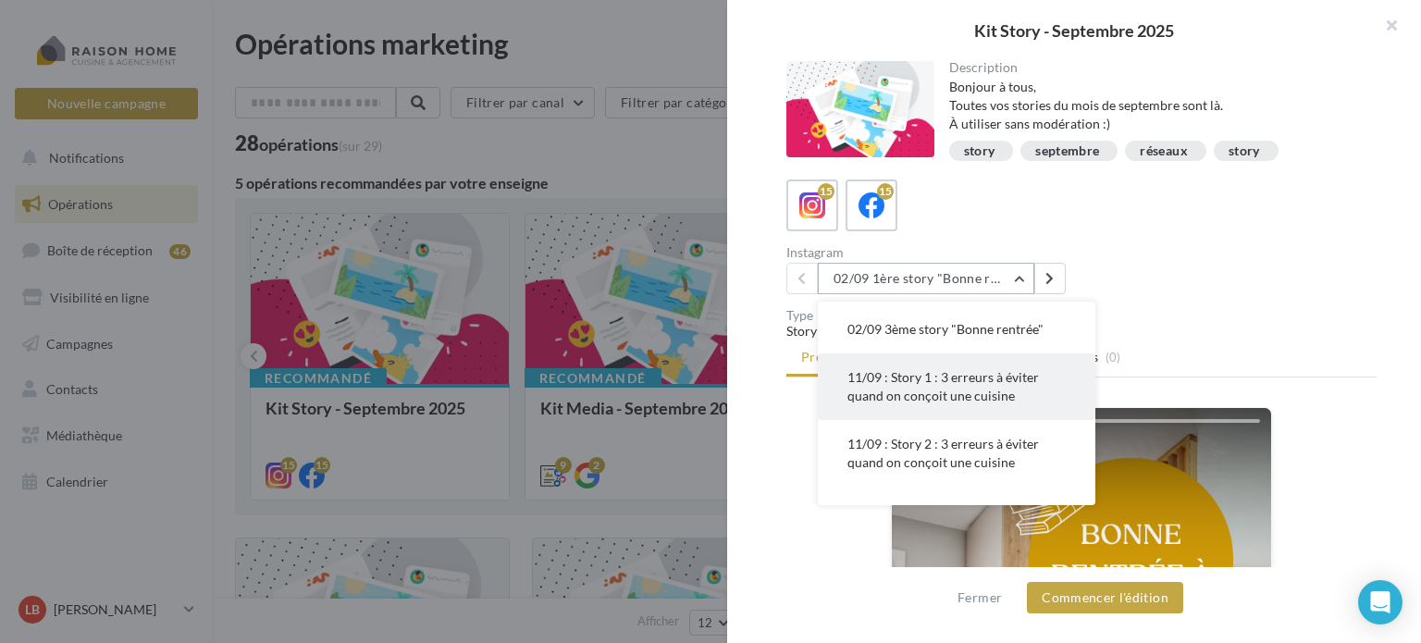
scroll to position [93, 0]
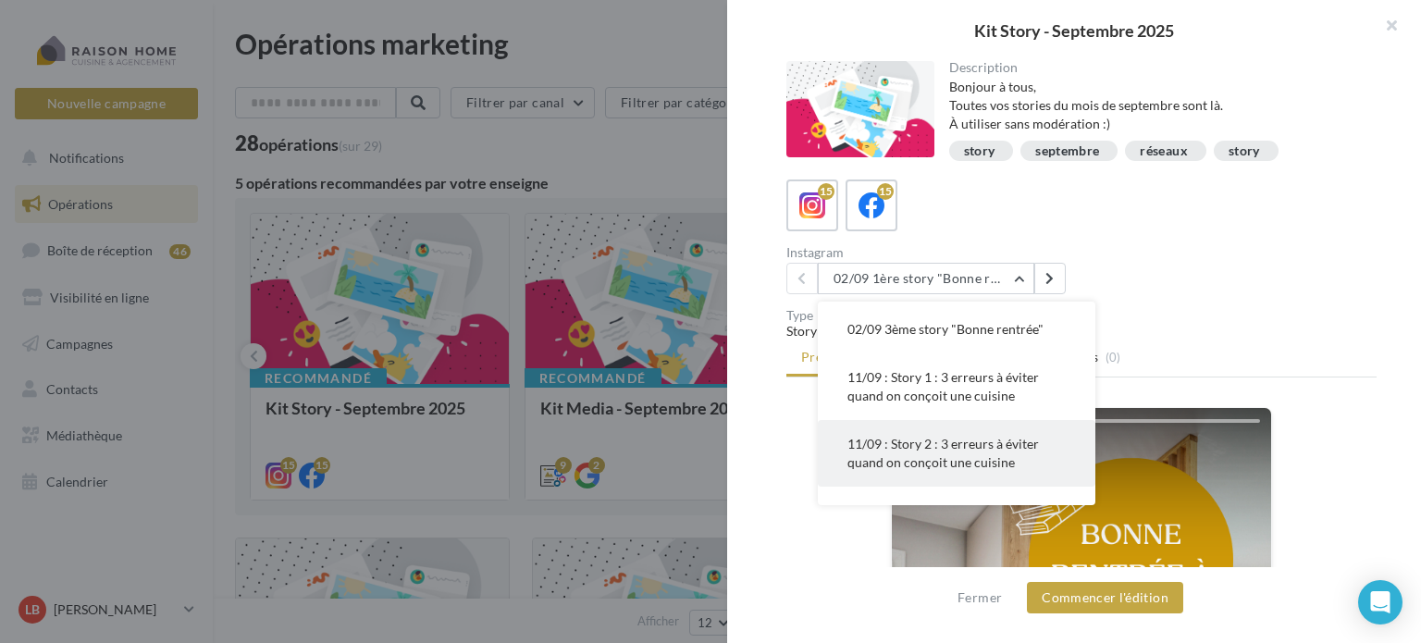
click at [962, 442] on span "11/09 : Story 2 : 3 erreurs à éviter quand on conçoit une cuisine" at bounding box center [943, 453] width 192 height 34
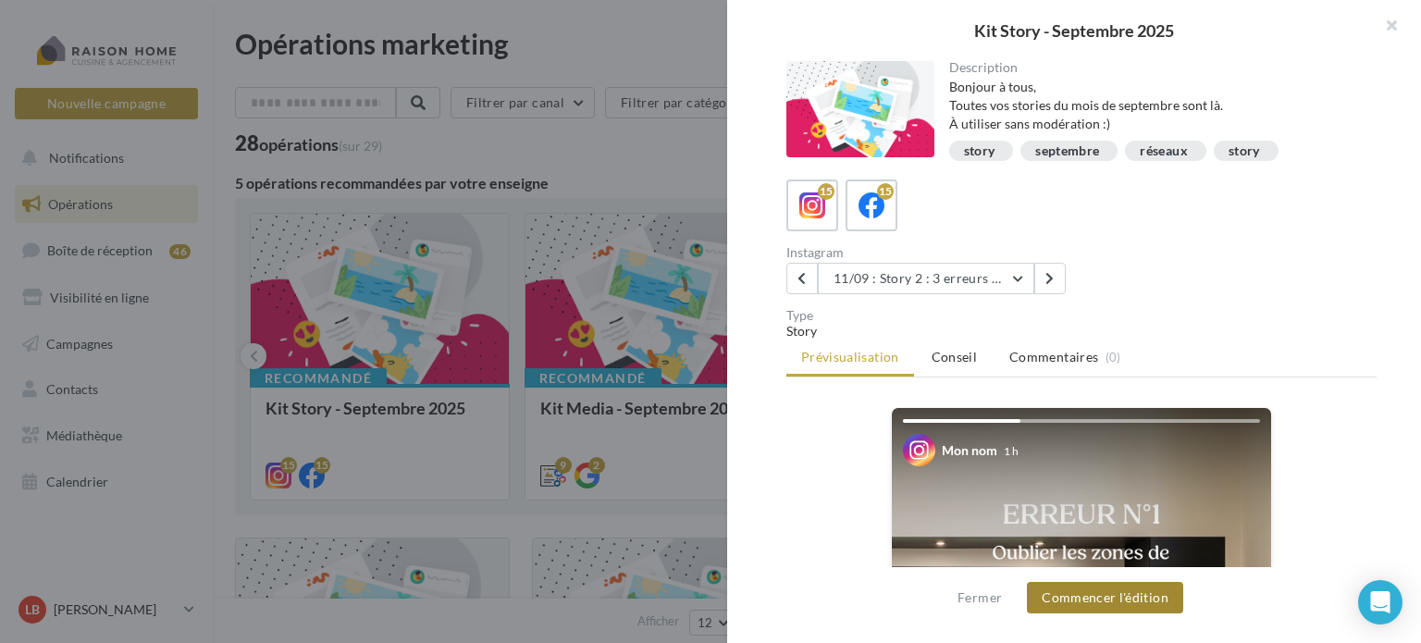
click at [1131, 599] on button "Commencer l'édition" at bounding box center [1105, 597] width 156 height 31
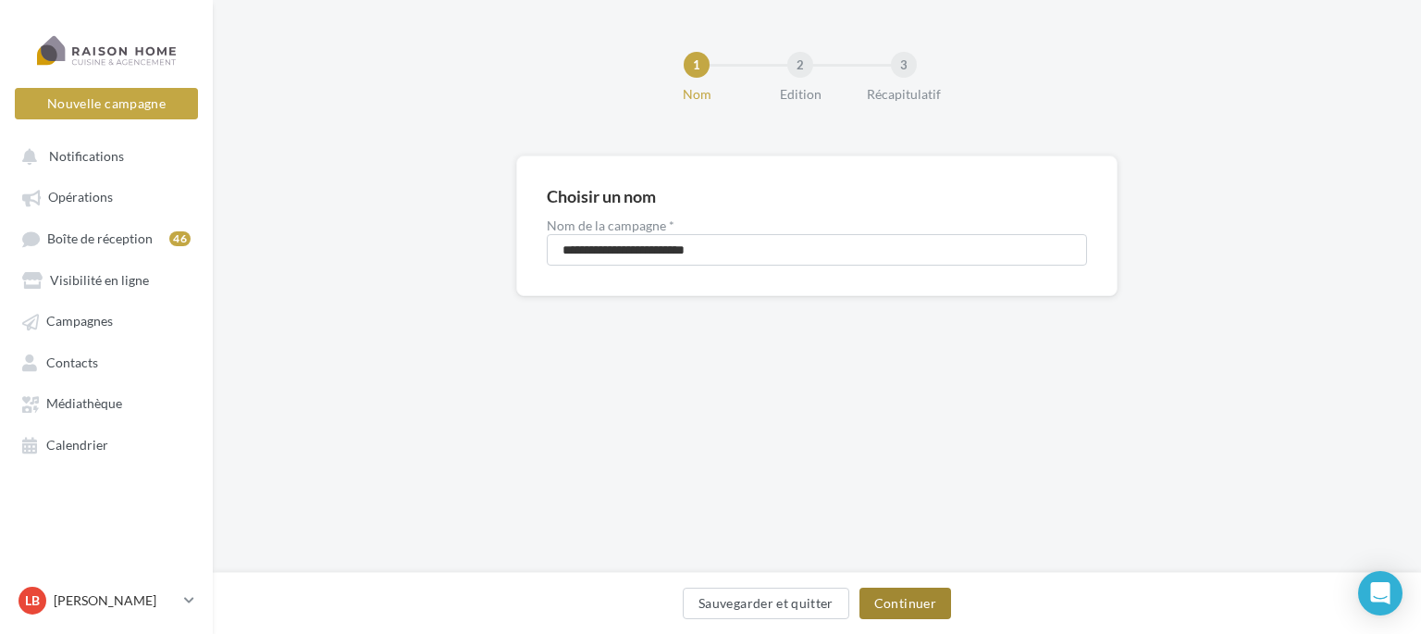
click at [906, 602] on button "Continuer" at bounding box center [906, 603] width 92 height 31
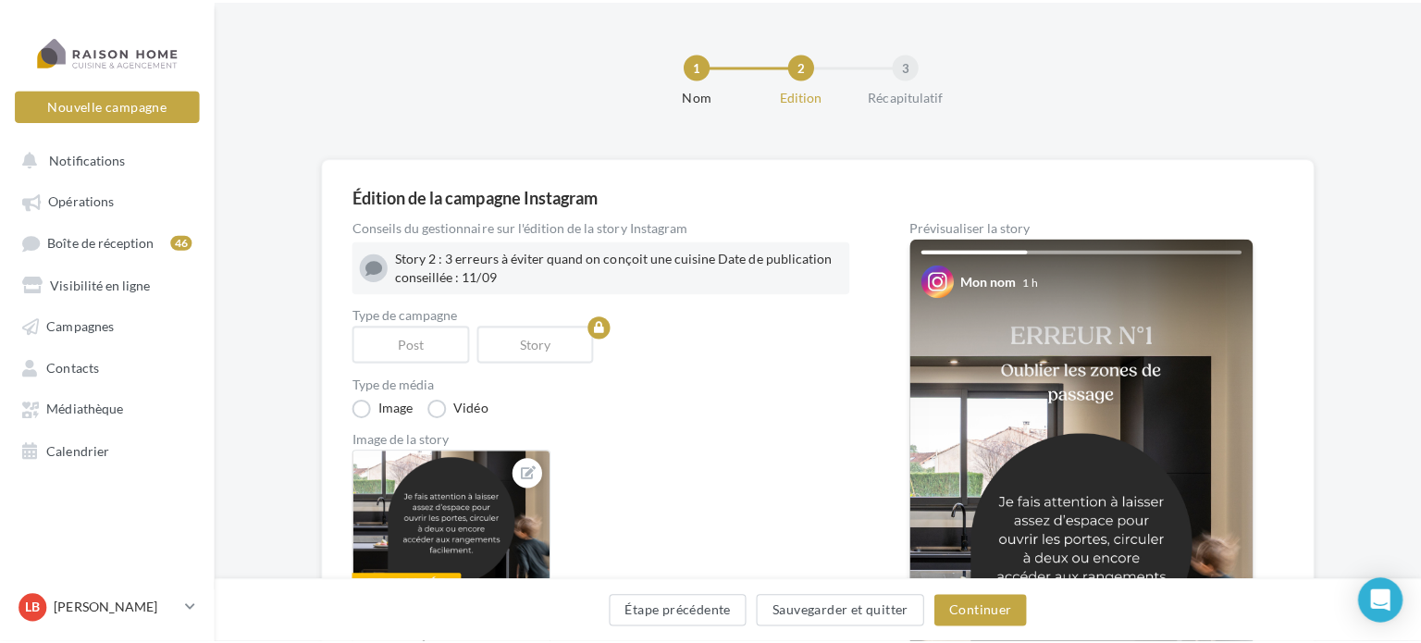
scroll to position [93, 0]
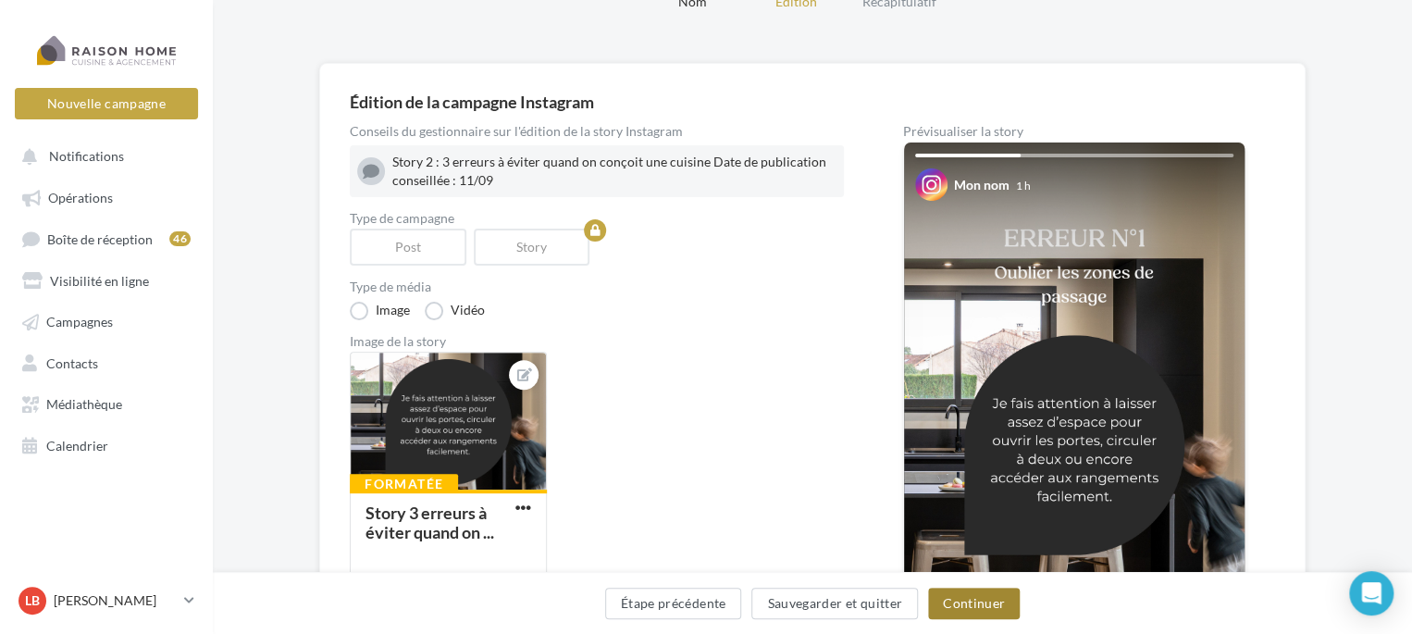
click at [965, 608] on button "Continuer" at bounding box center [974, 603] width 92 height 31
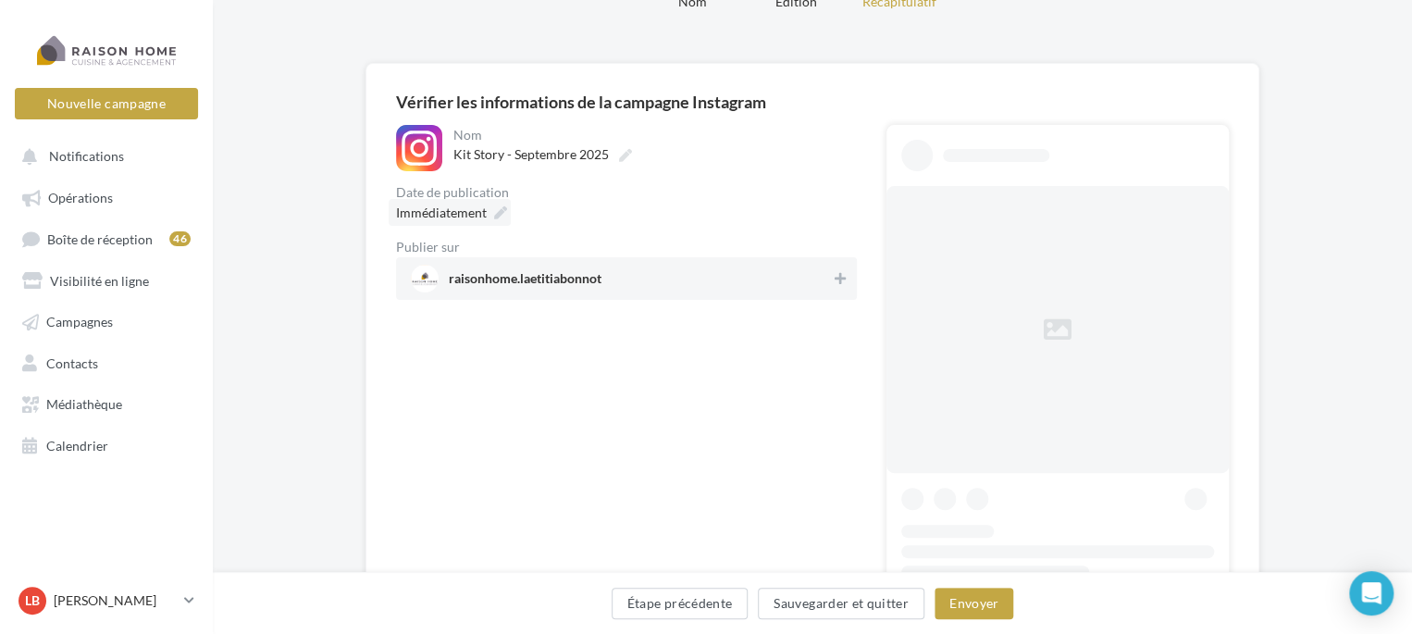
click at [438, 212] on span "Immédiatement" at bounding box center [441, 212] width 91 height 16
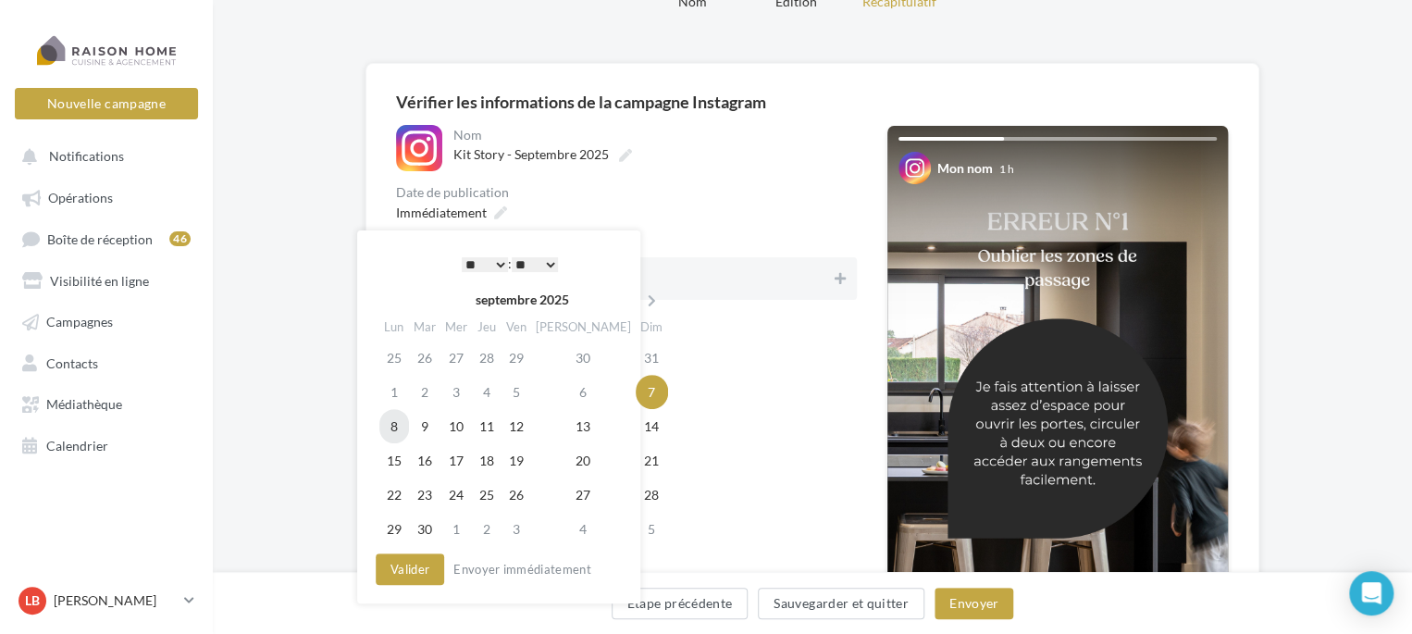
click at [391, 427] on td "8" at bounding box center [394, 426] width 30 height 34
click at [500, 261] on select "* * * * * * * * * * ** ** ** ** ** ** ** ** ** ** ** ** ** **" at bounding box center [485, 264] width 46 height 15
drag, startPoint x: 555, startPoint y: 258, endPoint x: 548, endPoint y: 266, distance: 11.1
click at [554, 258] on select "** ** ** ** ** **" at bounding box center [535, 264] width 46 height 15
click at [418, 574] on button "Valider" at bounding box center [410, 568] width 68 height 31
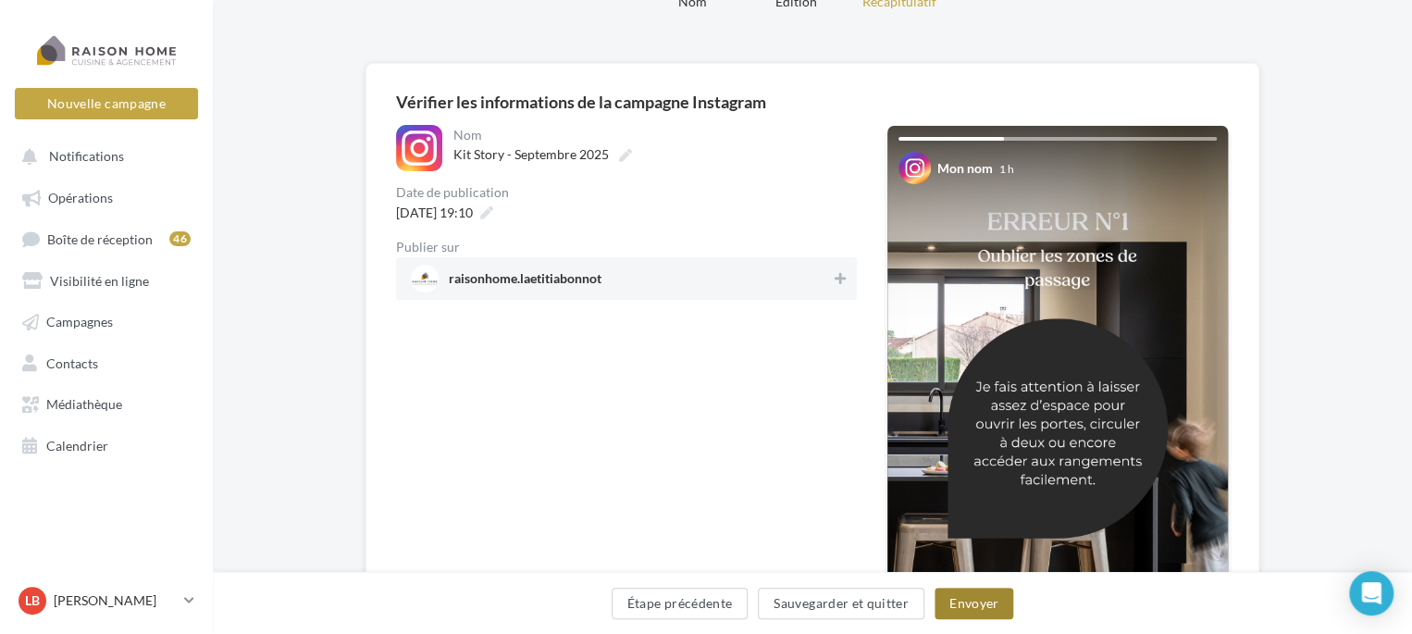
click at [983, 596] on button "Envoyer" at bounding box center [973, 603] width 79 height 31
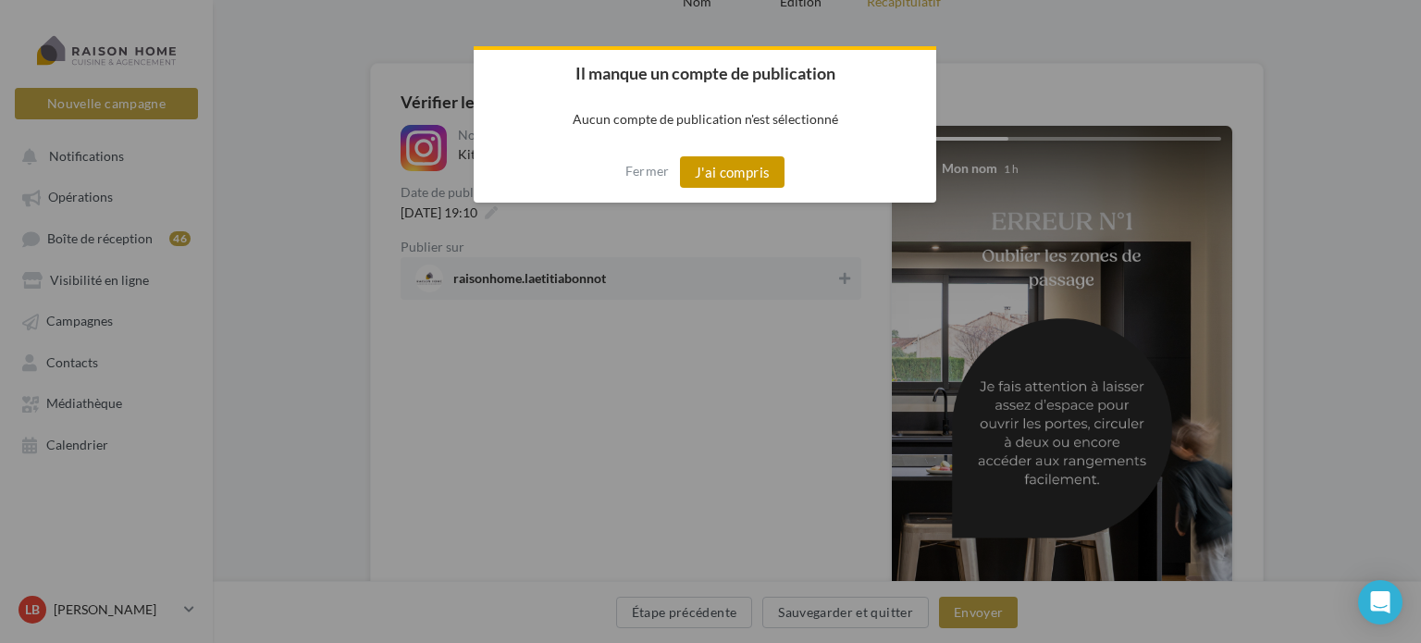
click at [711, 172] on button "J'ai compris" at bounding box center [732, 171] width 105 height 31
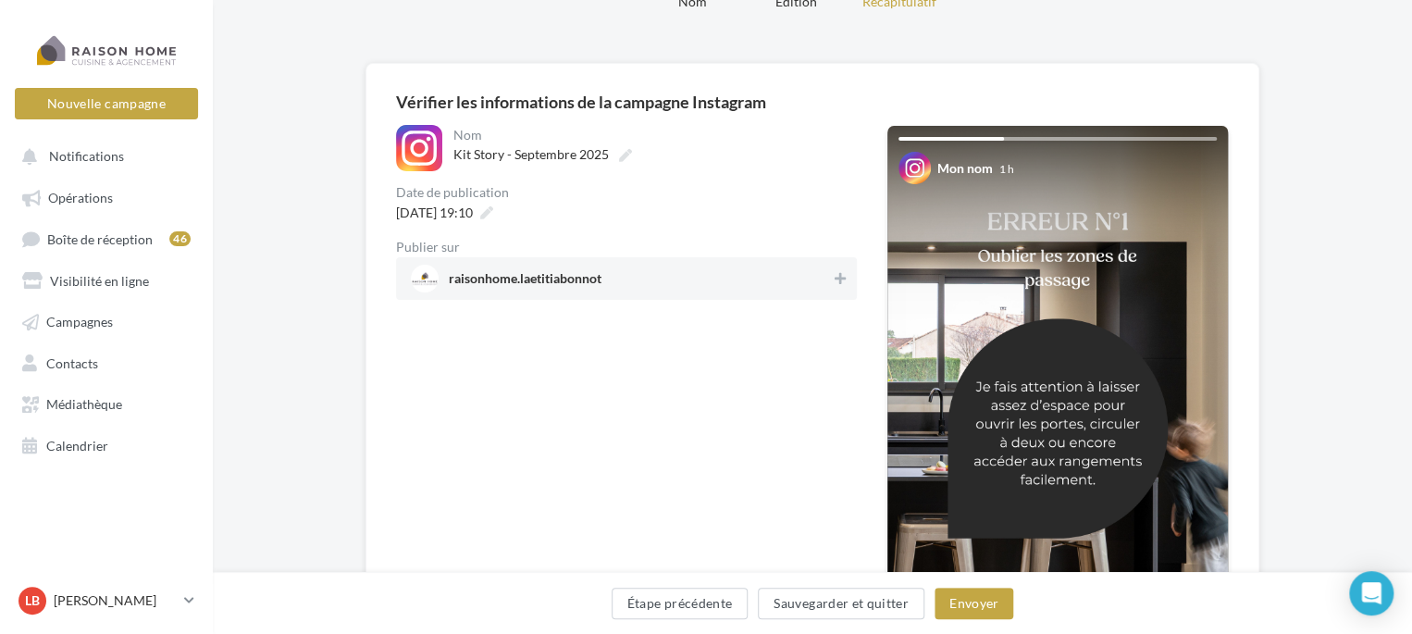
click at [612, 273] on span "raisonhome.laetitiabonnot" at bounding box center [621, 279] width 420 height 28
click at [980, 604] on button "Envoyer" at bounding box center [973, 603] width 79 height 31
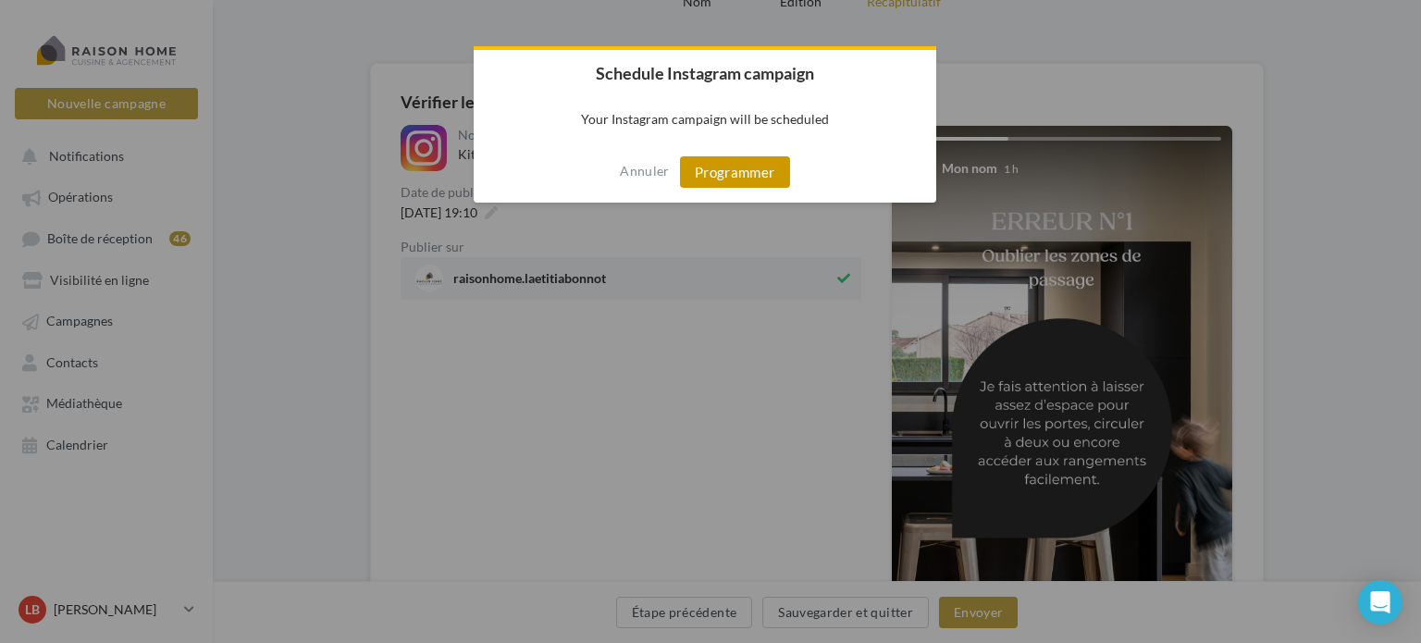
click at [751, 175] on button "Programmer" at bounding box center [735, 171] width 110 height 31
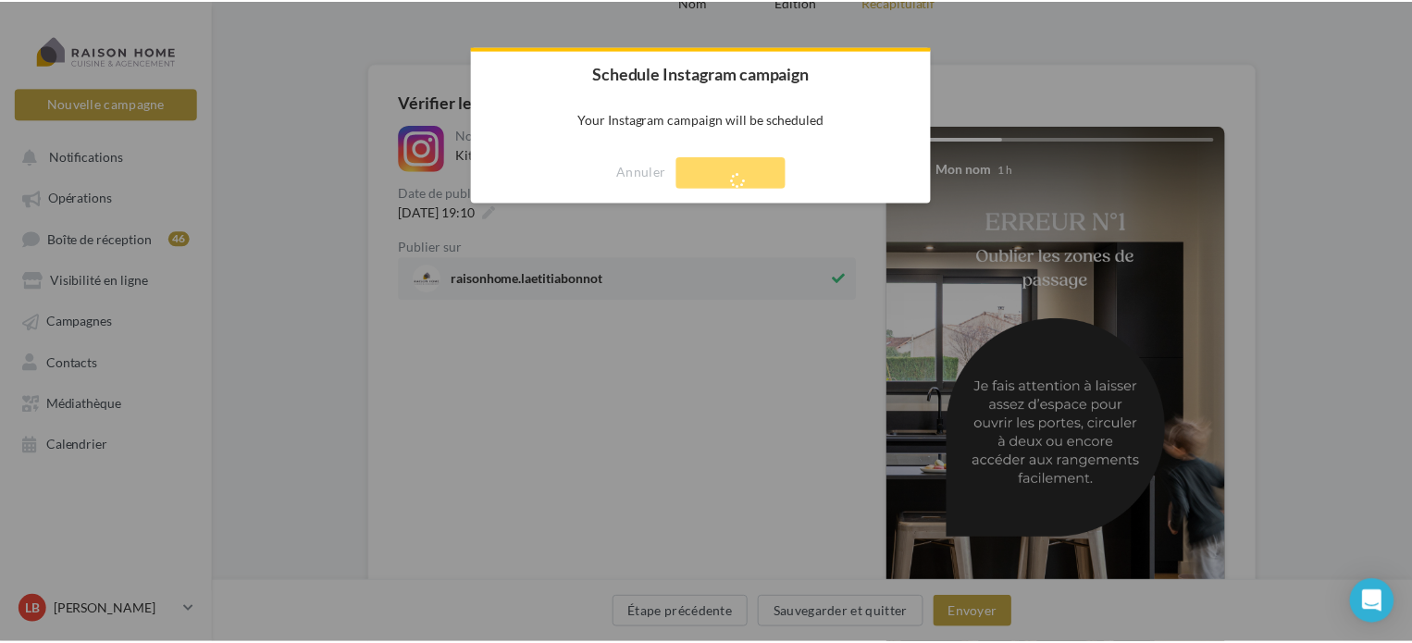
scroll to position [30, 0]
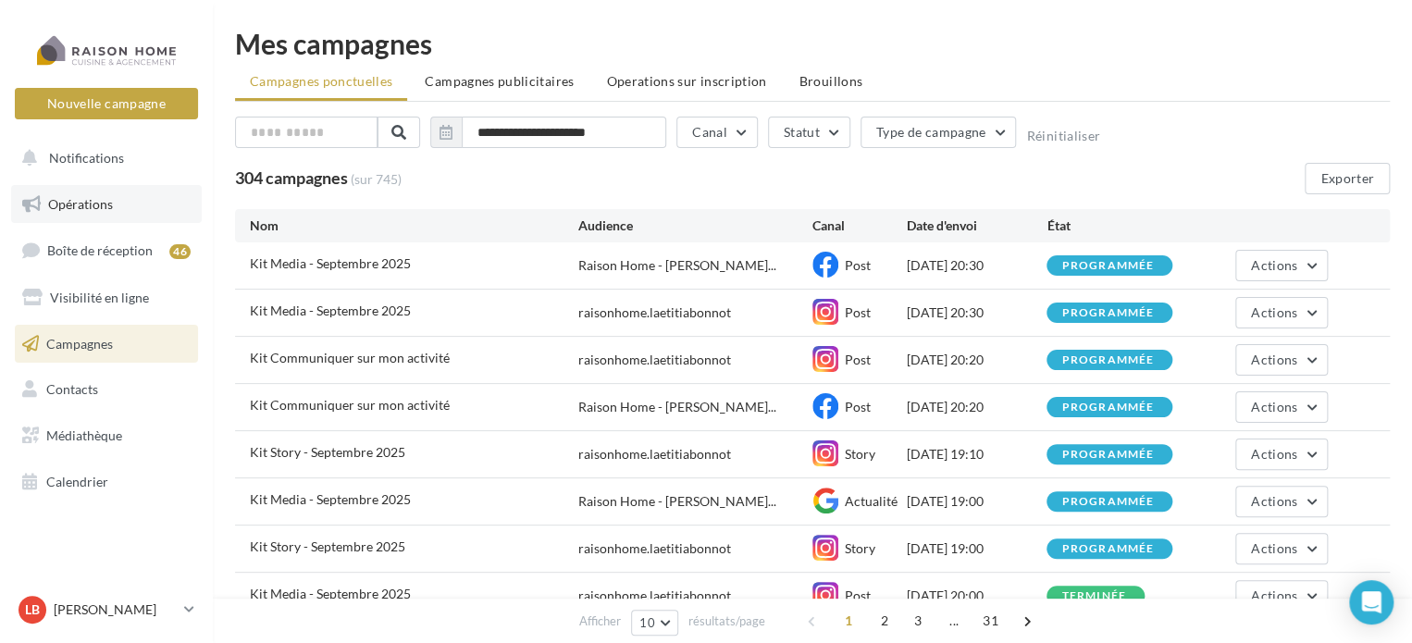
click at [94, 199] on span "Opérations" at bounding box center [80, 204] width 65 height 16
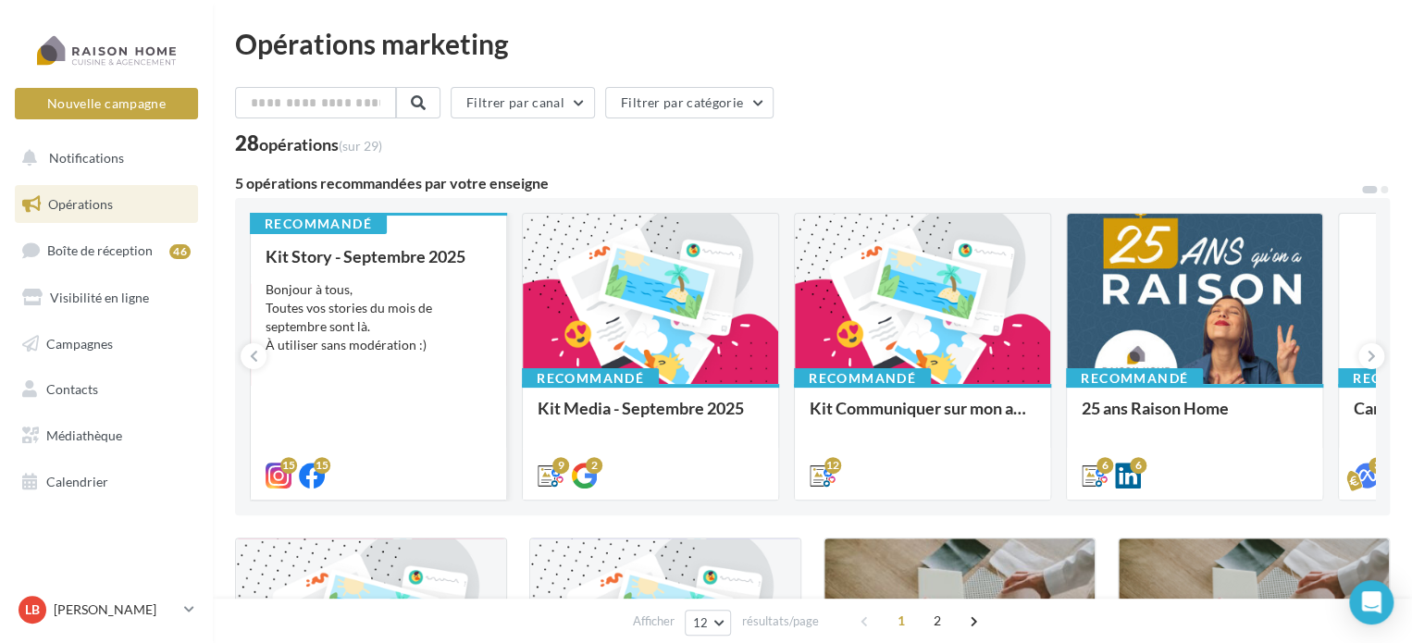
click at [392, 322] on div "Bonjour à tous, Toutes vos stories du mois de septembre sont là. À utiliser san…" at bounding box center [379, 317] width 226 height 74
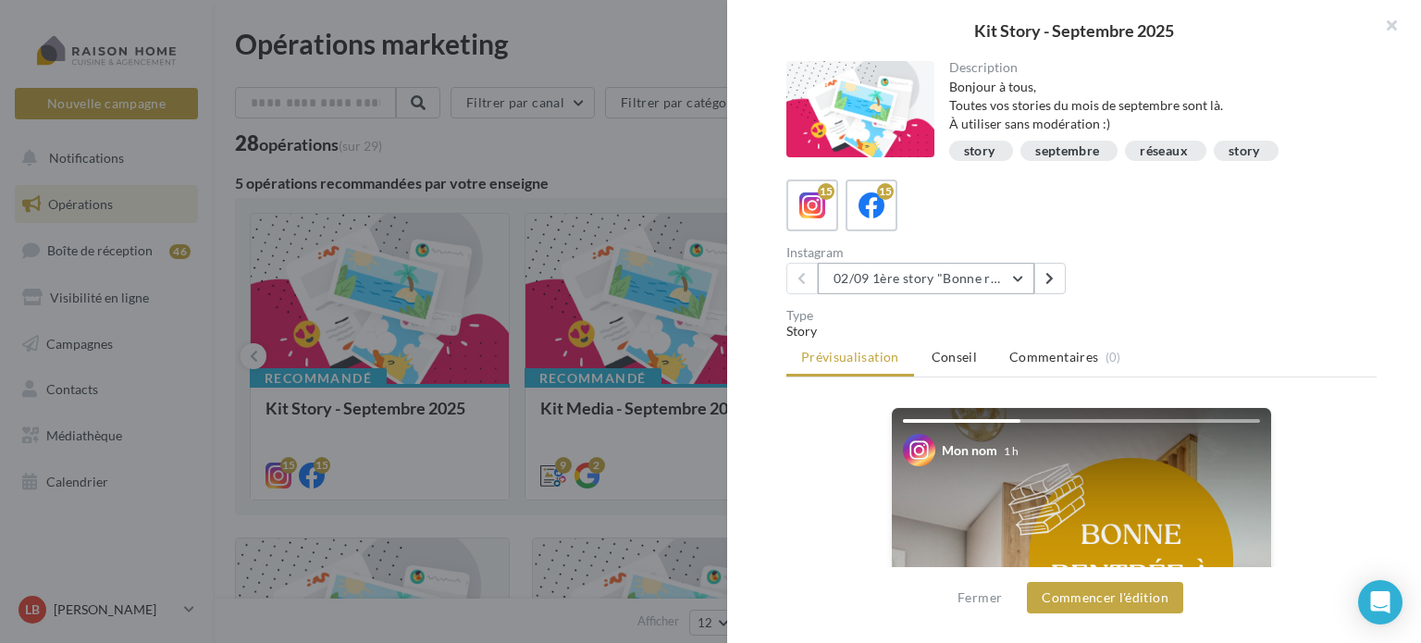
click at [967, 277] on button "02/09 1ère story "Bonne rentrée"" at bounding box center [926, 278] width 216 height 31
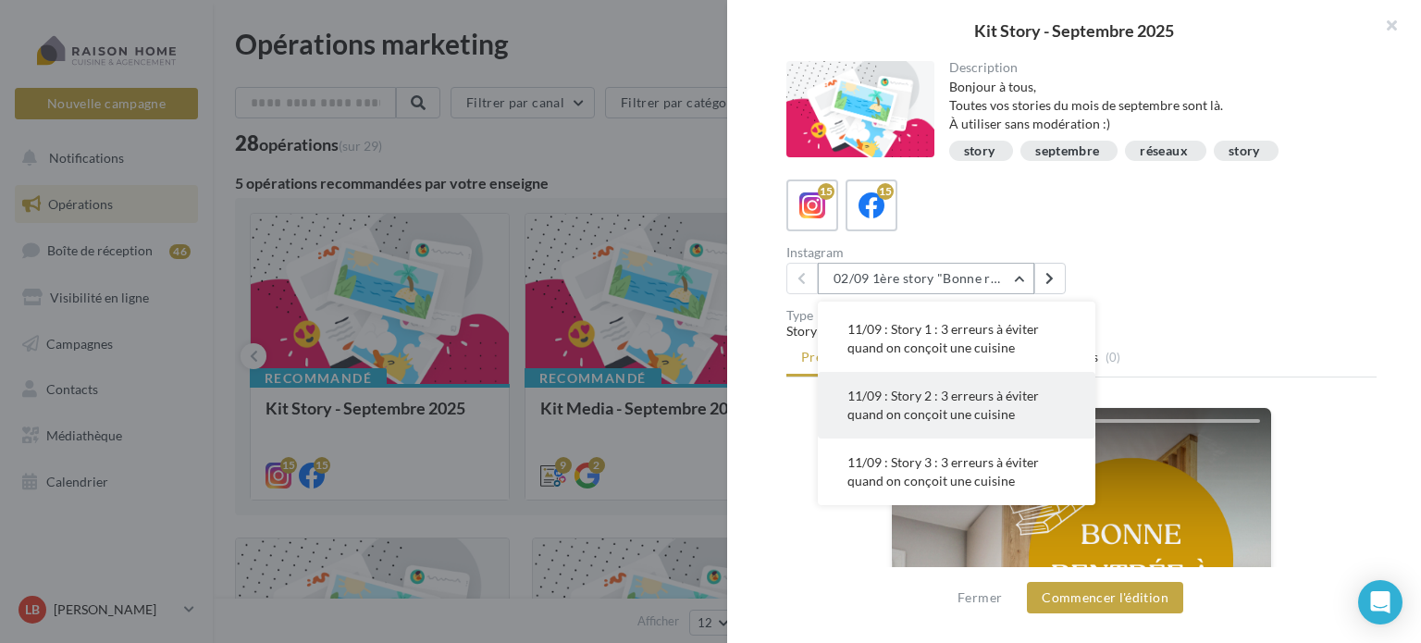
scroll to position [185, 0]
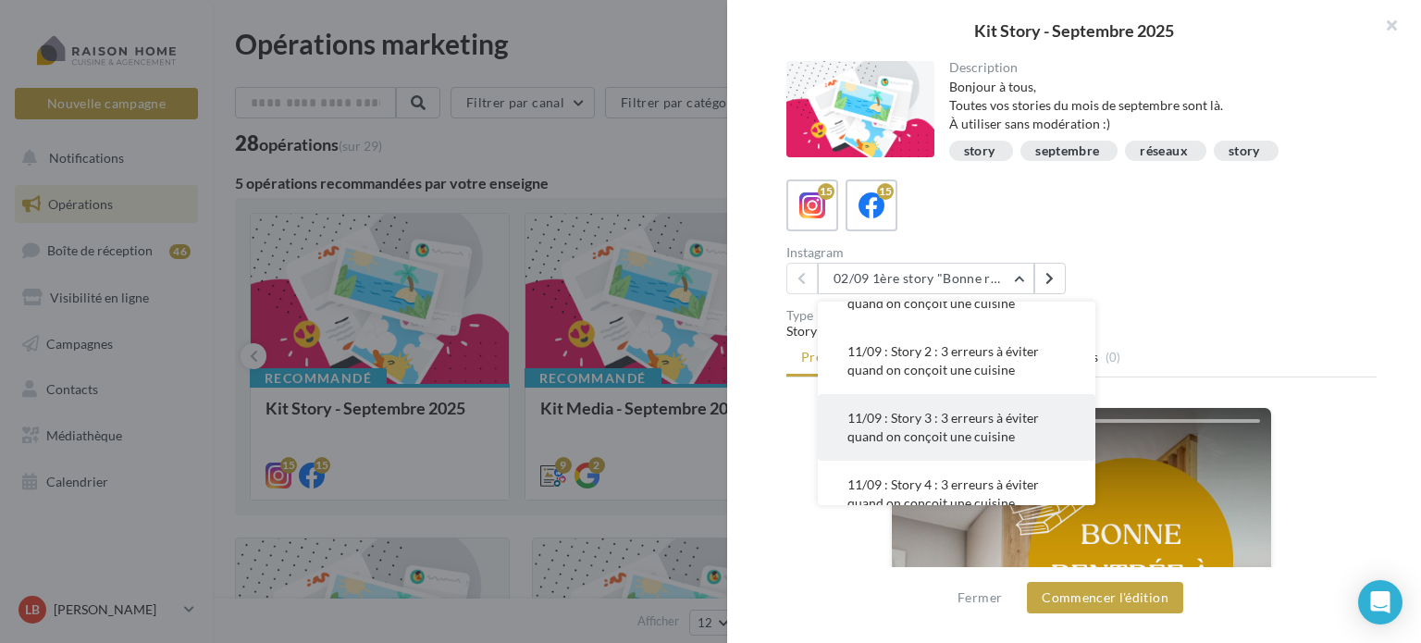
click at [954, 422] on span "11/09 : Story 3 : 3 erreurs à éviter quand on conçoit une cuisine" at bounding box center [943, 427] width 192 height 34
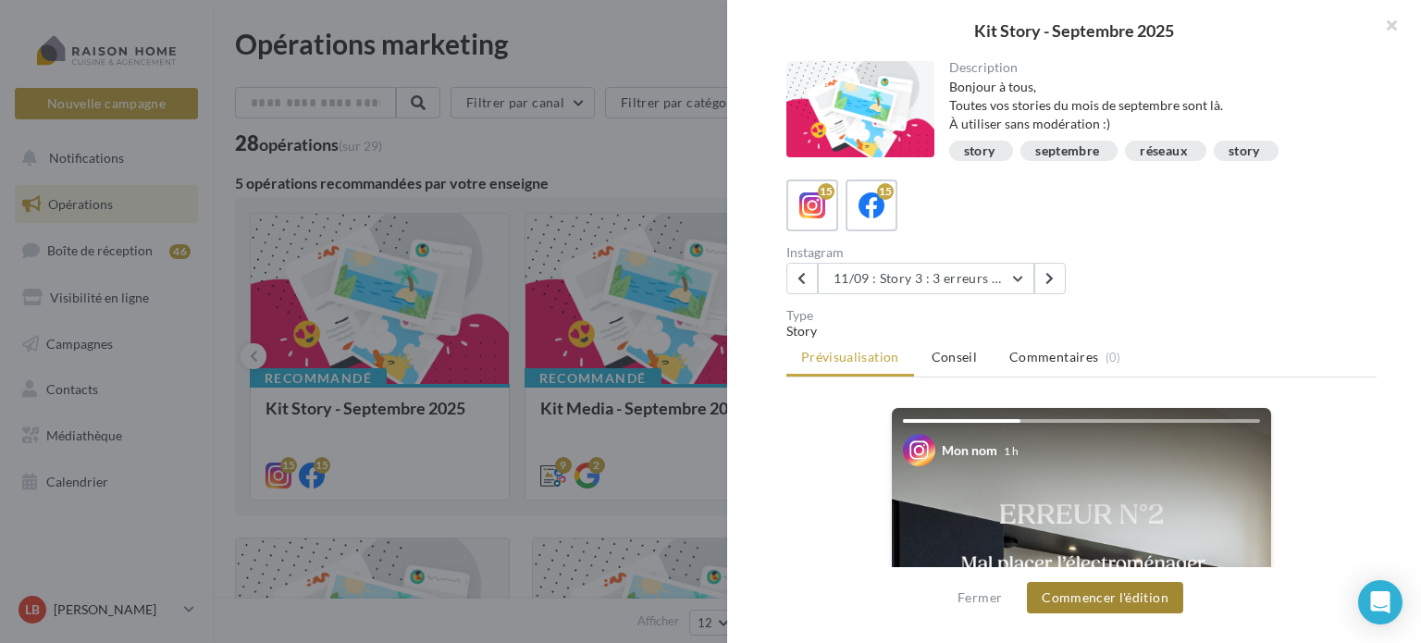
click at [1090, 602] on button "Commencer l'édition" at bounding box center [1105, 597] width 156 height 31
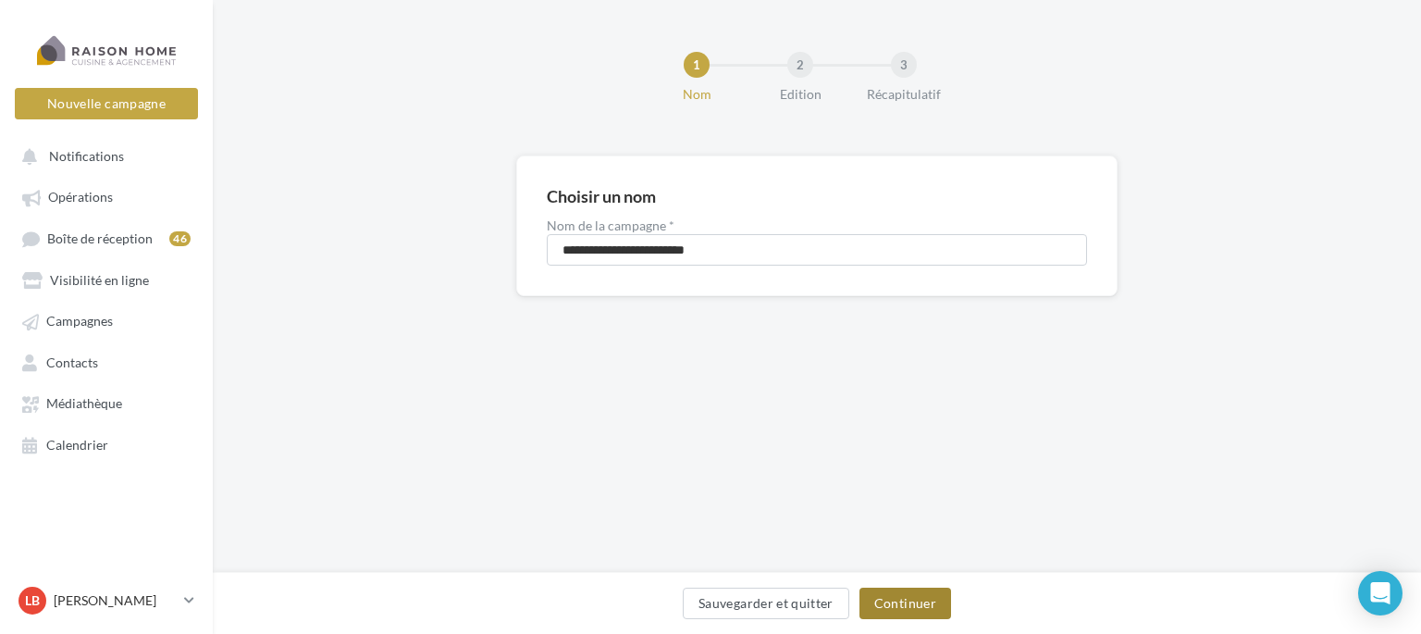
click at [915, 606] on button "Continuer" at bounding box center [906, 603] width 92 height 31
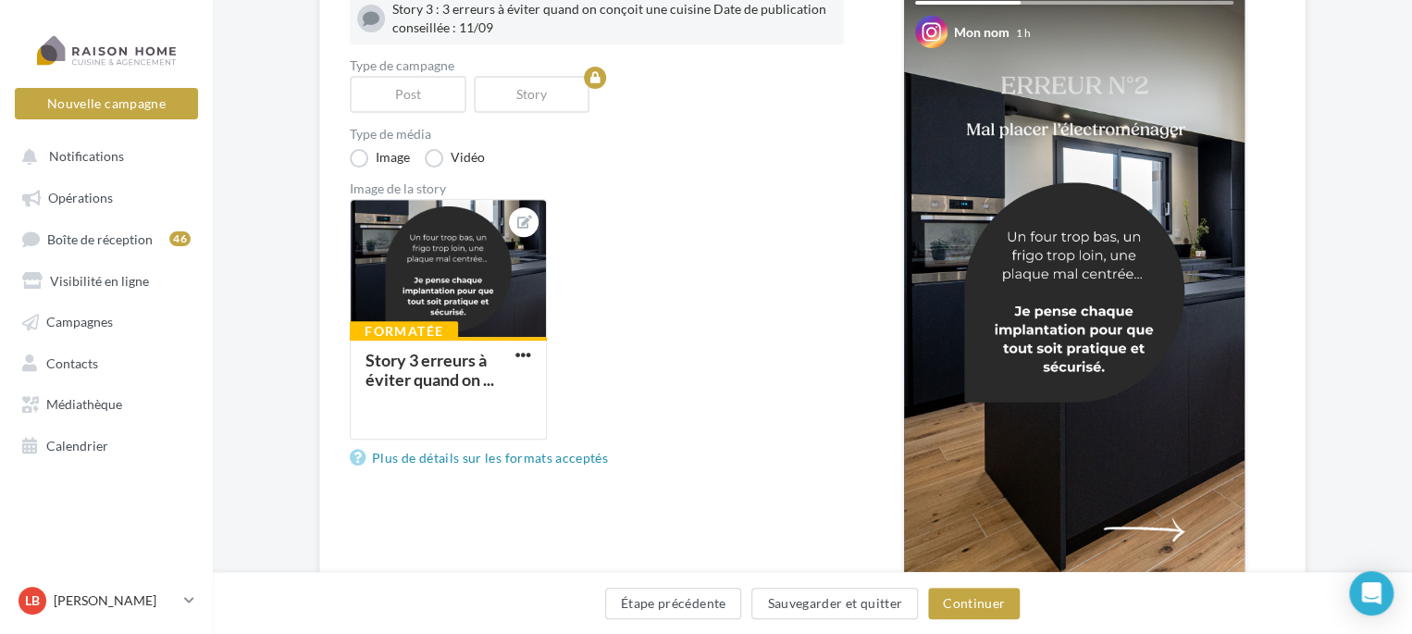
scroll to position [278, 0]
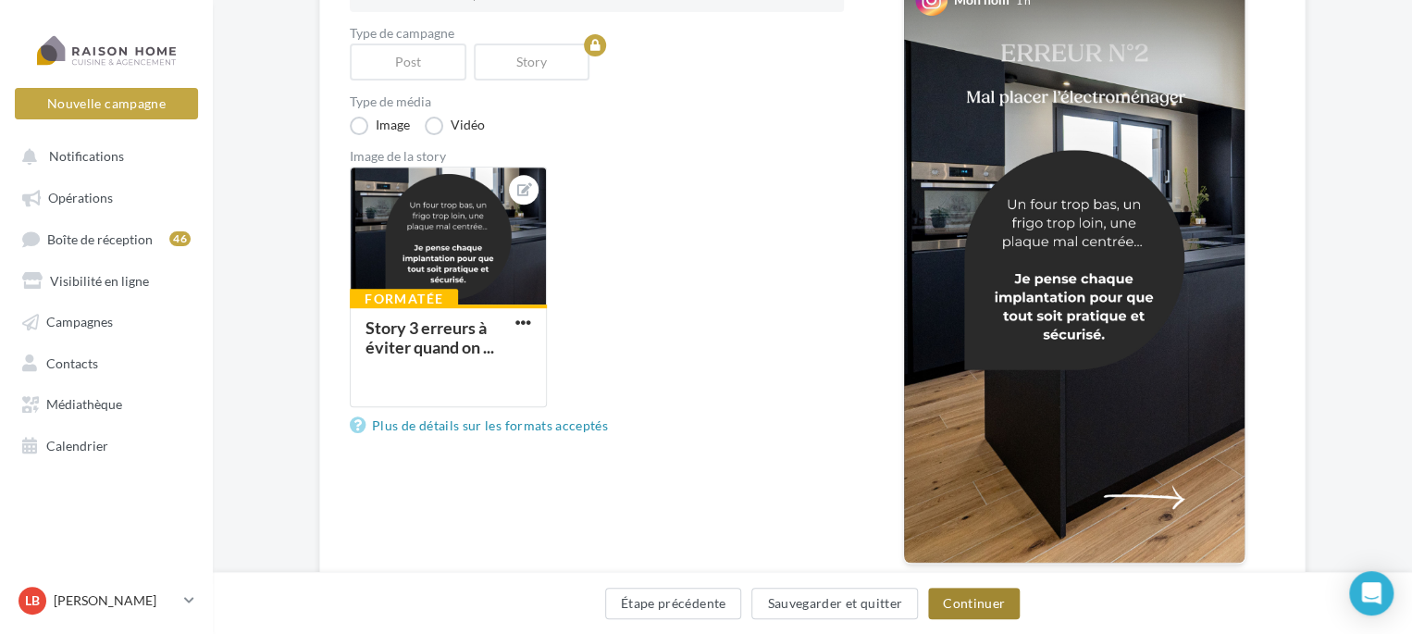
click at [990, 603] on button "Continuer" at bounding box center [974, 603] width 92 height 31
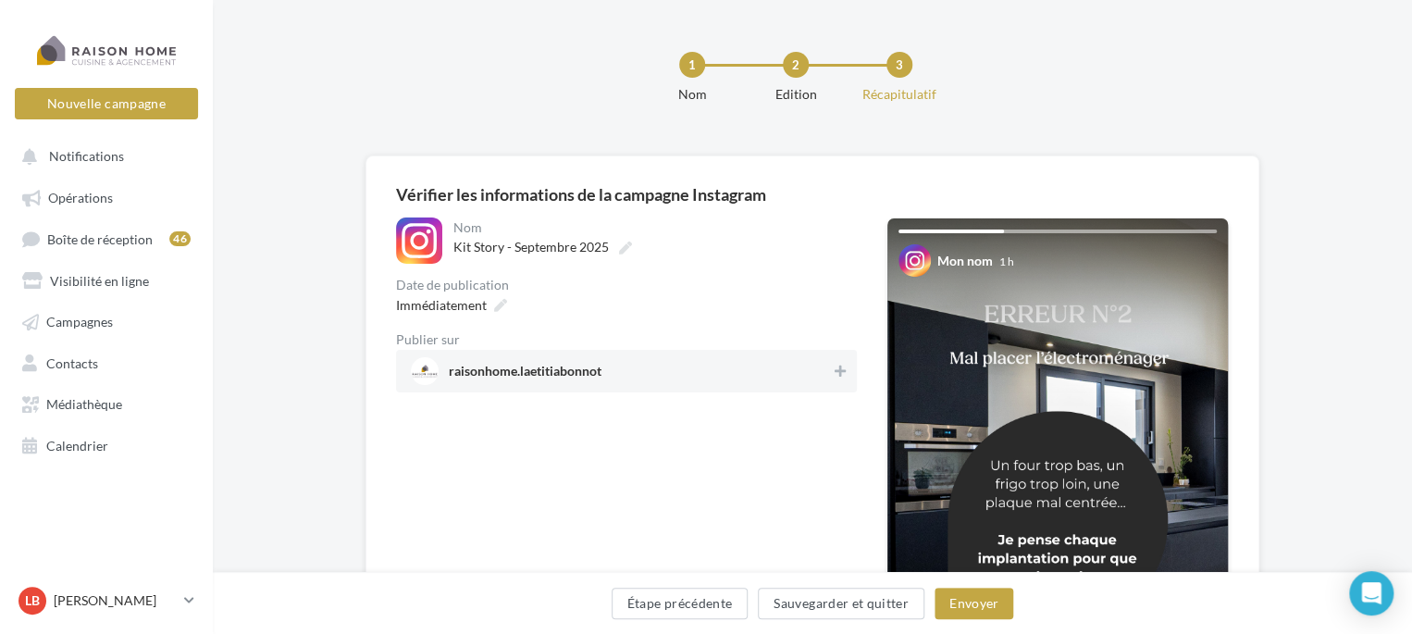
click at [612, 373] on span "raisonhome.laetitiabonnot" at bounding box center [621, 371] width 420 height 28
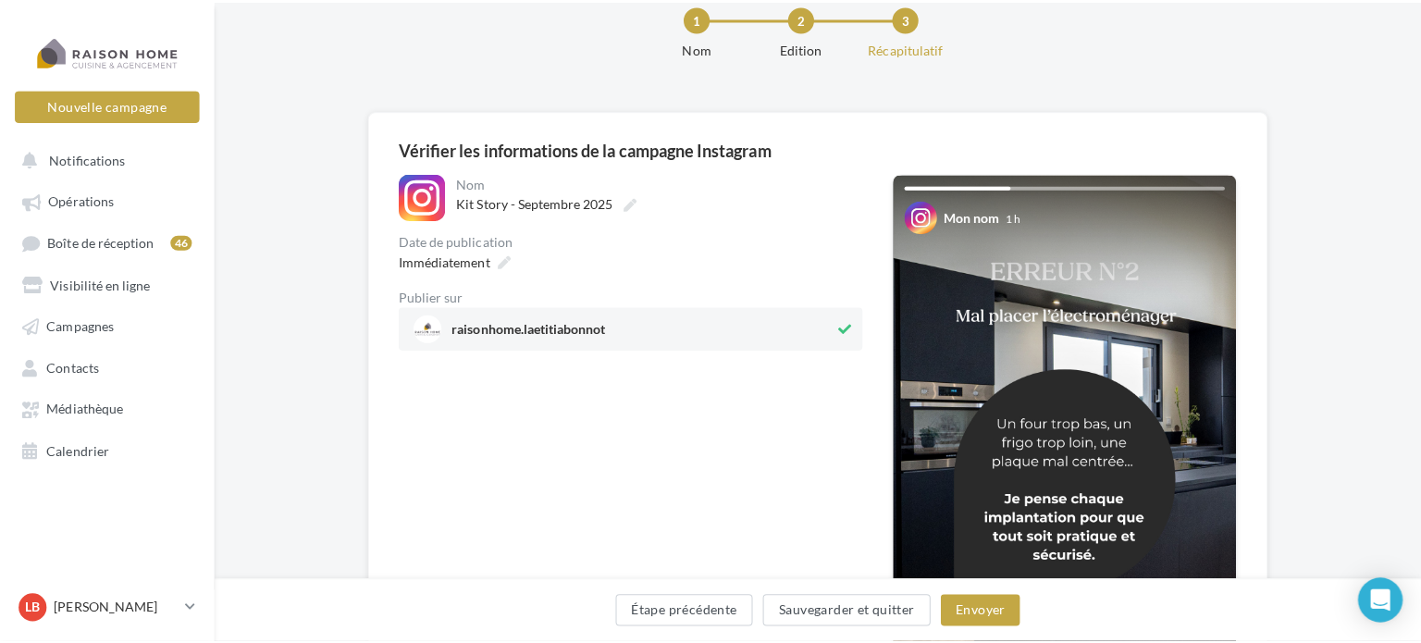
scroll to position [93, 0]
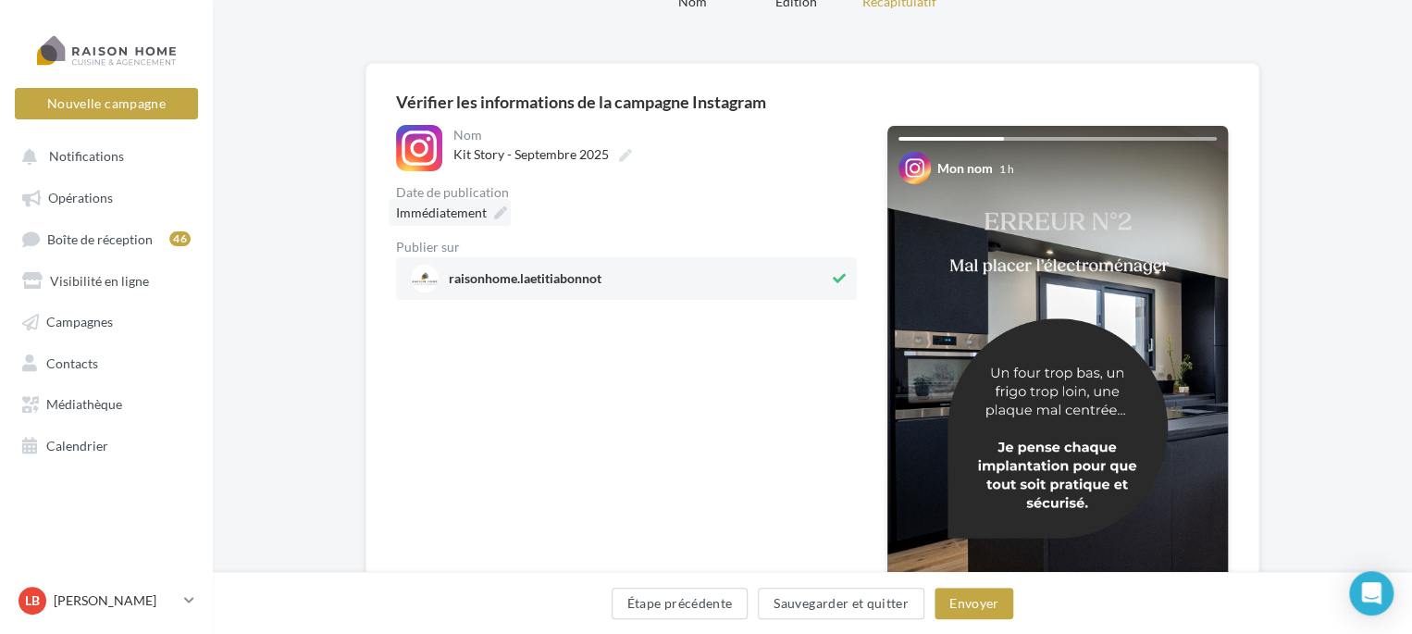
click at [474, 220] on span "Immédiatement" at bounding box center [441, 212] width 91 height 16
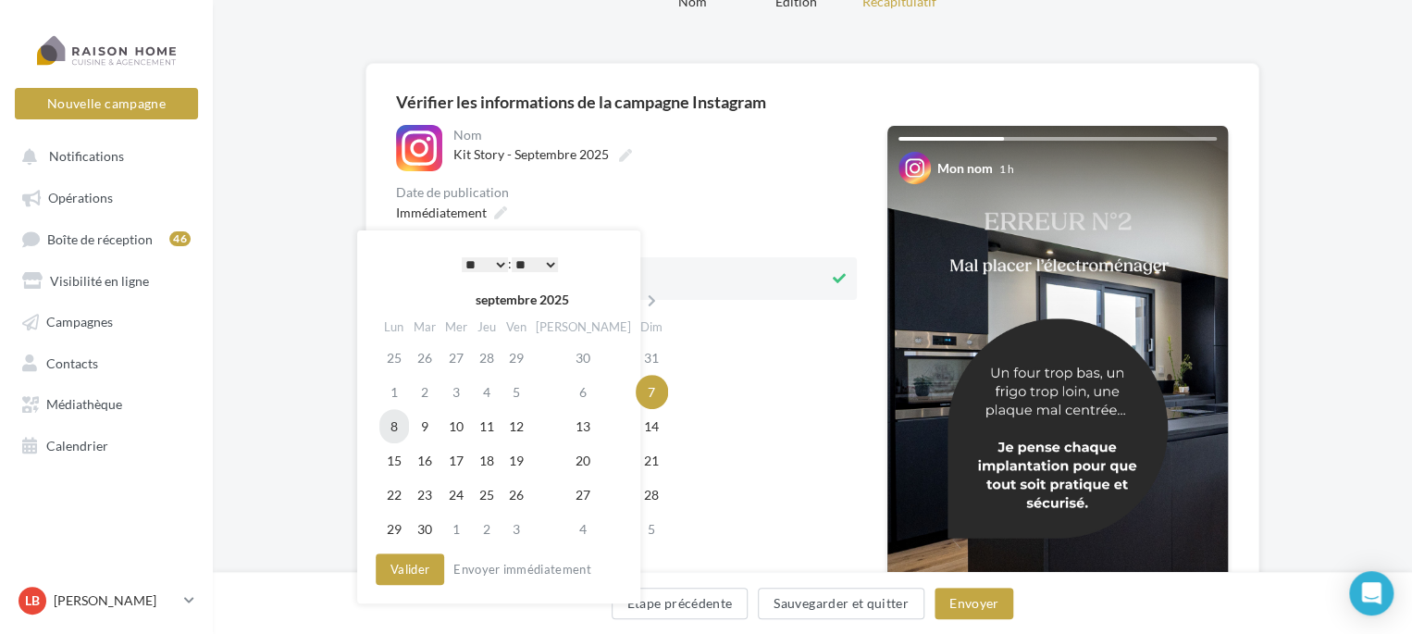
click at [390, 425] on td "8" at bounding box center [394, 426] width 30 height 34
click at [492, 262] on select "* * * * * * * * * * ** ** ** ** ** ** ** ** ** ** ** ** ** **" at bounding box center [485, 264] width 46 height 15
click at [549, 257] on select "** ** ** ** ** **" at bounding box center [535, 264] width 46 height 15
click at [403, 573] on button "Valider" at bounding box center [410, 568] width 68 height 31
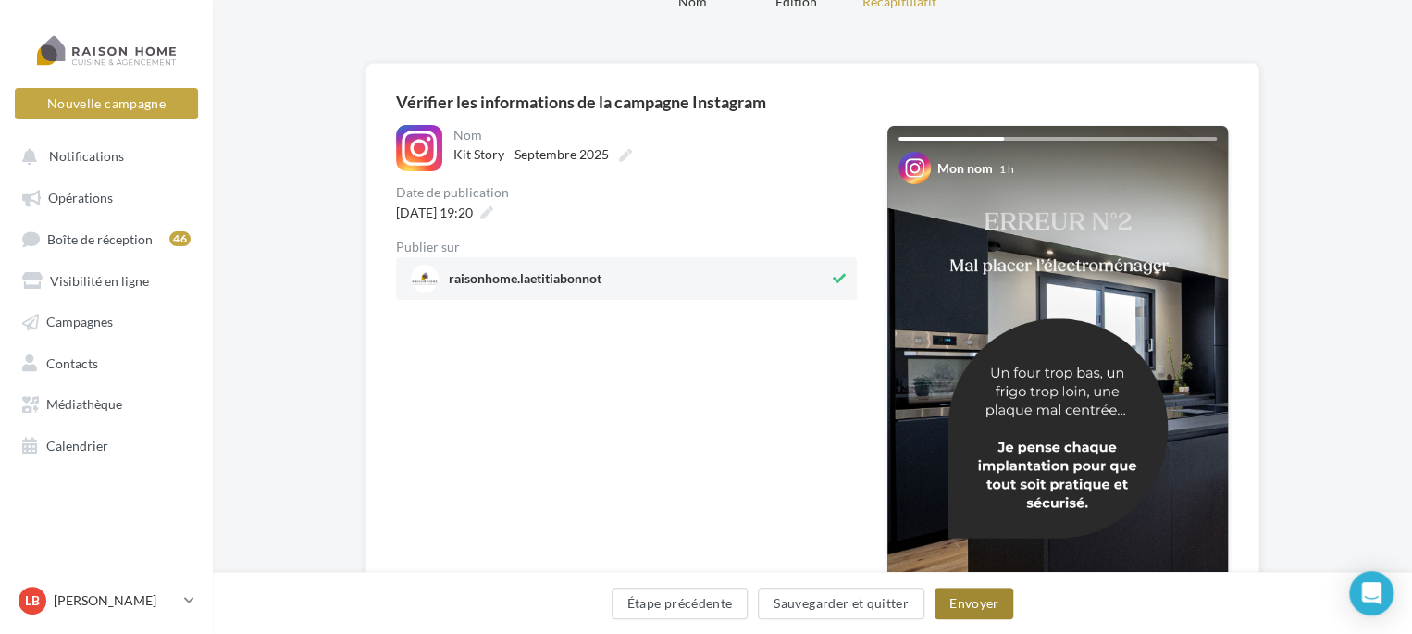
click at [970, 604] on button "Envoyer" at bounding box center [973, 603] width 79 height 31
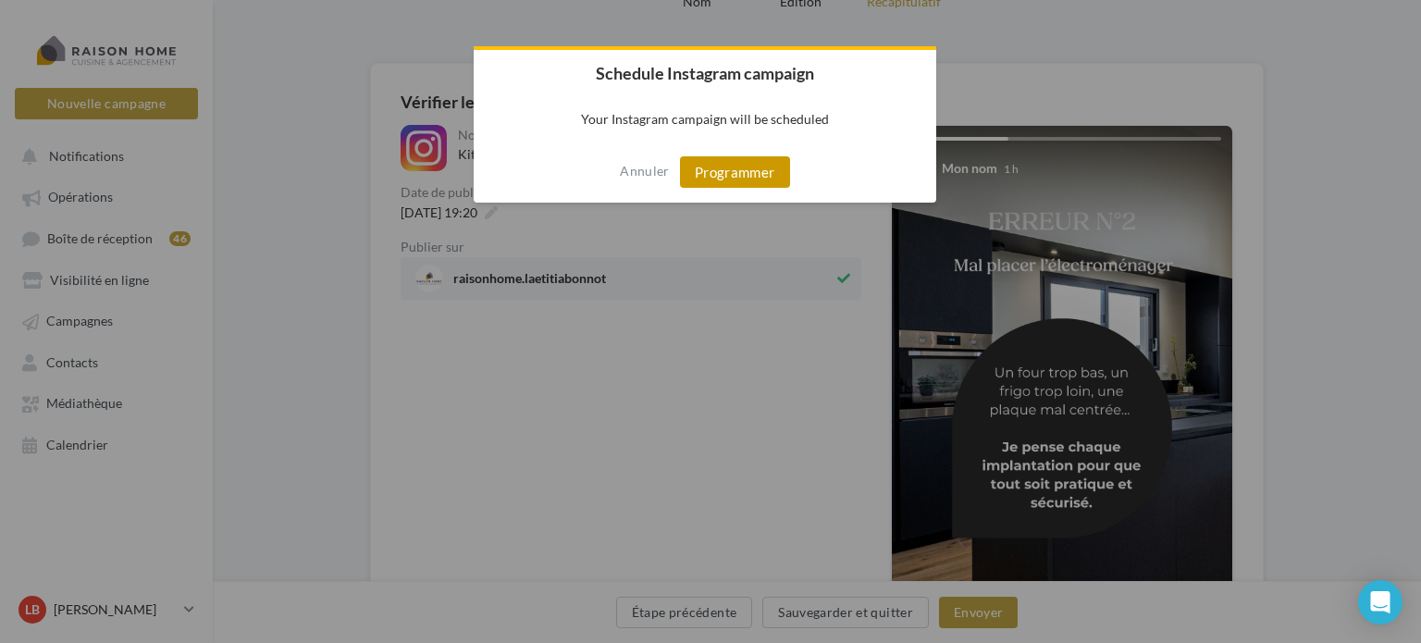
click at [744, 168] on button "Programmer" at bounding box center [735, 171] width 110 height 31
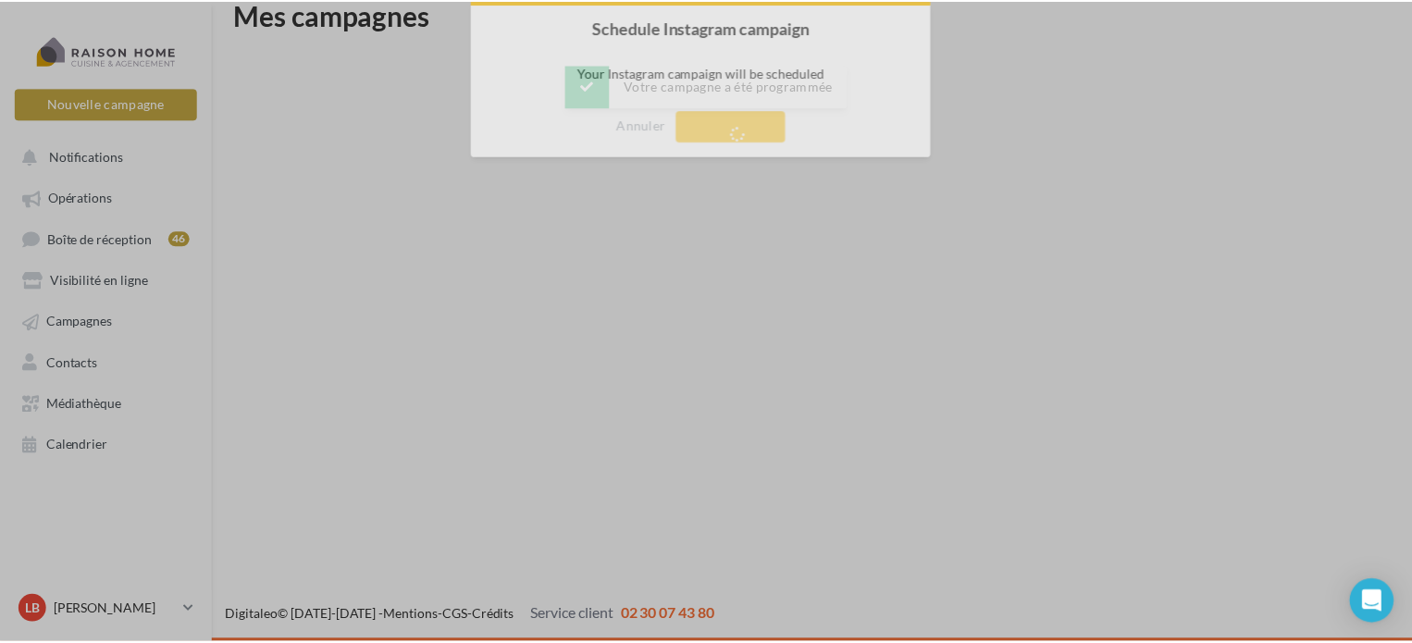
scroll to position [30, 0]
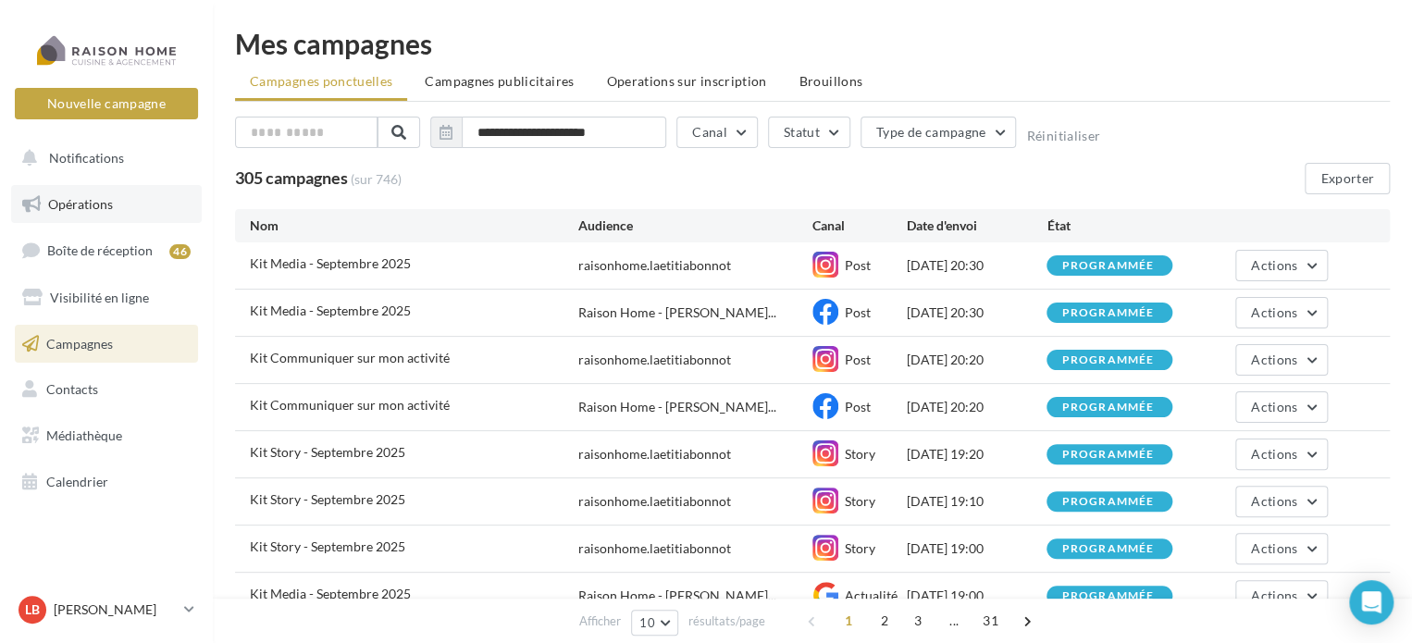
click at [86, 205] on span "Opérations" at bounding box center [80, 204] width 65 height 16
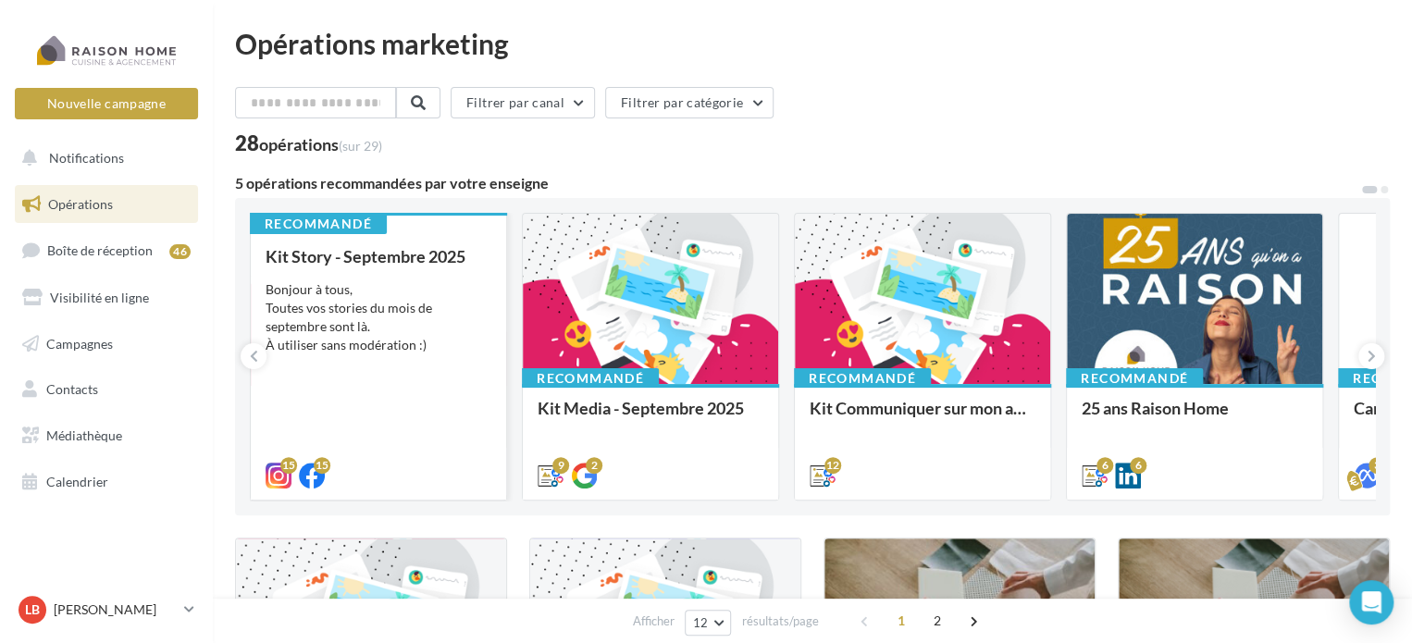
click at [363, 321] on div "Bonjour à tous, Toutes vos stories du mois de septembre sont là. À utiliser san…" at bounding box center [379, 317] width 226 height 74
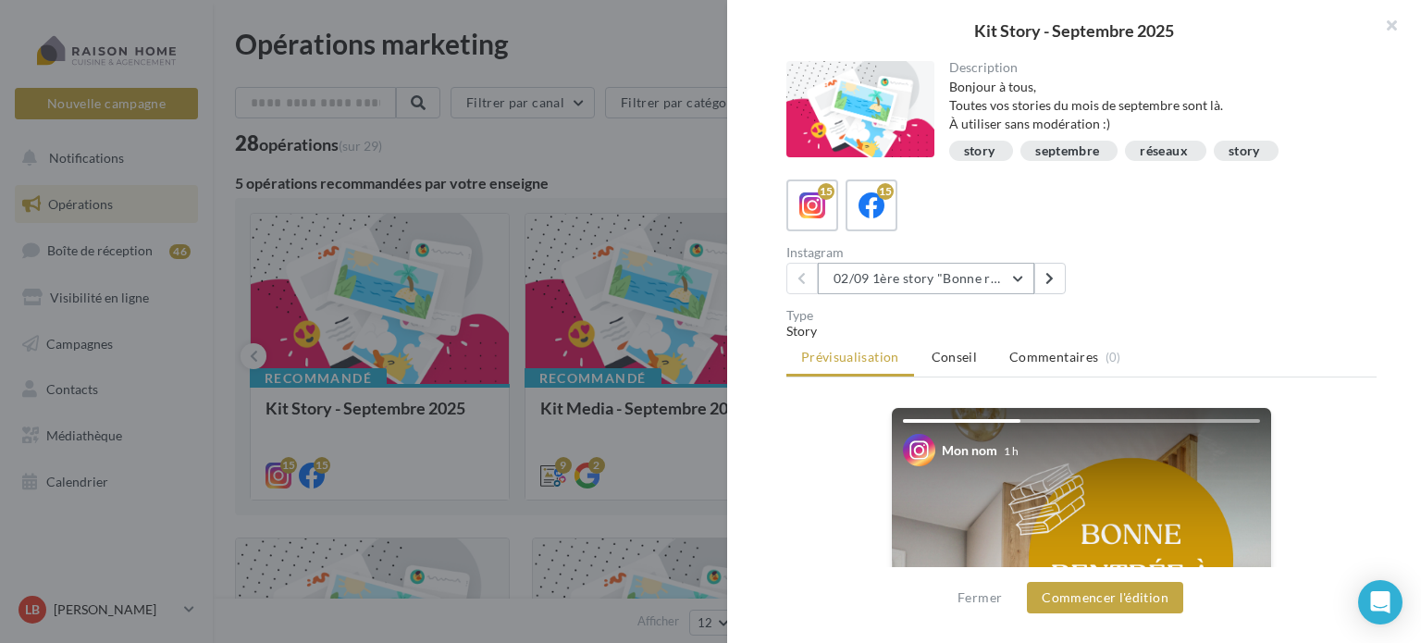
click at [1021, 273] on button "02/09 1ère story "Bonne rentrée"" at bounding box center [926, 278] width 216 height 31
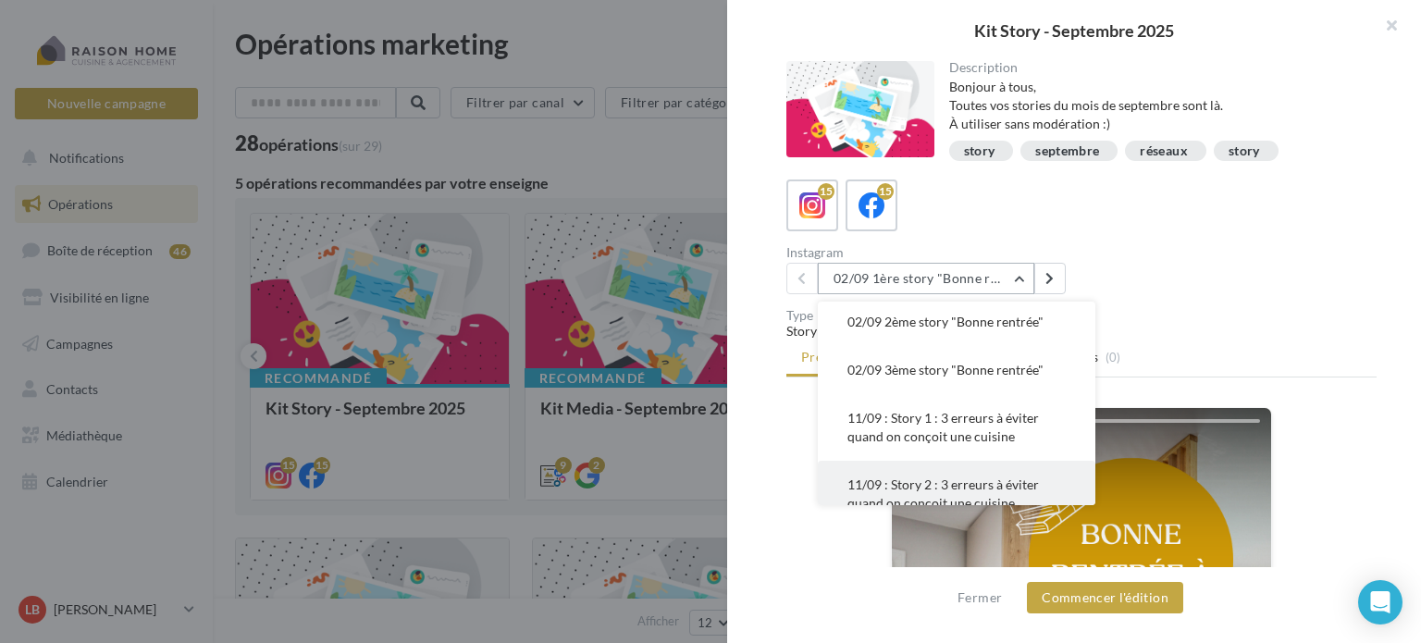
scroll to position [185, 0]
click at [946, 482] on span "11/09 : Story 4 : 3 erreurs à éviter quand on conçoit une cuisine" at bounding box center [943, 493] width 192 height 34
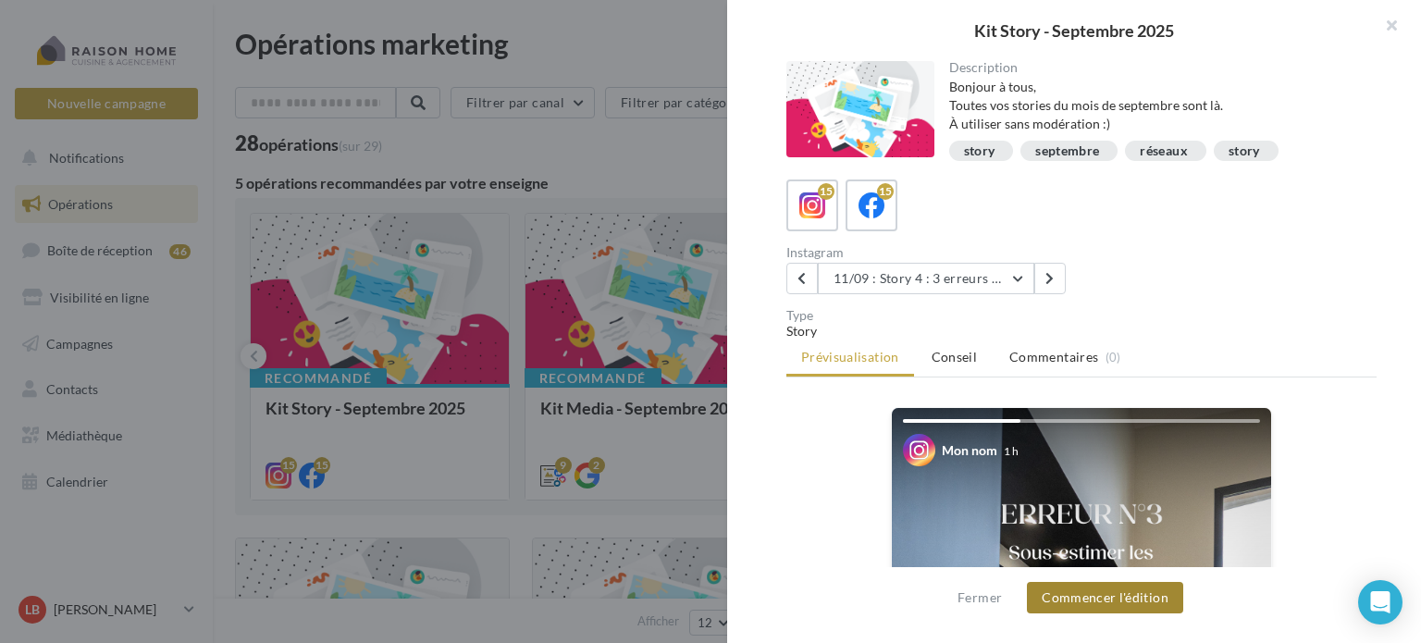
click at [1116, 605] on button "Commencer l'édition" at bounding box center [1105, 597] width 156 height 31
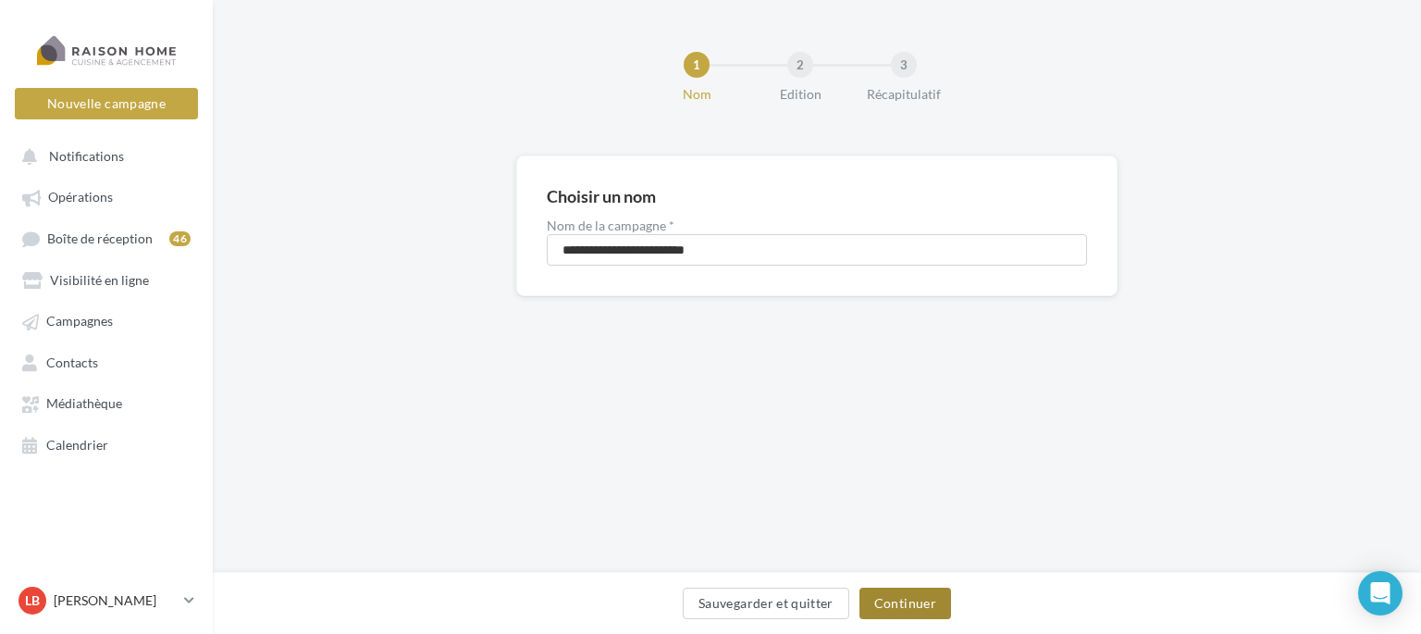
click at [907, 602] on button "Continuer" at bounding box center [906, 603] width 92 height 31
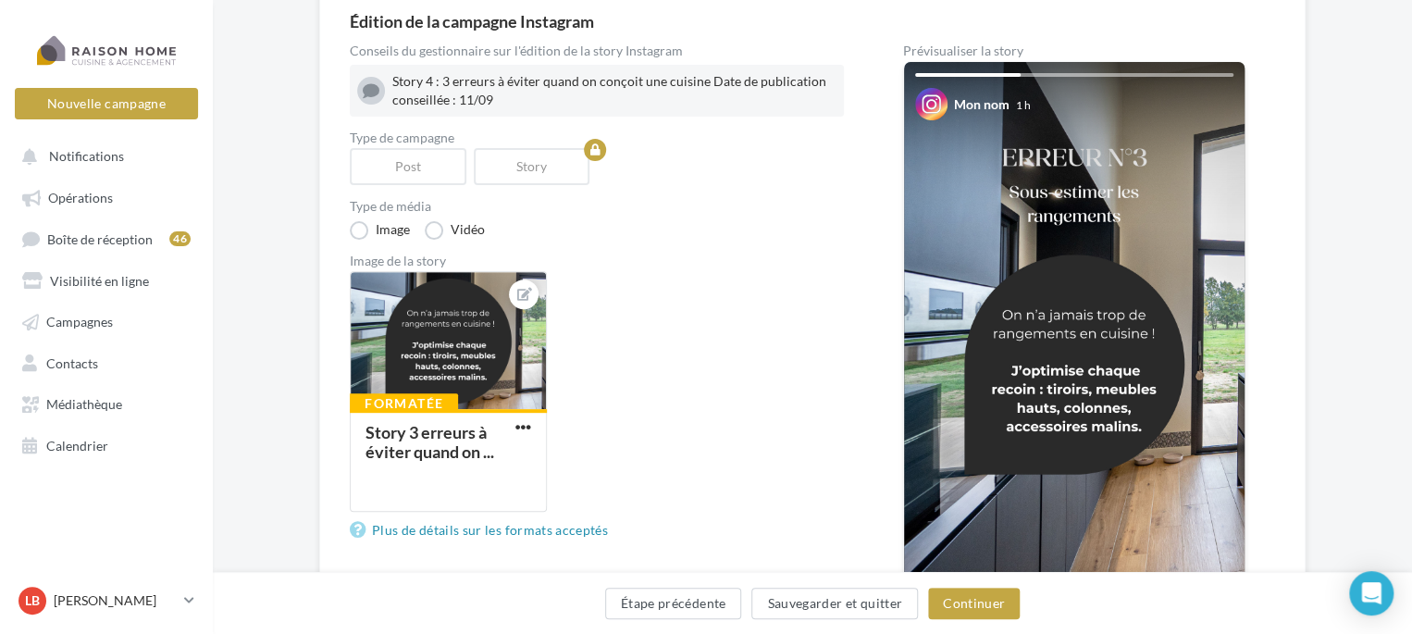
scroll to position [185, 0]
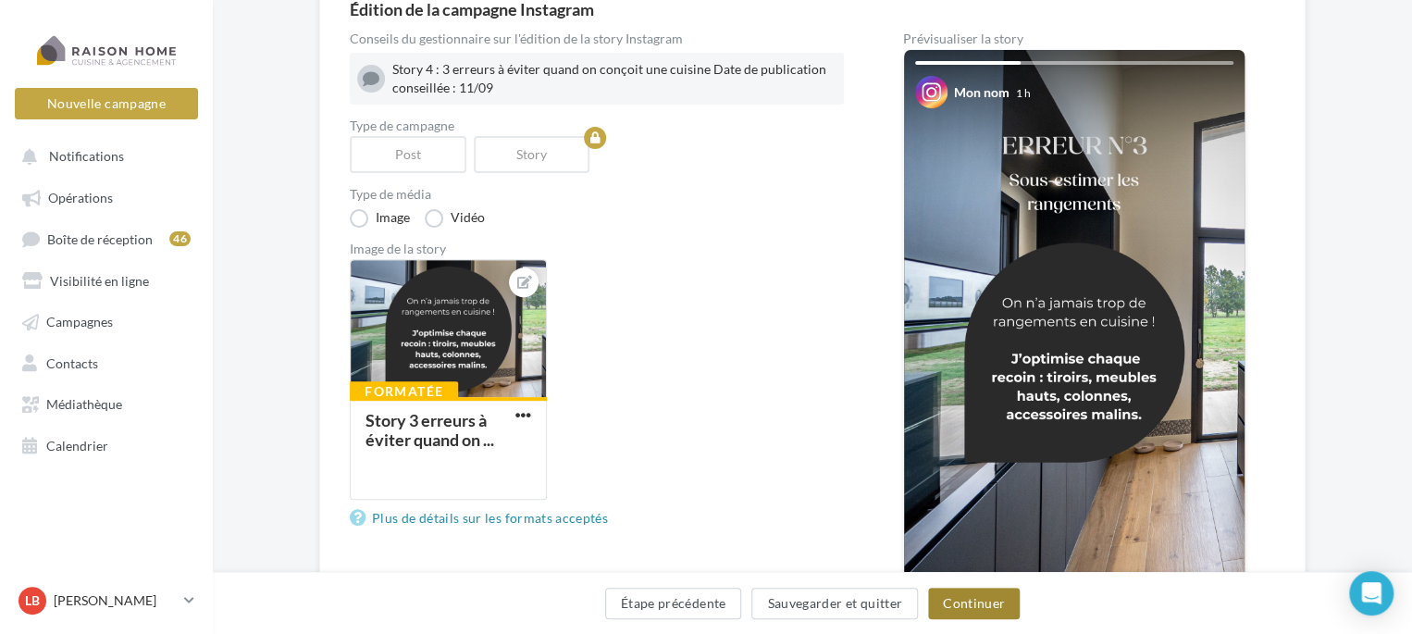
click at [970, 611] on button "Continuer" at bounding box center [974, 603] width 92 height 31
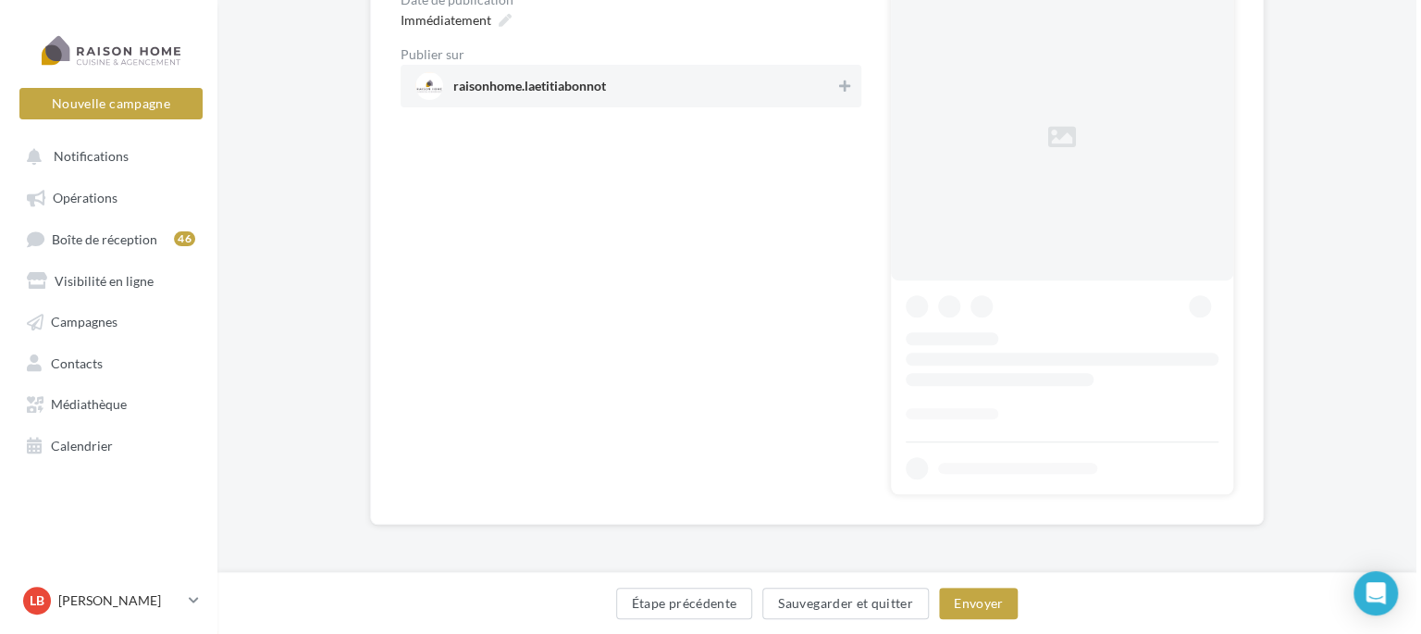
click at [598, 82] on div "**********" at bounding box center [812, 149] width 1199 height 869
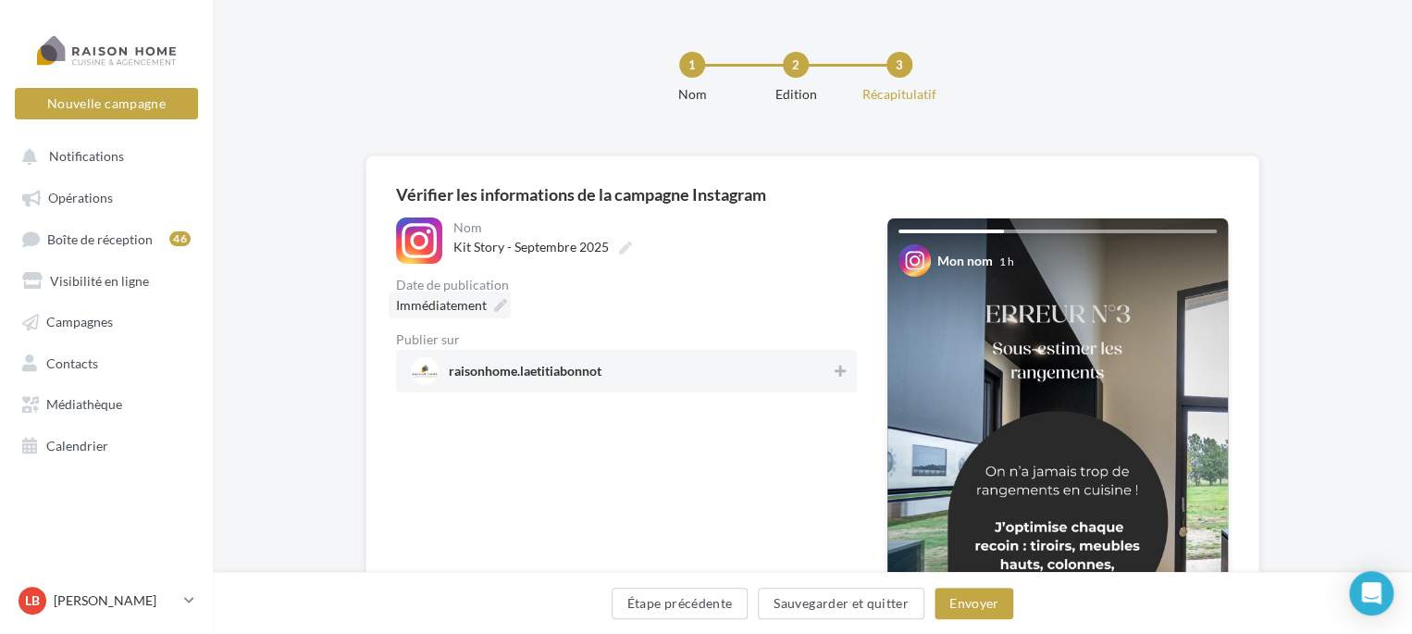
click at [453, 305] on span "Immédiatement" at bounding box center [441, 305] width 91 height 16
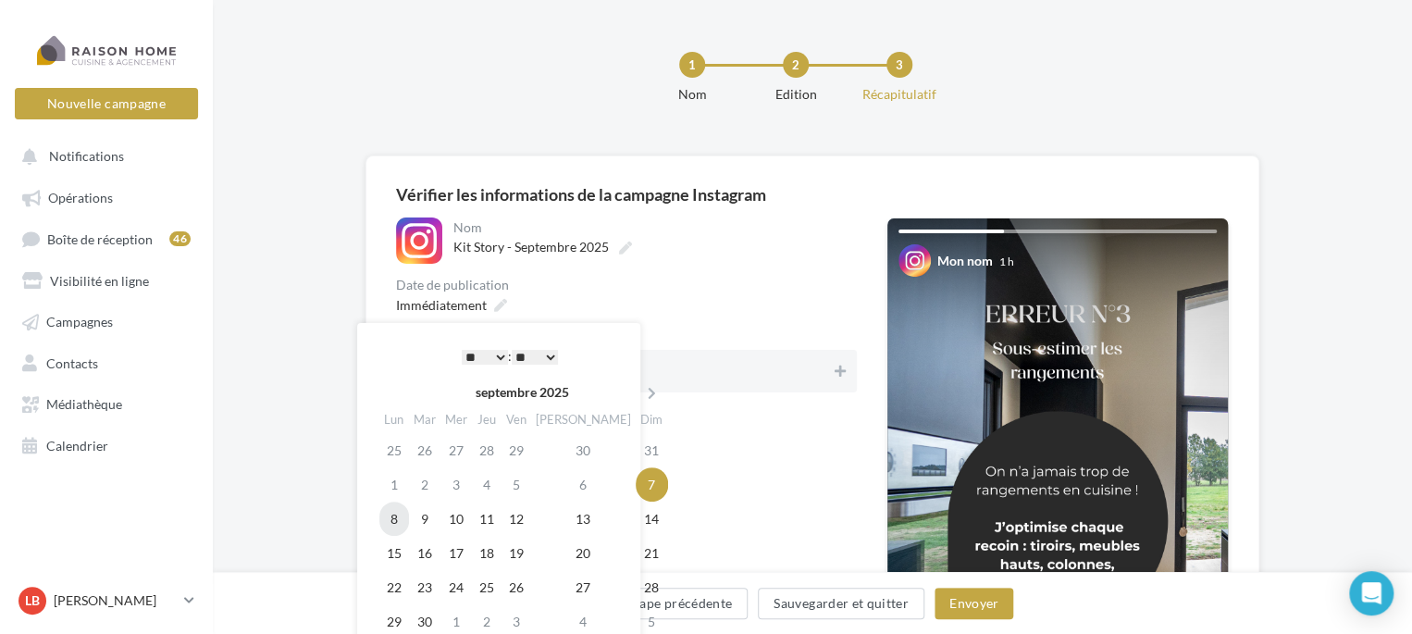
click at [396, 525] on td "8" at bounding box center [394, 518] width 30 height 34
click at [490, 358] on select "* * * * * * * * * * ** ** ** ** ** ** ** ** ** ** ** ** ** **" at bounding box center [485, 357] width 46 height 15
click at [551, 357] on select "** ** ** ** ** **" at bounding box center [535, 357] width 46 height 15
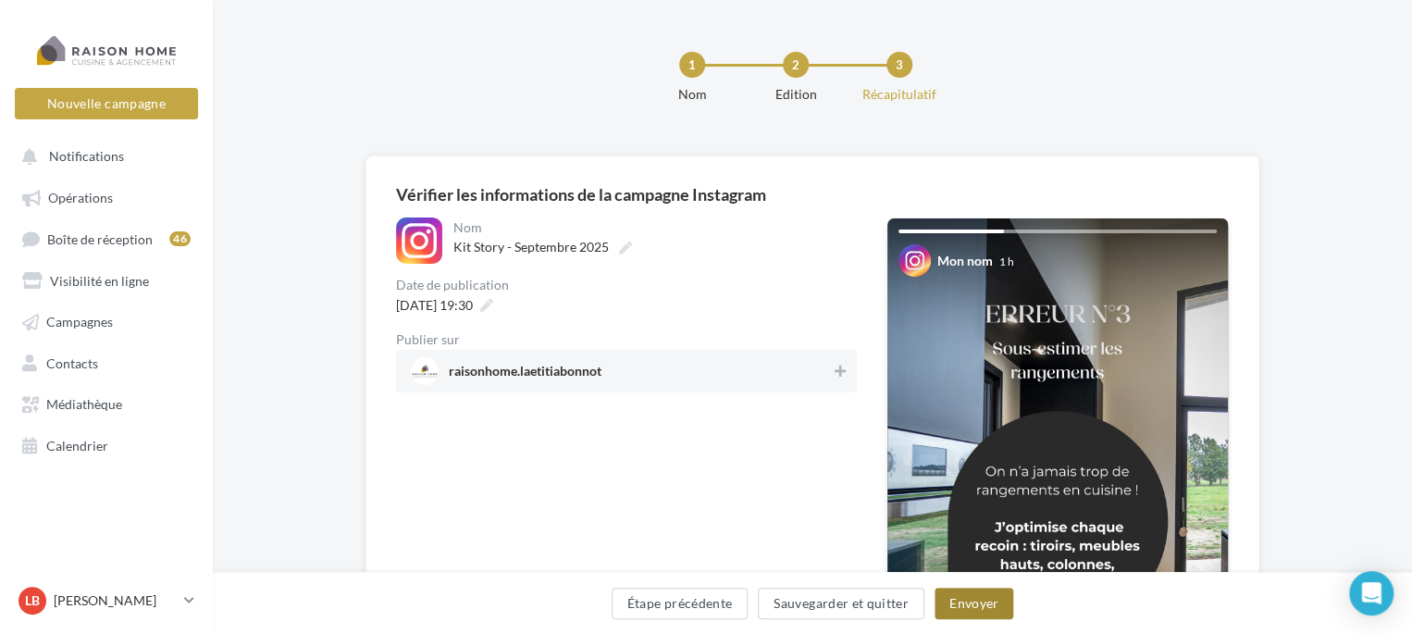
click at [977, 606] on button "Envoyer" at bounding box center [973, 603] width 79 height 31
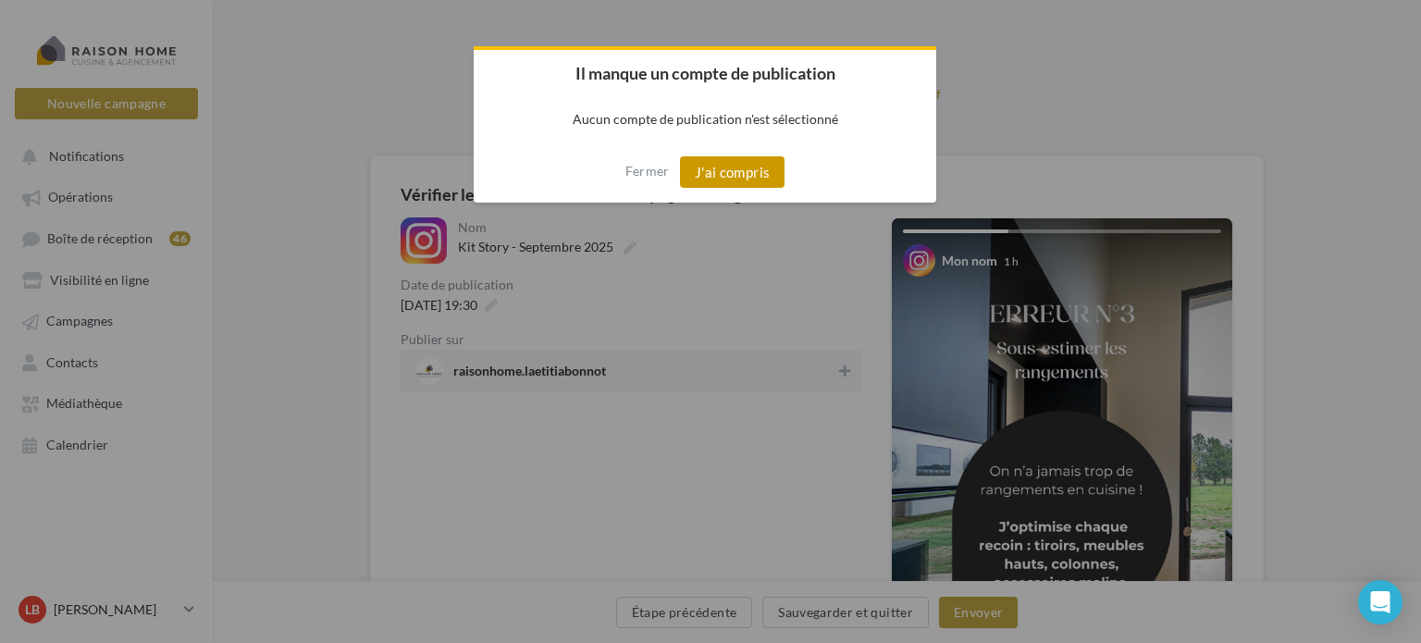
click at [736, 172] on button "J'ai compris" at bounding box center [732, 171] width 105 height 31
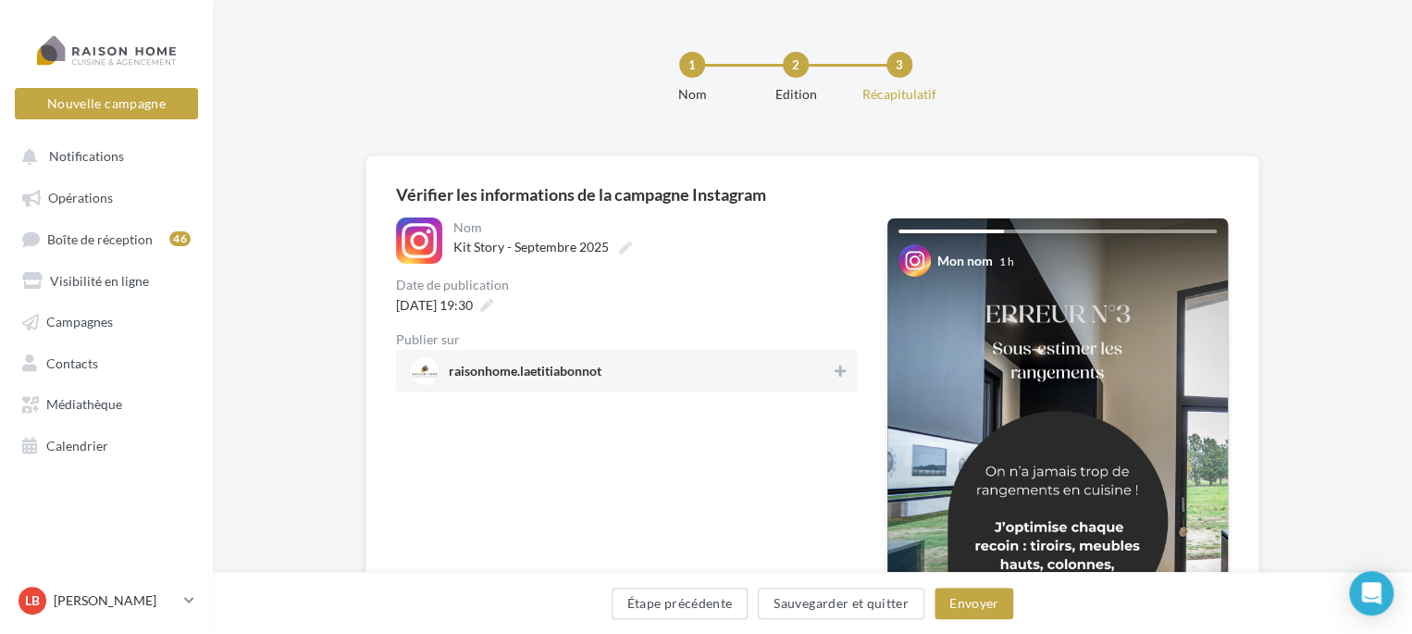
click at [718, 373] on span "raisonhome.laetitiabonnot" at bounding box center [621, 371] width 420 height 28
click at [975, 604] on button "Envoyer" at bounding box center [973, 603] width 79 height 31
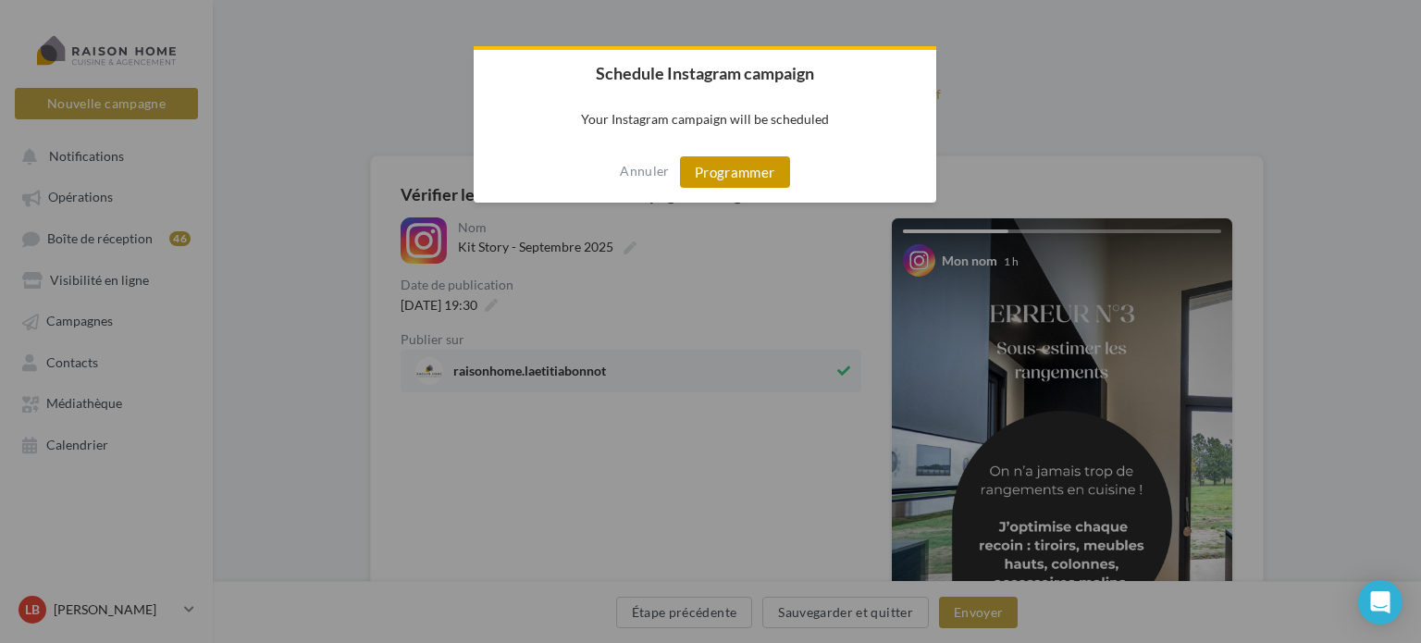
click at [744, 172] on button "Programmer" at bounding box center [735, 171] width 110 height 31
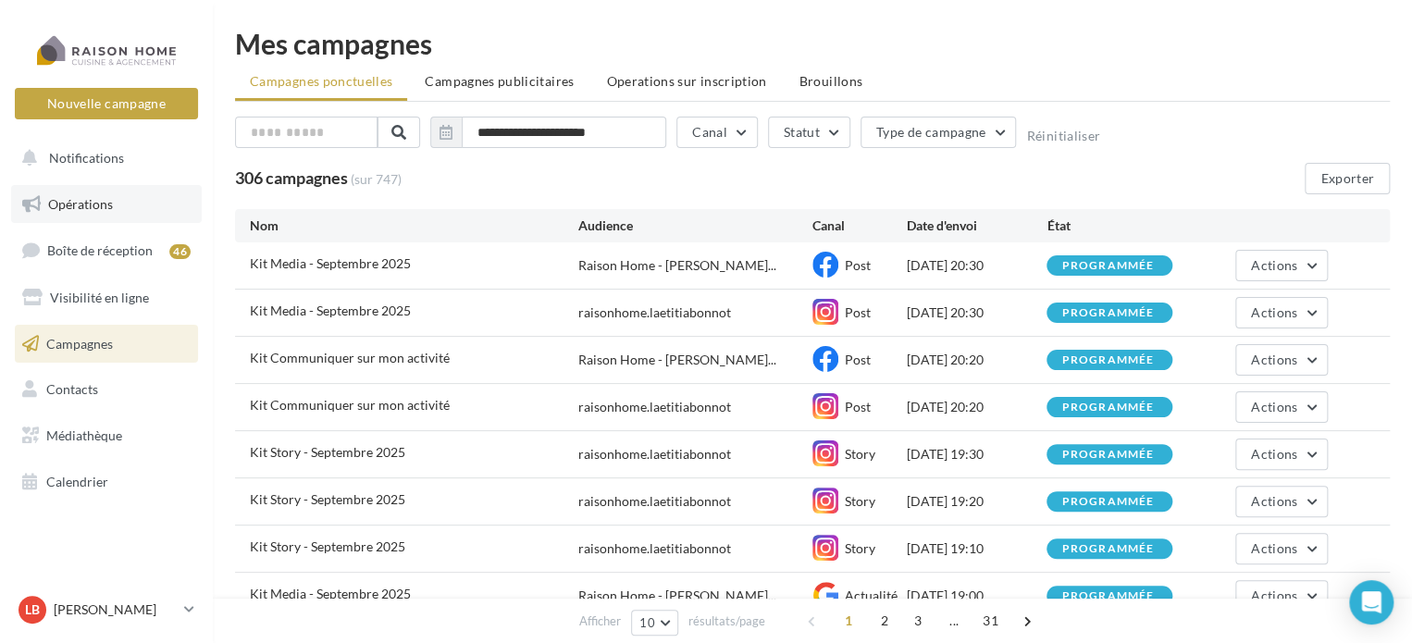
click at [95, 198] on span "Opérations" at bounding box center [80, 204] width 65 height 16
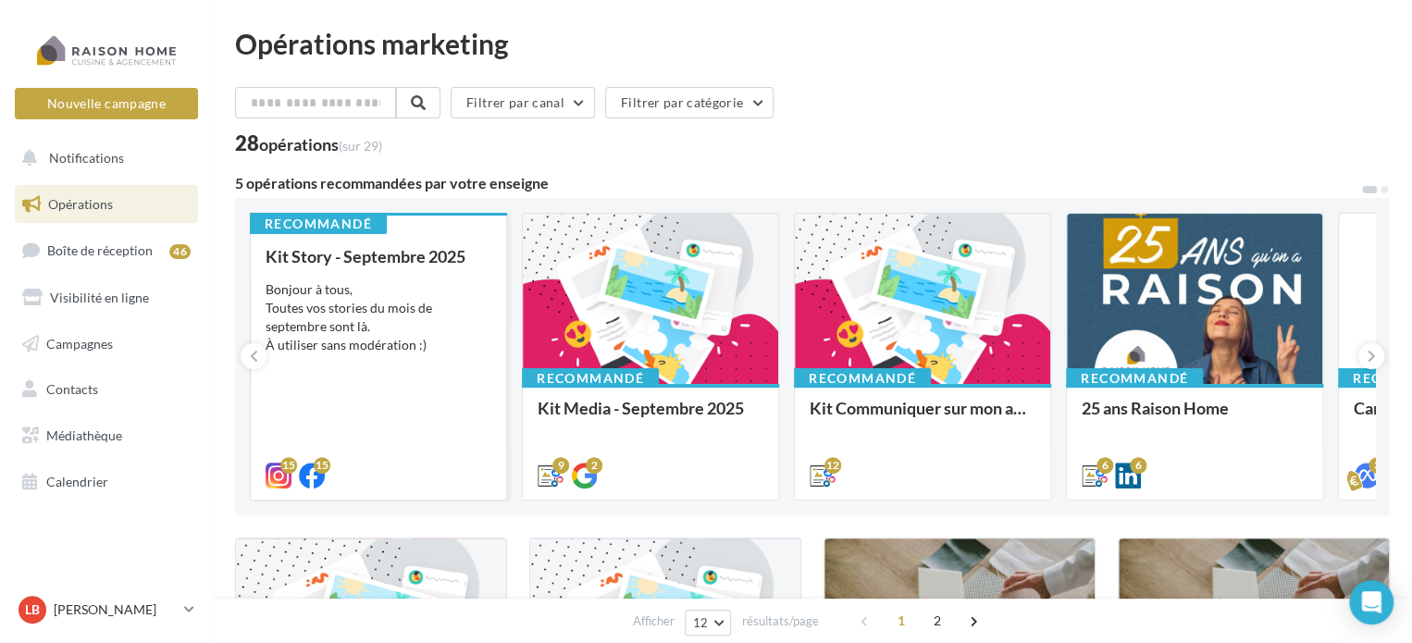
click at [396, 351] on div "Bonjour à tous, Toutes vos stories du mois de septembre sont là. À utiliser san…" at bounding box center [379, 317] width 226 height 74
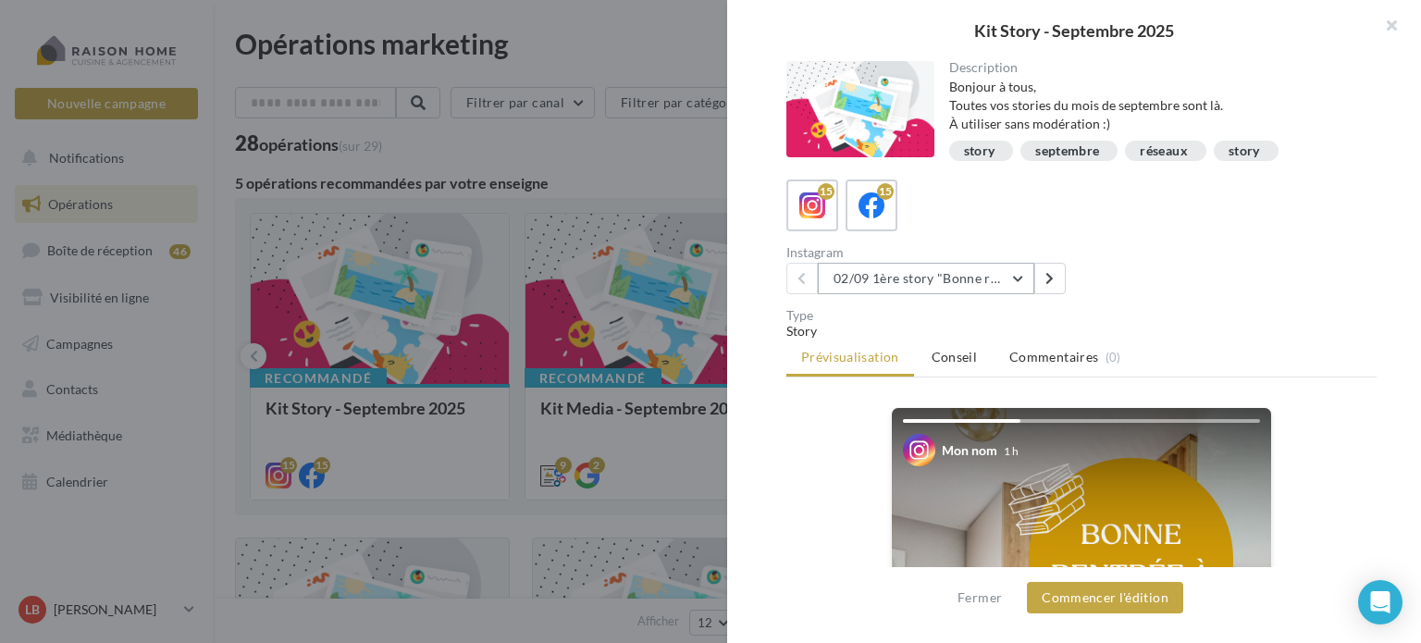
drag, startPoint x: 1015, startPoint y: 277, endPoint x: 949, endPoint y: 335, distance: 87.8
click at [1015, 276] on button "02/09 1ère story "Bonne rentrée"" at bounding box center [926, 278] width 216 height 31
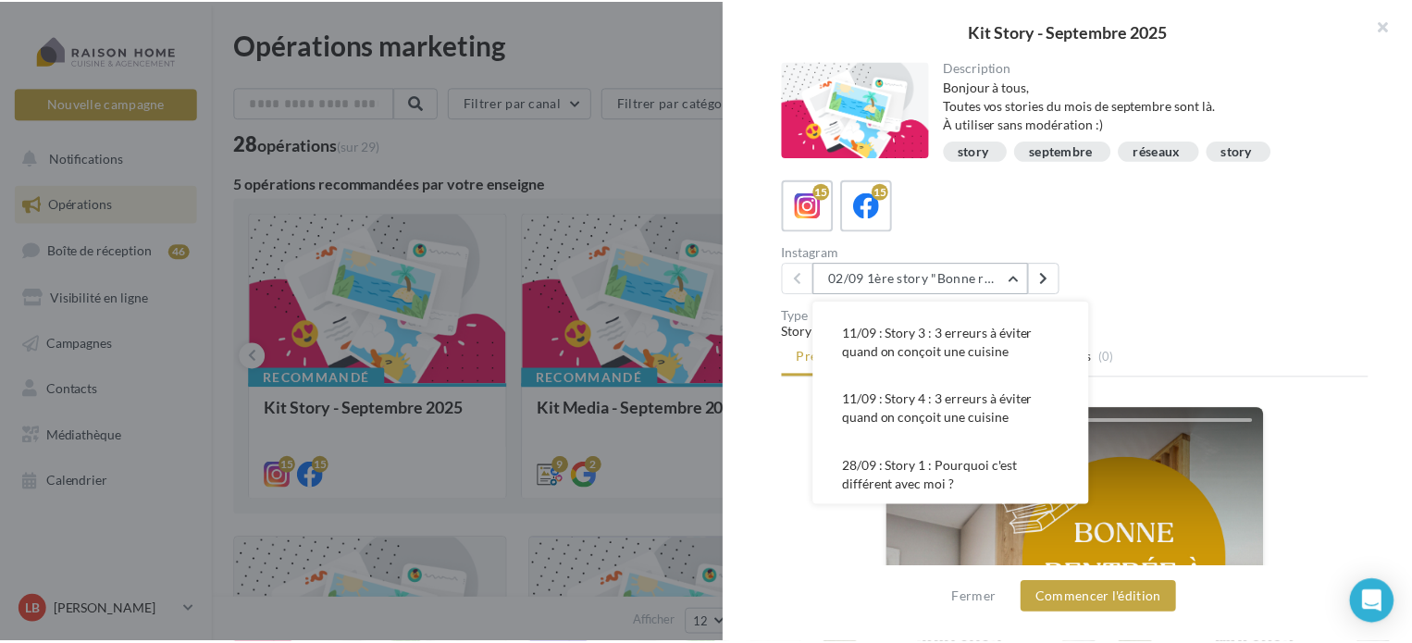
scroll to position [185, 0]
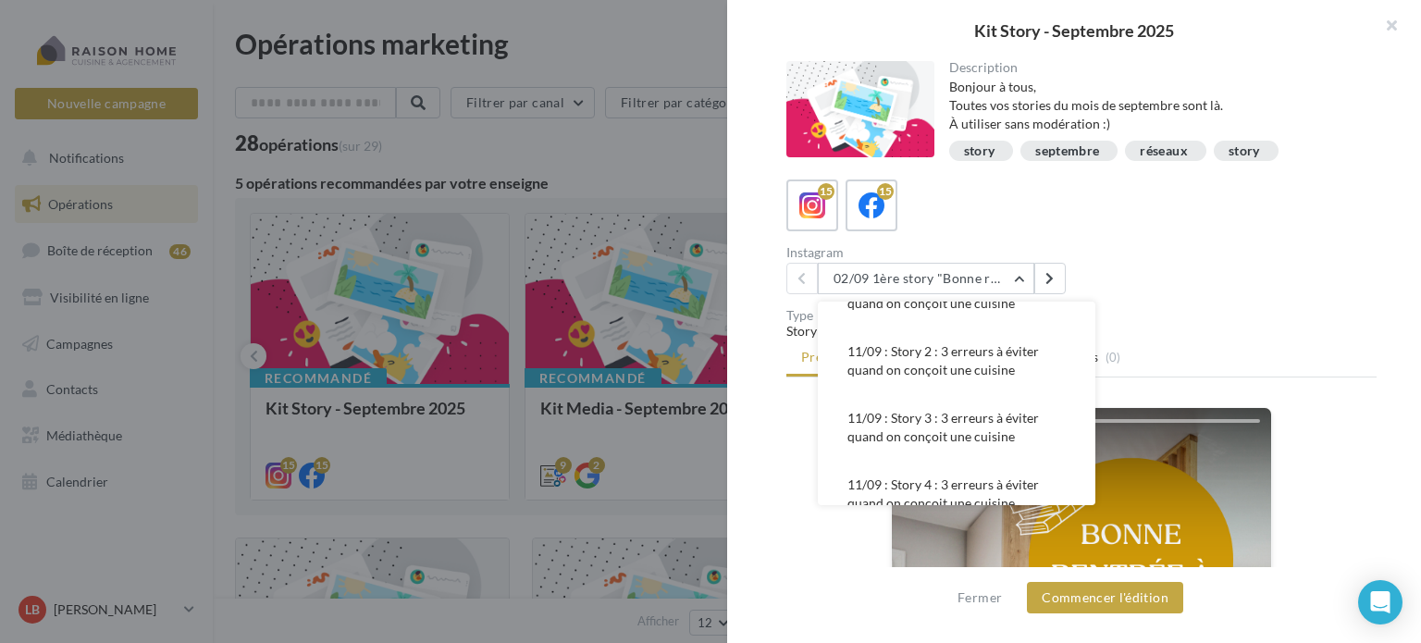
click at [608, 43] on div at bounding box center [710, 321] width 1421 height 643
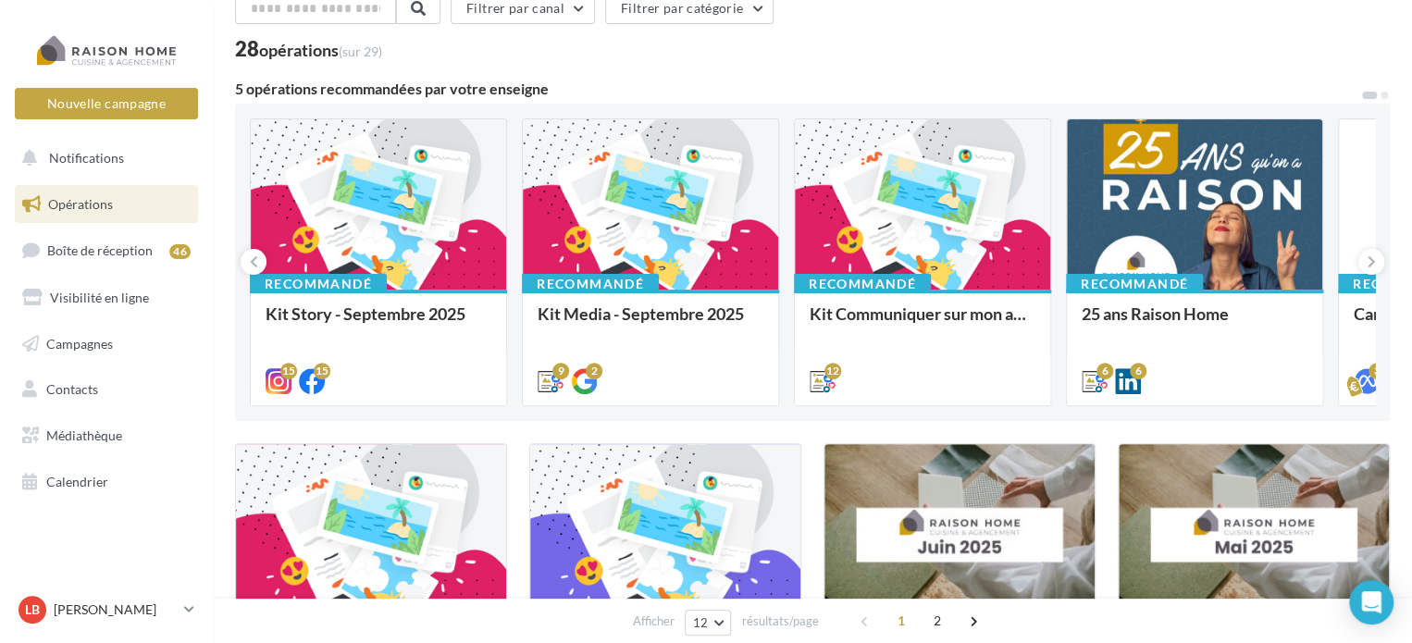
scroll to position [0, 0]
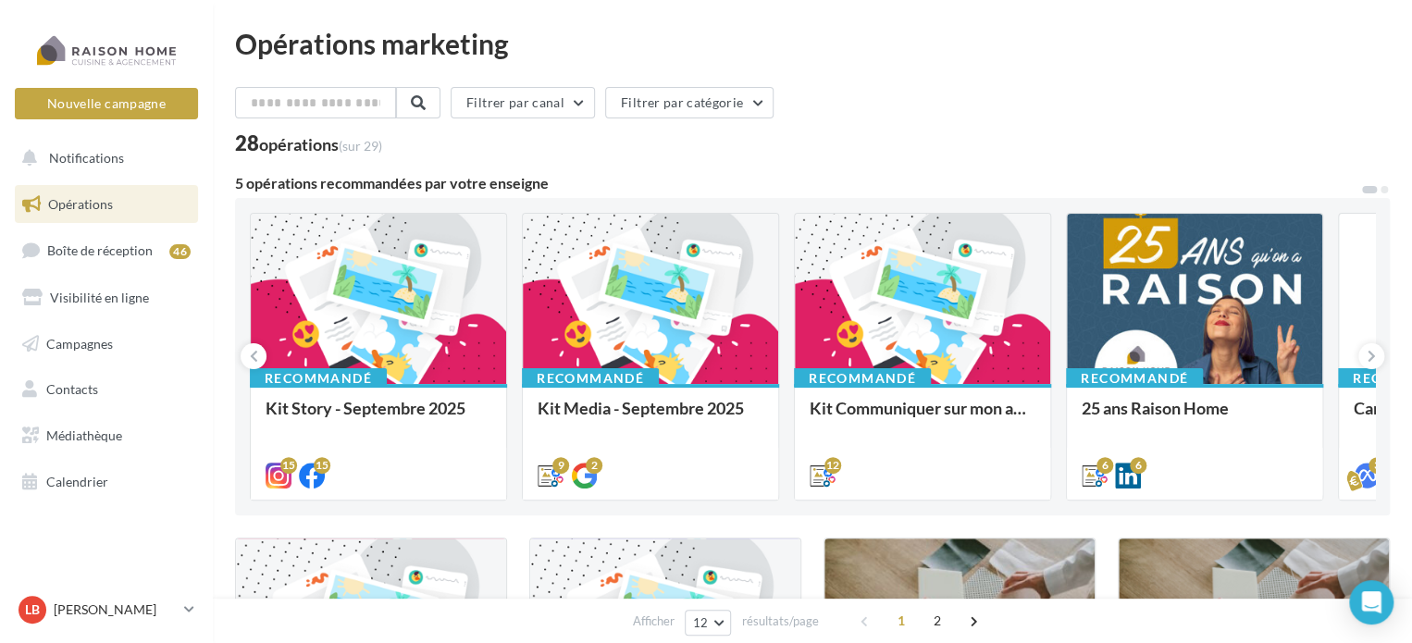
click at [81, 198] on span "Opérations" at bounding box center [80, 204] width 65 height 16
click at [96, 204] on span "Opérations" at bounding box center [80, 204] width 65 height 16
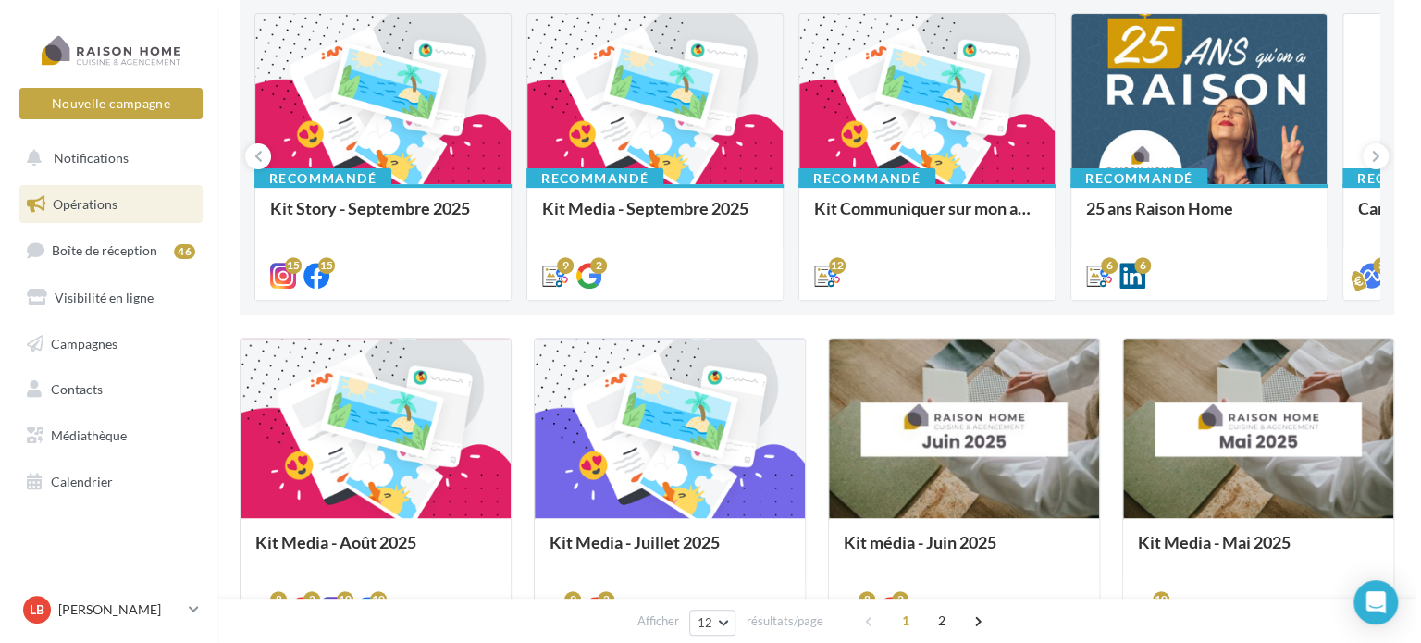
scroll to position [370, 0]
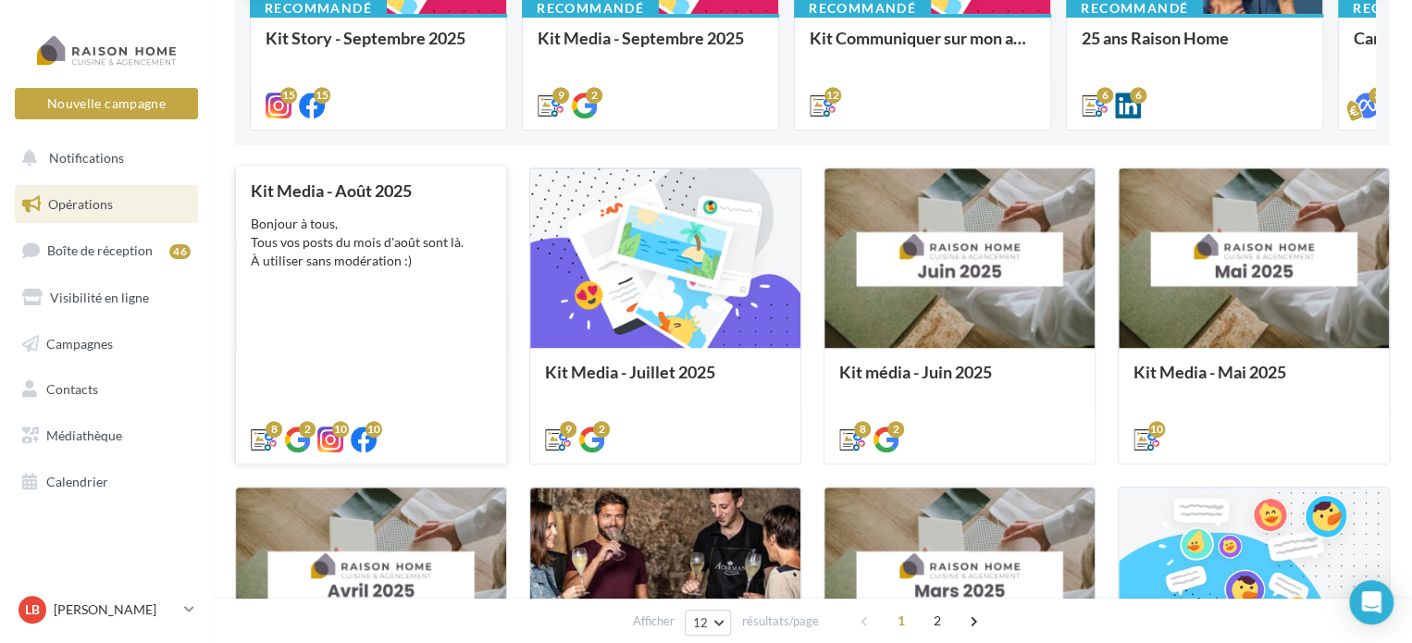
click at [406, 251] on div "Bonjour à tous, Tous vos posts du mois d'août sont là. À utiliser sans modérati…" at bounding box center [371, 243] width 241 height 56
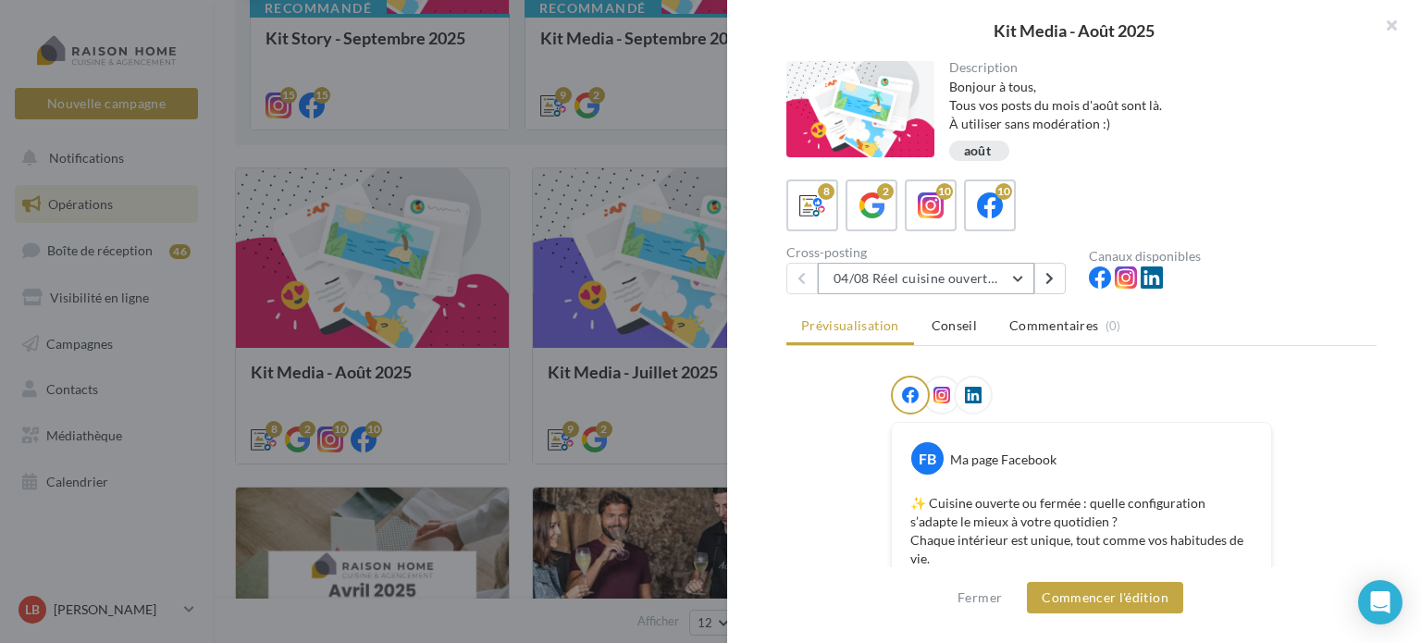
click at [1023, 272] on button "04/08 Réel cuisine ouverte ou fermée" at bounding box center [926, 278] width 216 height 31
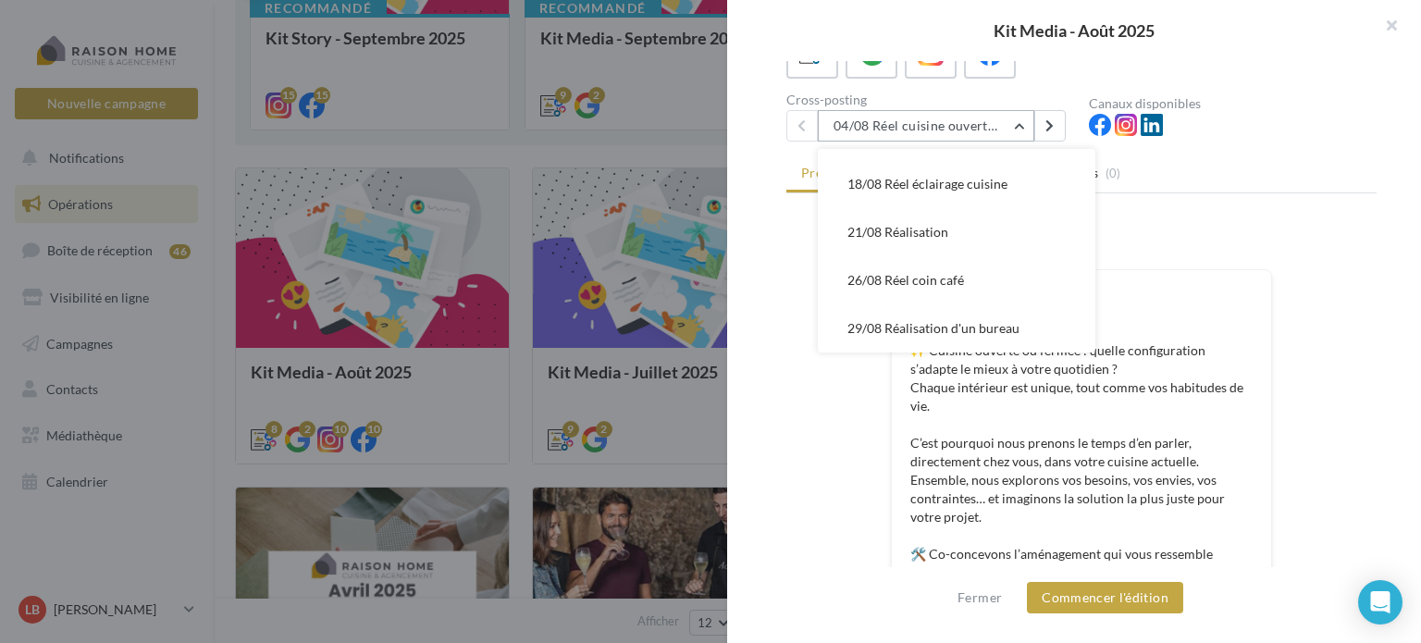
scroll to position [185, 0]
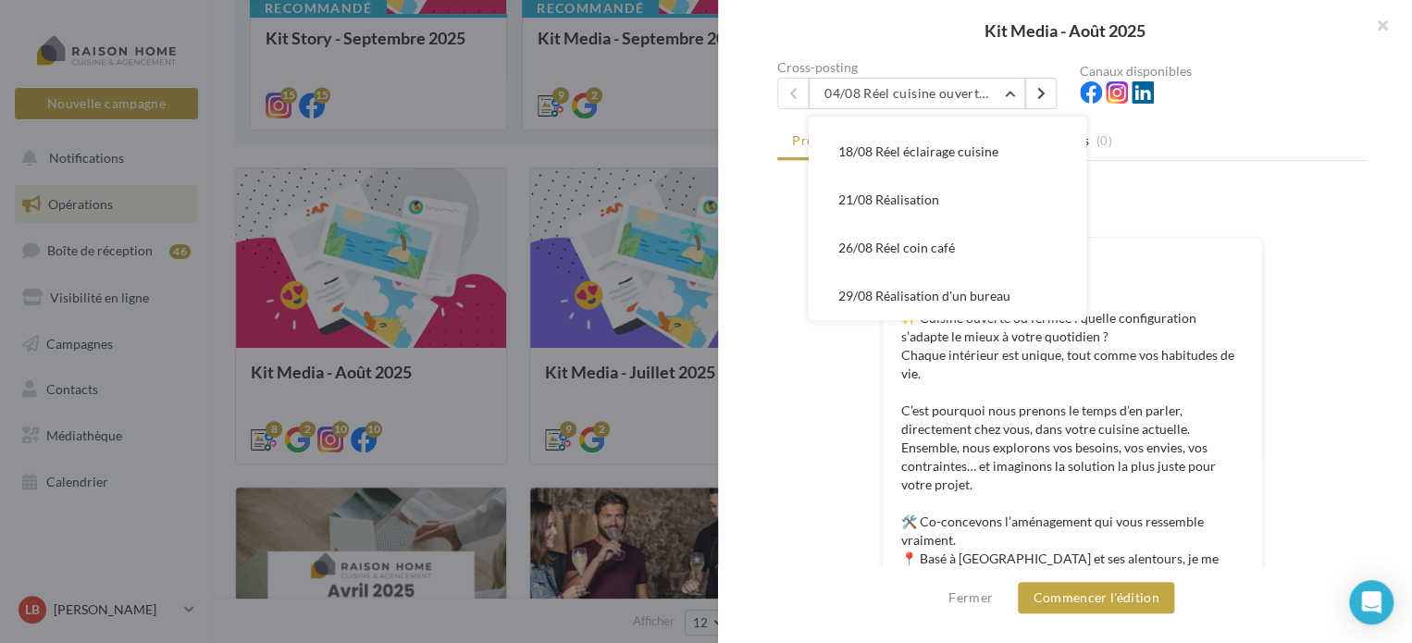
click at [595, 273] on div at bounding box center [706, 321] width 1412 height 643
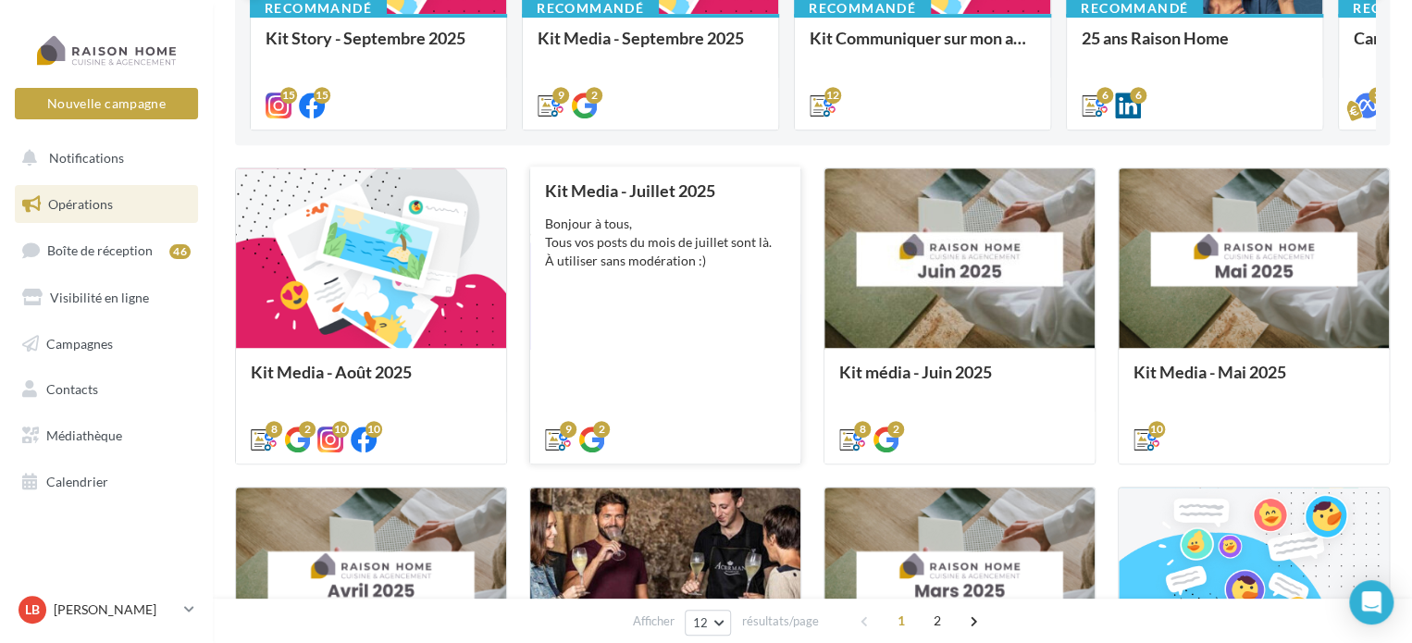
click at [719, 287] on div "Kit Media - Juillet 2025 Bonjour à tous, Tous vos posts du mois de juillet sont…" at bounding box center [665, 314] width 241 height 266
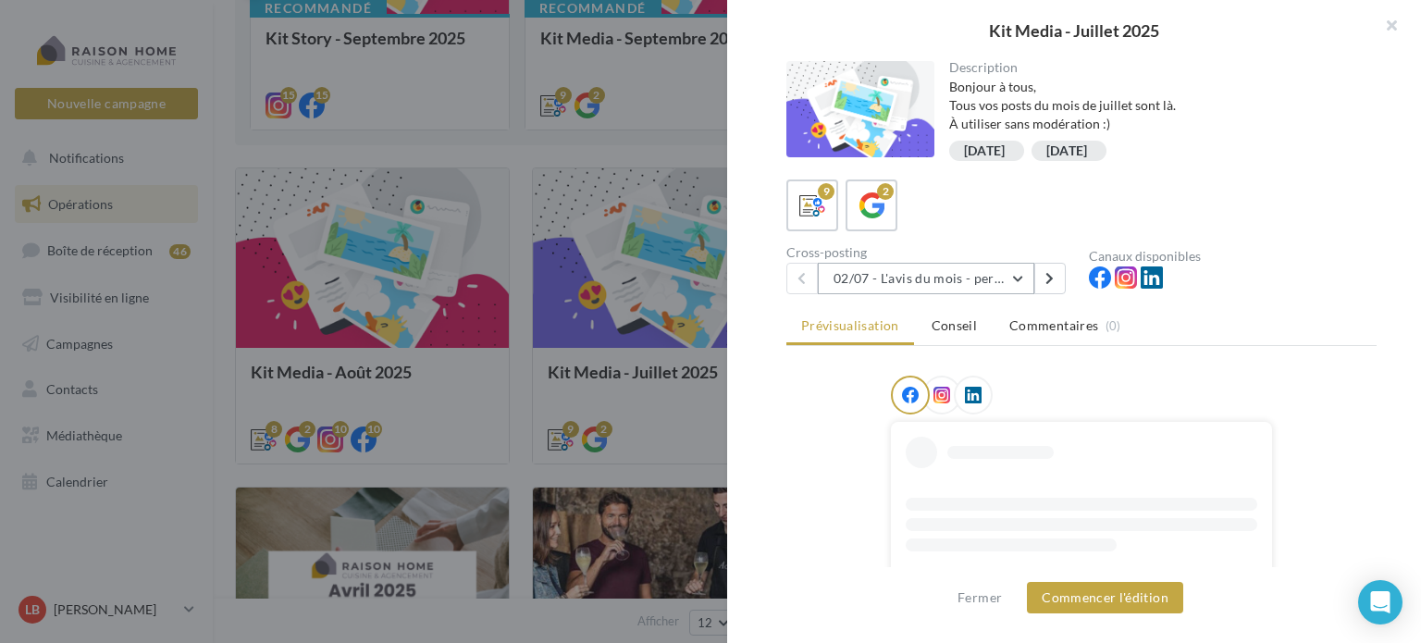
click at [1021, 275] on button "02/07 - L'avis du mois - personnalisble" at bounding box center [926, 278] width 216 height 31
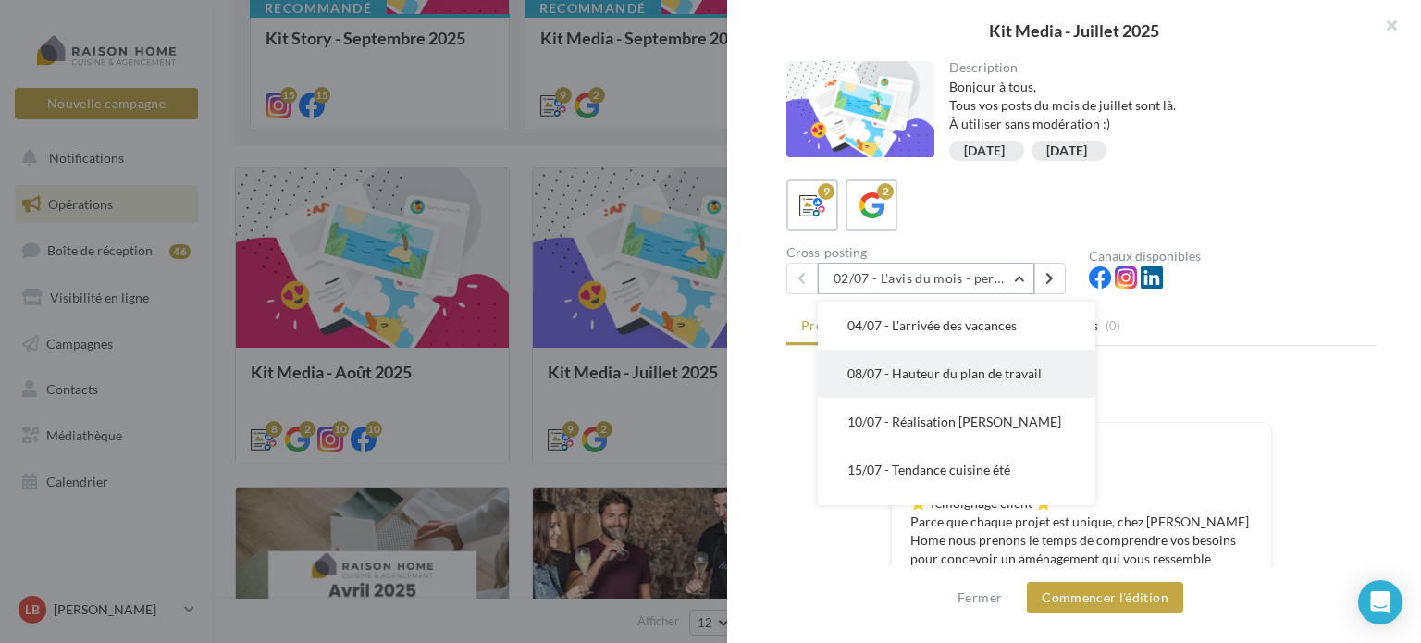
scroll to position [93, 0]
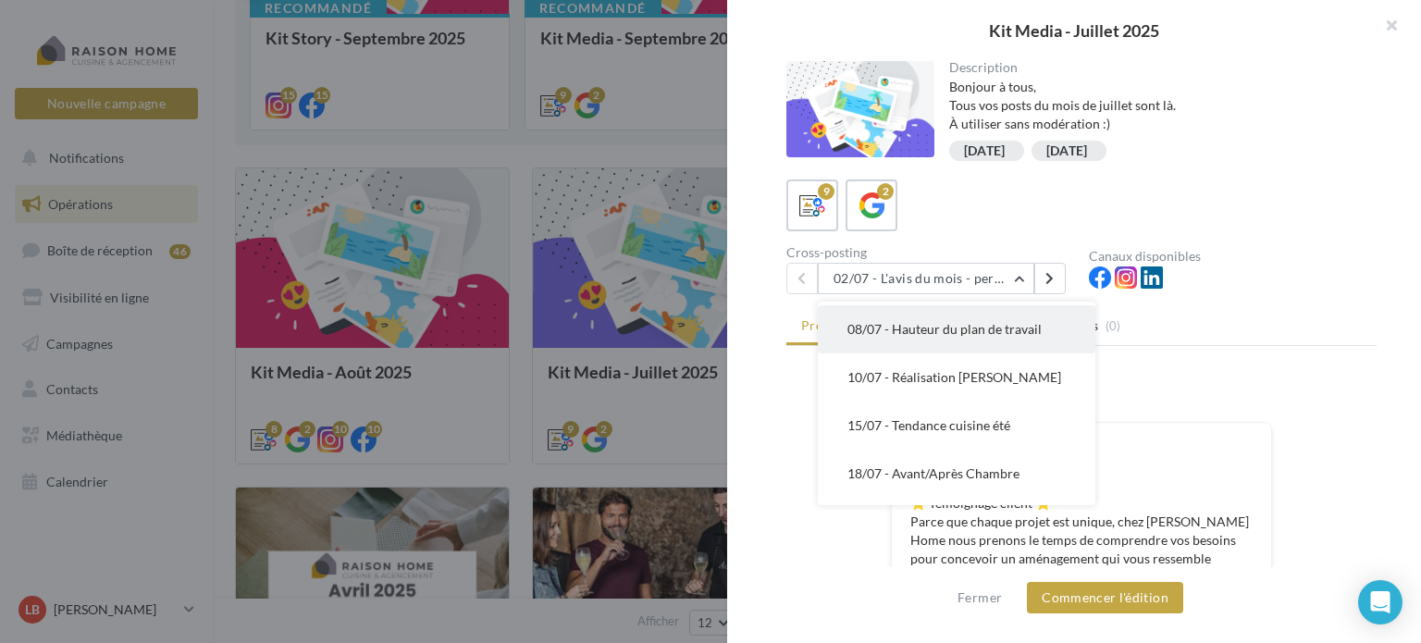
click at [977, 337] on span "08/07 - Hauteur du plan de travail" at bounding box center [944, 329] width 194 height 16
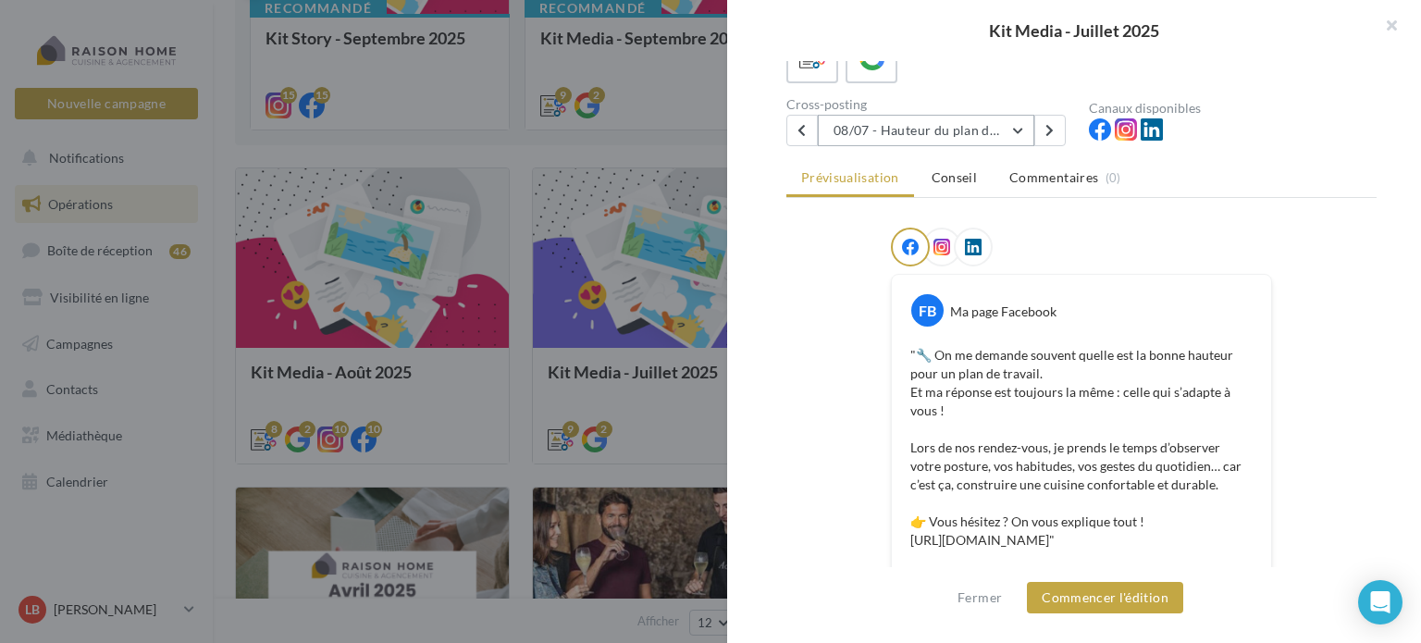
scroll to position [116, 0]
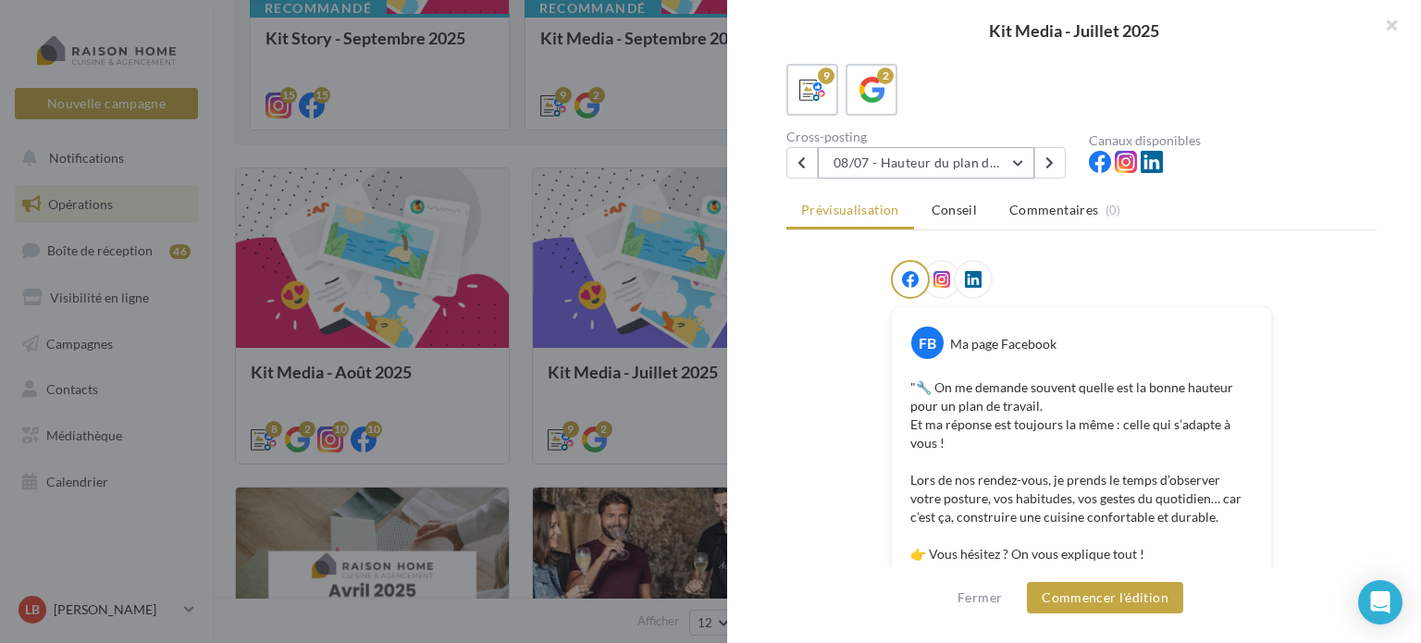
click at [1012, 164] on button "08/07 - Hauteur du plan de travail" at bounding box center [926, 162] width 216 height 31
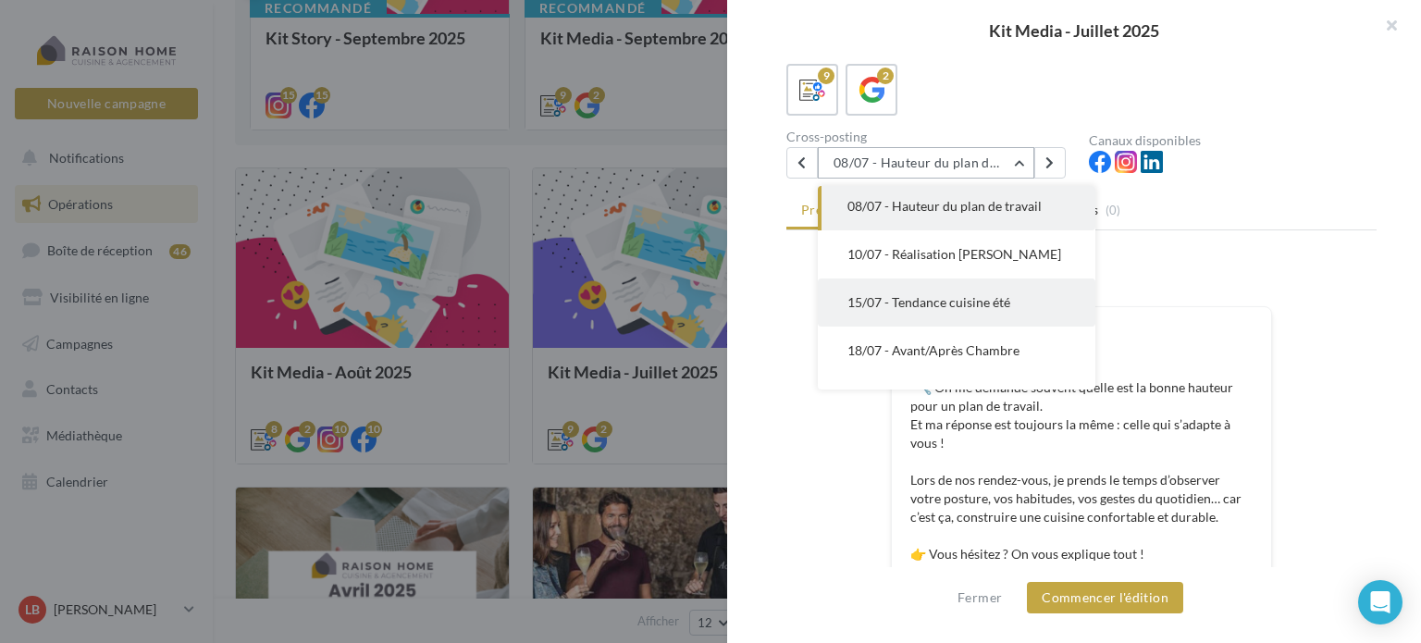
scroll to position [141, 0]
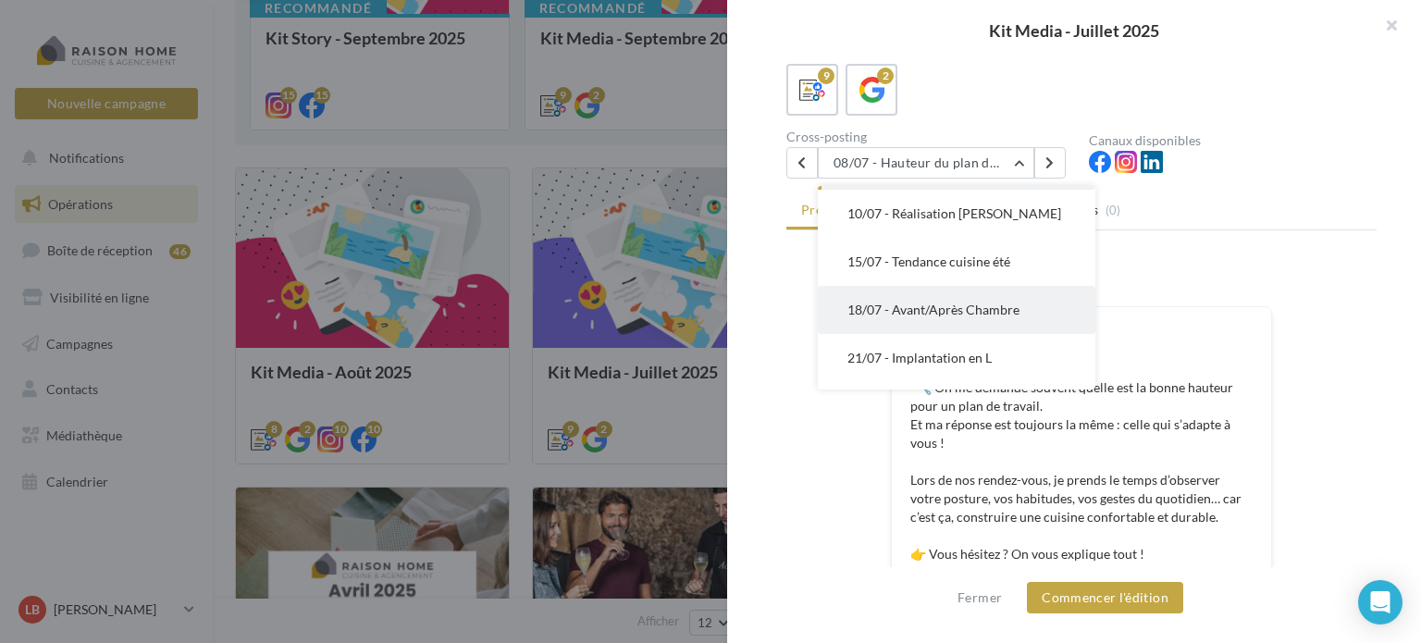
click at [983, 317] on span "18/07 - Avant/Après Chambre" at bounding box center [933, 310] width 172 height 16
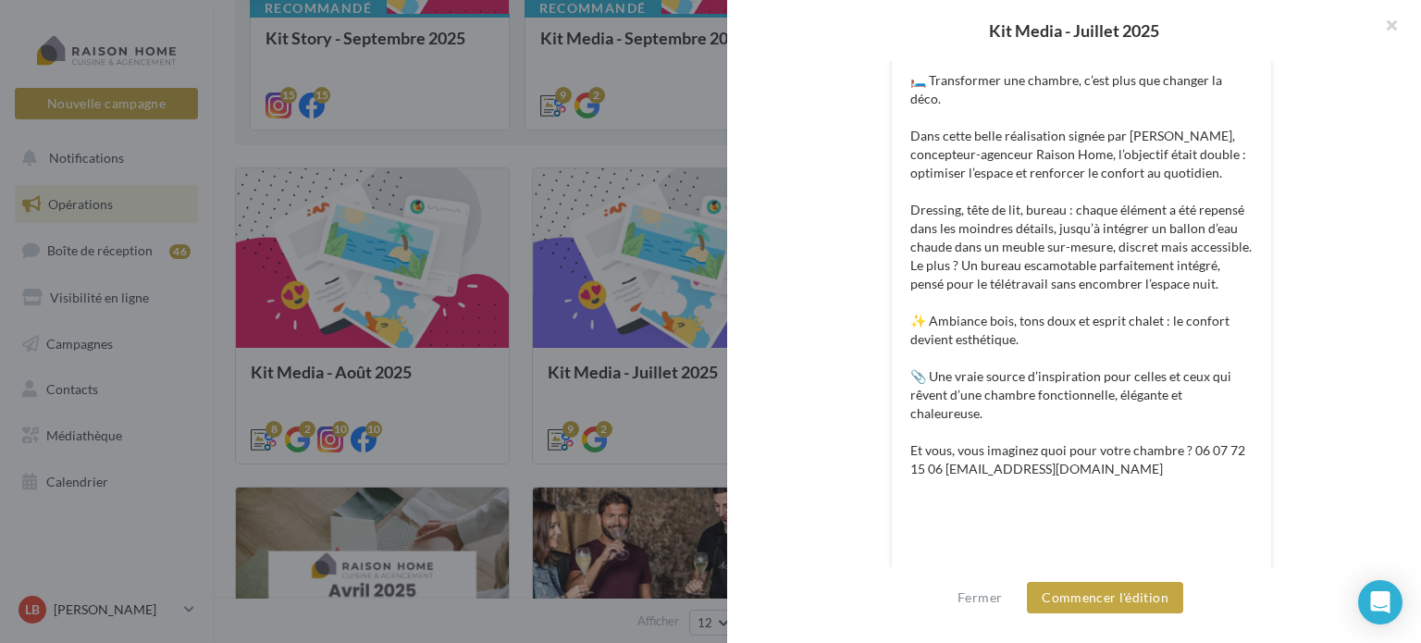
scroll to position [515, 0]
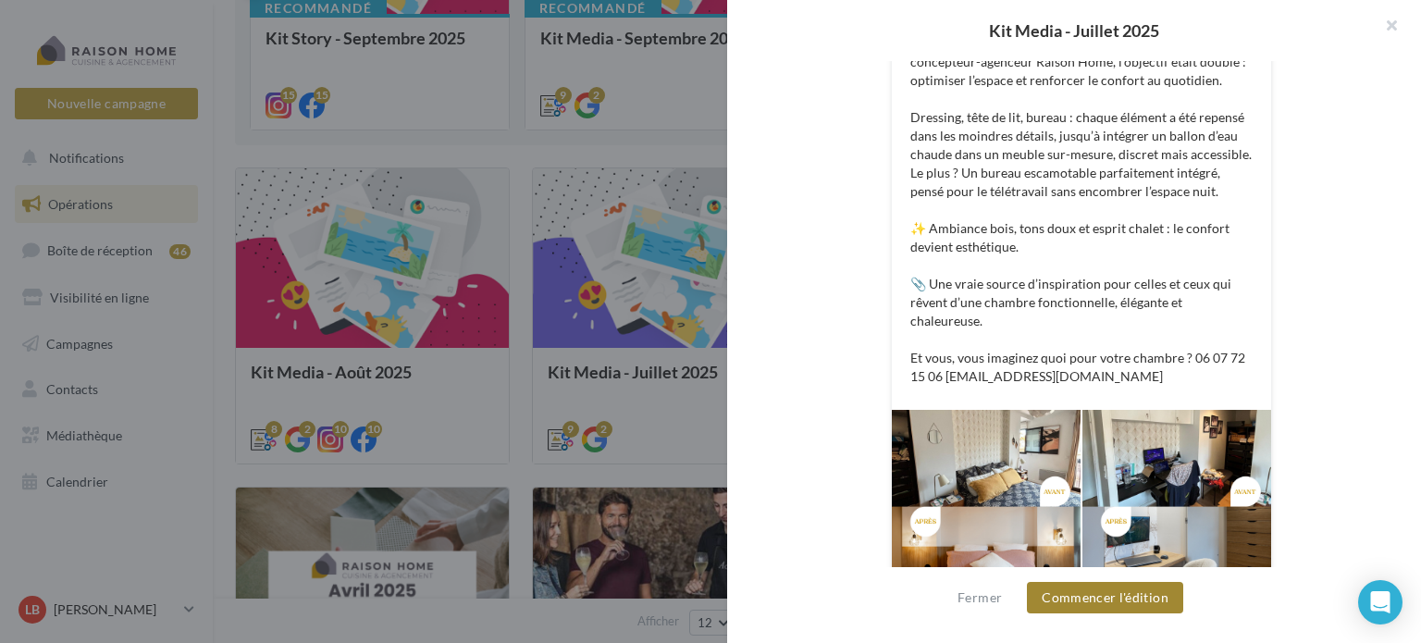
click at [1124, 603] on button "Commencer l'édition" at bounding box center [1105, 597] width 156 height 31
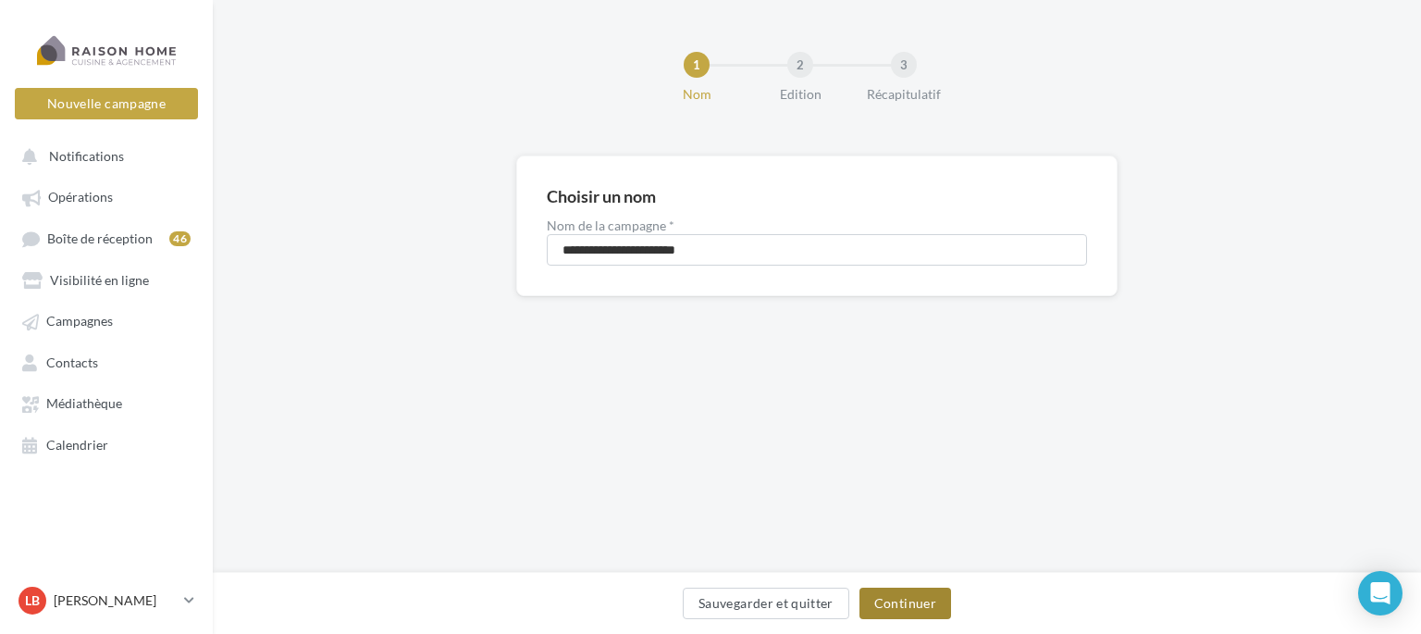
click at [921, 602] on button "Continuer" at bounding box center [906, 603] width 92 height 31
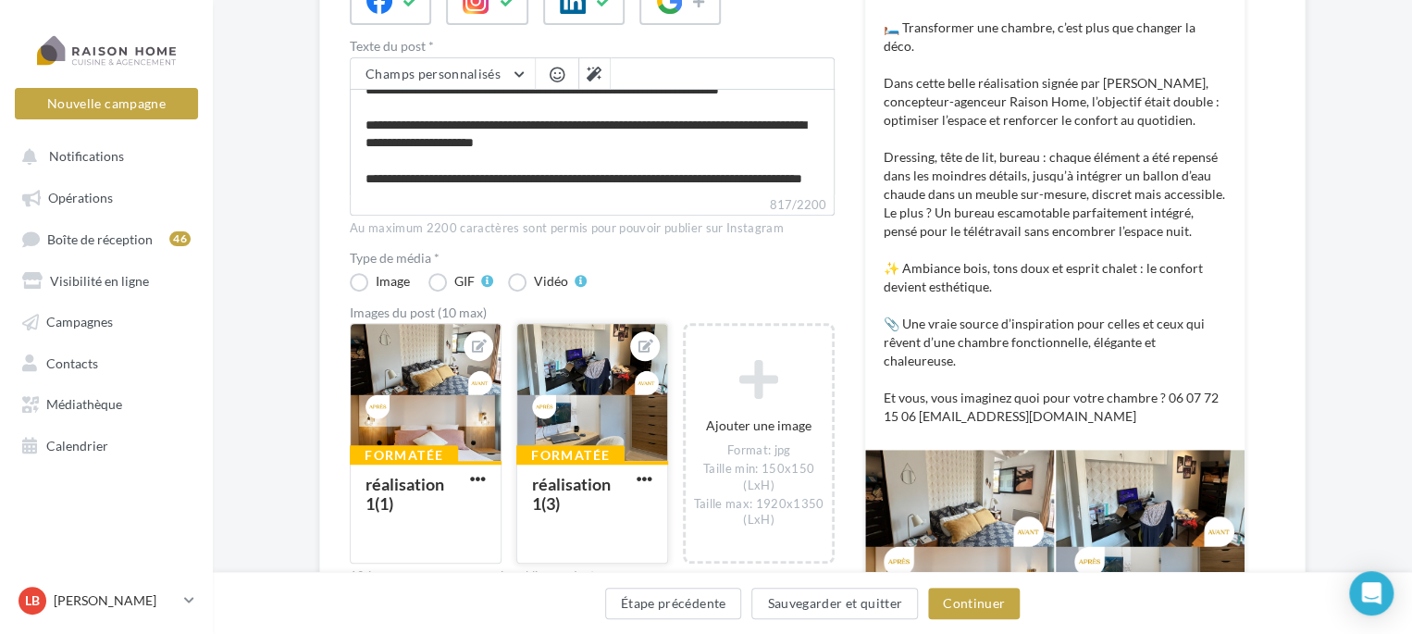
scroll to position [370, 0]
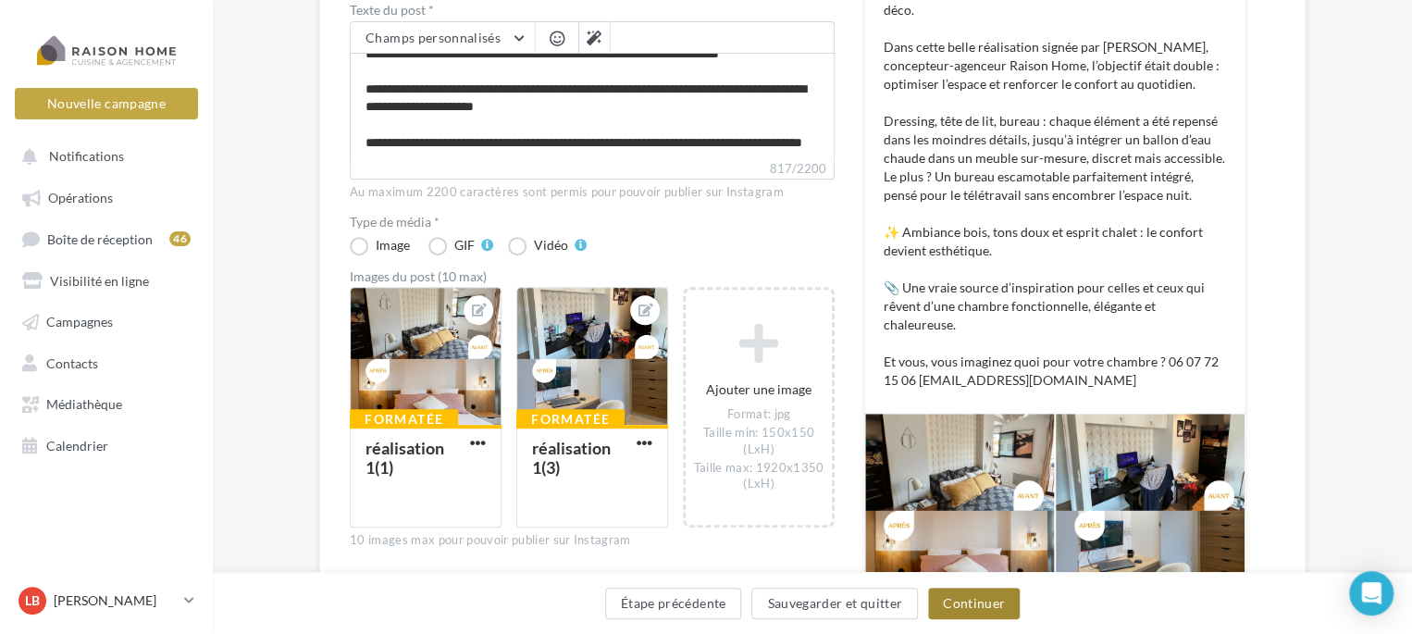
click at [986, 606] on button "Continuer" at bounding box center [974, 603] width 92 height 31
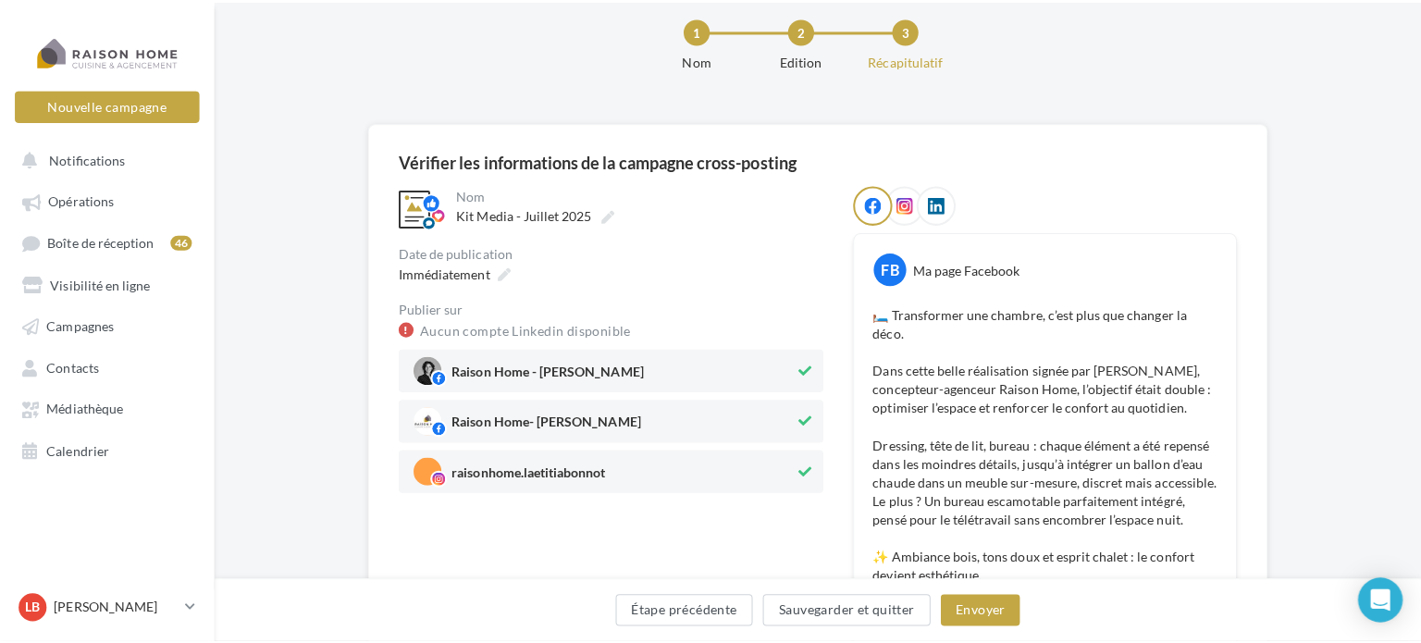
scroll to position [134, 0]
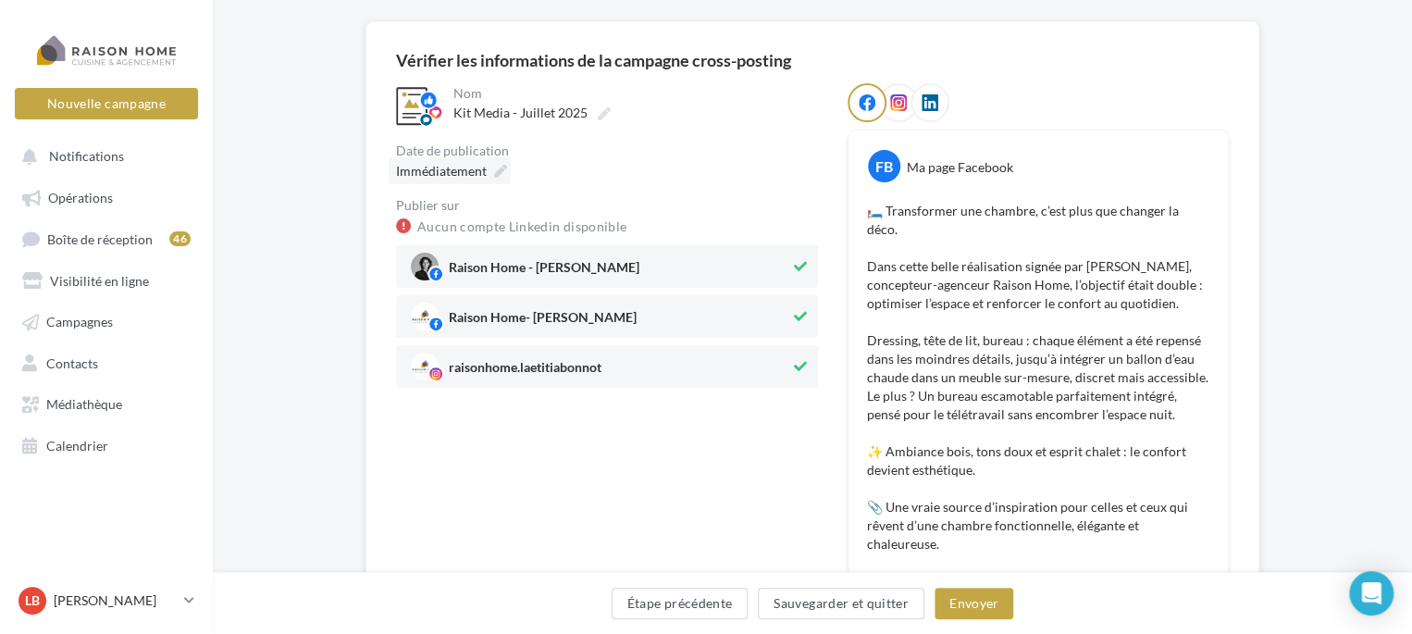
click at [473, 169] on span "Immédiatement" at bounding box center [441, 171] width 91 height 16
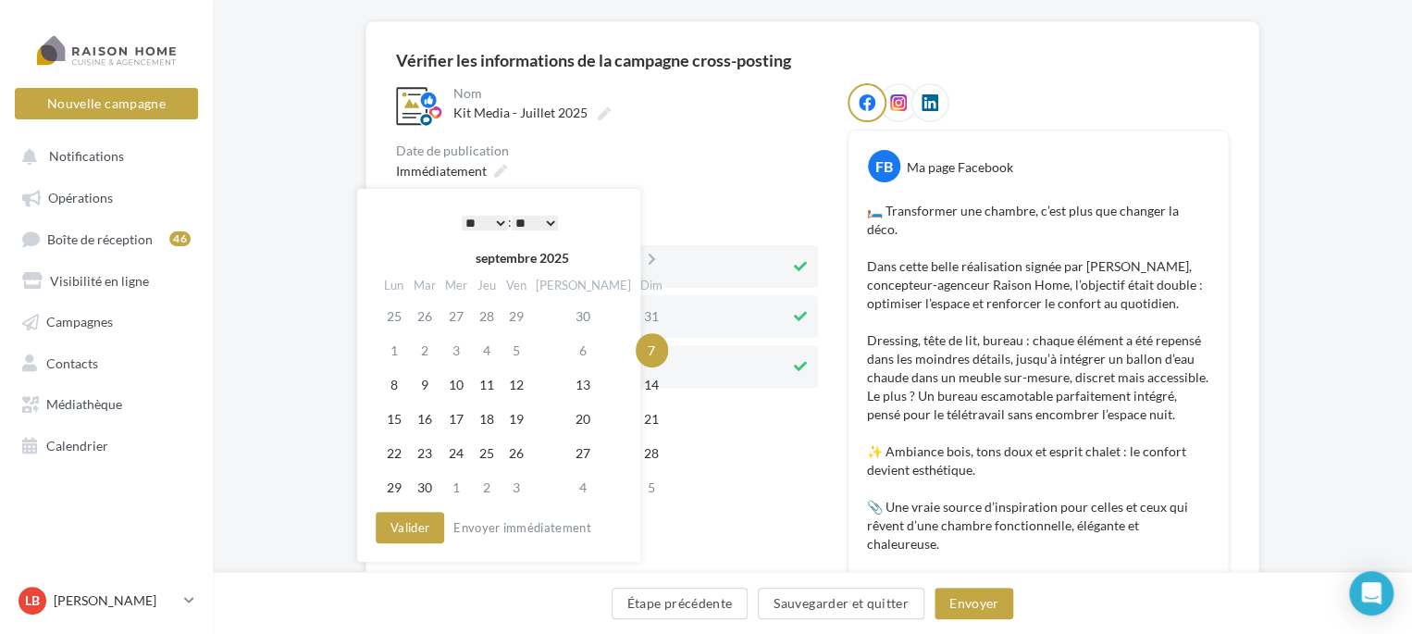
drag, startPoint x: 487, startPoint y: 217, endPoint x: 490, endPoint y: 228, distance: 10.8
click at [487, 217] on select "* * * * * * * * * * ** ** ** ** ** ** ** ** ** ** ** ** ** **" at bounding box center [485, 223] width 46 height 15
click at [496, 216] on select "* * * * * * * * * * ** ** ** ** ** ** ** ** ** ** ** ** ** **" at bounding box center [485, 223] width 46 height 15
click at [399, 526] on button "Valider" at bounding box center [410, 527] width 68 height 31
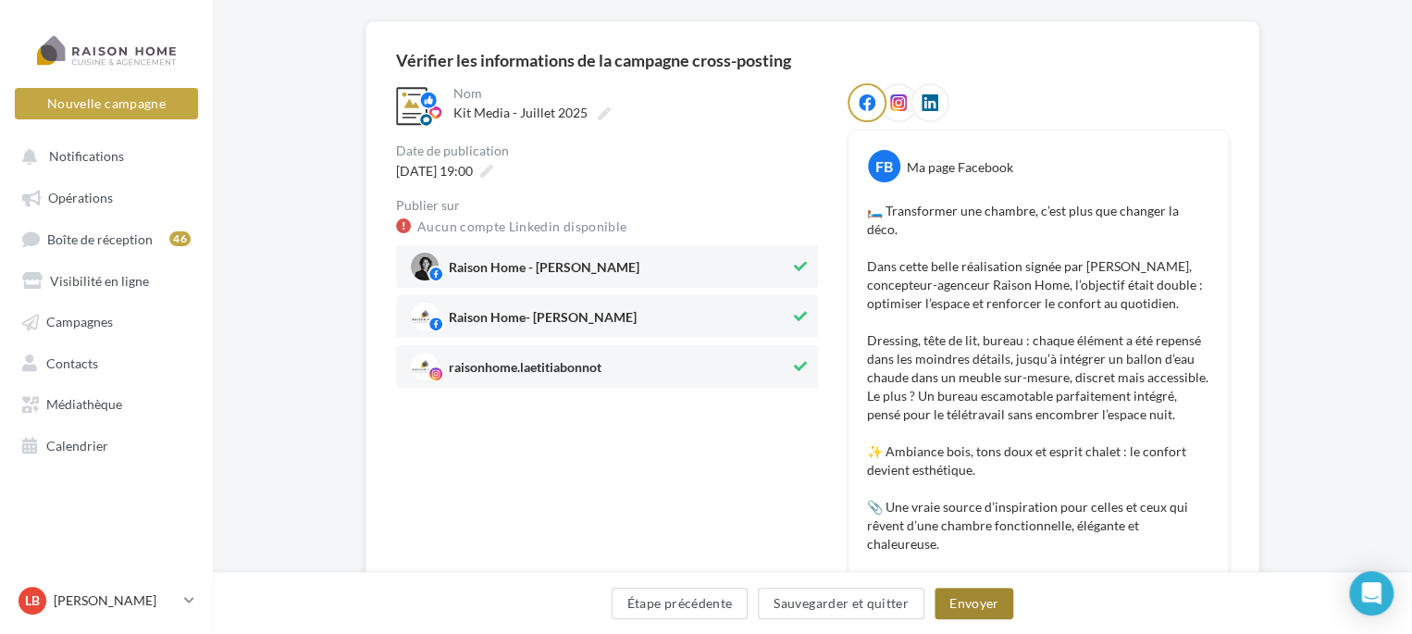
click at [977, 604] on button "Envoyer" at bounding box center [973, 603] width 79 height 31
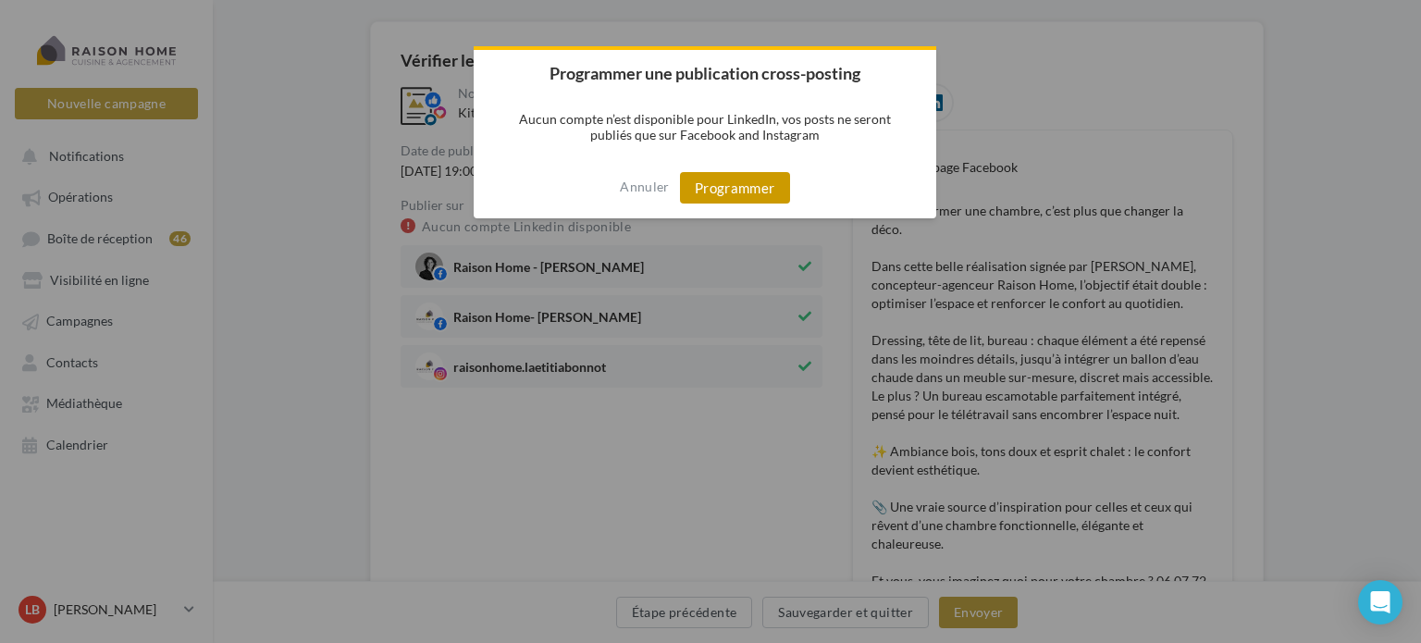
click at [736, 192] on button "Programmer" at bounding box center [735, 187] width 110 height 31
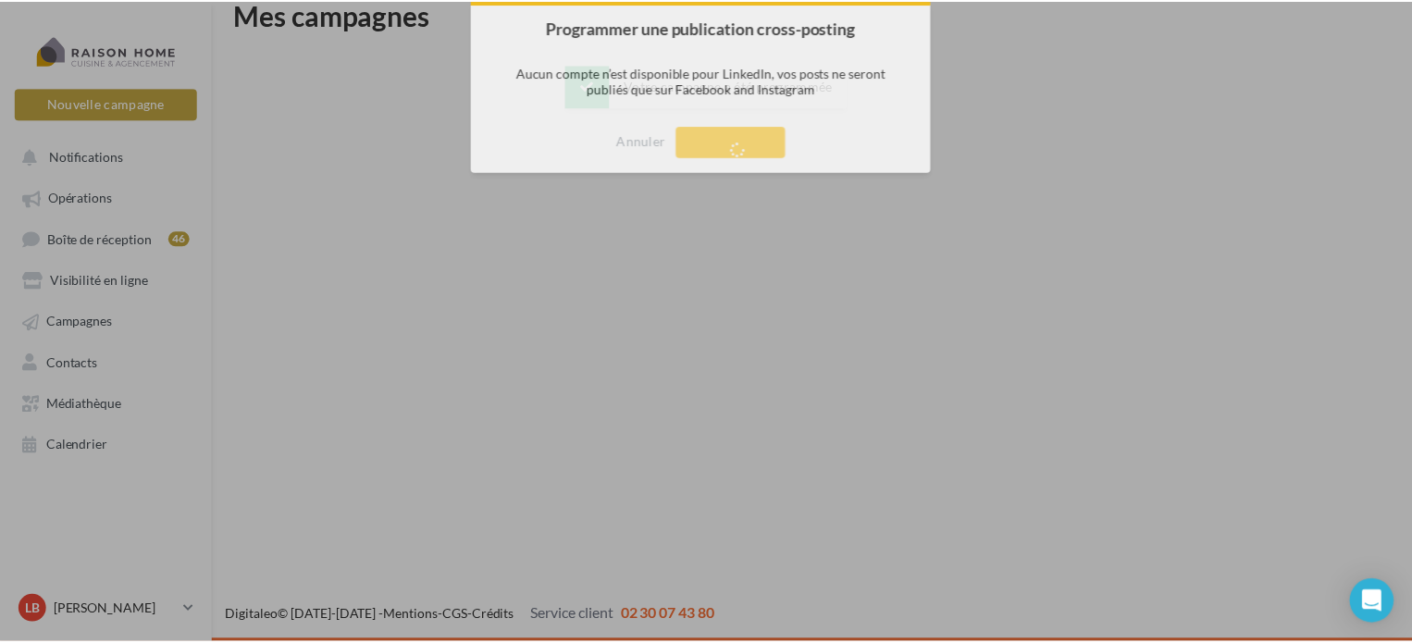
scroll to position [30, 0]
